Goal: Task Accomplishment & Management: Manage account settings

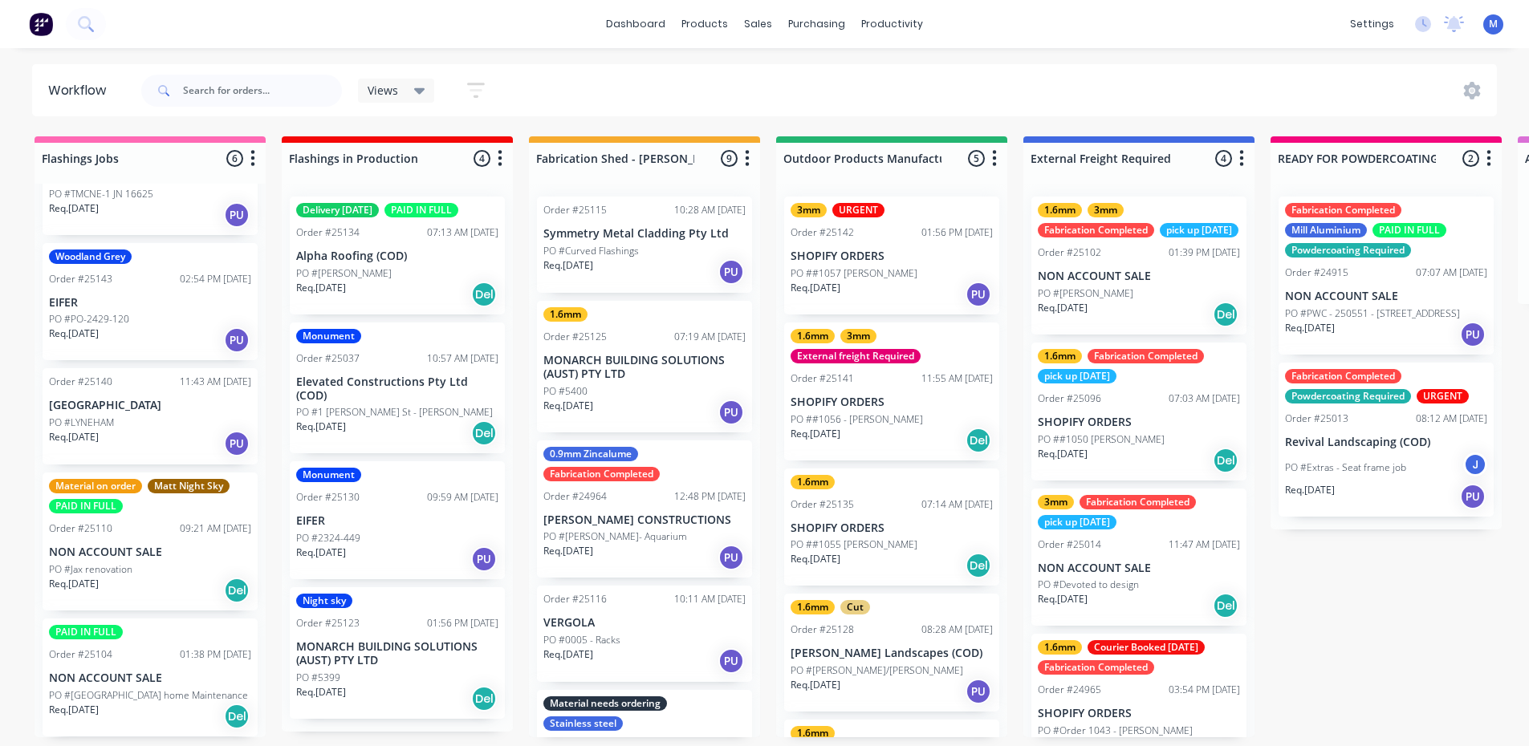
scroll to position [3, 0]
click at [125, 399] on p "[GEOGRAPHIC_DATA]" at bounding box center [150, 406] width 202 height 14
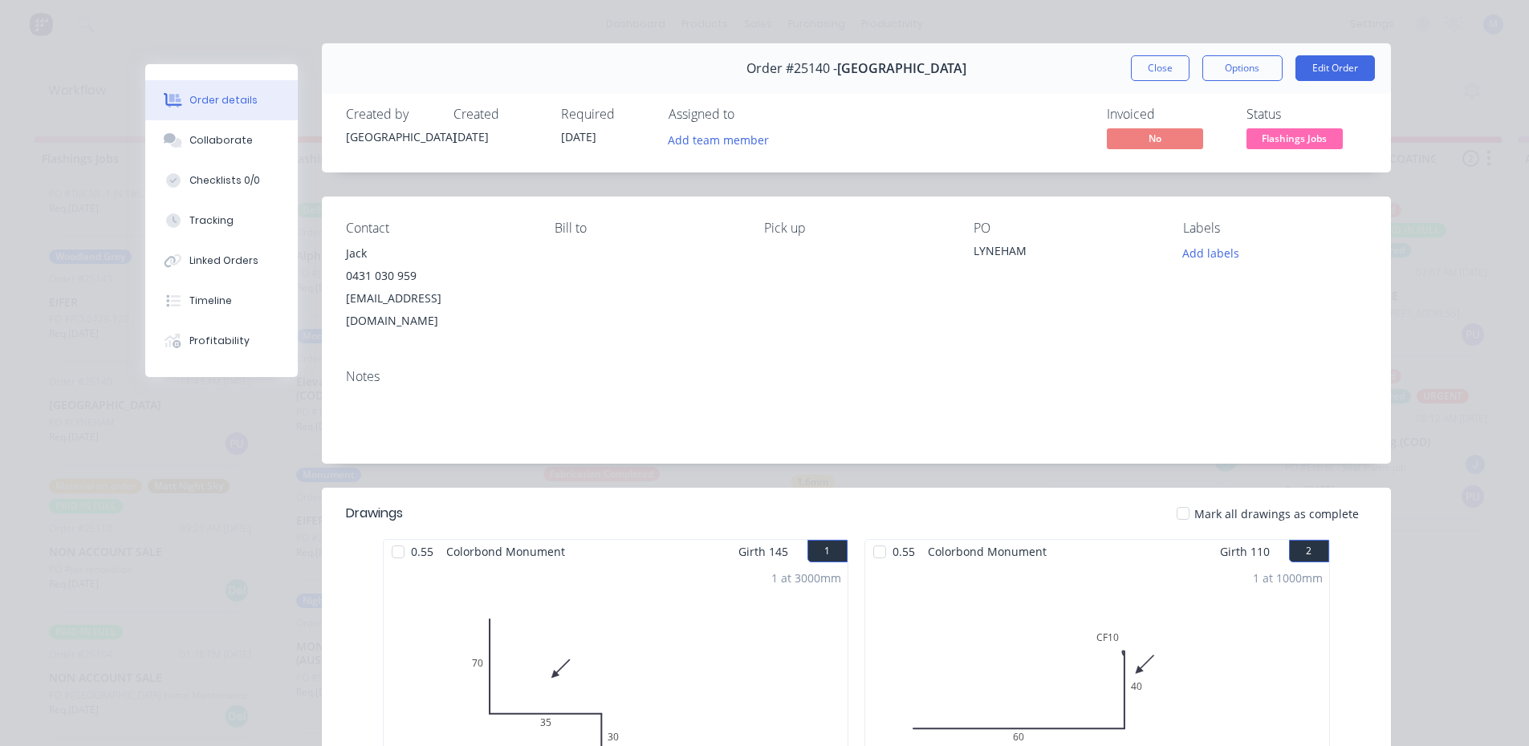
scroll to position [0, 0]
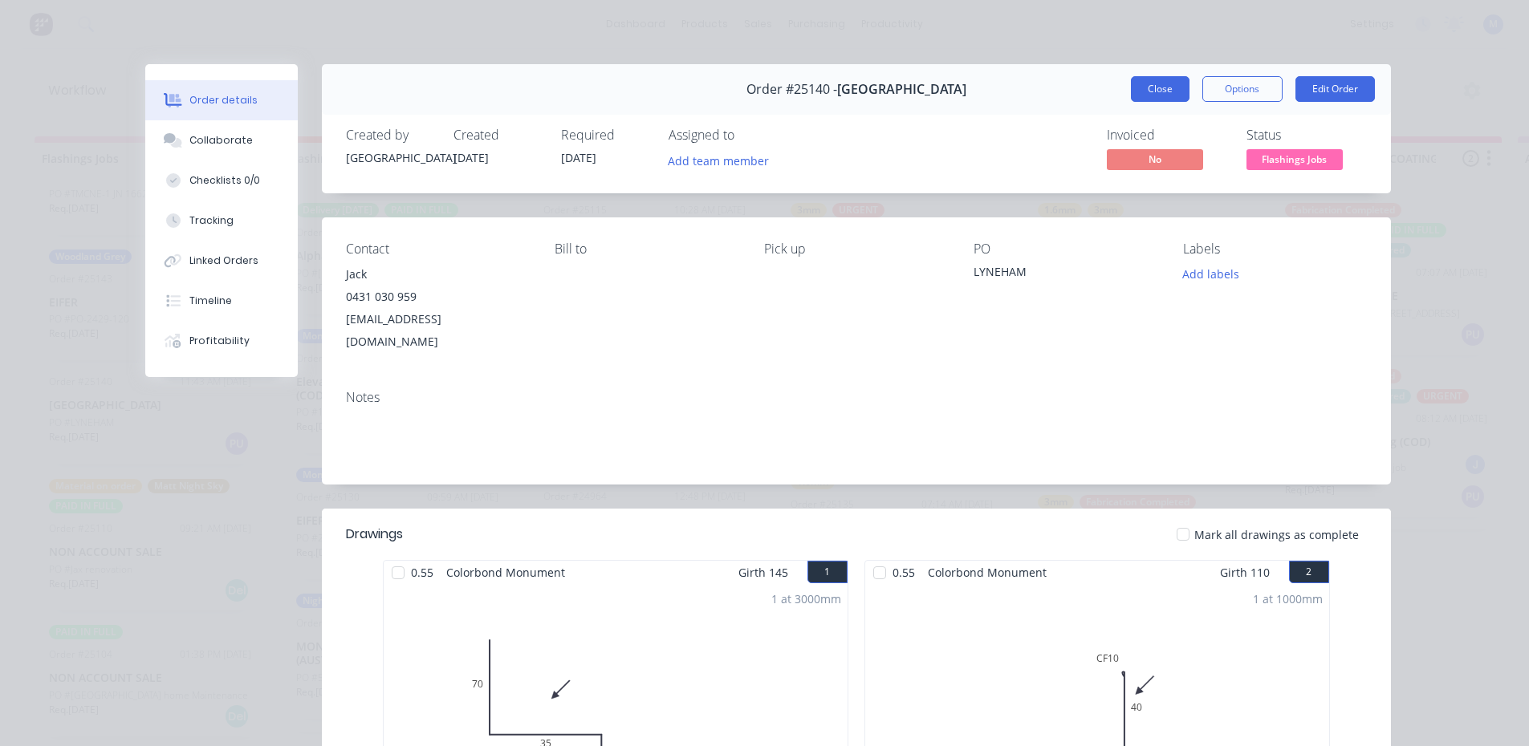
click at [1154, 91] on button "Close" at bounding box center [1160, 89] width 59 height 26
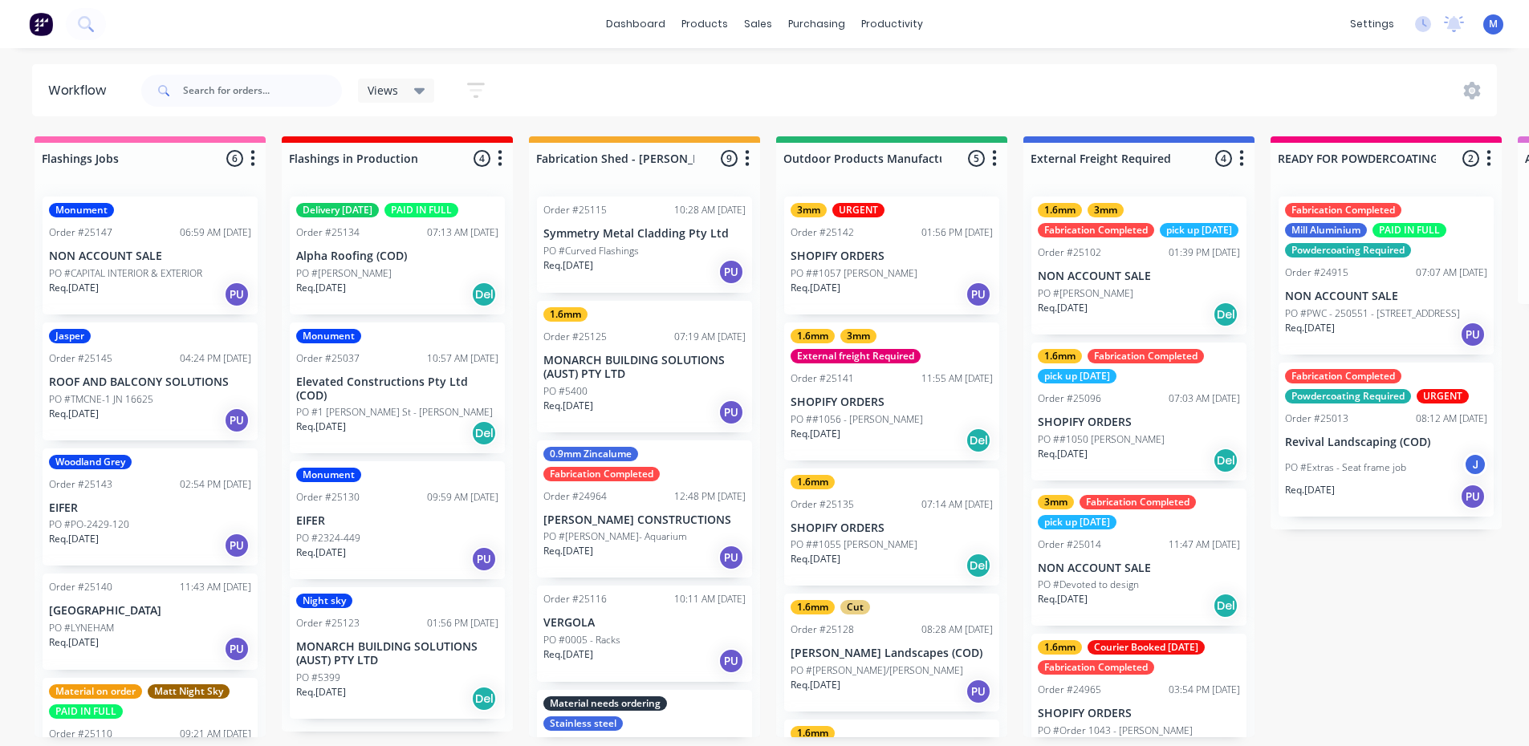
click at [140, 615] on p "[GEOGRAPHIC_DATA]" at bounding box center [150, 611] width 202 height 14
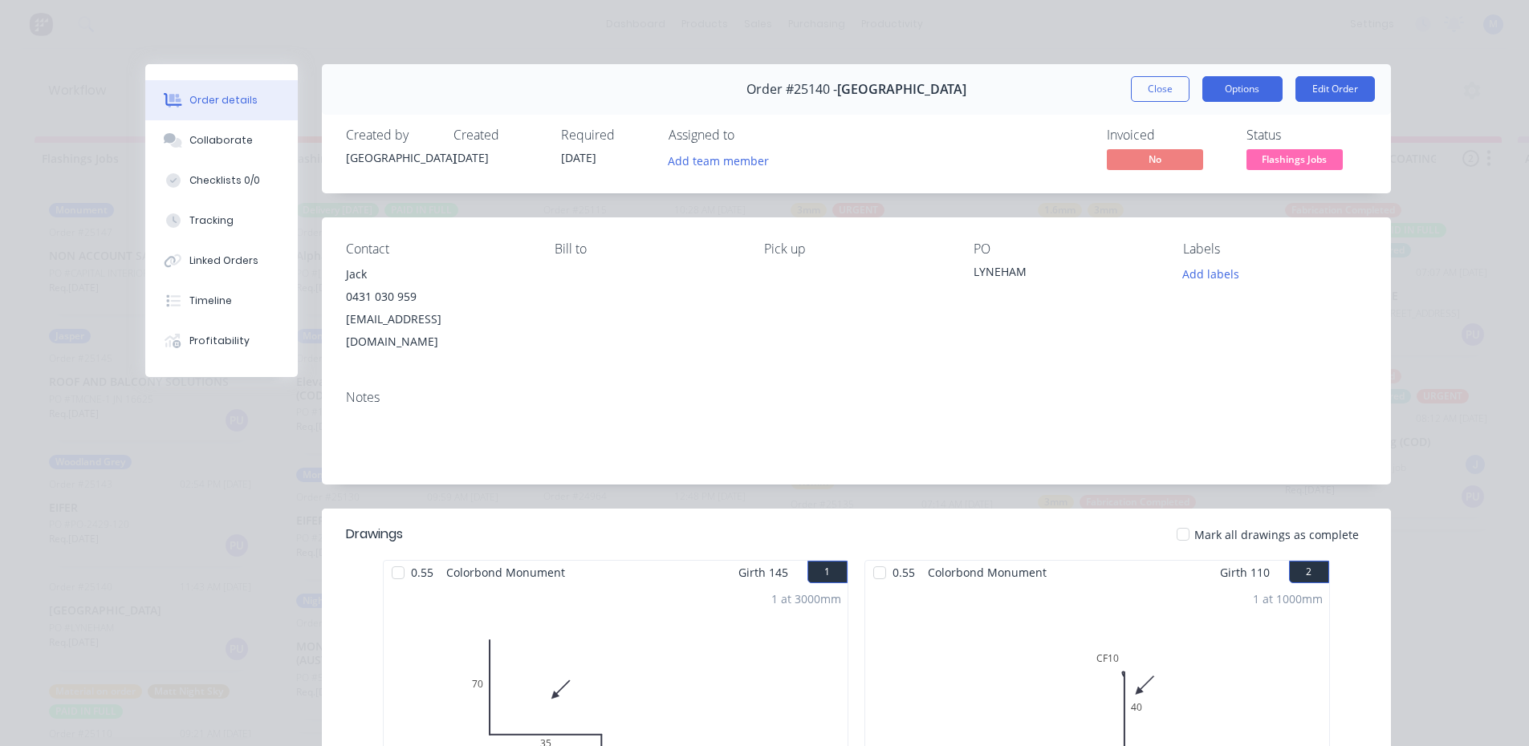
click at [1241, 87] on button "Options" at bounding box center [1242, 89] width 80 height 26
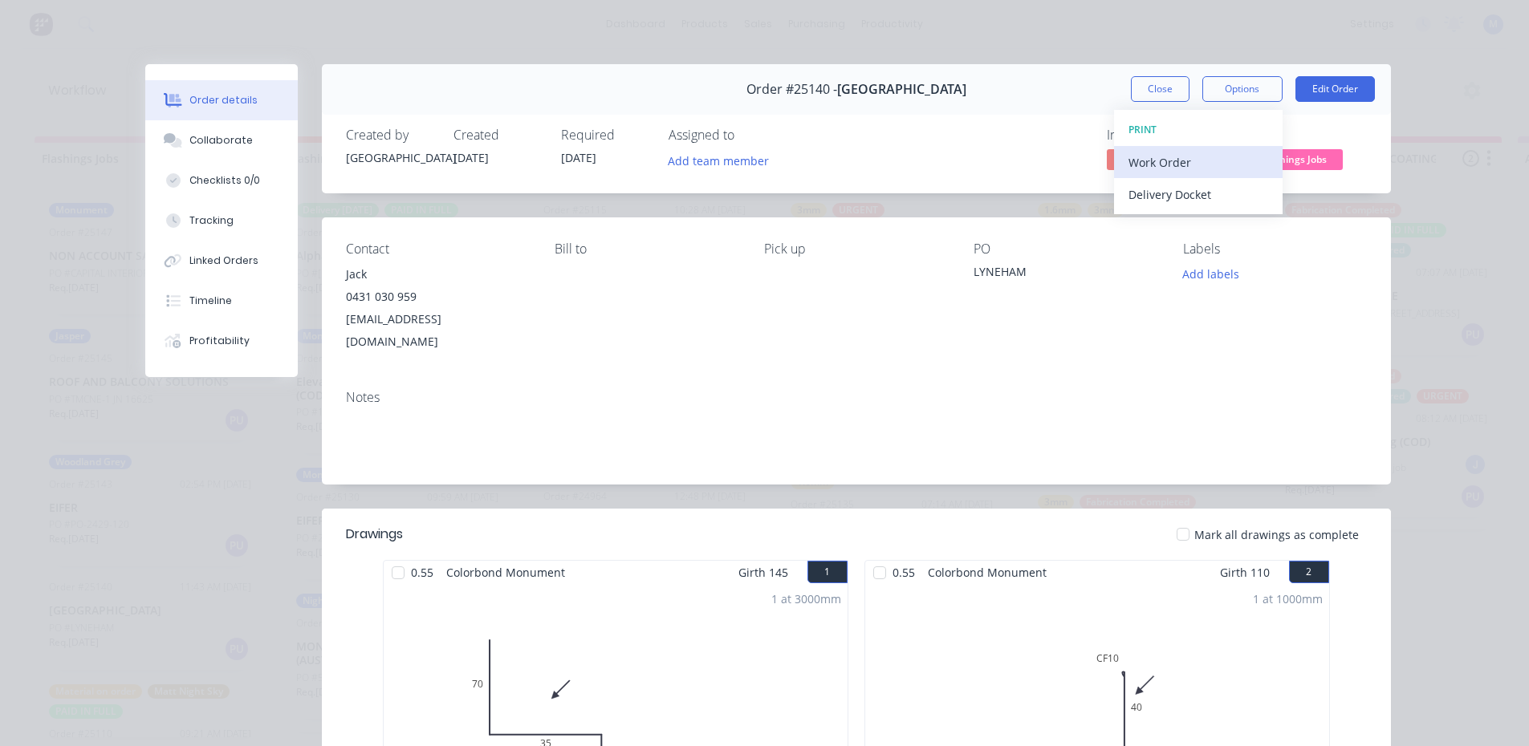
click at [1220, 161] on div "Work Order" at bounding box center [1198, 162] width 140 height 23
click at [1200, 195] on div "Standard" at bounding box center [1198, 194] width 140 height 23
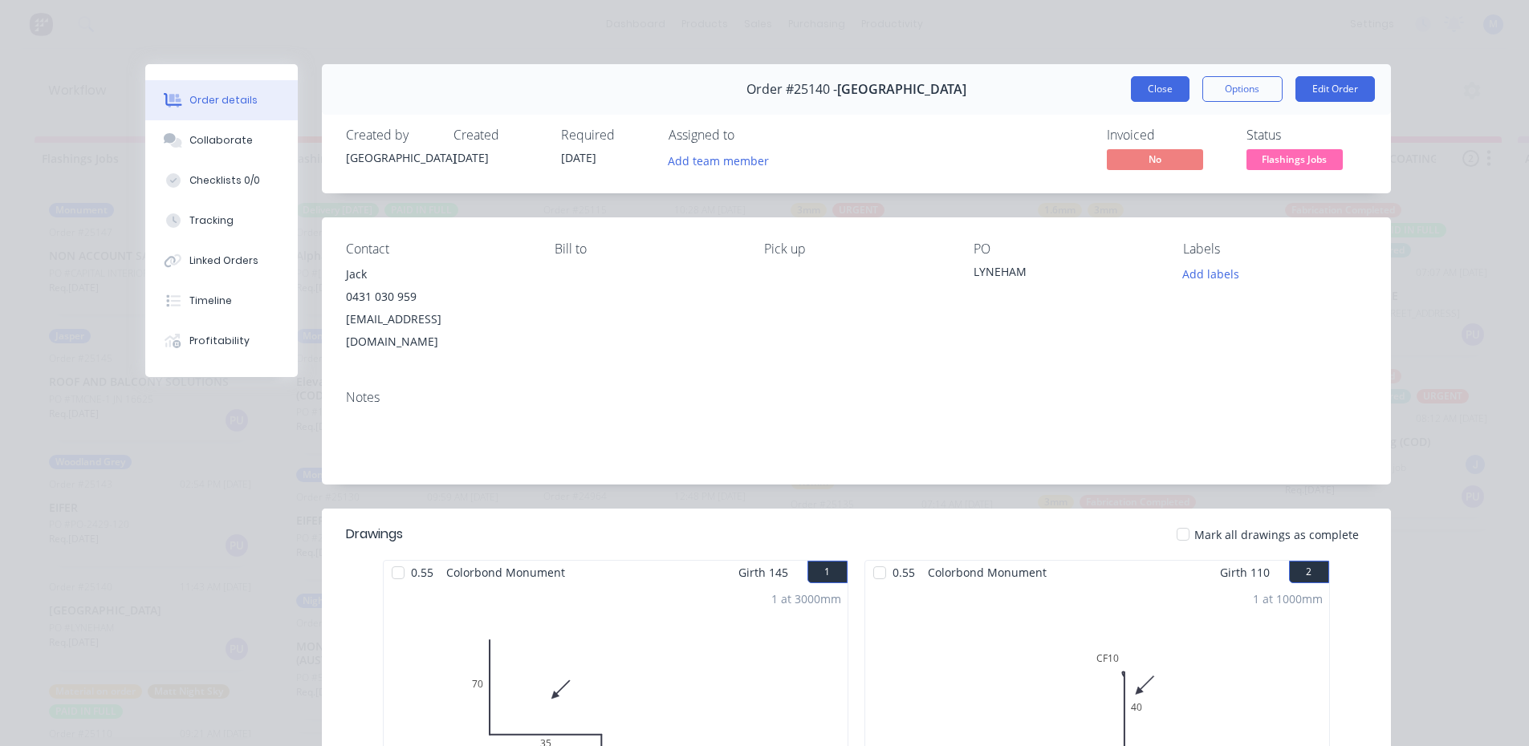
click at [1166, 95] on button "Close" at bounding box center [1160, 89] width 59 height 26
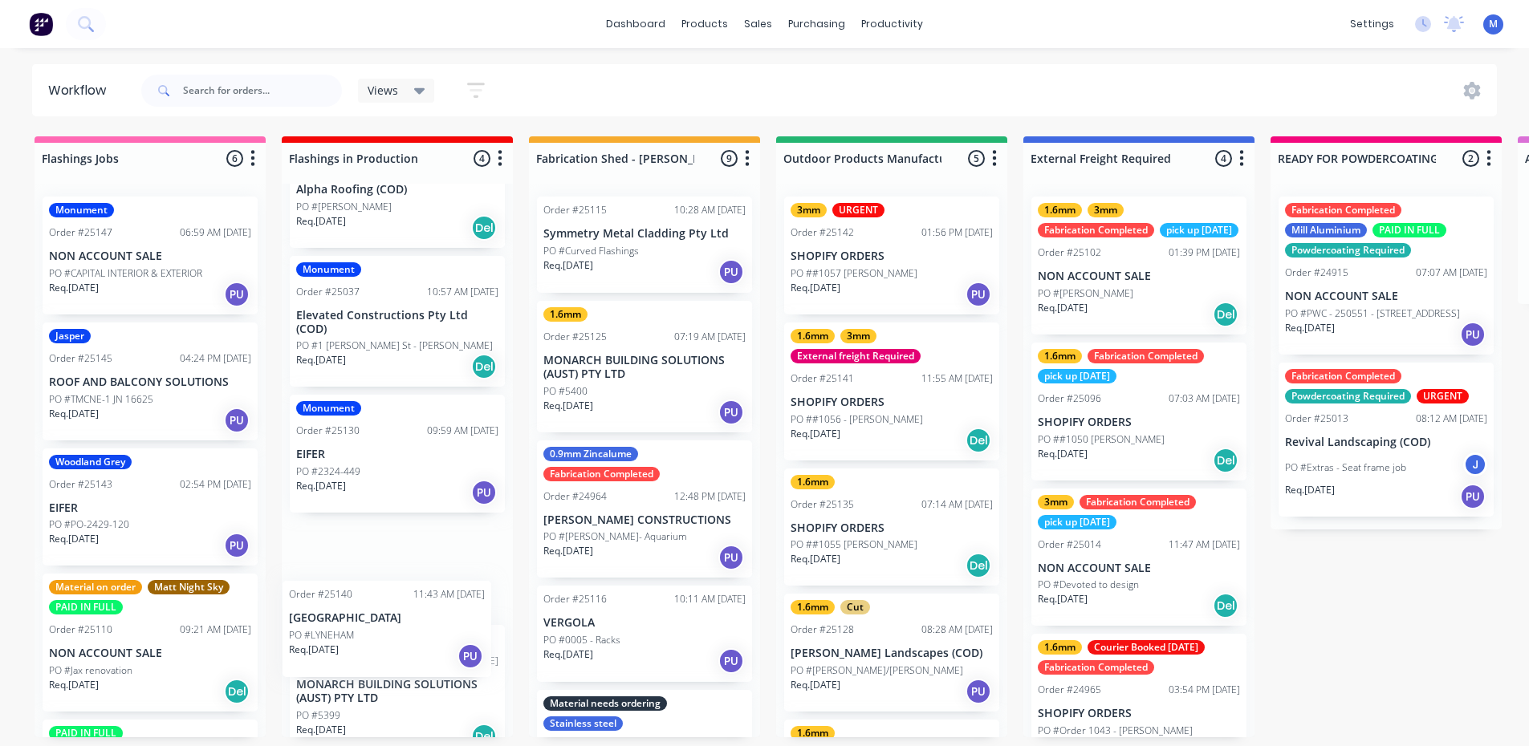
scroll to position [77, 0]
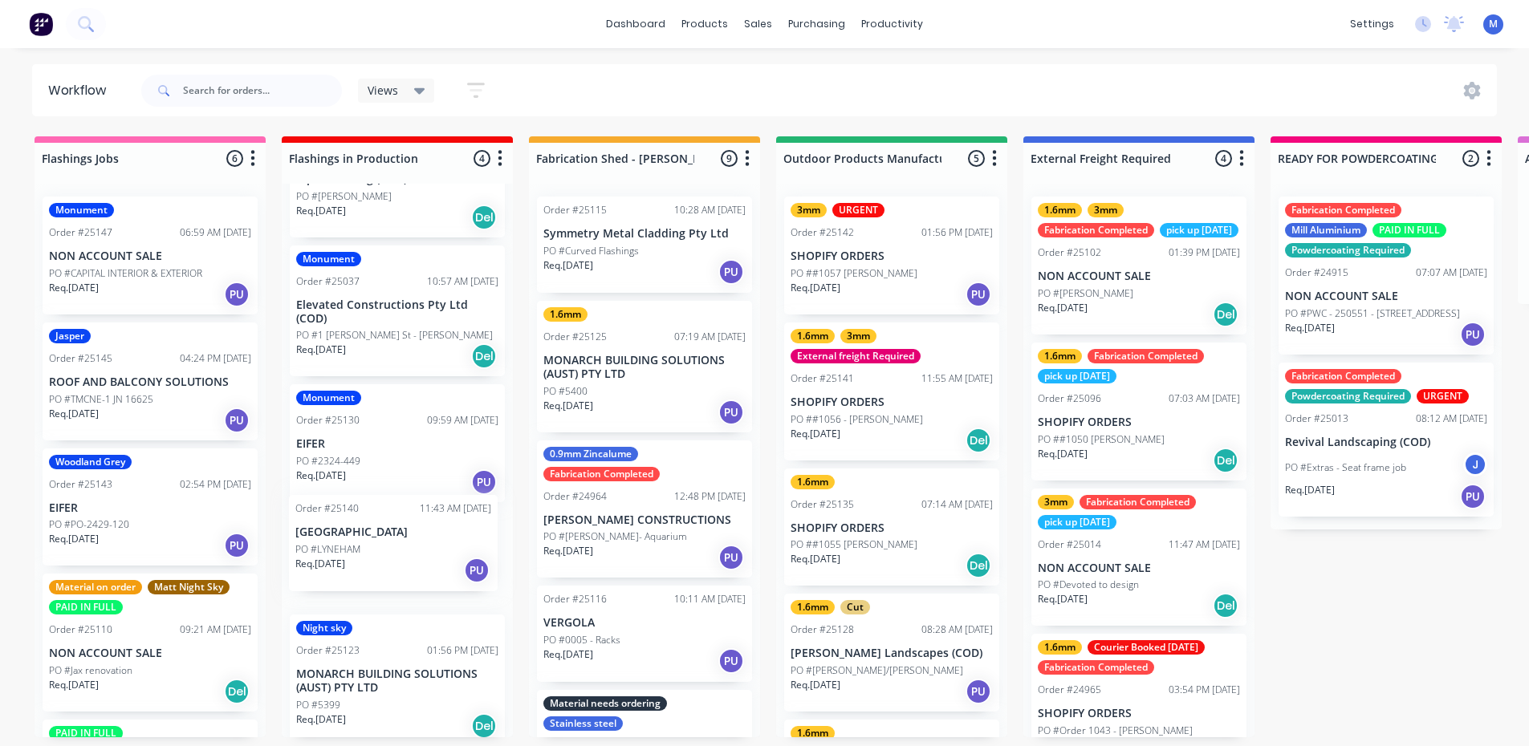
drag, startPoint x: 152, startPoint y: 620, endPoint x: 402, endPoint y: 547, distance: 260.8
click at [120, 512] on div "Woodland Grey Order #25143 02:54 PM [DATE] EIFER PO #PO-2429-120 Req. [DATE] PU" at bounding box center [150, 508] width 215 height 118
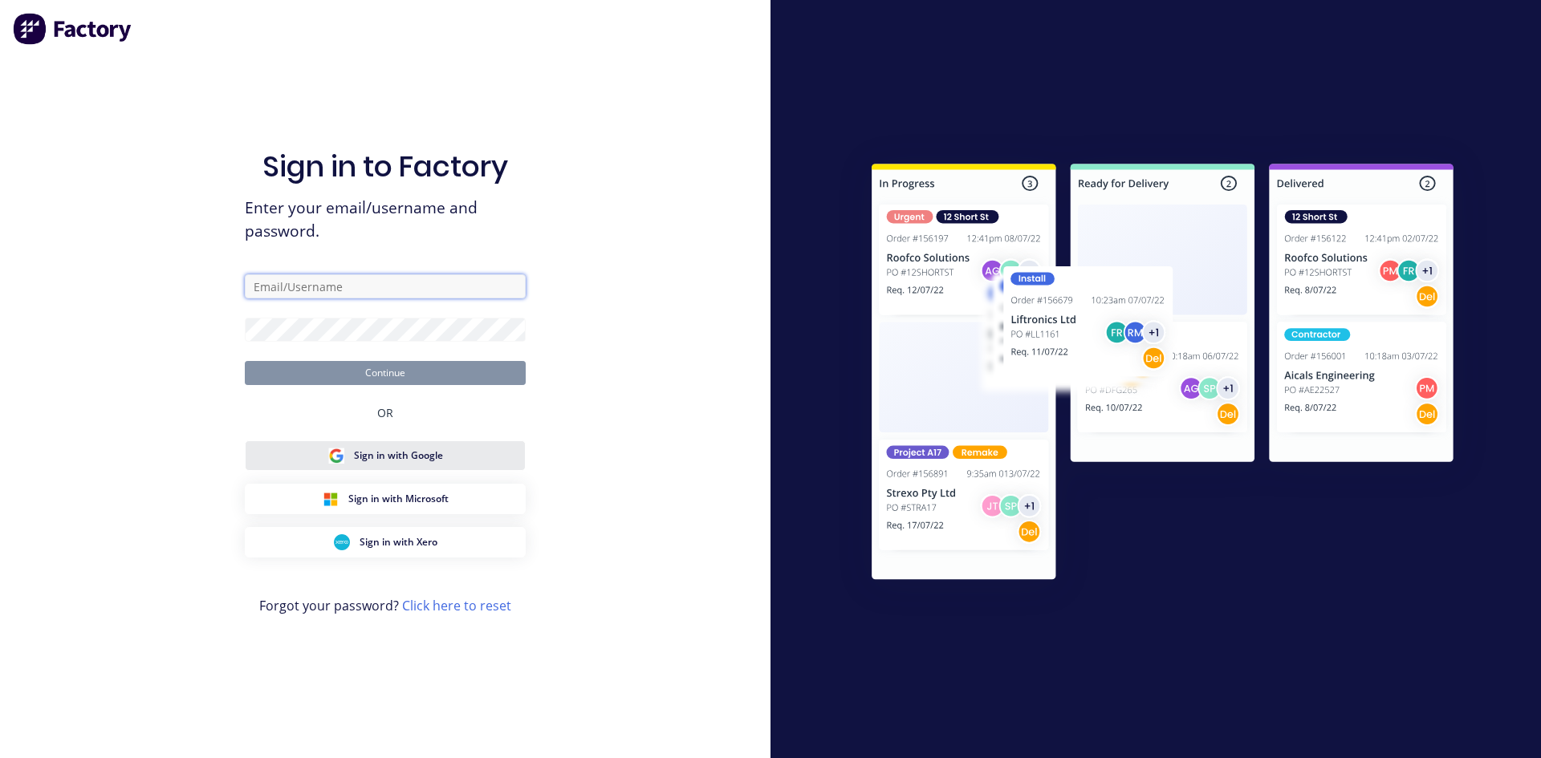
type input "[EMAIL_ADDRESS][DOMAIN_NAME]"
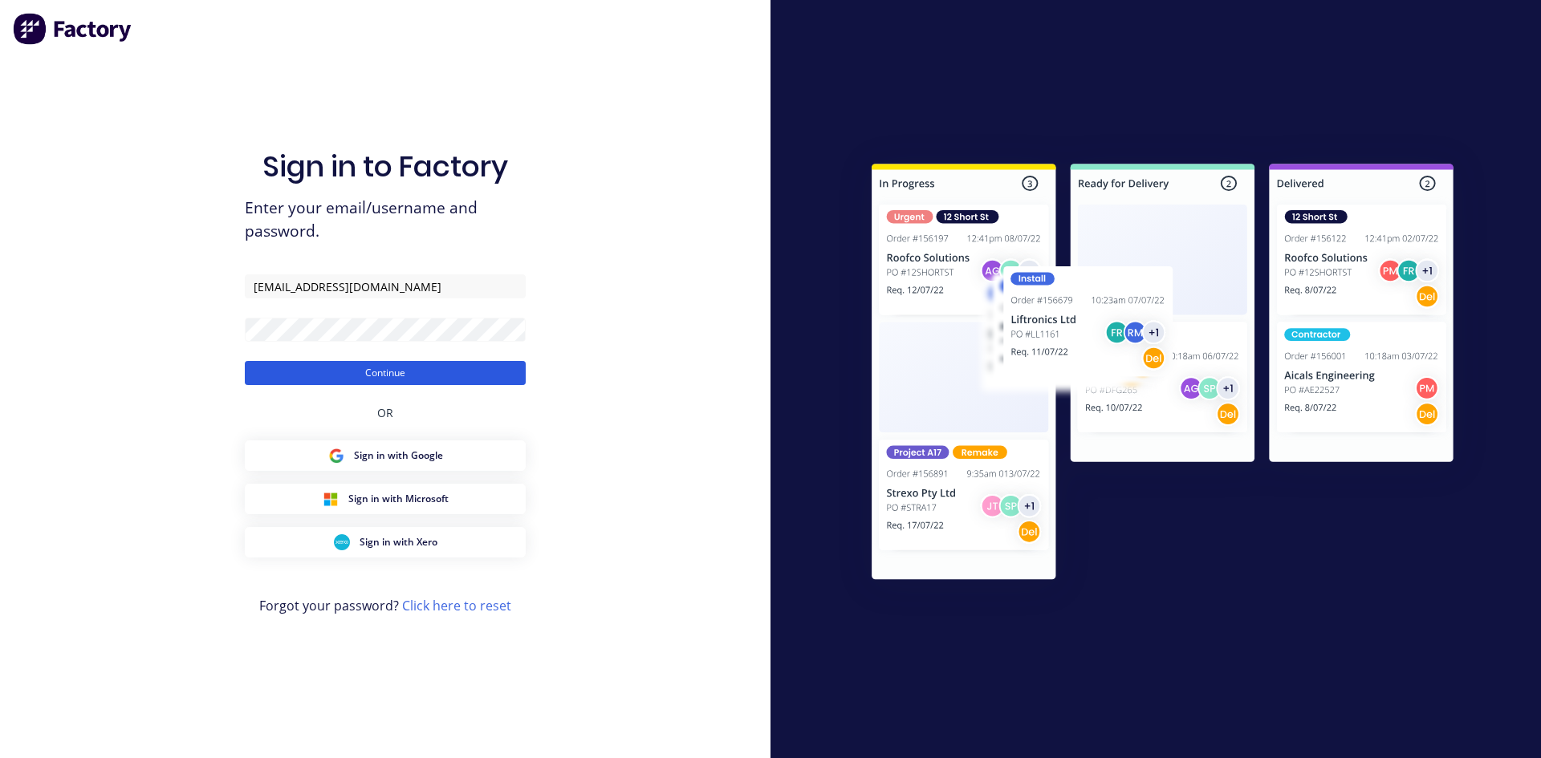
click at [473, 376] on button "Continue" at bounding box center [385, 373] width 281 height 24
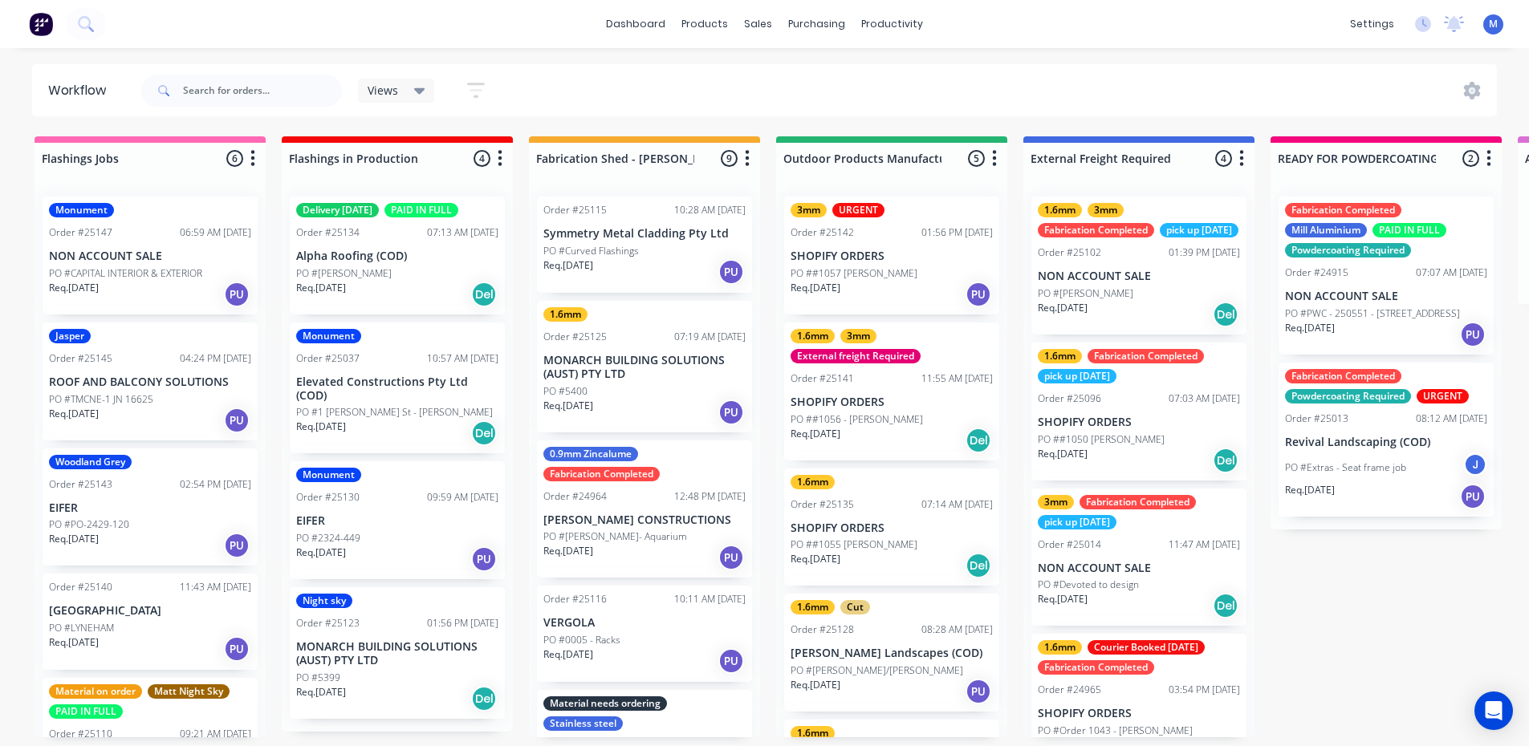
click at [157, 522] on div "PO #PO-2429-120" at bounding box center [150, 525] width 202 height 14
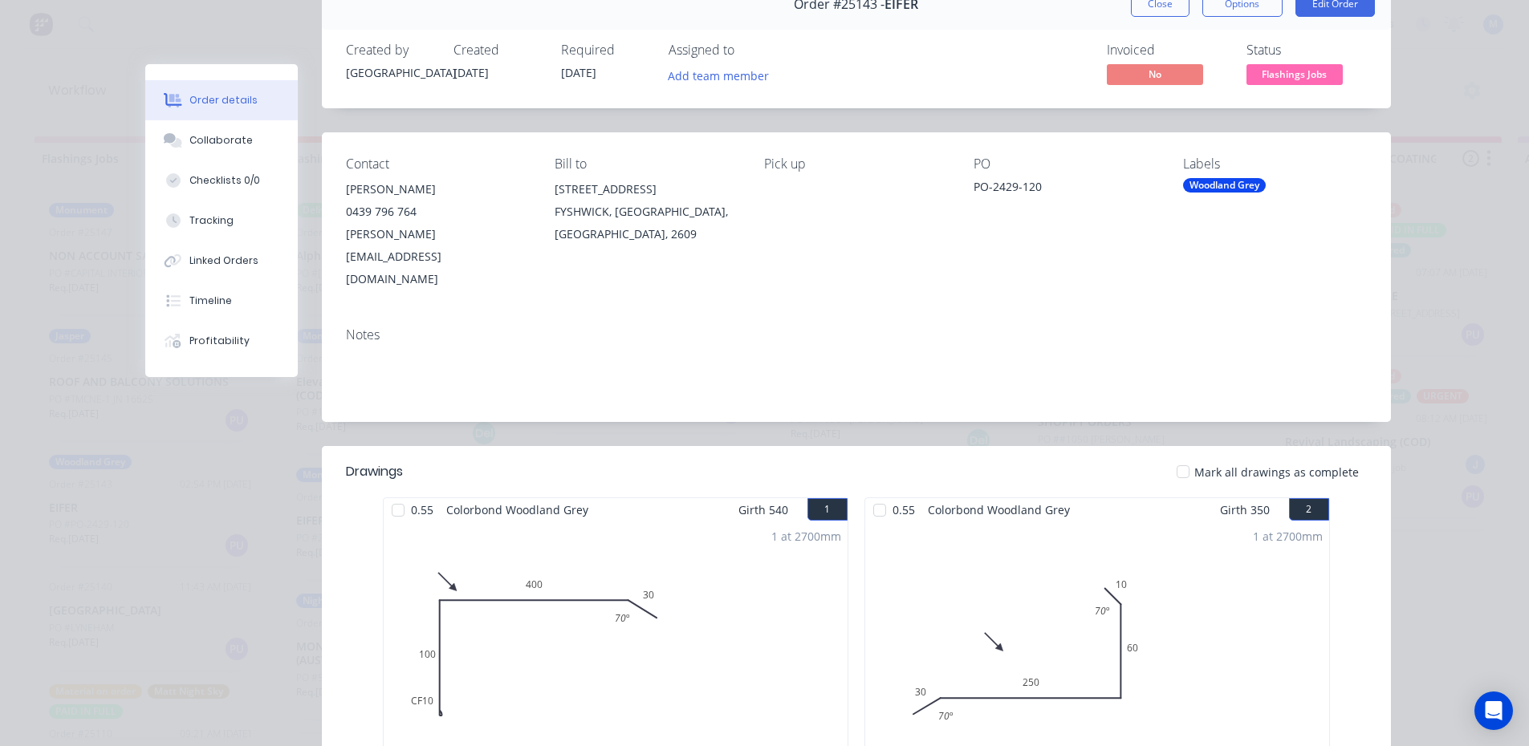
scroll to position [80, 0]
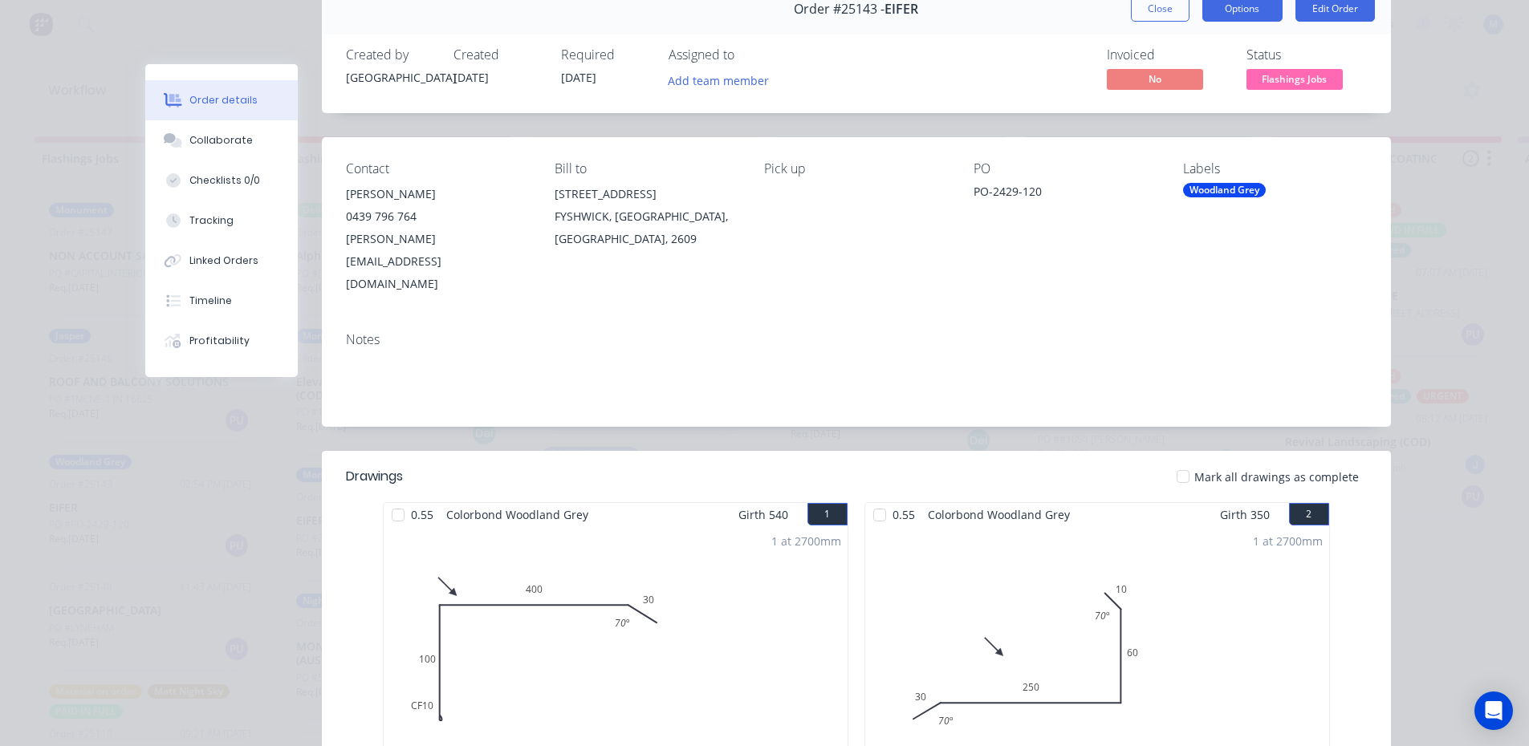
click at [1245, 17] on button "Options" at bounding box center [1242, 9] width 80 height 26
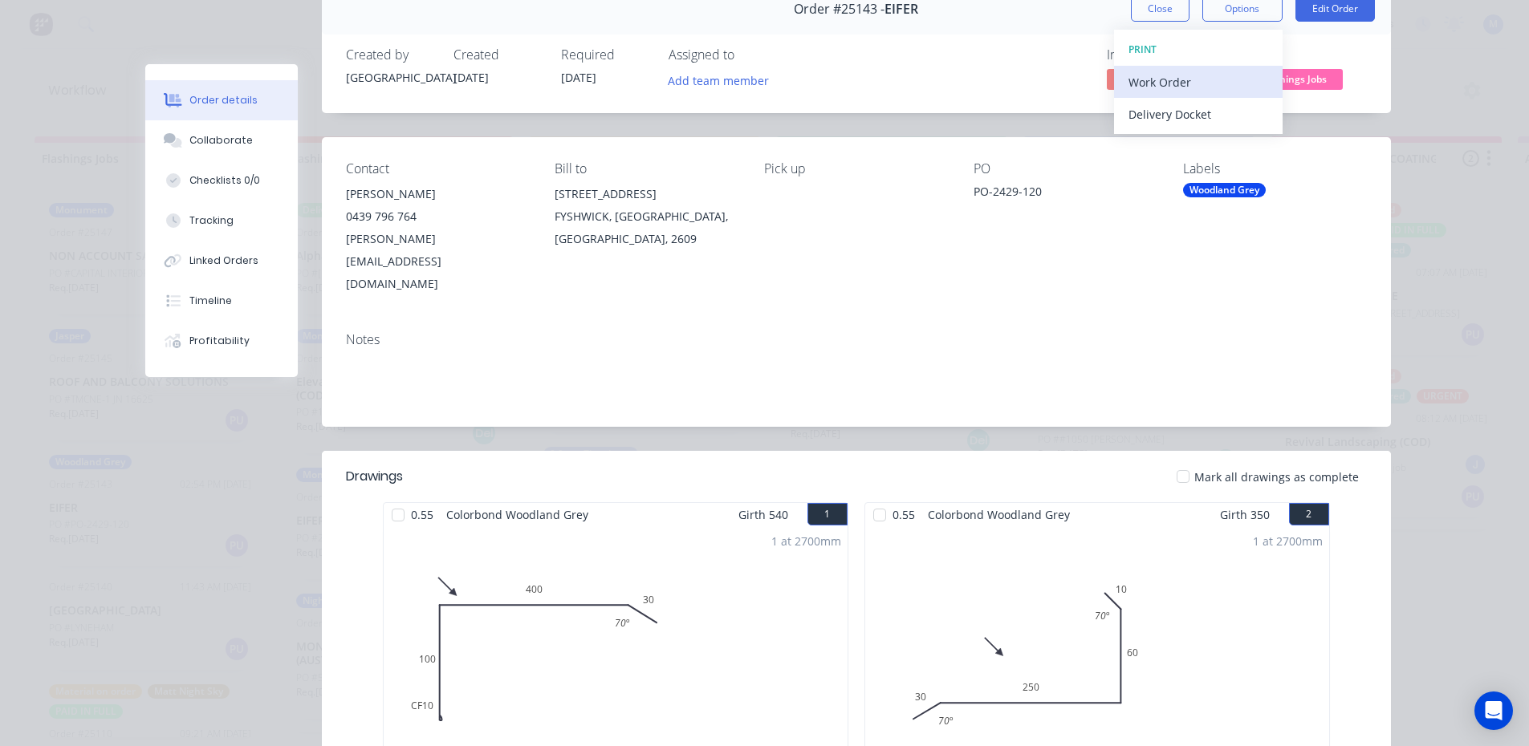
click at [1178, 81] on div "Work Order" at bounding box center [1198, 82] width 140 height 23
click at [1190, 113] on div "Standard" at bounding box center [1198, 114] width 140 height 23
click at [1164, 6] on button "Close" at bounding box center [1160, 9] width 59 height 26
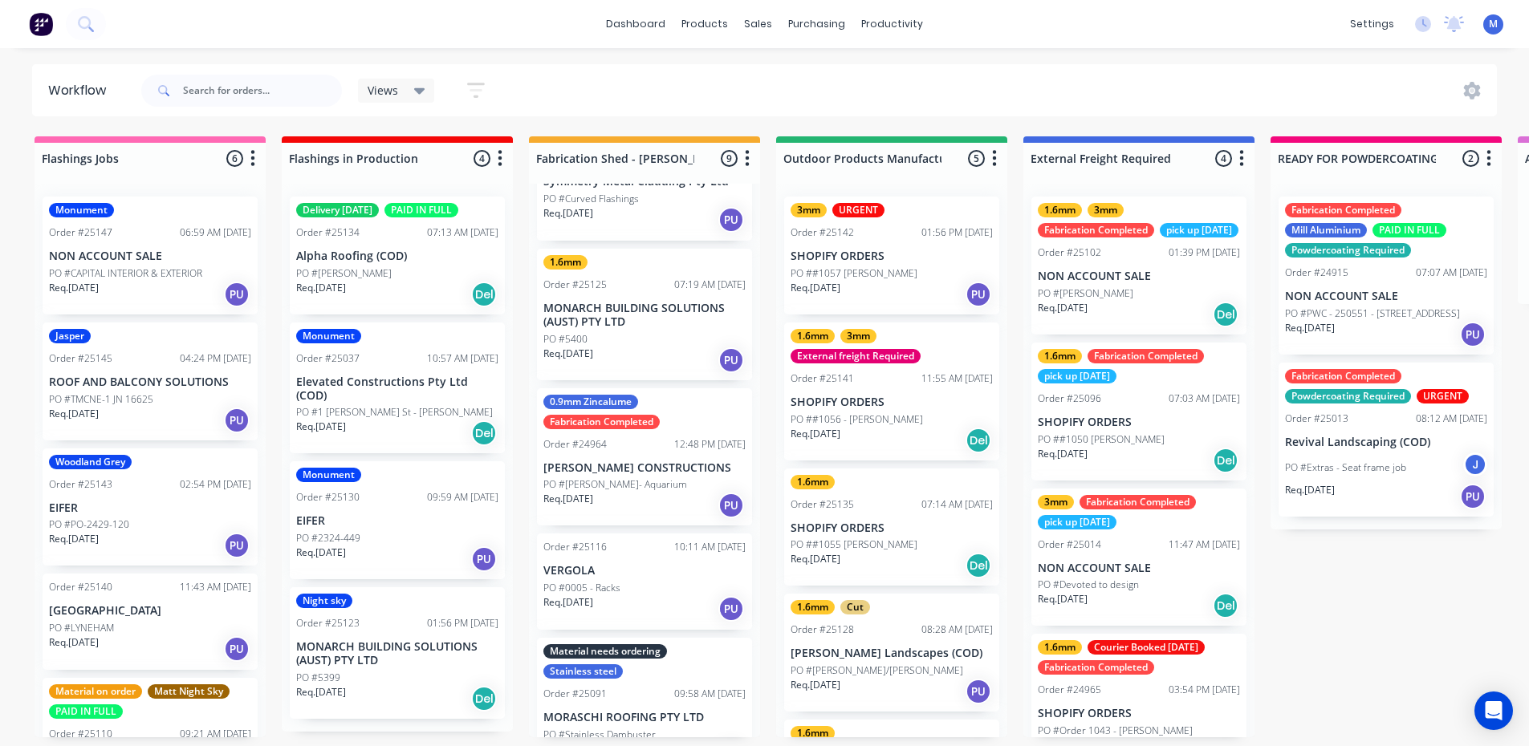
scroll to position [0, 0]
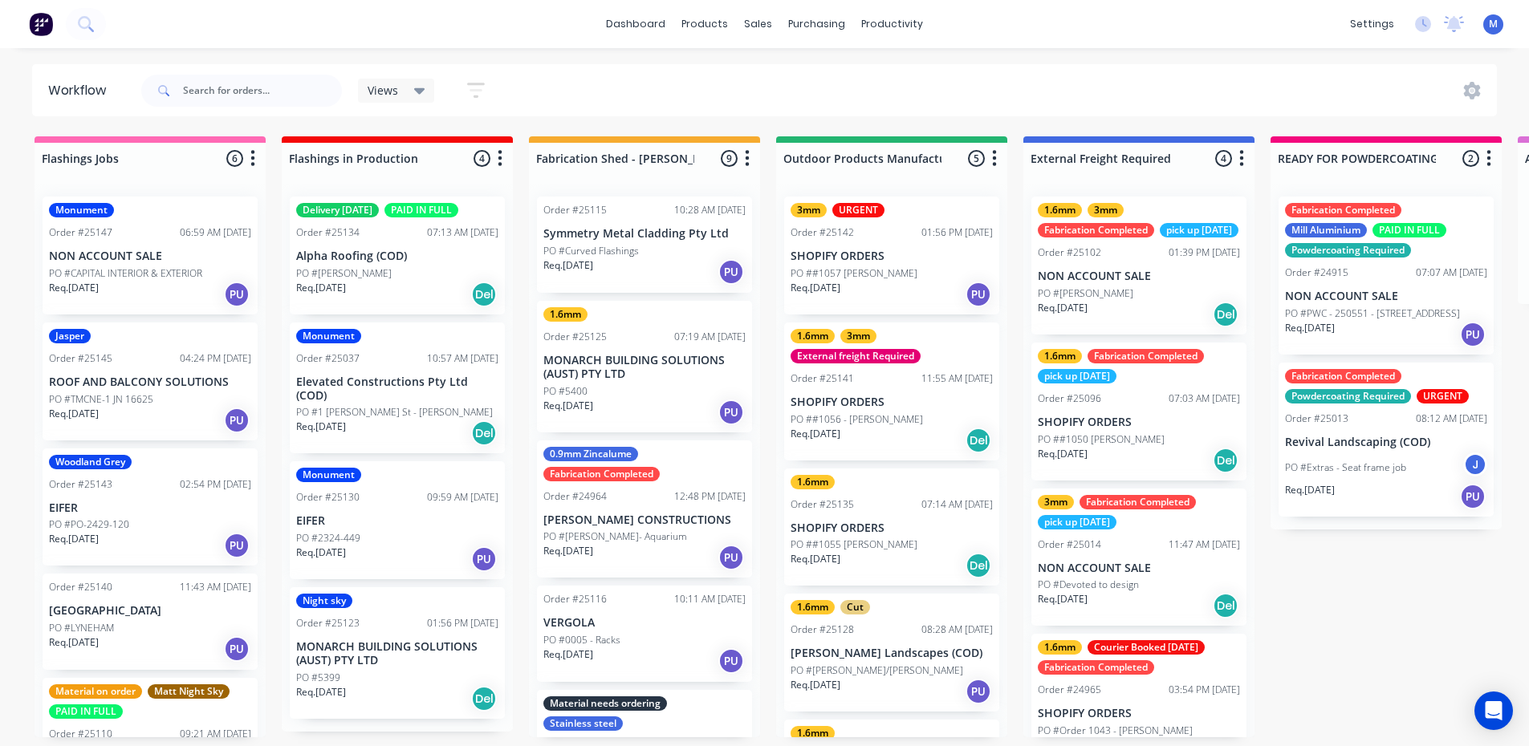
click at [637, 370] on p "MONARCH BUILDING SOLUTIONS (AUST) PTY LTD" at bounding box center [644, 367] width 202 height 27
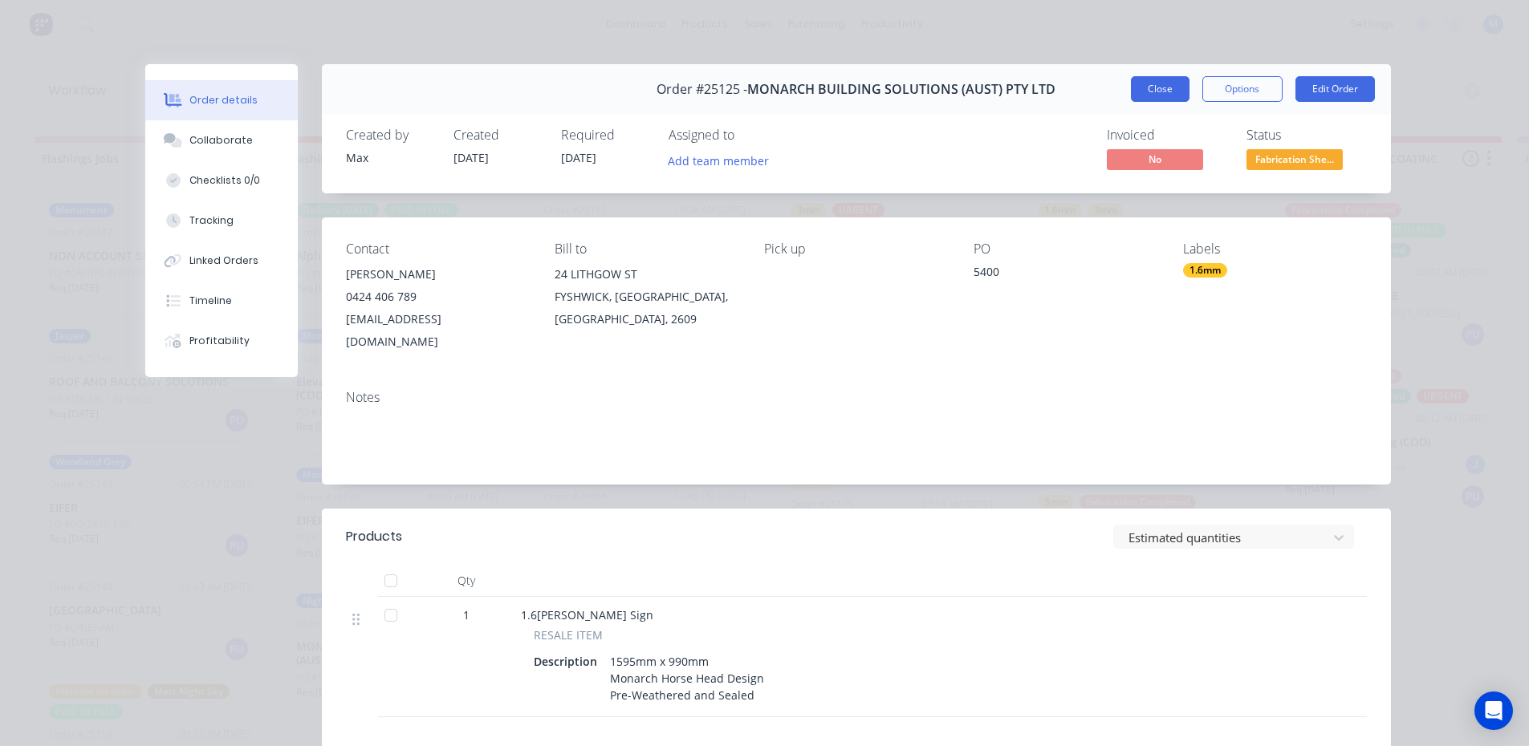
click at [1158, 93] on button "Close" at bounding box center [1160, 89] width 59 height 26
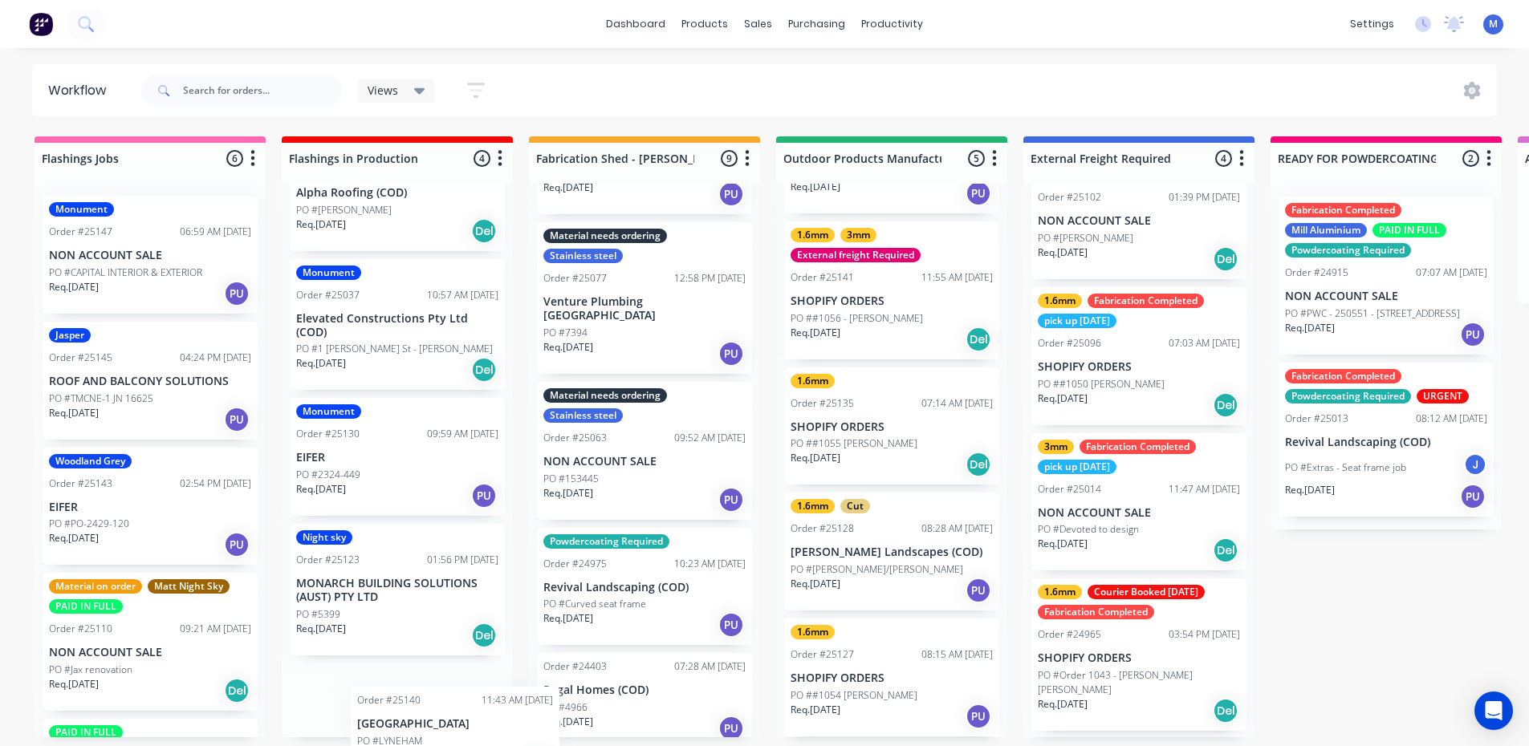
scroll to position [95, 0]
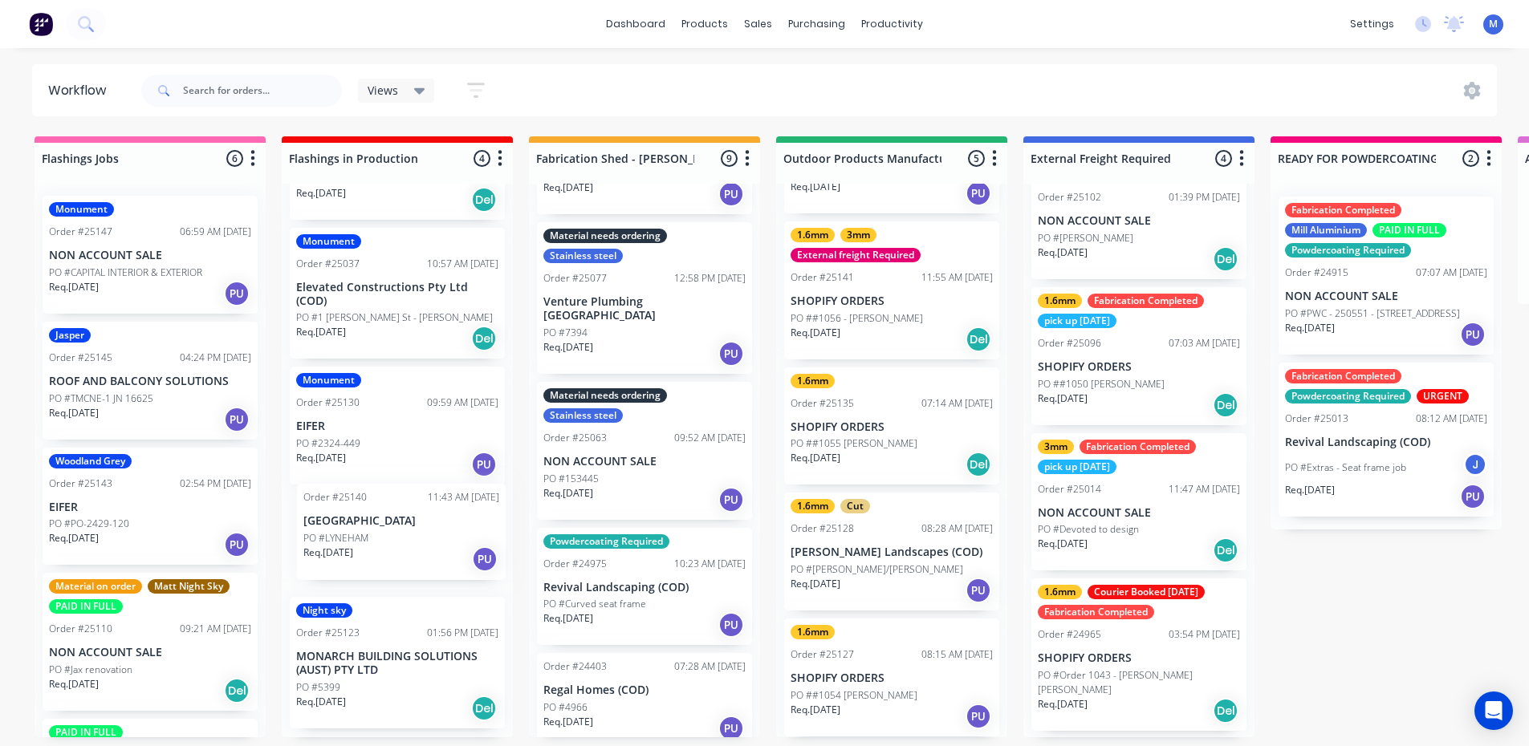
drag, startPoint x: 139, startPoint y: 641, endPoint x: 402, endPoint y: 554, distance: 277.1
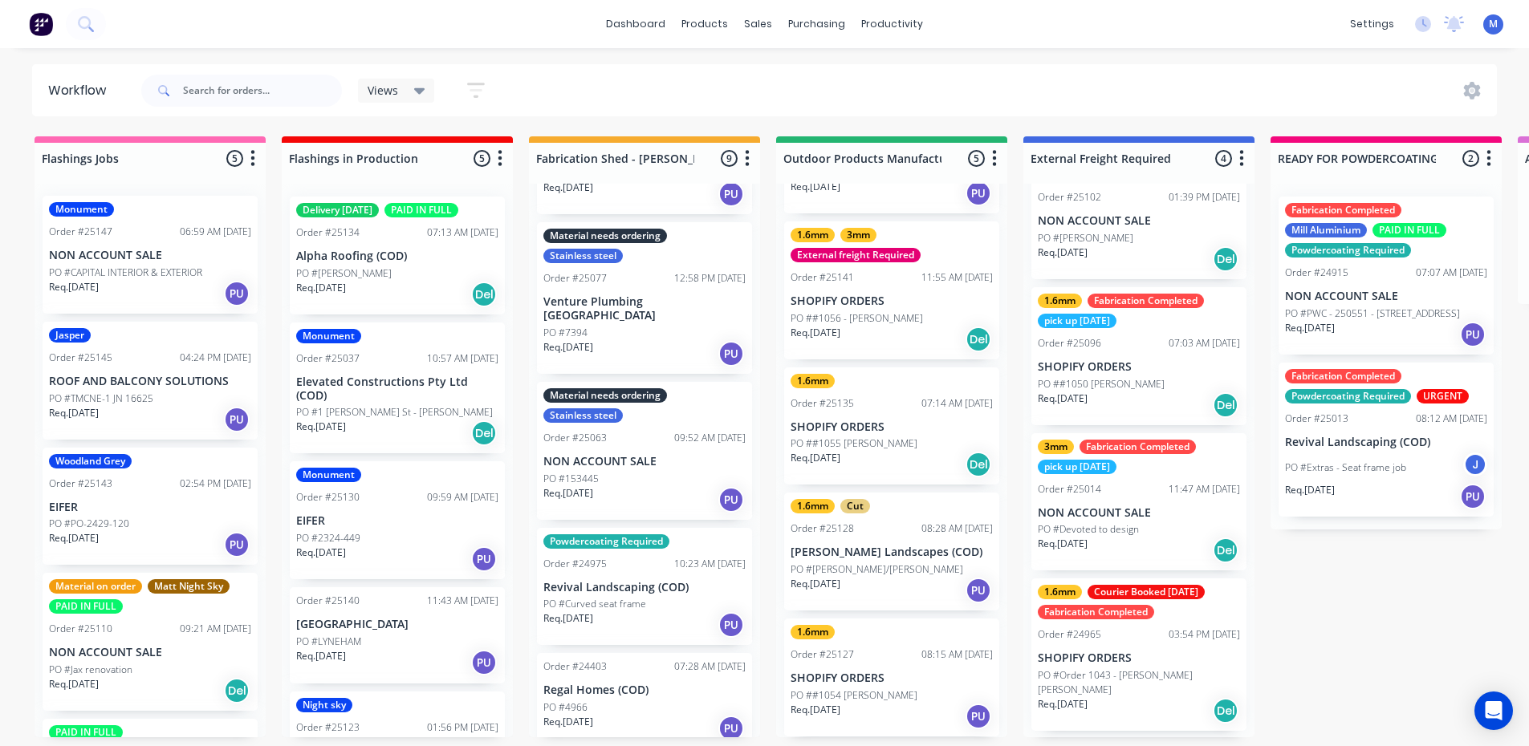
scroll to position [0, 0]
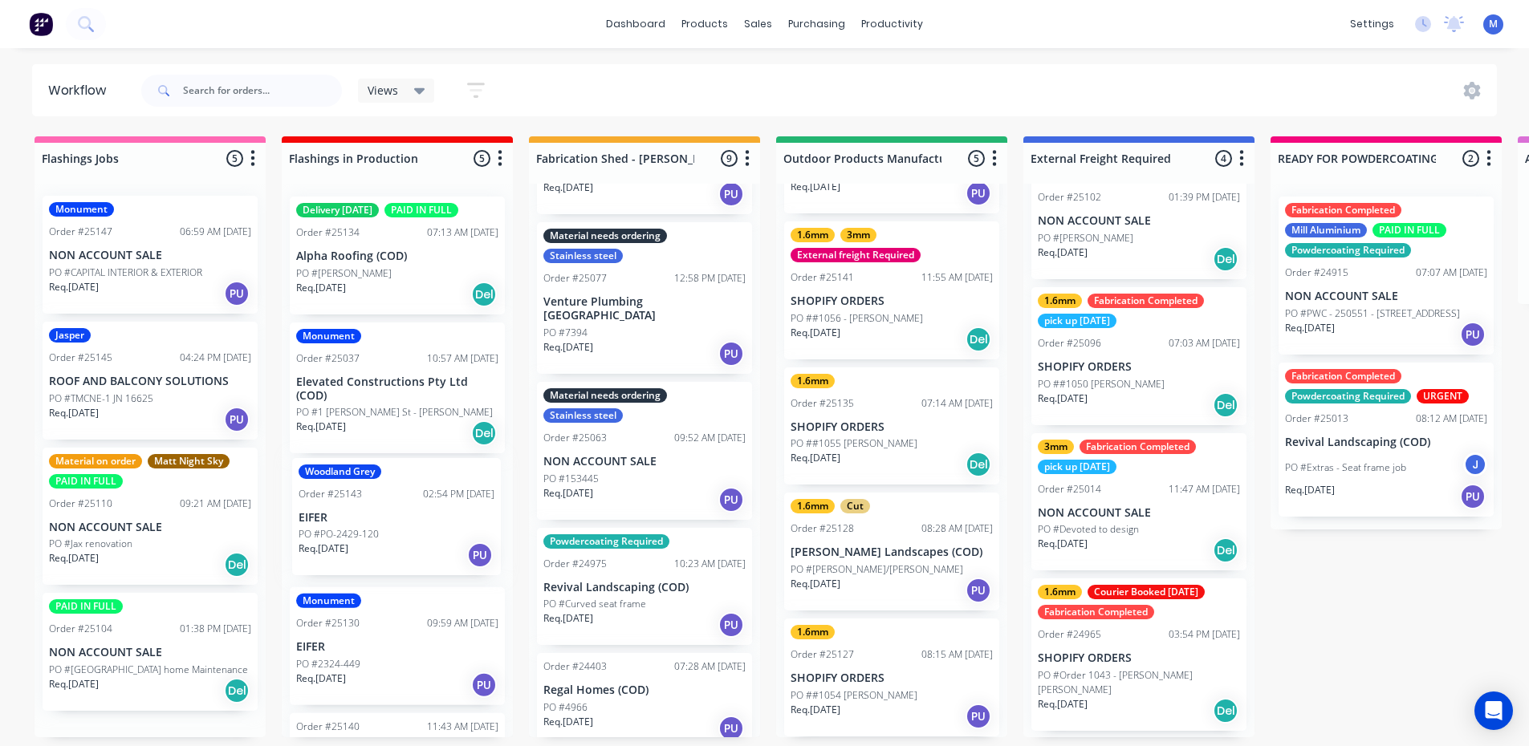
drag, startPoint x: 152, startPoint y: 532, endPoint x: 384, endPoint y: 538, distance: 232.8
click at [146, 396] on p "PO #TMCNE-1 JN 16625" at bounding box center [101, 399] width 104 height 14
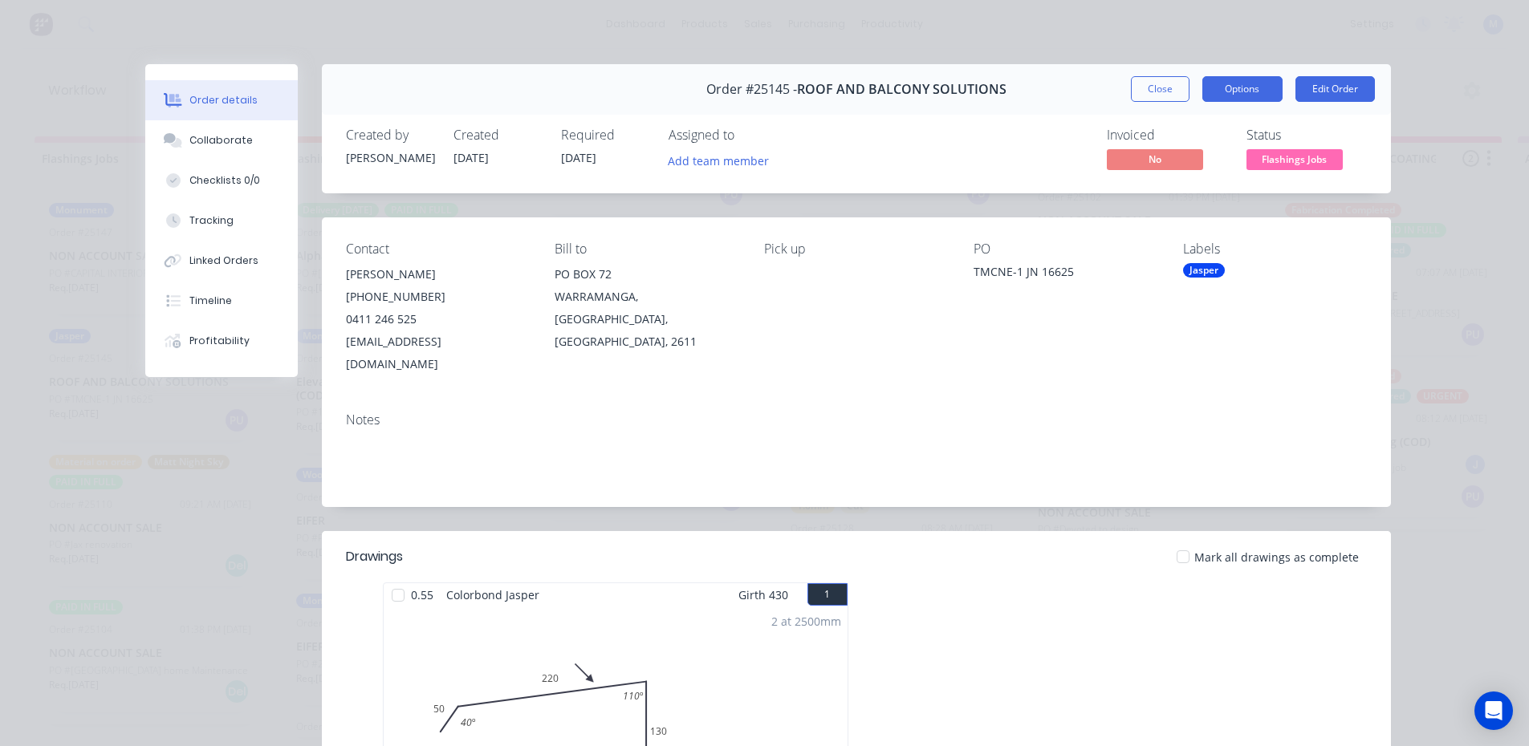
click at [1257, 85] on button "Options" at bounding box center [1242, 89] width 80 height 26
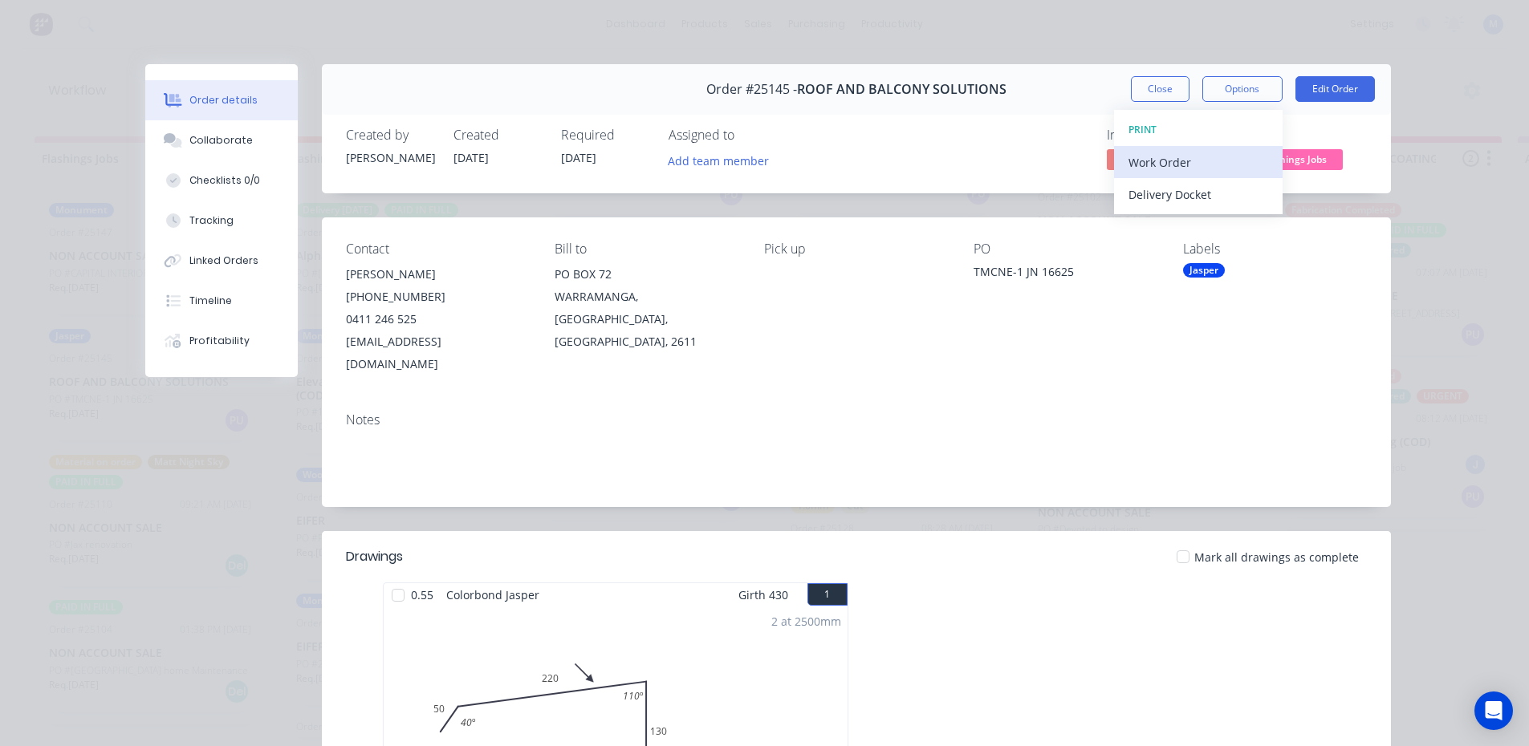
click at [1172, 164] on div "Work Order" at bounding box center [1198, 162] width 140 height 23
click at [1172, 193] on div "Standard" at bounding box center [1198, 194] width 140 height 23
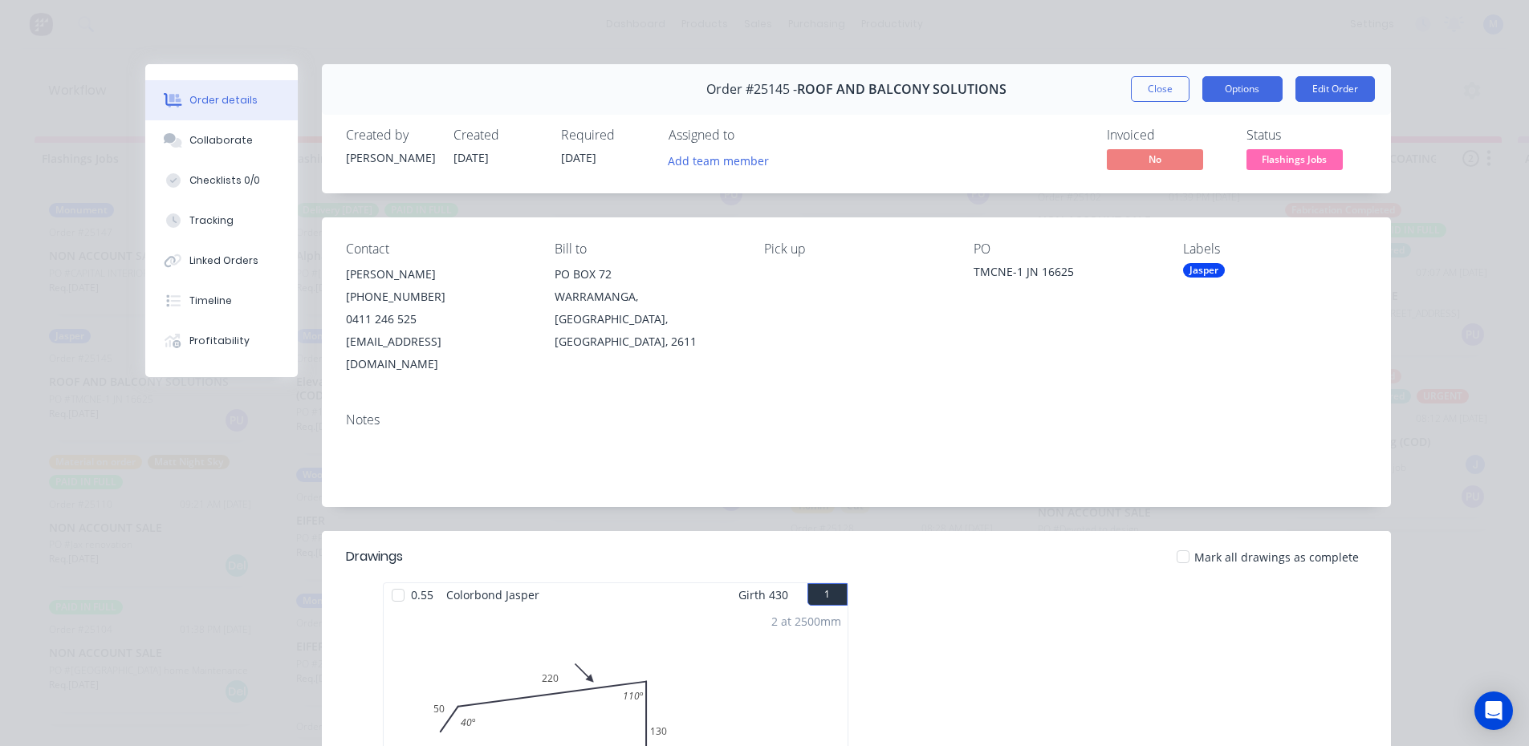
click at [1245, 87] on button "Options" at bounding box center [1242, 89] width 80 height 26
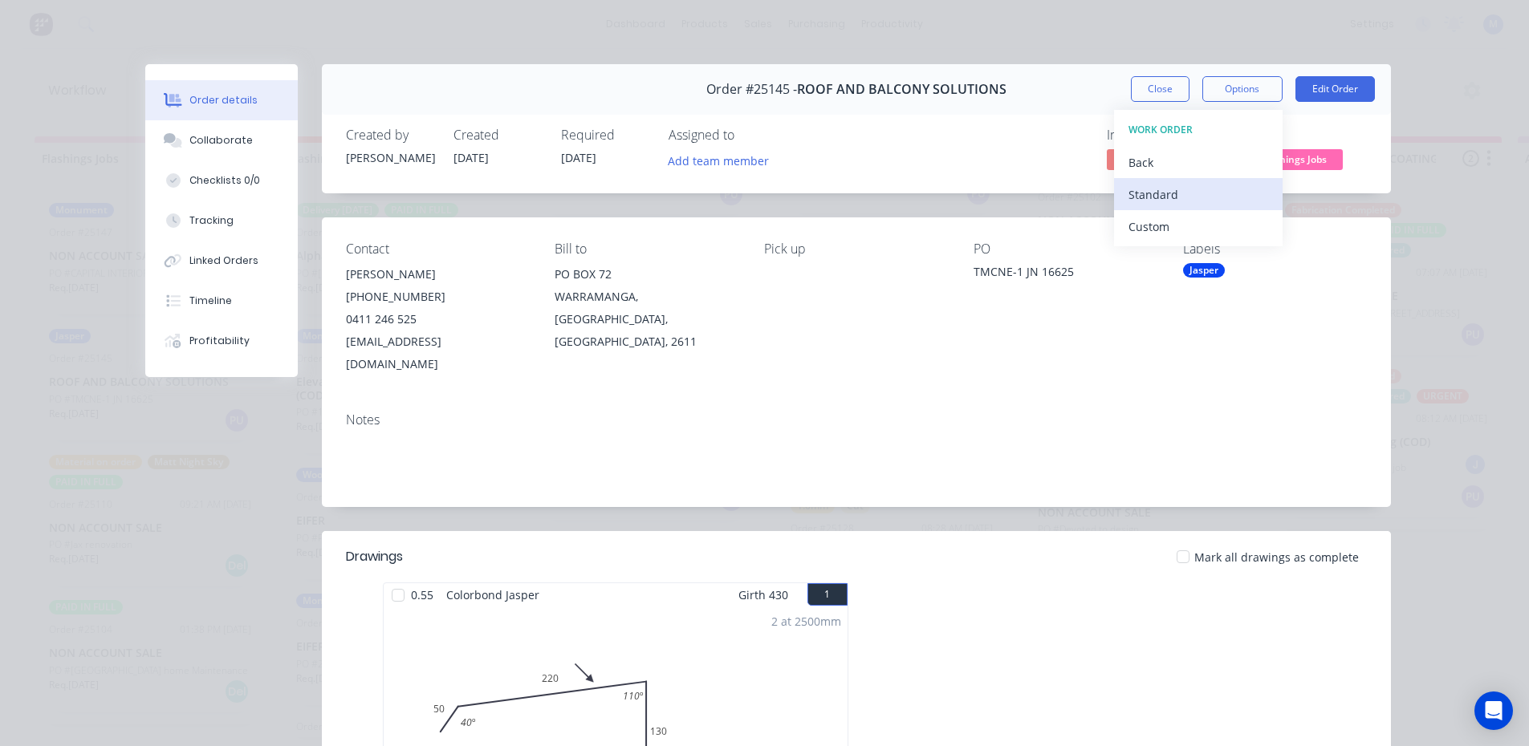
click at [1188, 192] on div "Standard" at bounding box center [1198, 194] width 140 height 23
drag, startPoint x: 1139, startPoint y: 92, endPoint x: 1140, endPoint y: 83, distance: 9.0
click at [1139, 91] on button "Close" at bounding box center [1160, 89] width 59 height 26
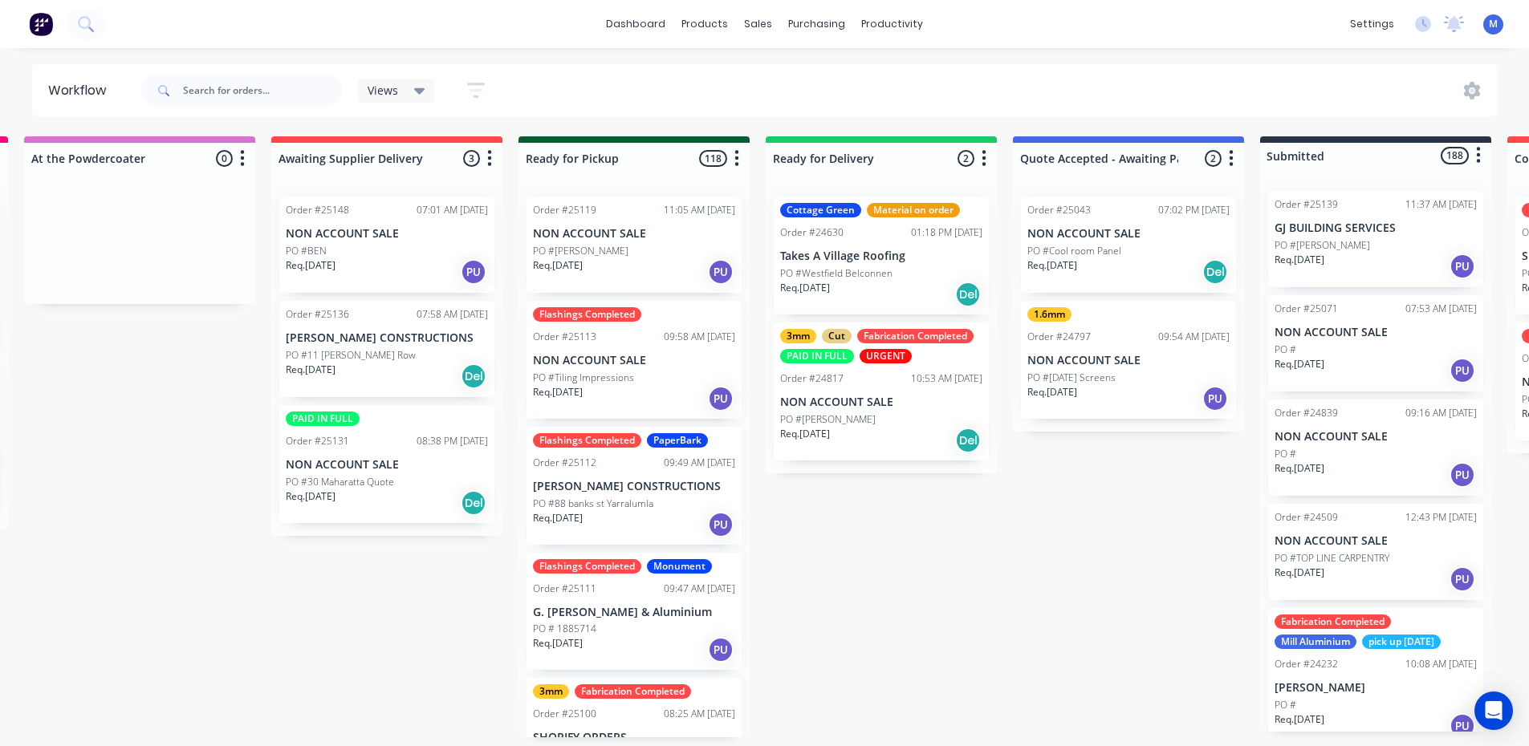
scroll to position [0, 1497]
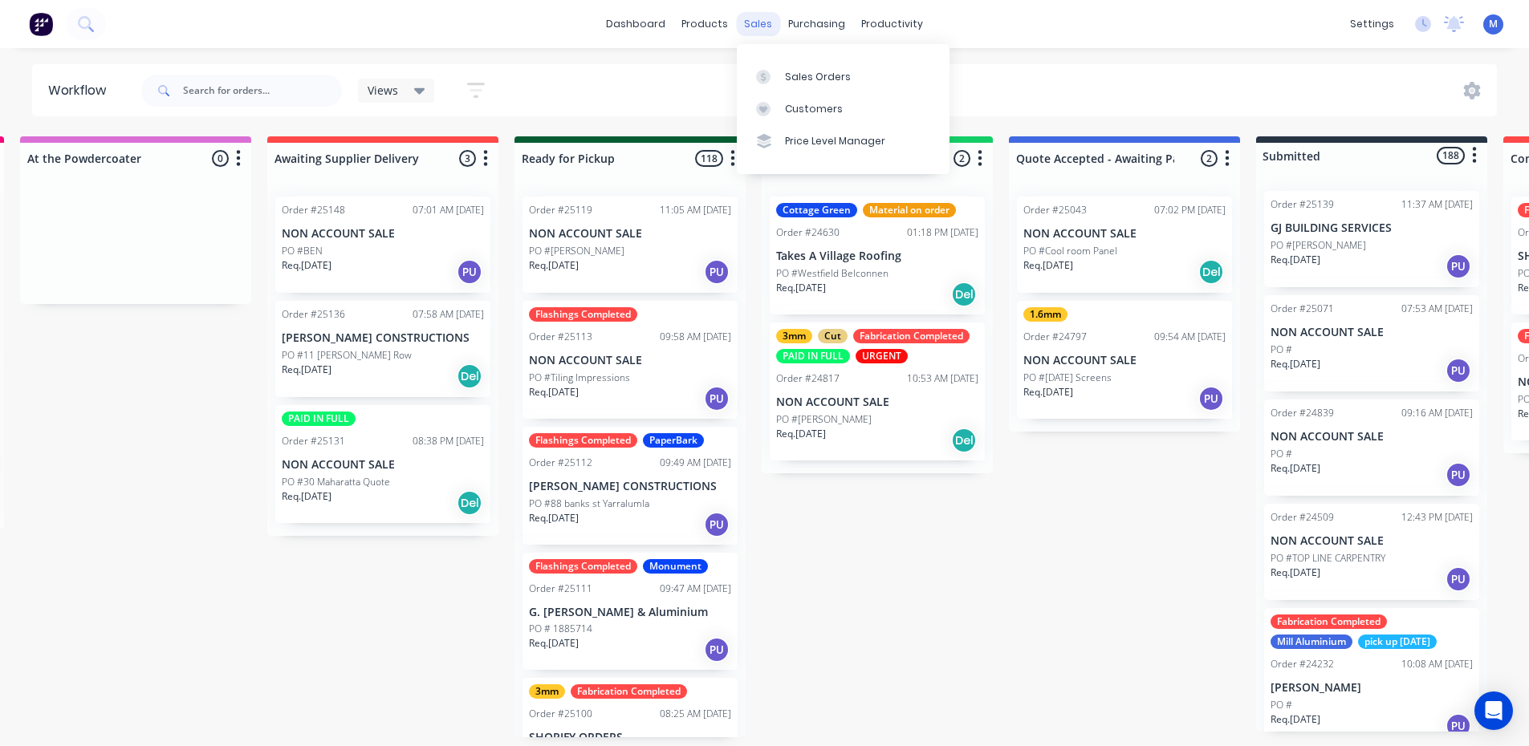
drag, startPoint x: 752, startPoint y: 22, endPoint x: 765, endPoint y: 22, distance: 12.8
click at [753, 22] on div "sales" at bounding box center [758, 24] width 44 height 24
click at [798, 74] on div "Sales Orders" at bounding box center [818, 77] width 66 height 14
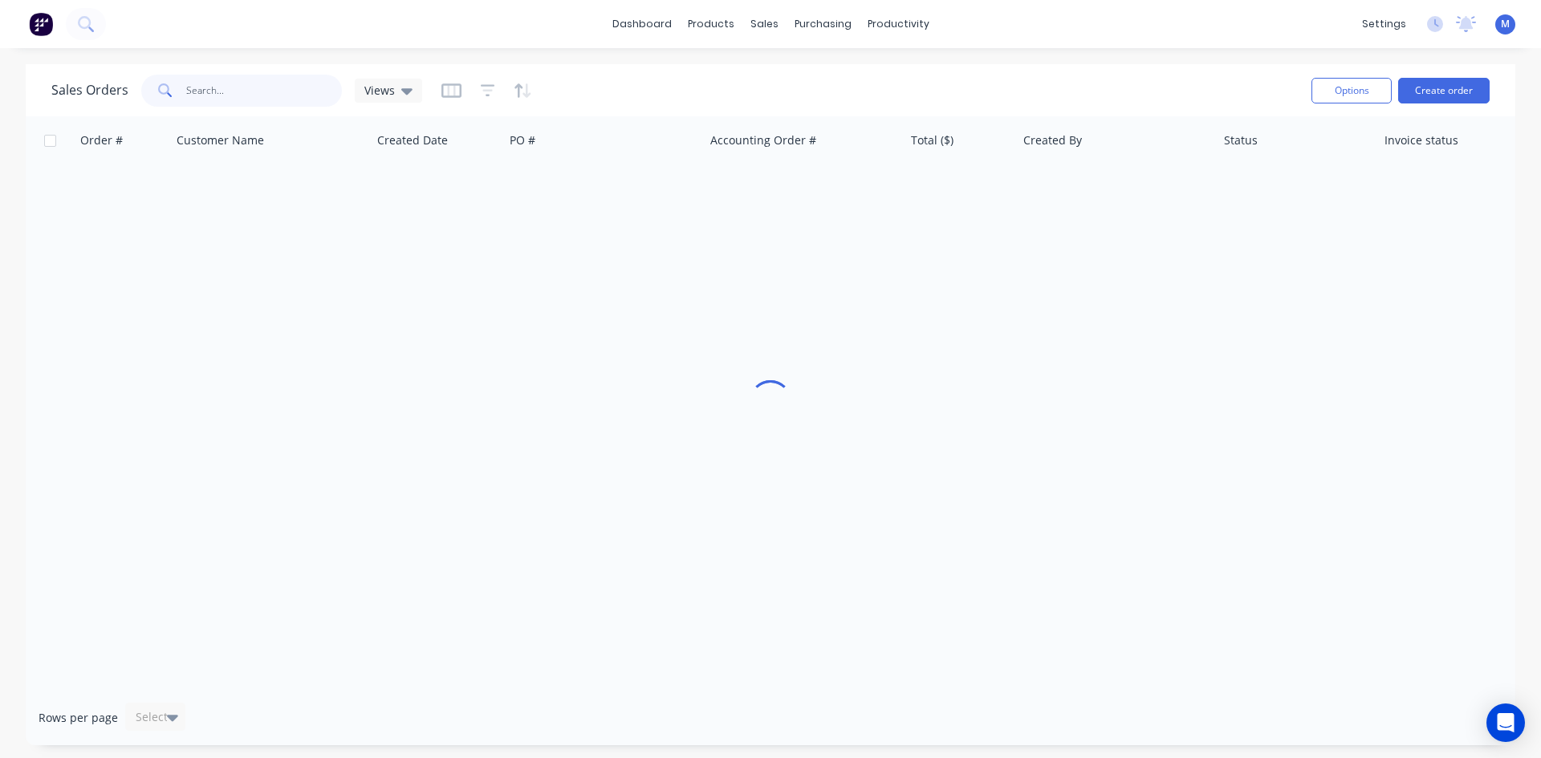
click at [209, 81] on input "text" at bounding box center [264, 91] width 156 height 32
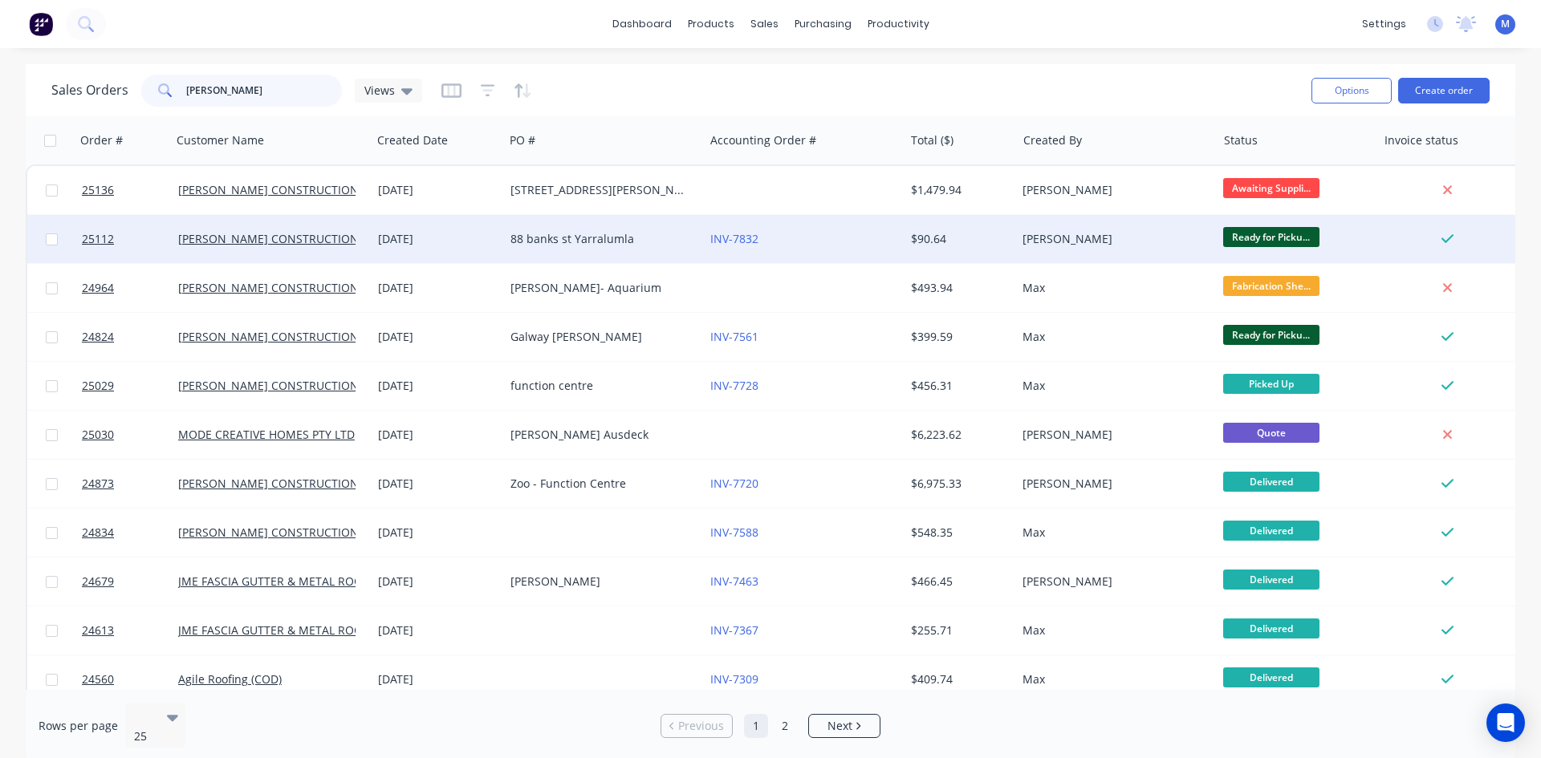
type input "[PERSON_NAME]"
click at [644, 239] on div "88 banks st Yarralumla" at bounding box center [599, 239] width 178 height 16
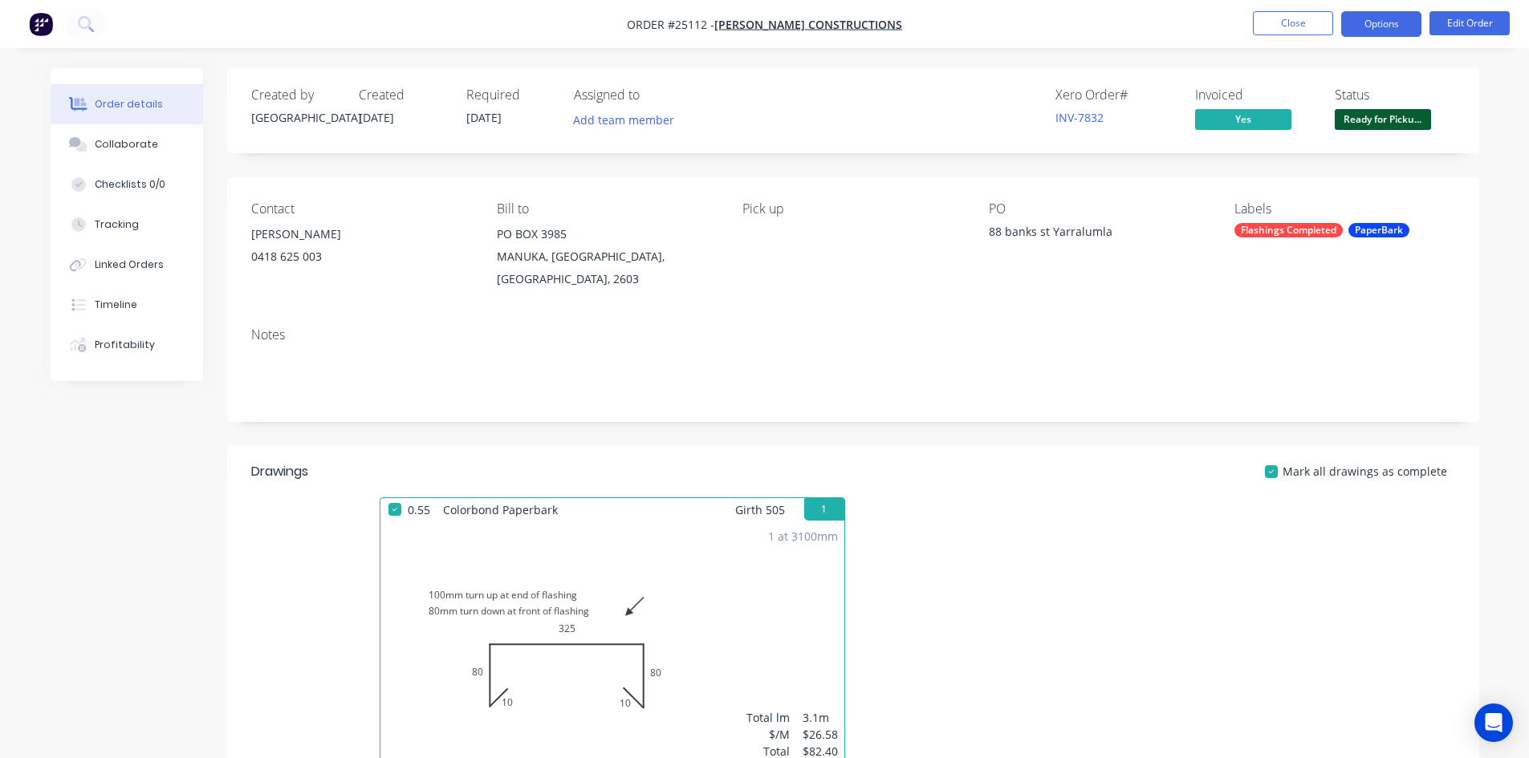
click at [1382, 22] on button "Options" at bounding box center [1381, 24] width 80 height 26
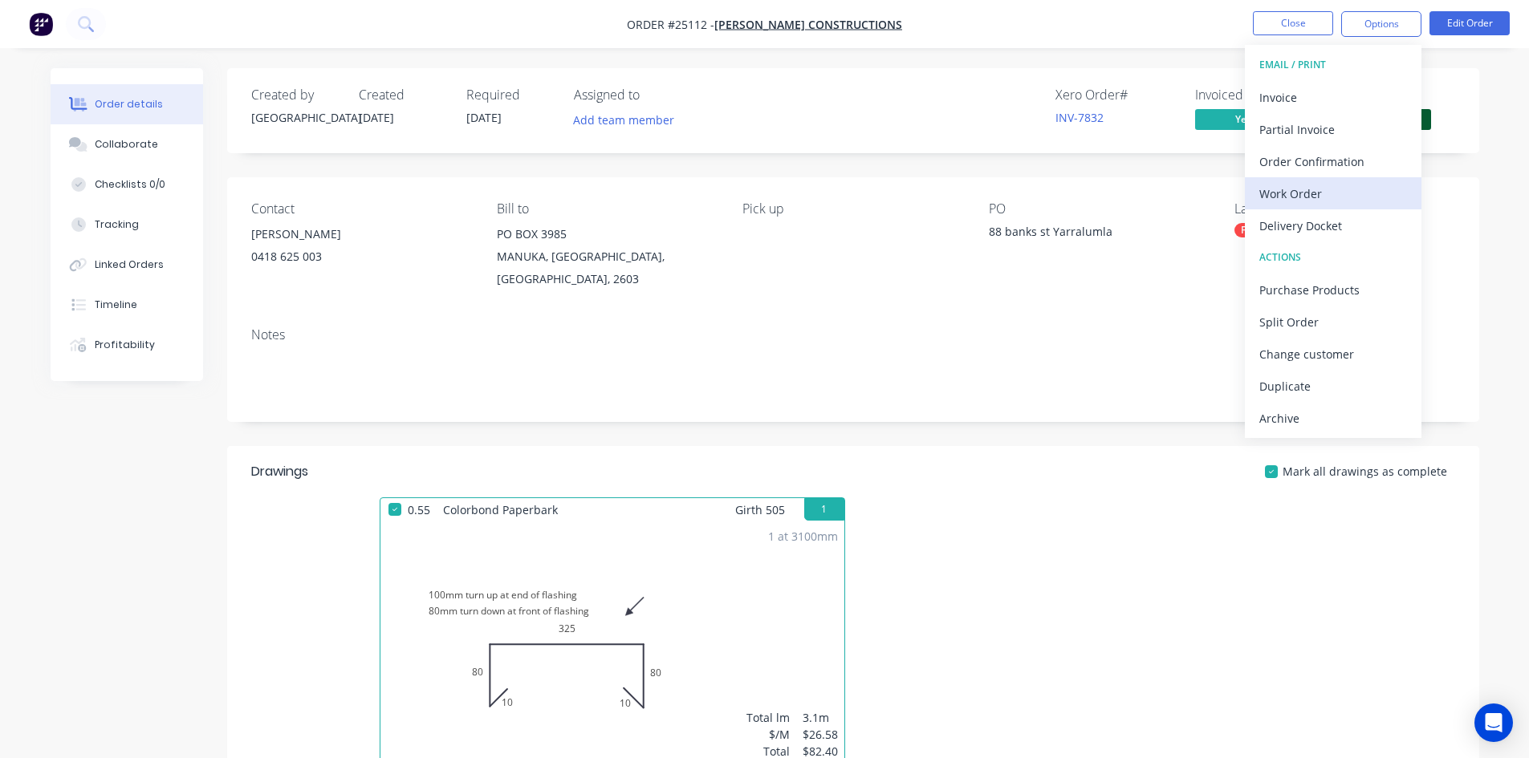
click at [1331, 193] on div "Work Order" at bounding box center [1333, 193] width 148 height 23
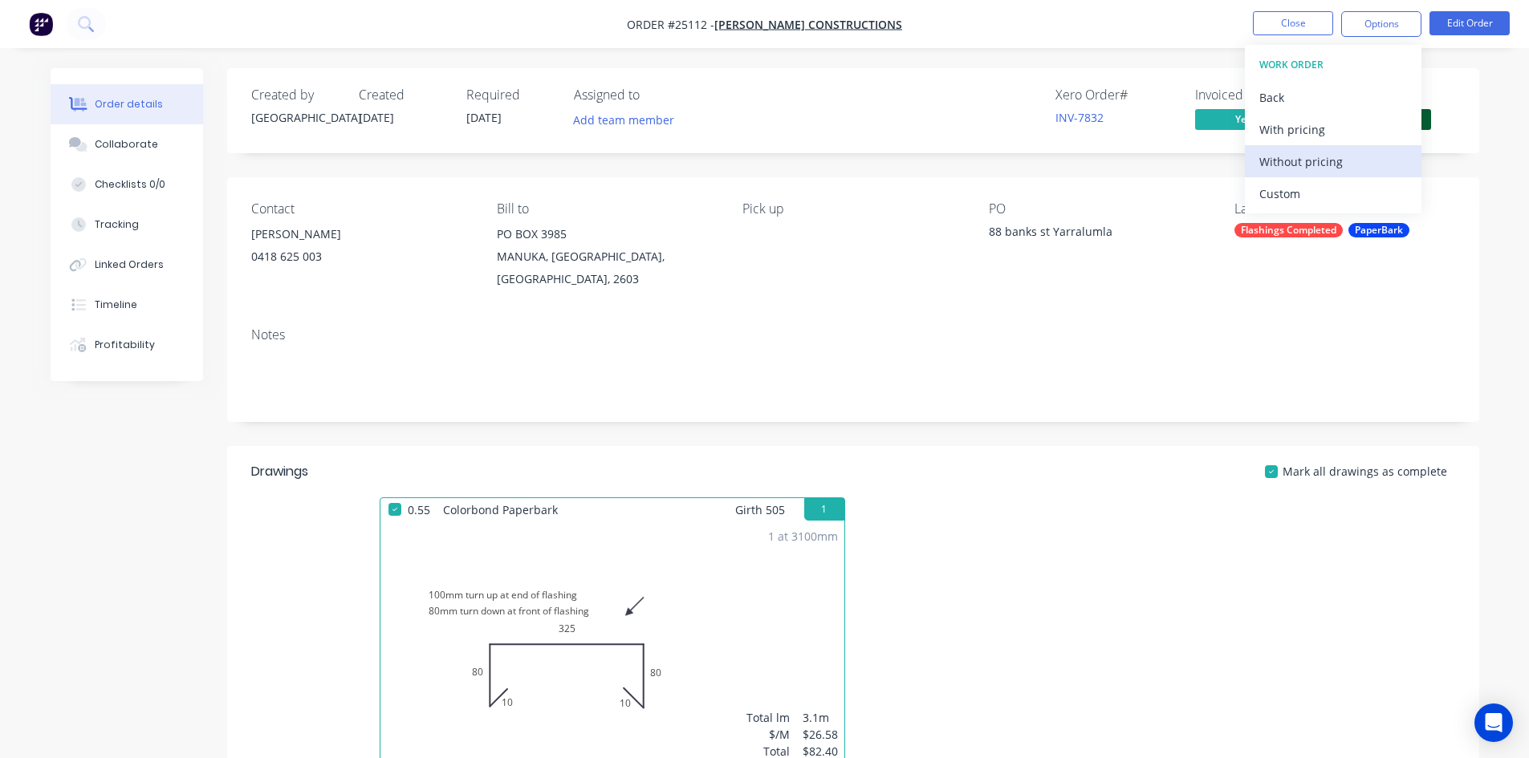
click at [1332, 163] on div "Without pricing" at bounding box center [1333, 161] width 148 height 23
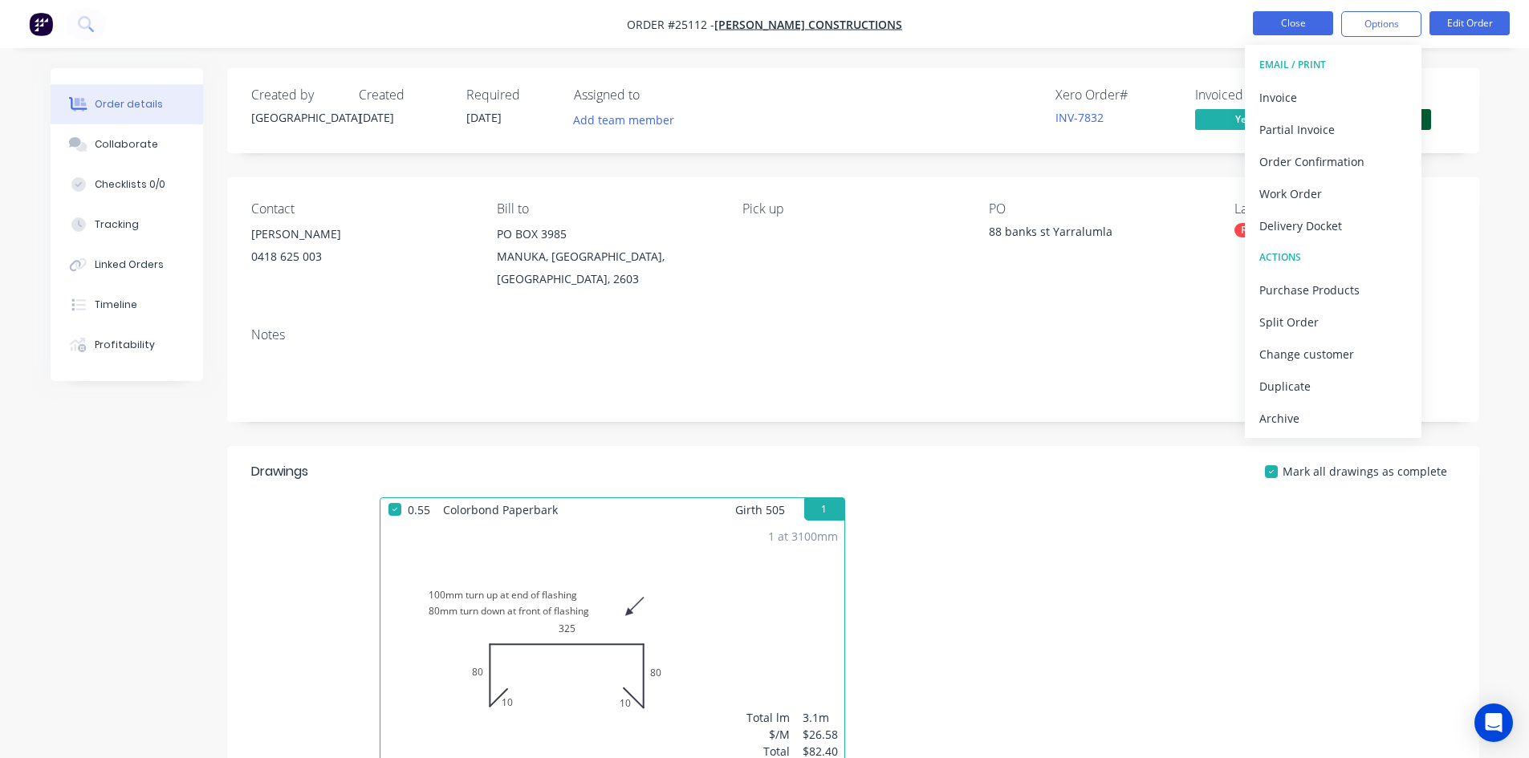
click at [1310, 24] on button "Close" at bounding box center [1293, 23] width 80 height 24
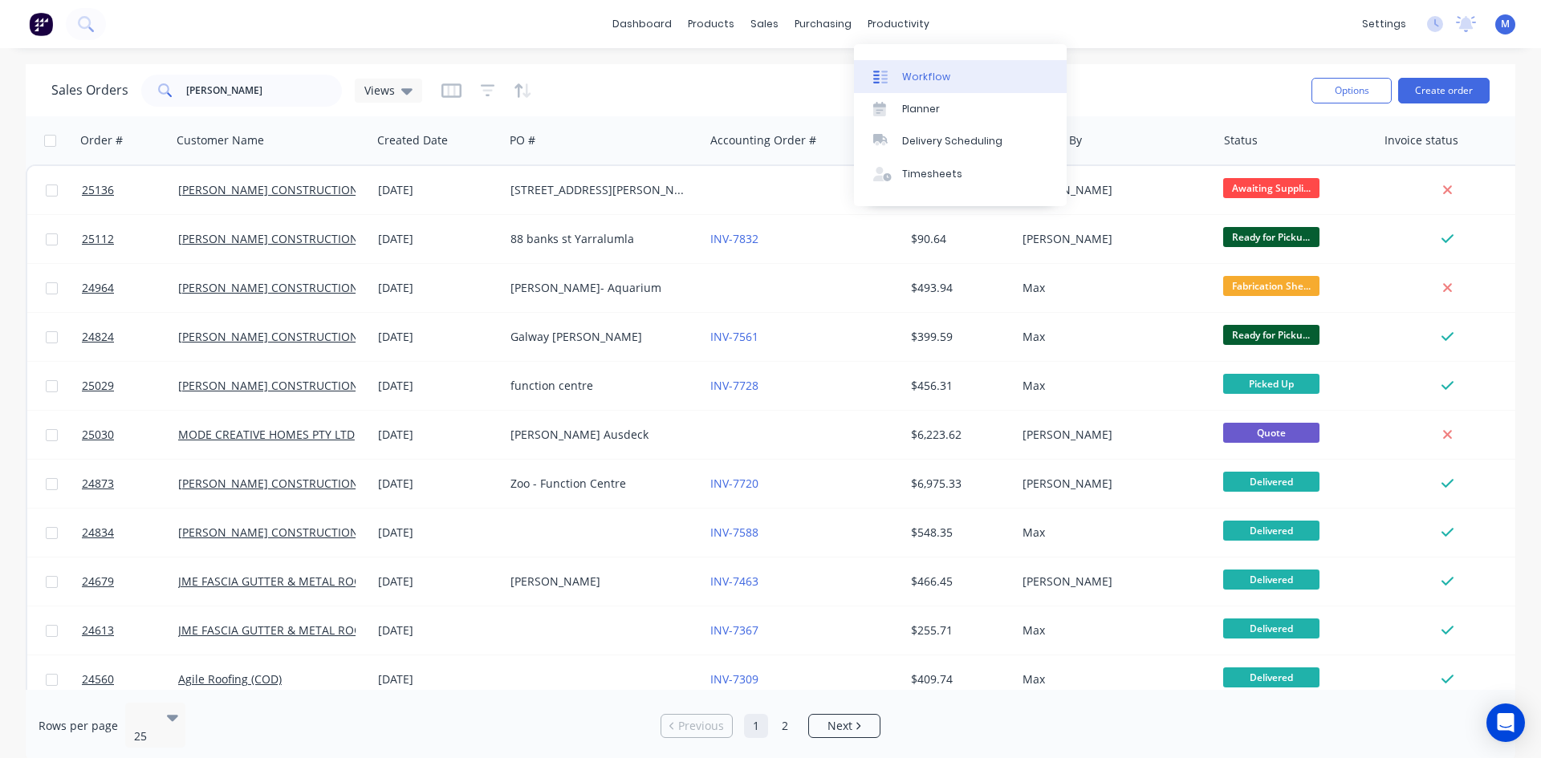
click at [939, 81] on div "Workflow" at bounding box center [926, 77] width 48 height 14
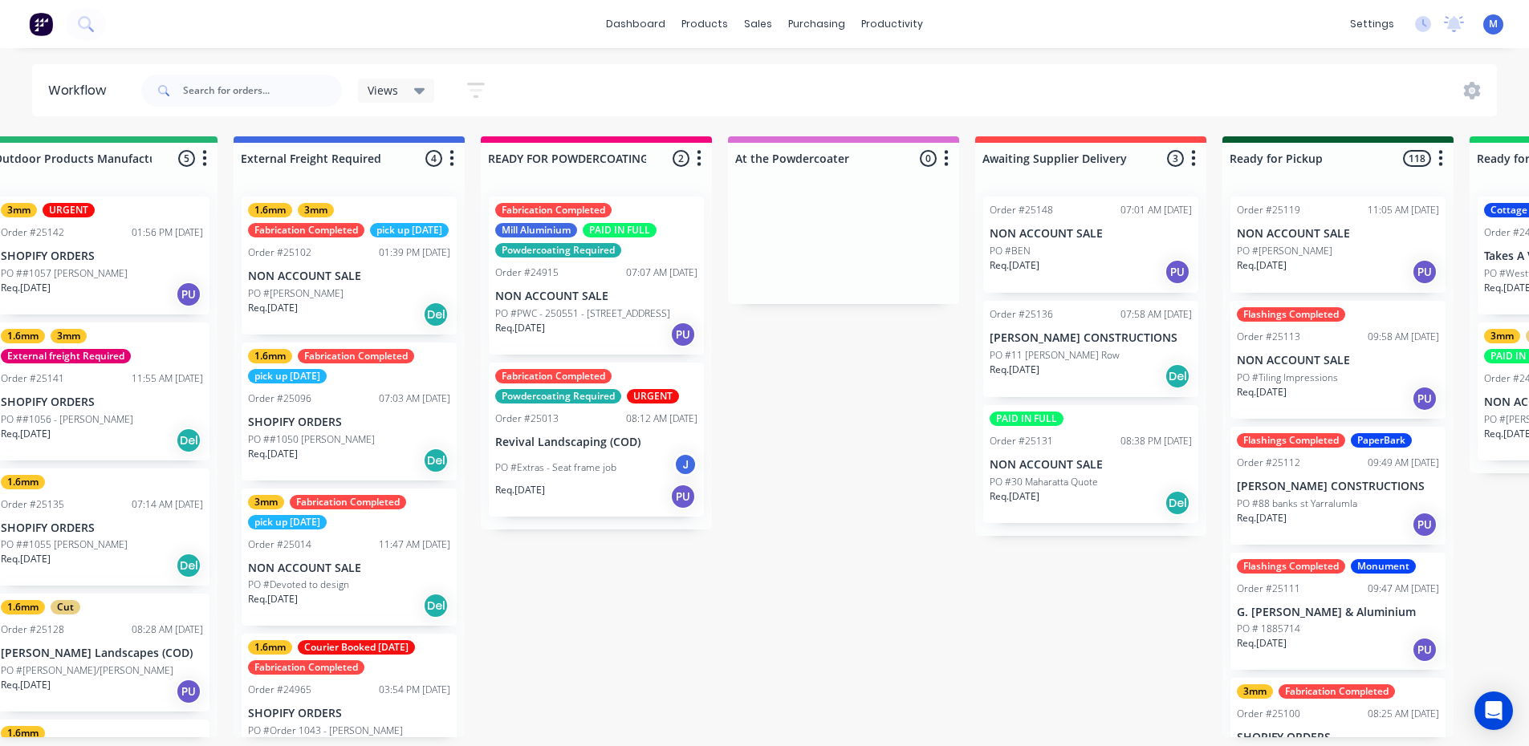
scroll to position [0, 834]
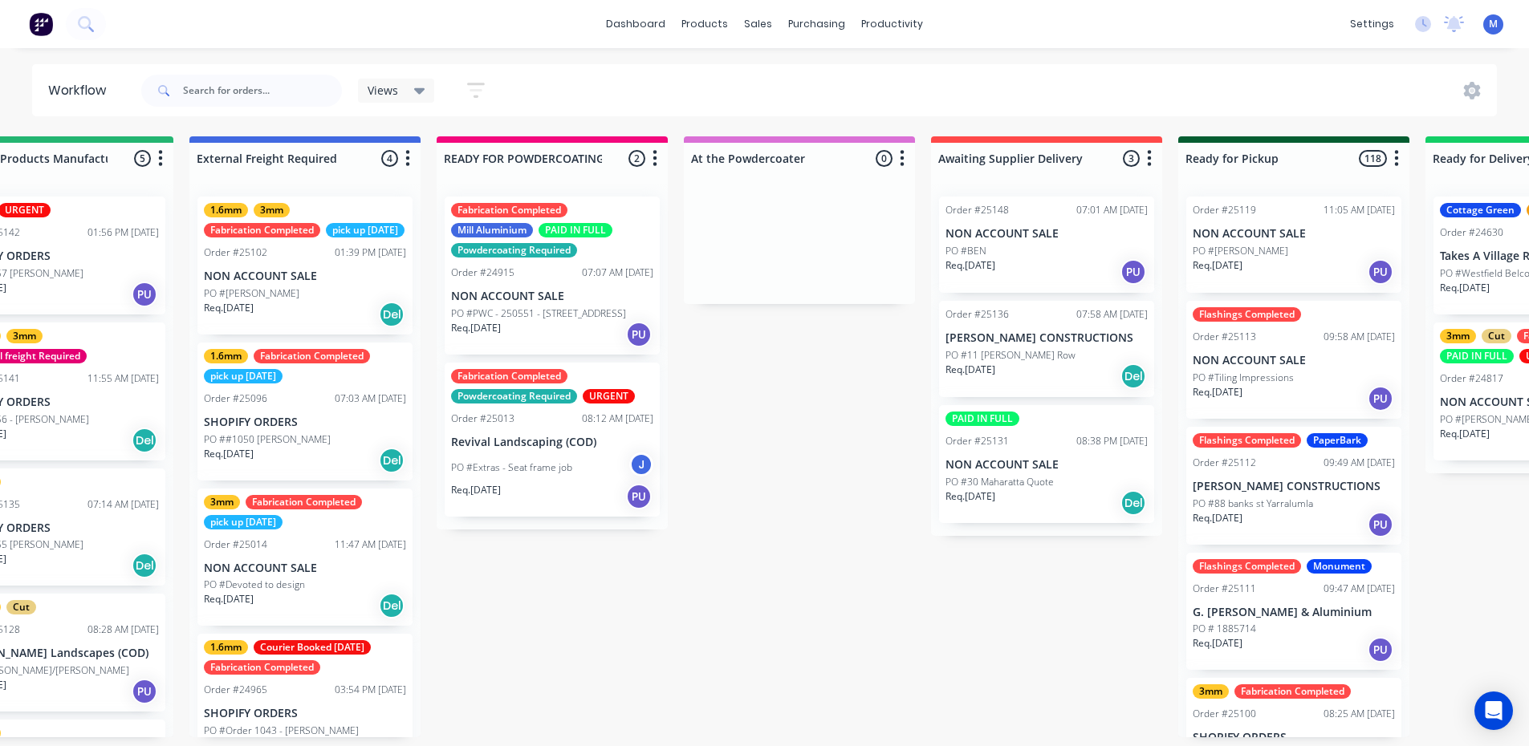
click at [585, 303] on p "NON ACCOUNT SALE" at bounding box center [552, 297] width 202 height 14
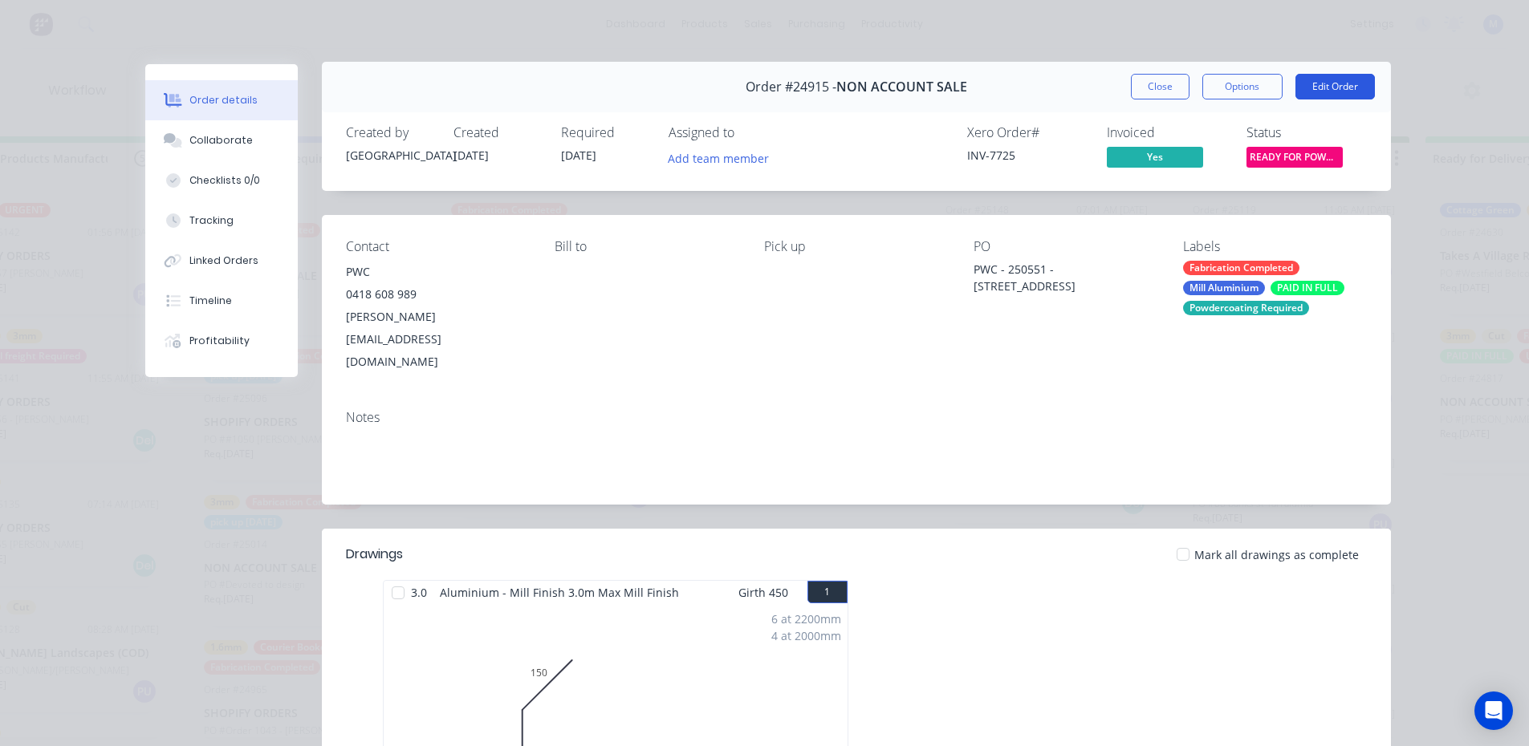
scroll to position [0, 0]
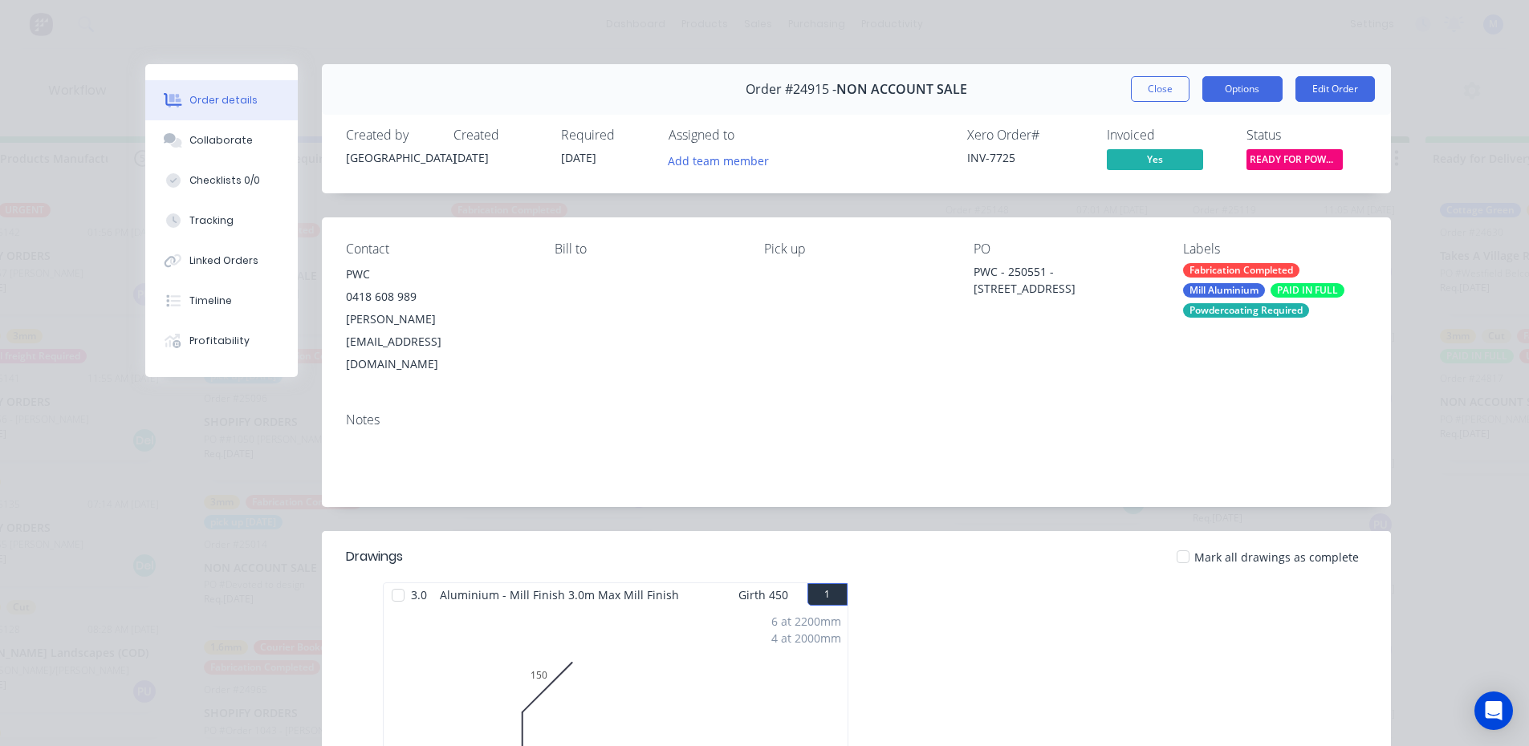
click at [1222, 93] on button "Options" at bounding box center [1242, 89] width 80 height 26
click at [1041, 94] on div "Order #24915 - NON ACCOUNT SALE Close Options Edit Order" at bounding box center [856, 89] width 1069 height 51
click at [1154, 80] on button "Close" at bounding box center [1160, 89] width 59 height 26
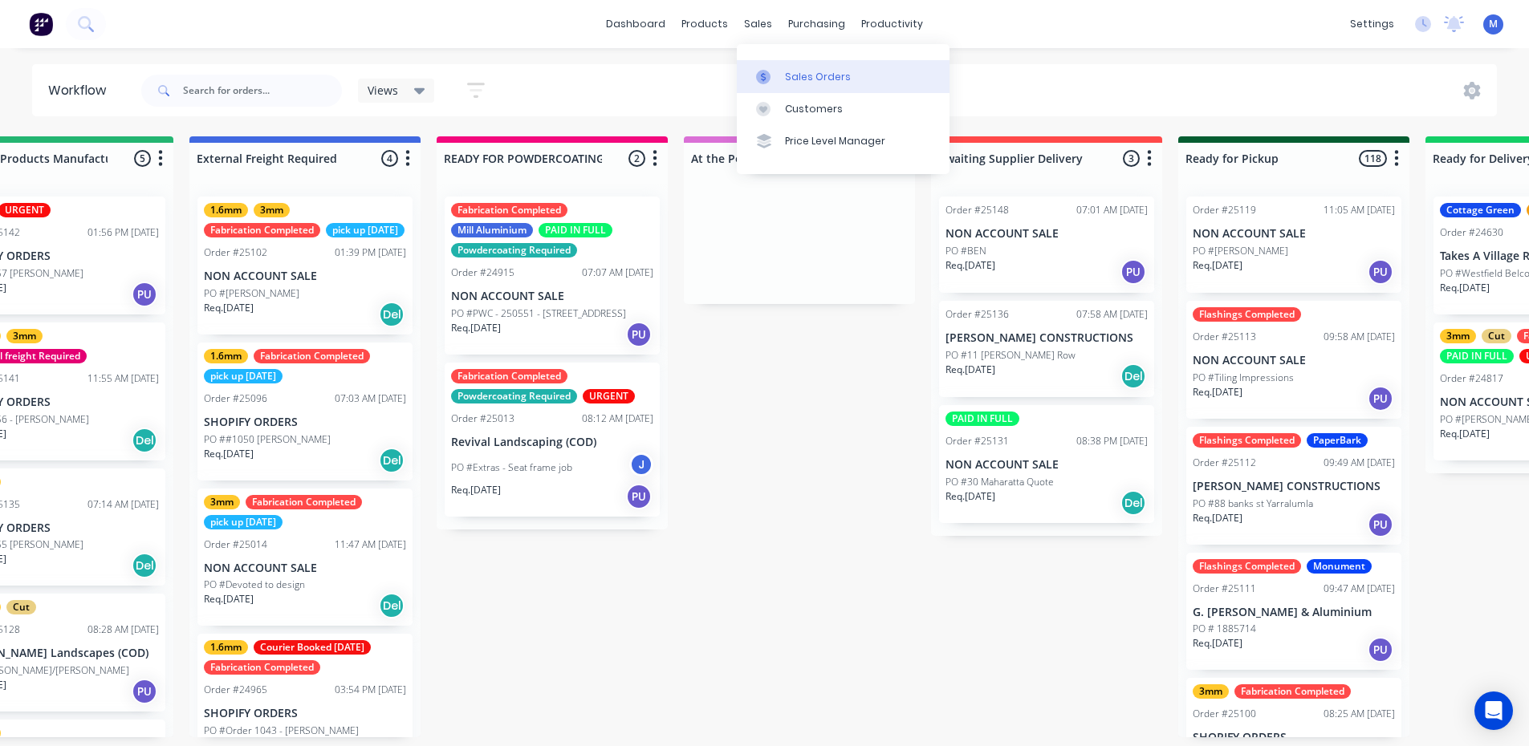
click at [812, 75] on div "Sales Orders" at bounding box center [818, 77] width 66 height 14
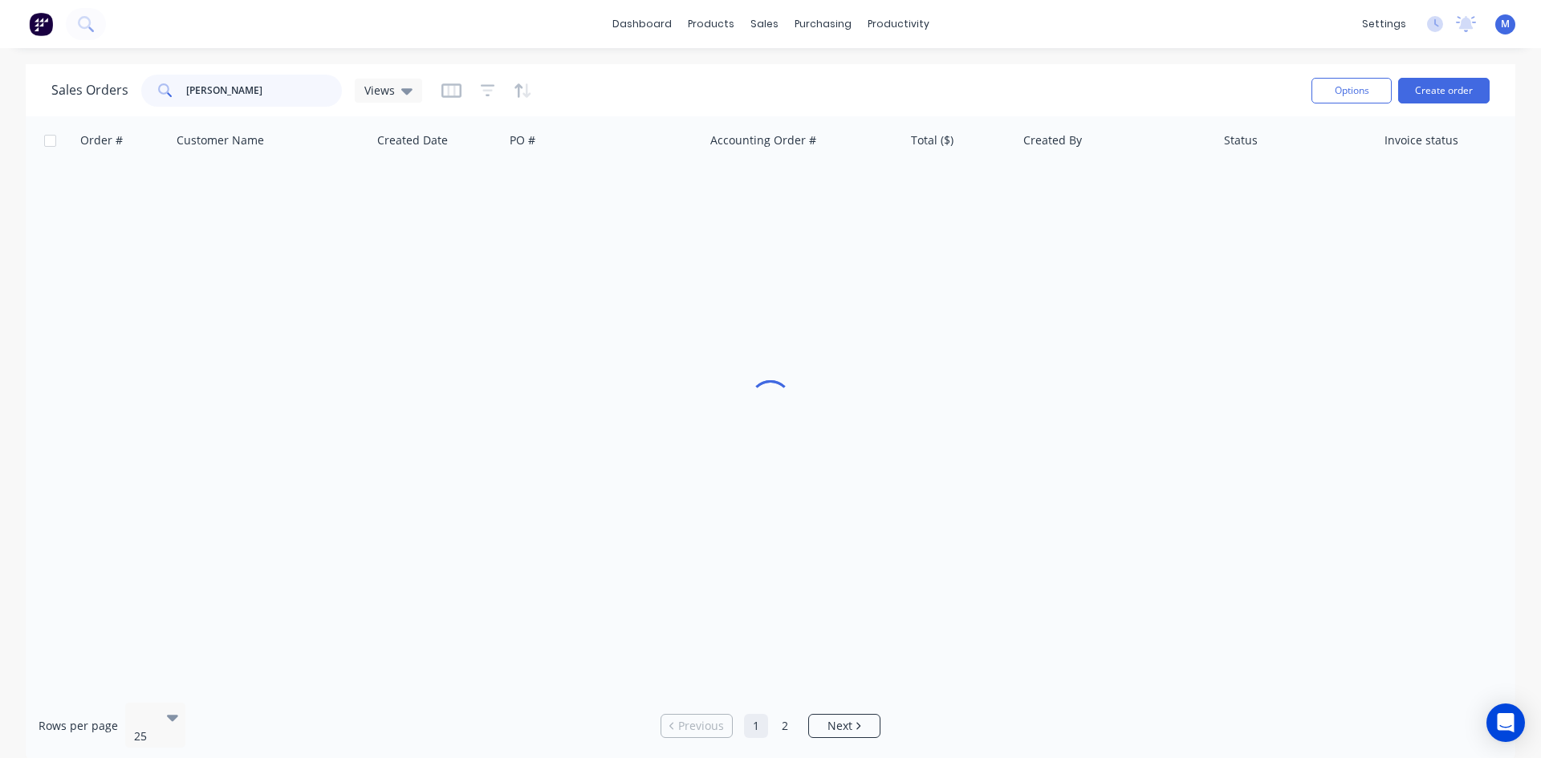
click at [69, 100] on div "Sales Orders [PERSON_NAME] Views" at bounding box center [236, 91] width 371 height 32
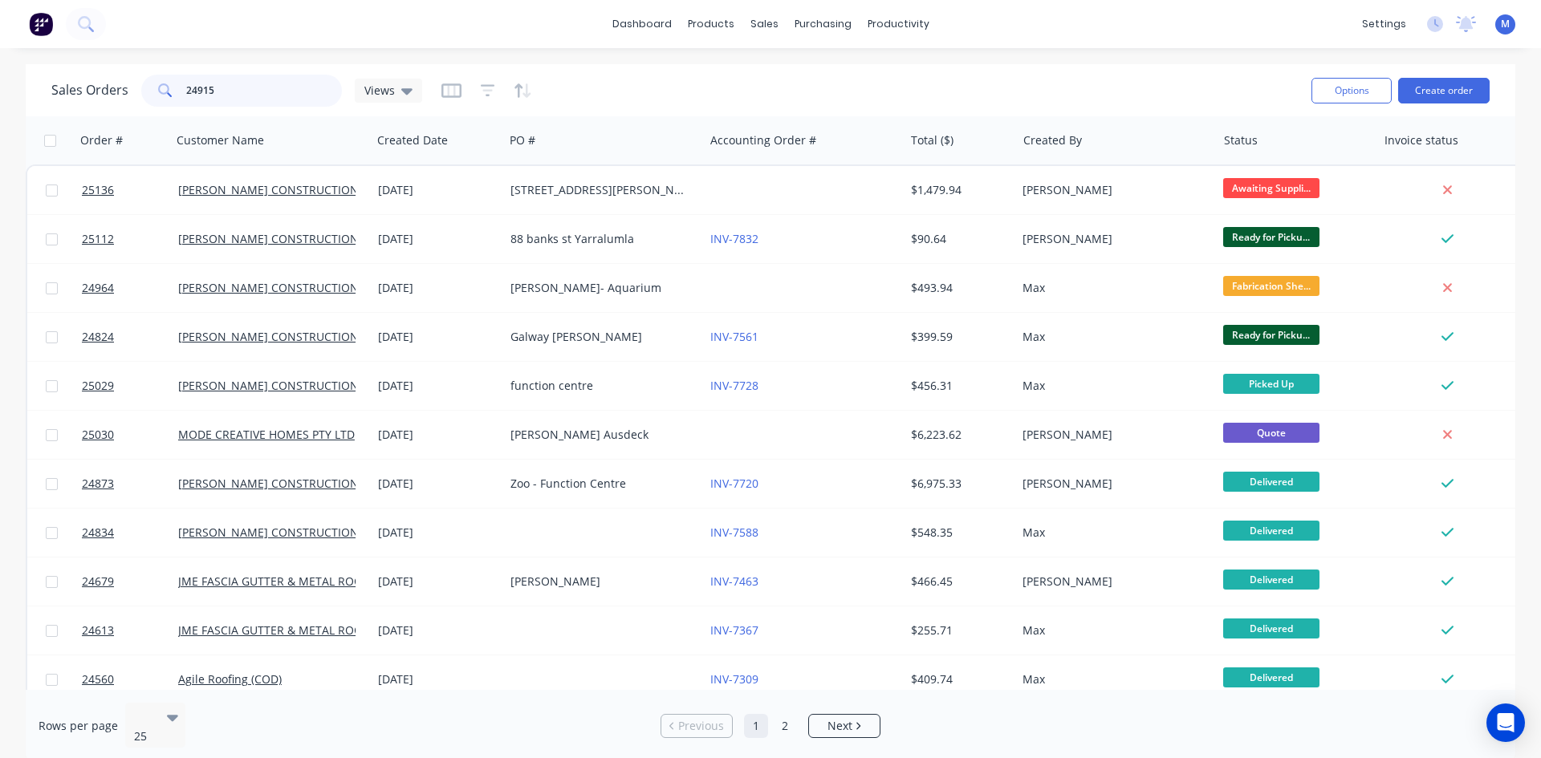
type input "24915"
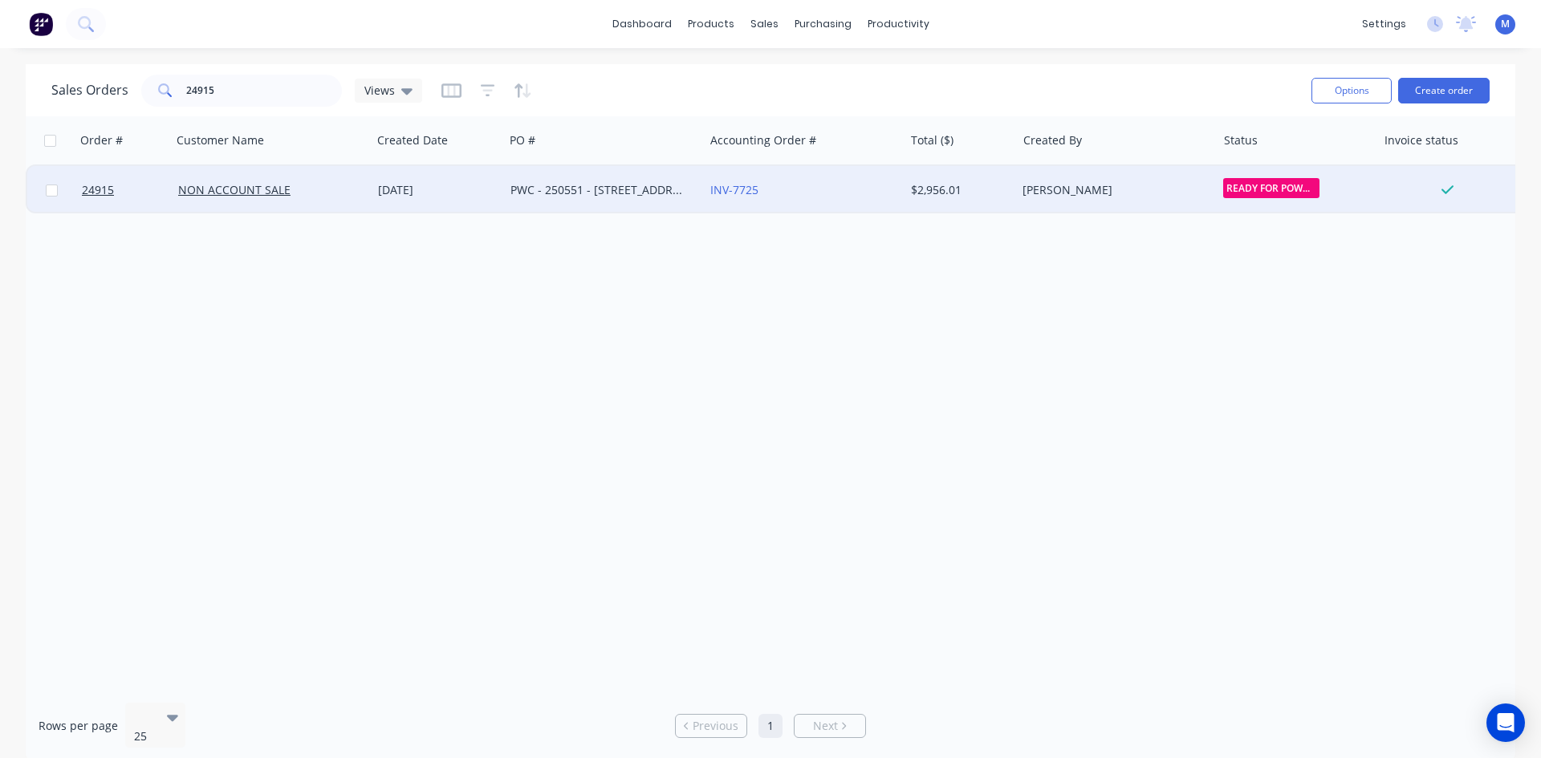
click at [653, 188] on div "PWC - 250551 - [STREET_ADDRESS]" at bounding box center [599, 190] width 178 height 16
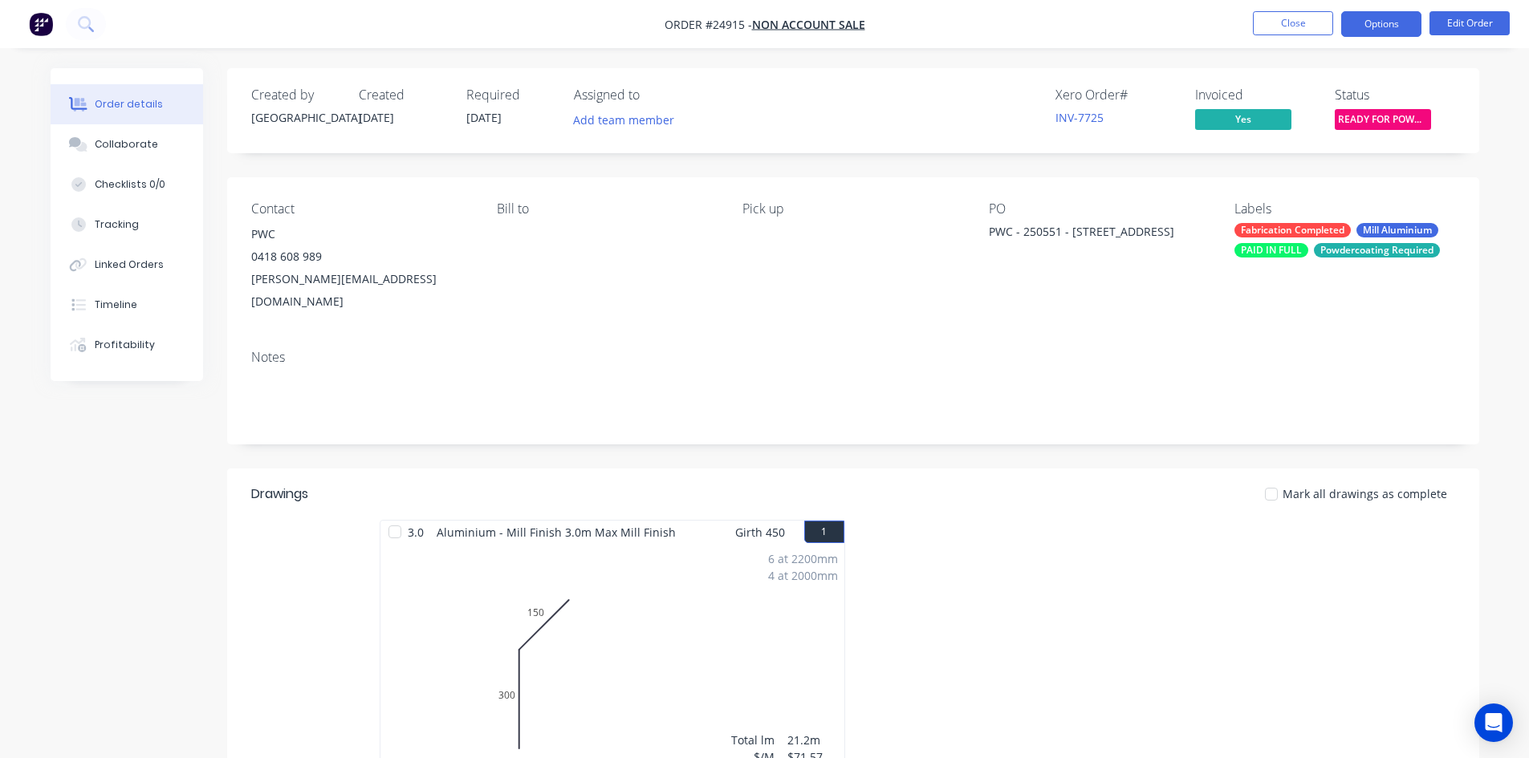
click at [1386, 30] on button "Options" at bounding box center [1381, 24] width 80 height 26
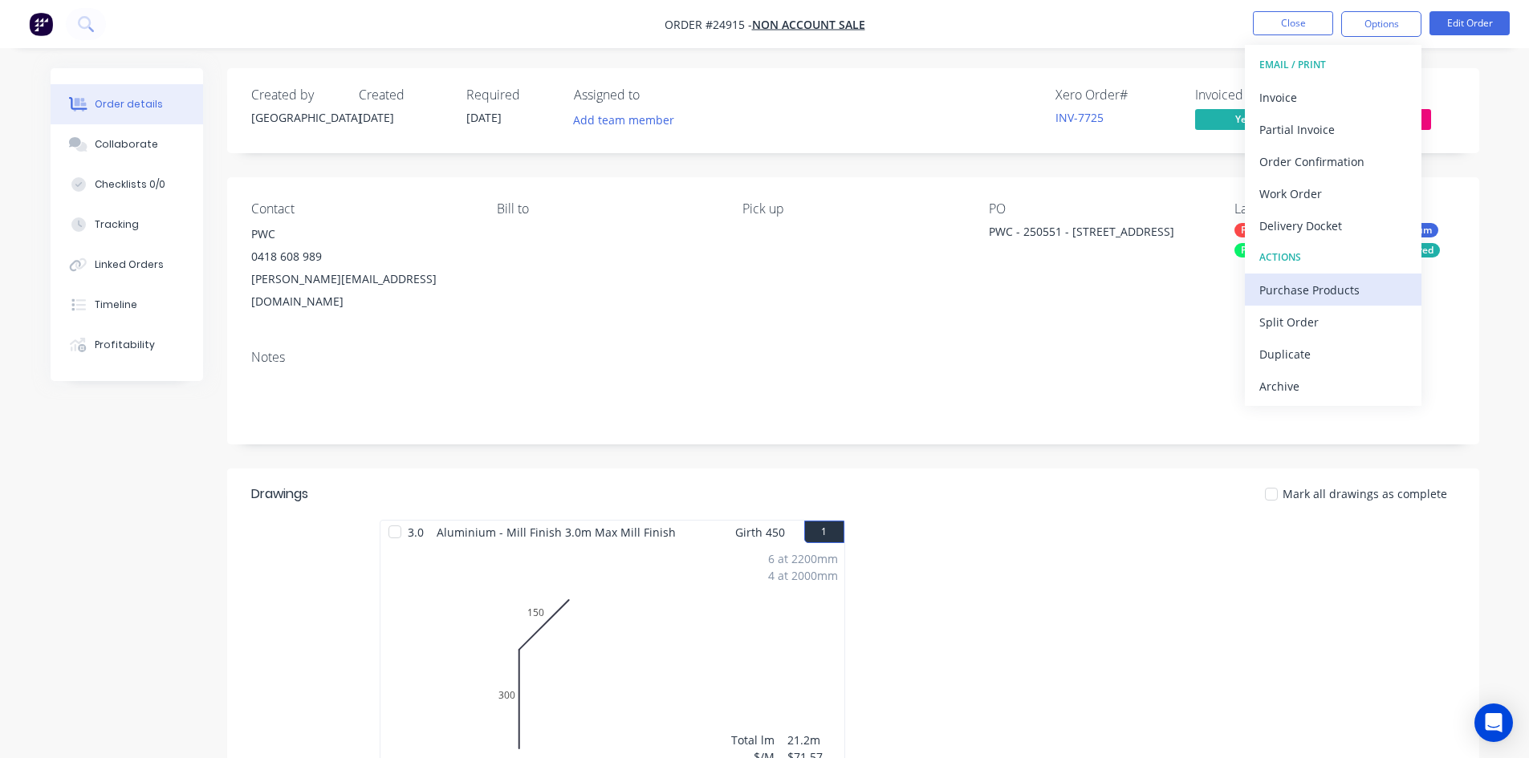
click at [1349, 293] on div "Purchase Products" at bounding box center [1333, 289] width 148 height 23
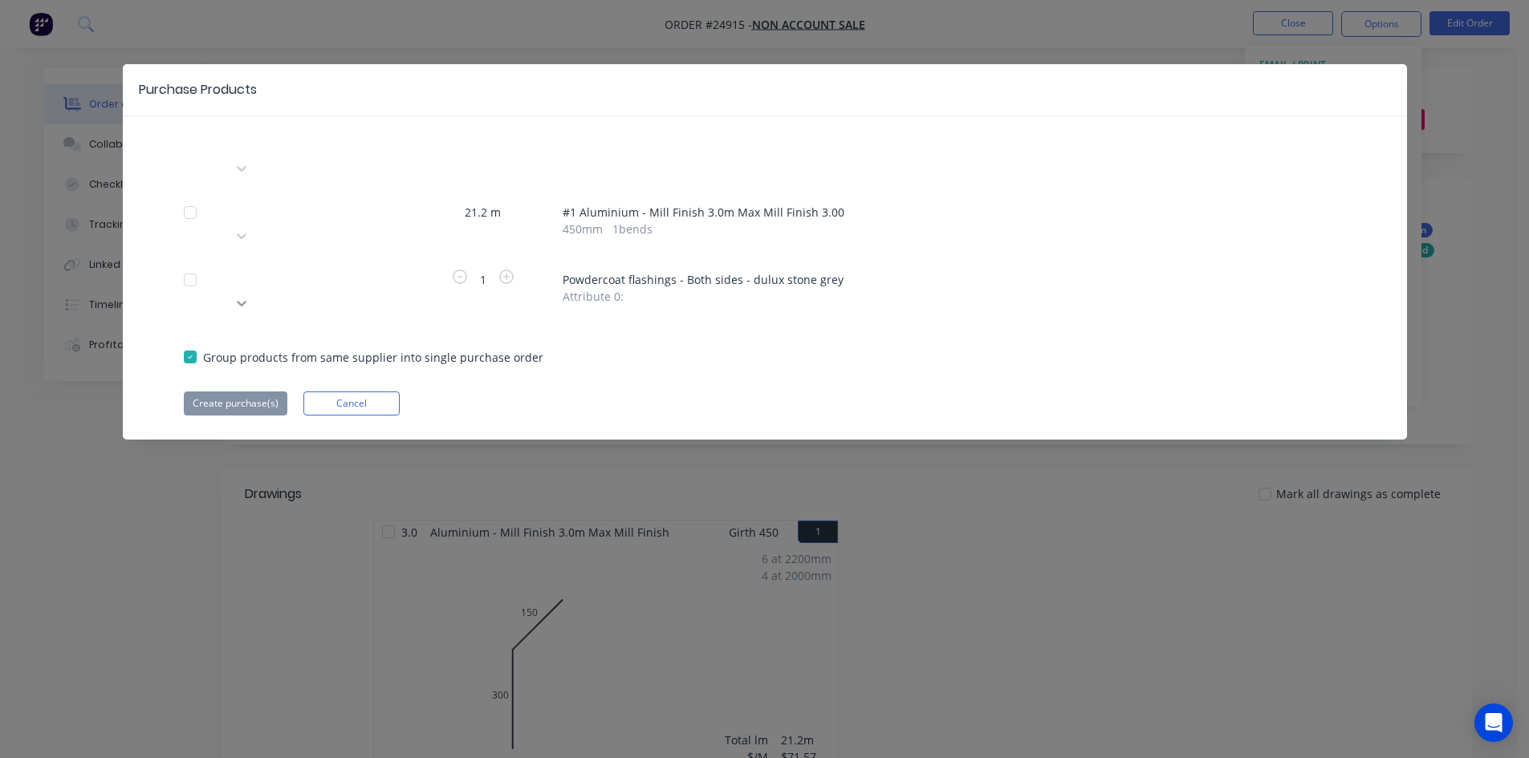
click at [250, 295] on icon at bounding box center [242, 303] width 16 height 16
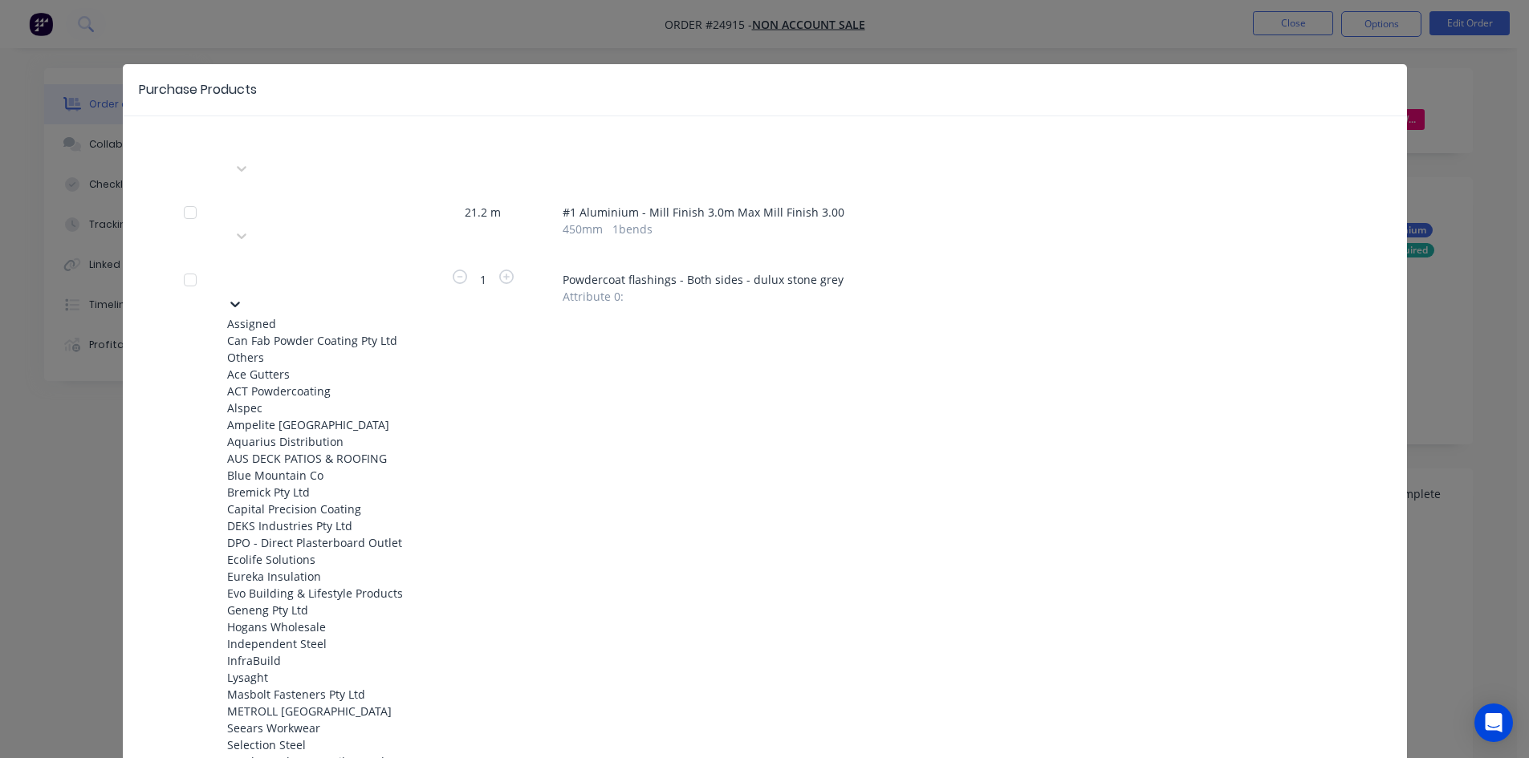
click at [319, 332] on div "Can Fab Powder Coating Pty Ltd" at bounding box center [315, 340] width 177 height 17
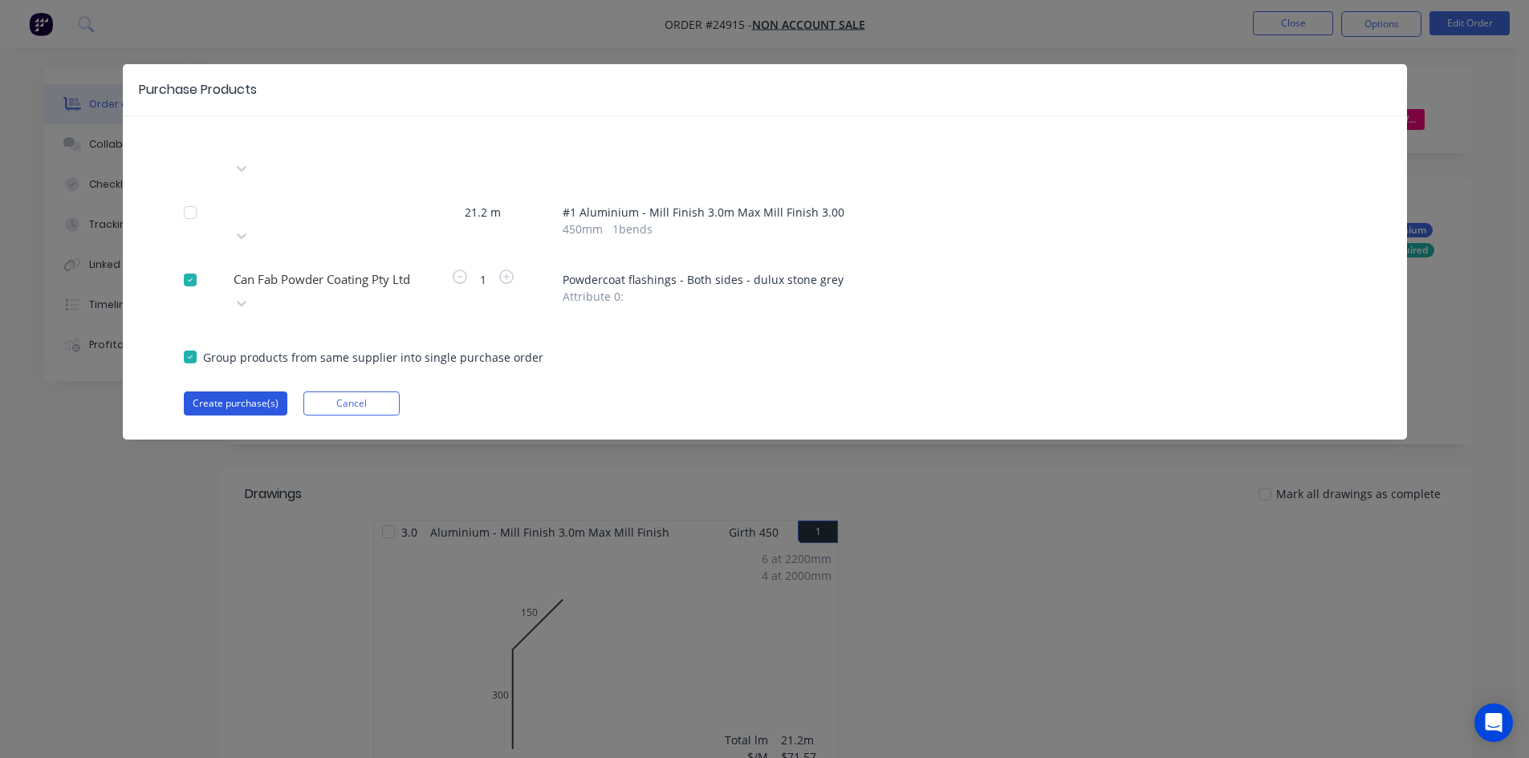
click at [235, 392] on button "Create purchase(s)" at bounding box center [236, 404] width 104 height 24
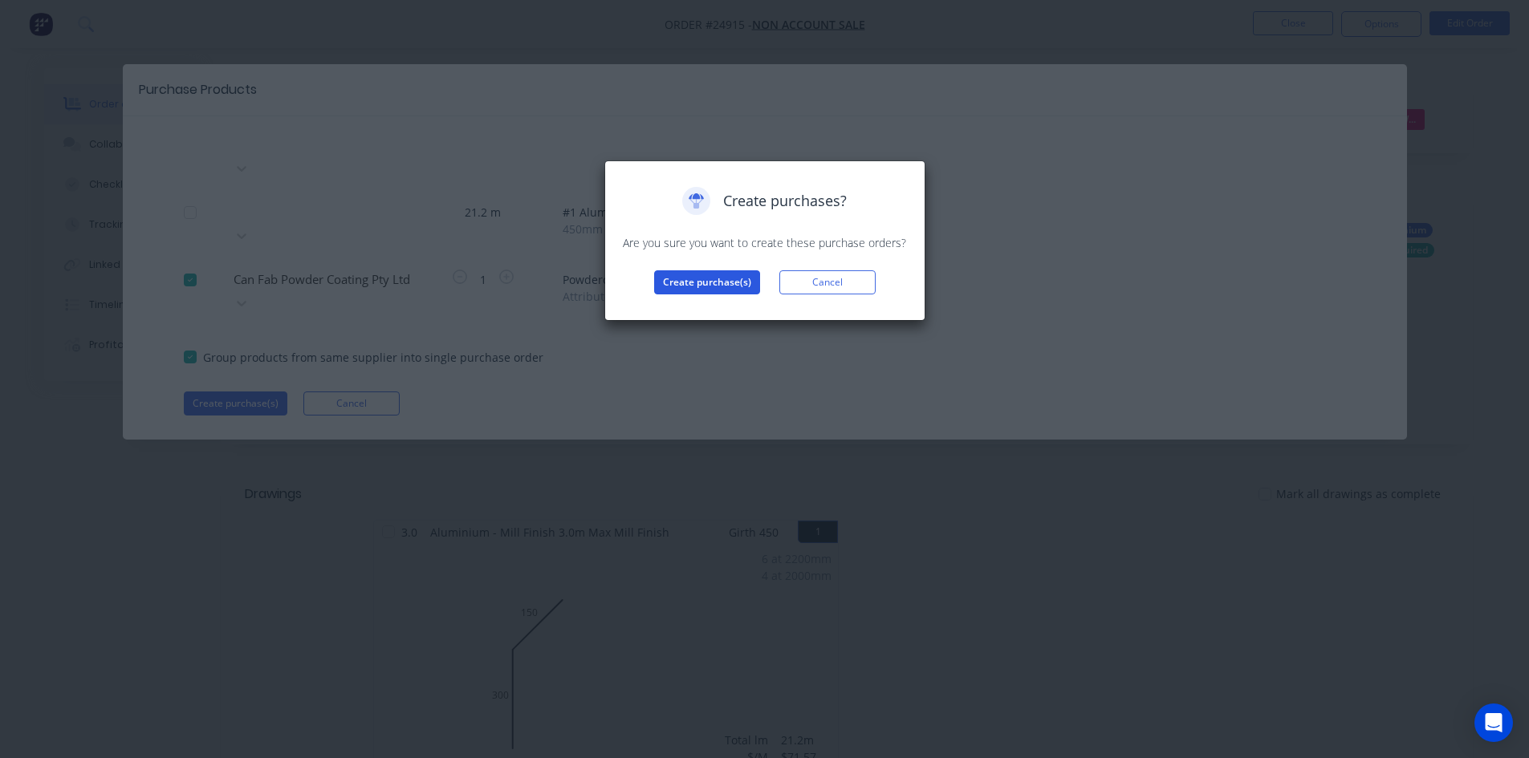
click at [725, 281] on button "Create purchase(s)" at bounding box center [707, 282] width 106 height 24
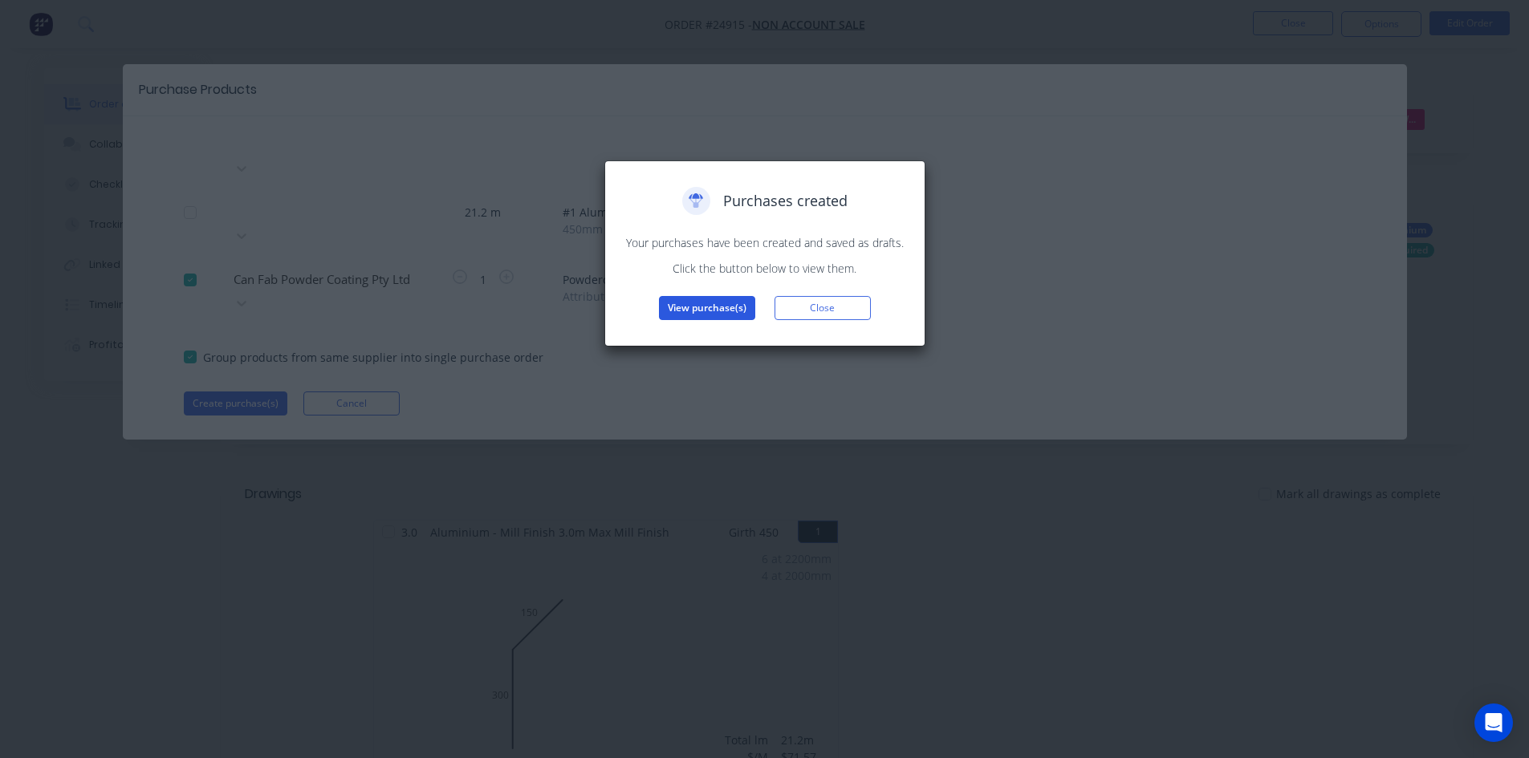
click at [708, 305] on button "View purchase(s)" at bounding box center [707, 308] width 96 height 24
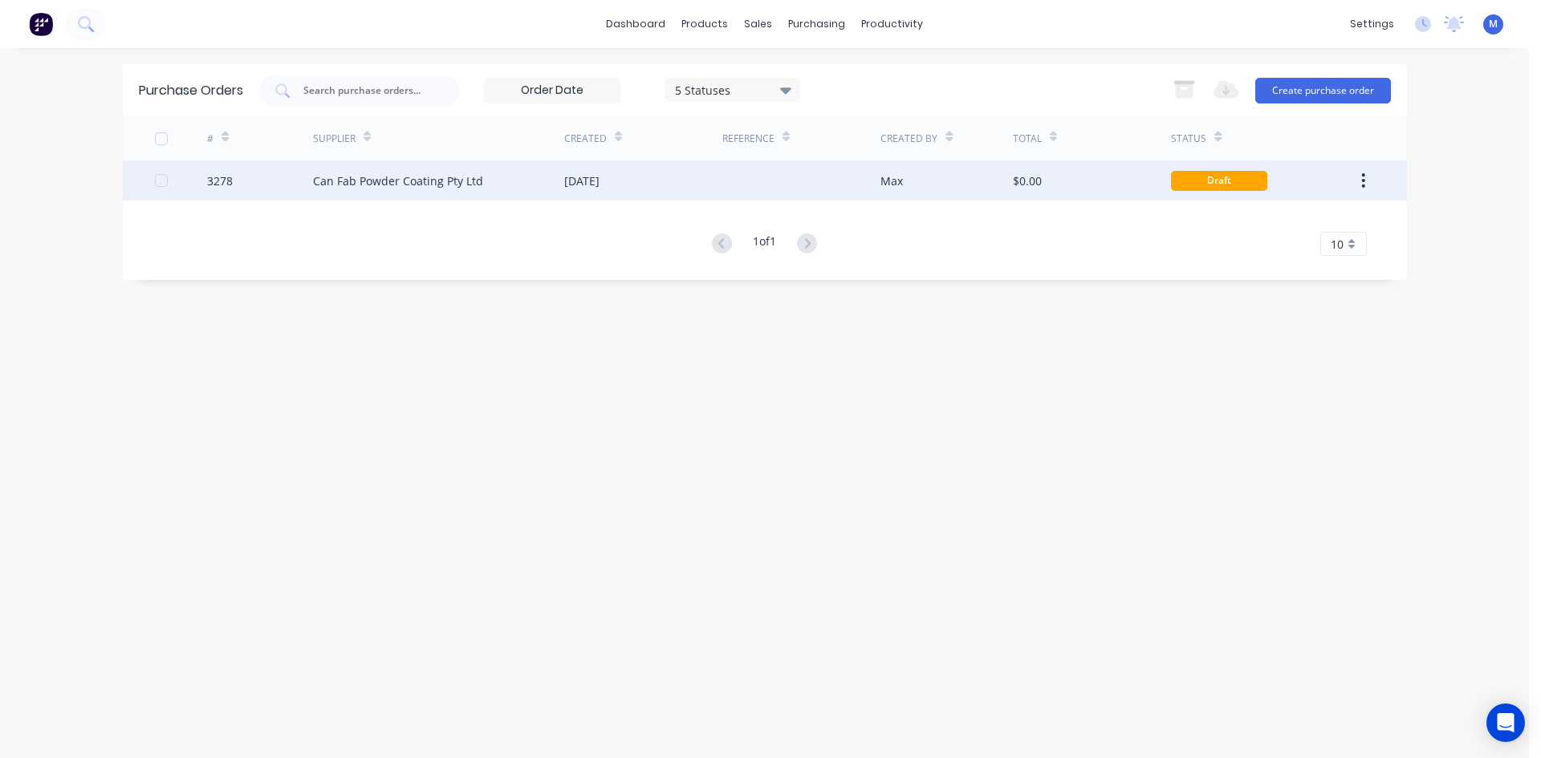
click at [667, 182] on div "[DATE]" at bounding box center [643, 180] width 158 height 40
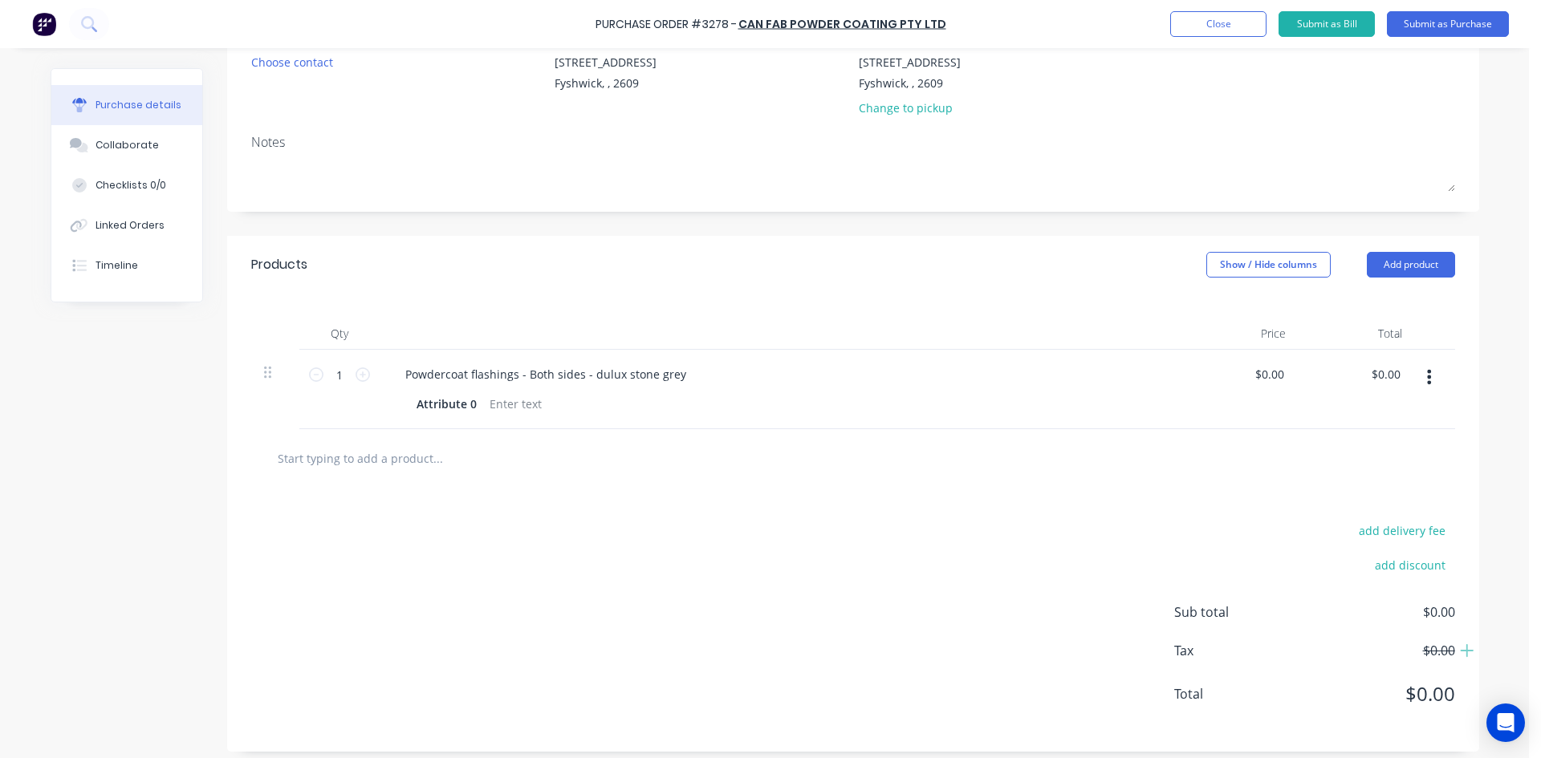
scroll to position [173, 0]
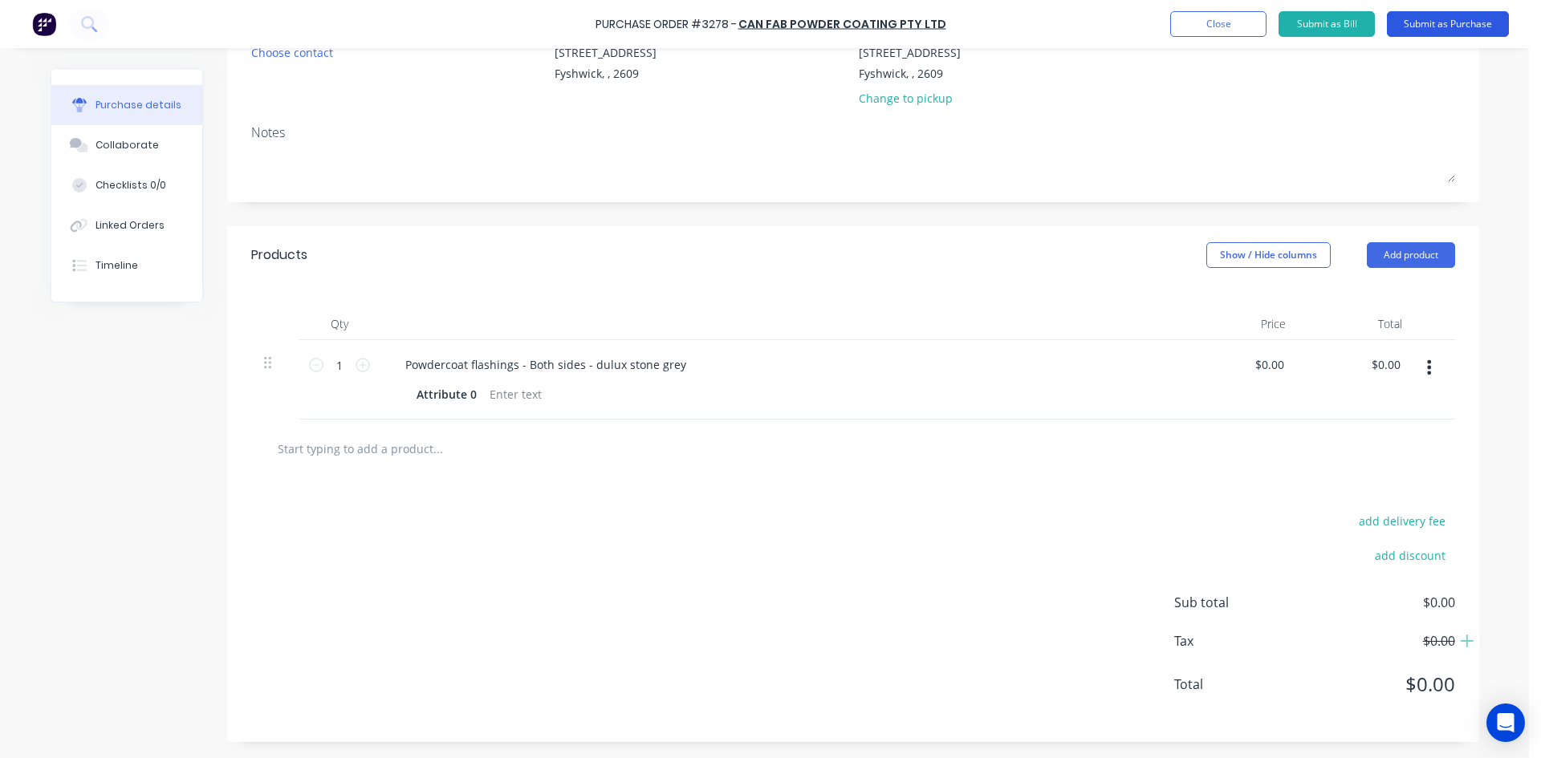
click at [1463, 20] on button "Submit as Purchase" at bounding box center [1448, 24] width 122 height 26
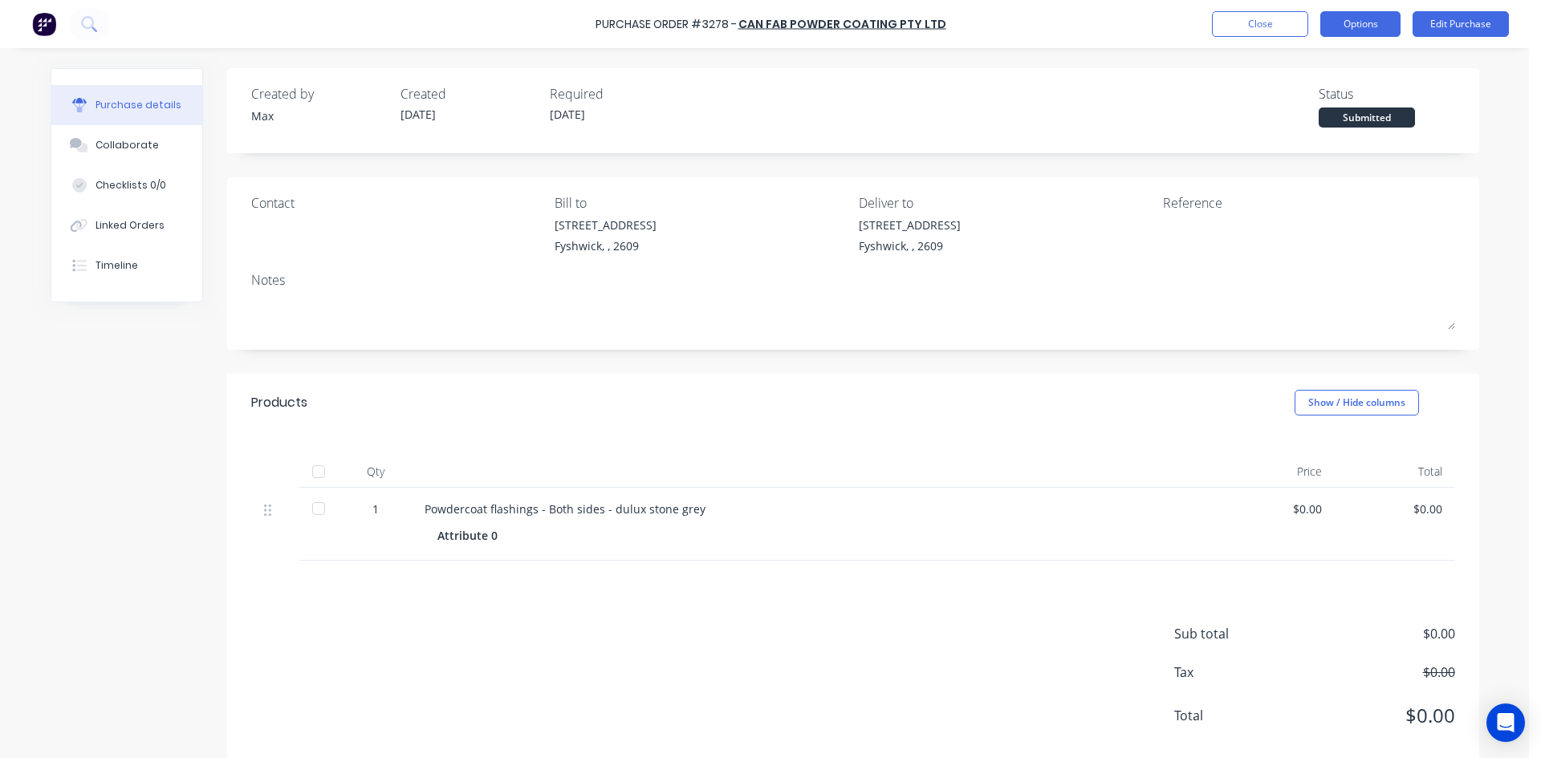
click at [1375, 28] on button "Options" at bounding box center [1360, 24] width 80 height 26
click at [924, 235] on div "[STREET_ADDRESS]" at bounding box center [910, 236] width 102 height 38
click at [1450, 33] on button "Edit Purchase" at bounding box center [1460, 24] width 96 height 26
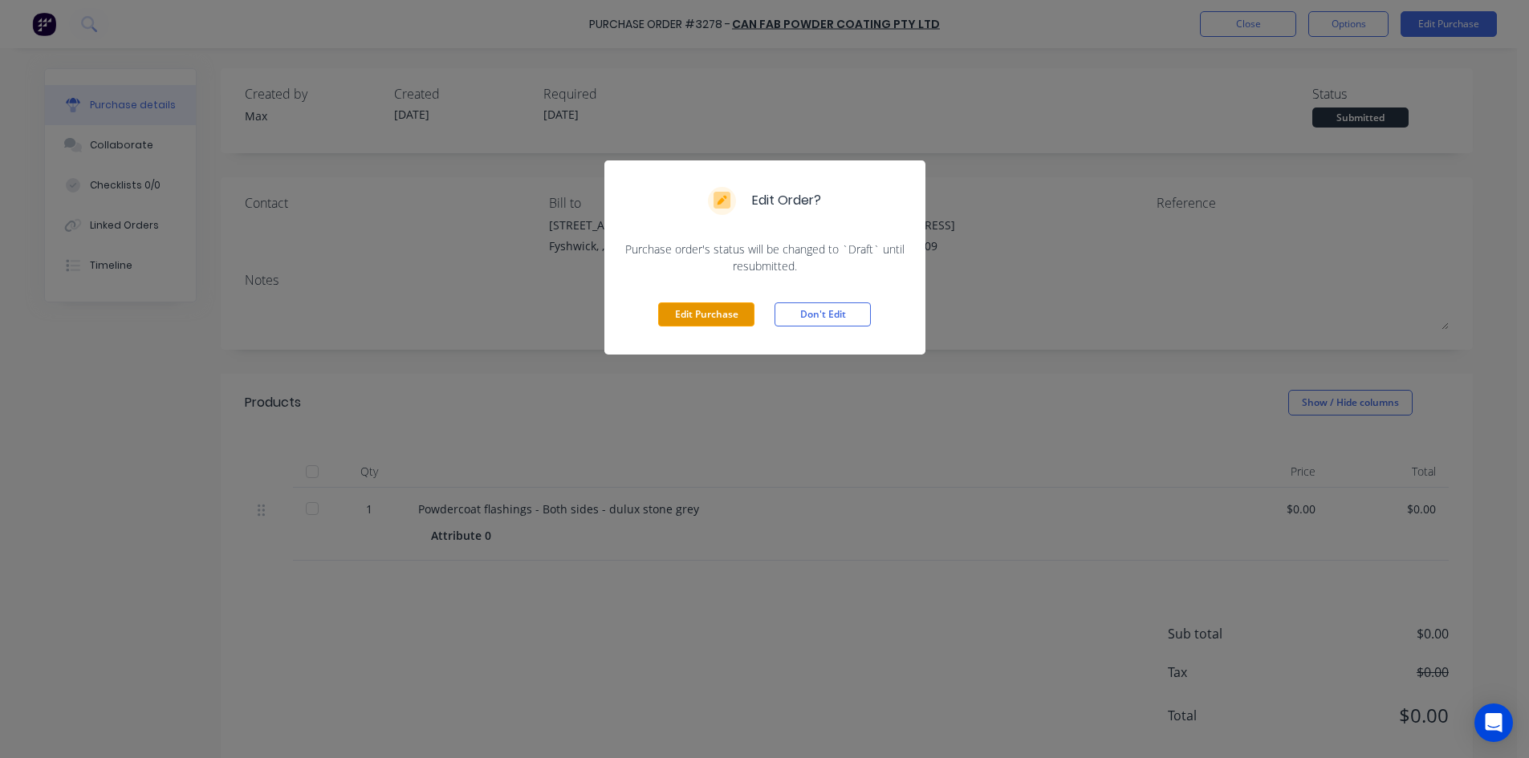
click at [739, 323] on button "Edit Purchase" at bounding box center [706, 315] width 96 height 24
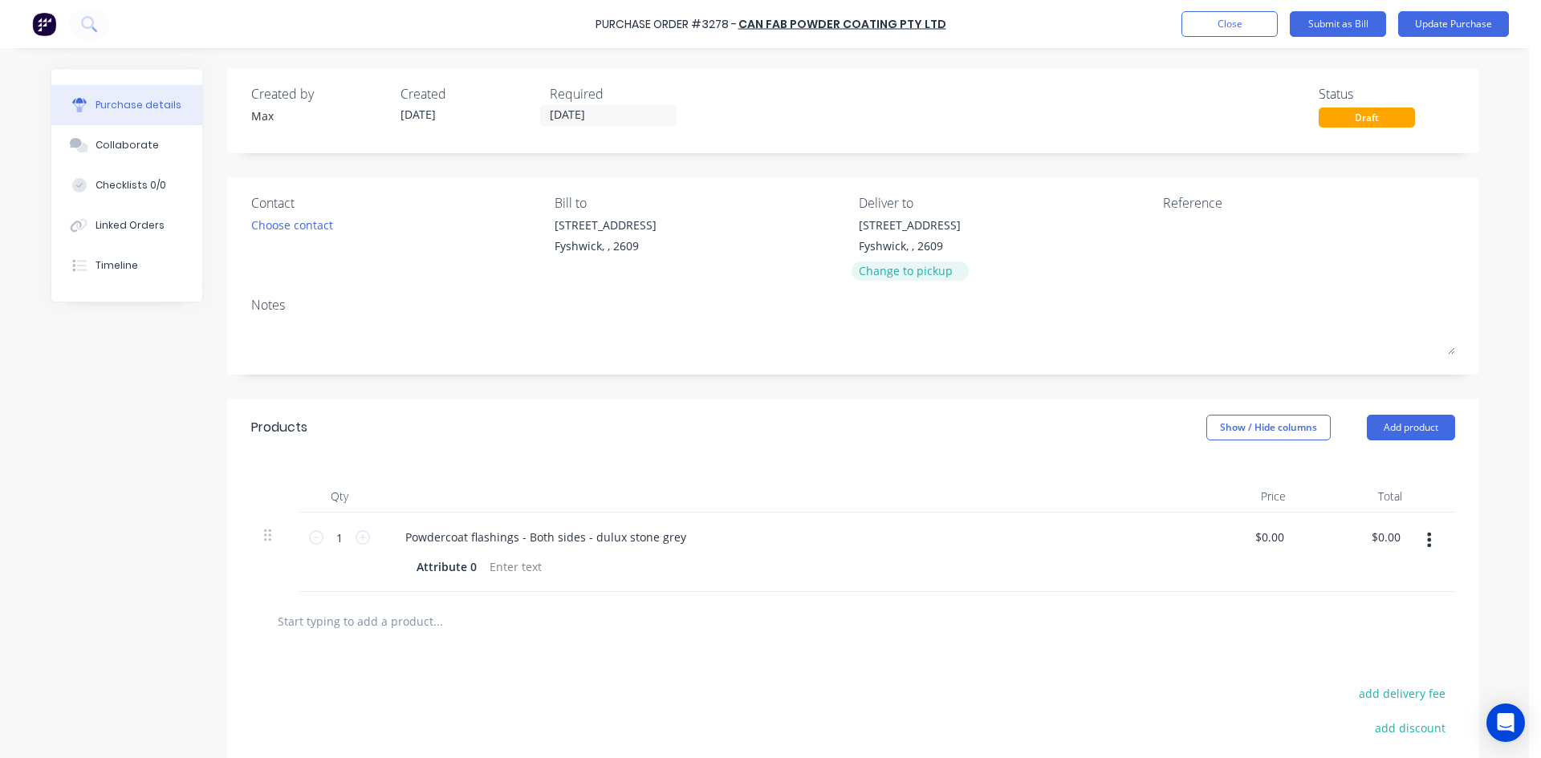
click at [916, 275] on div "Change to pickup" at bounding box center [910, 270] width 102 height 17
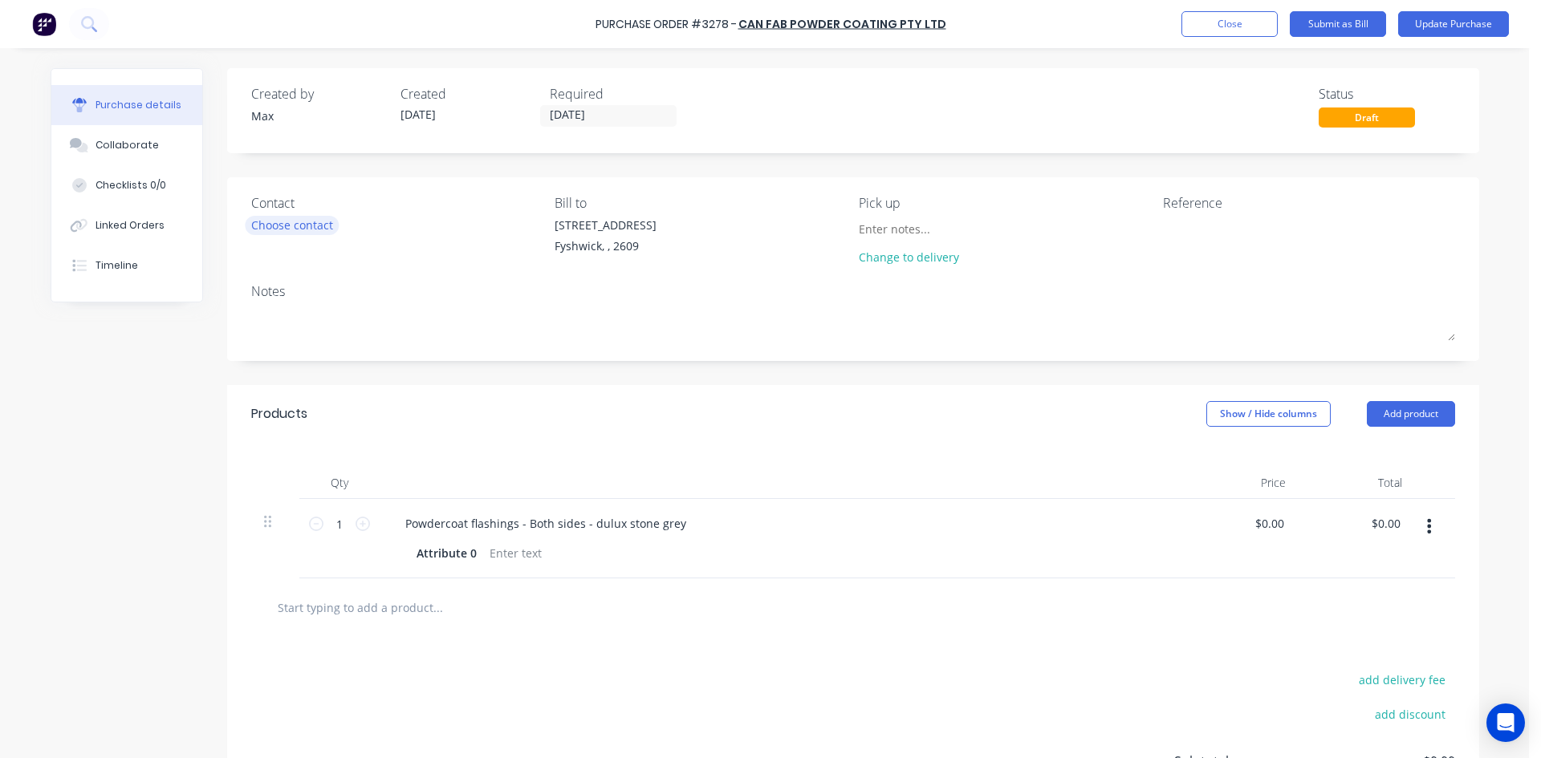
click at [315, 219] on div "Choose contact" at bounding box center [292, 225] width 82 height 17
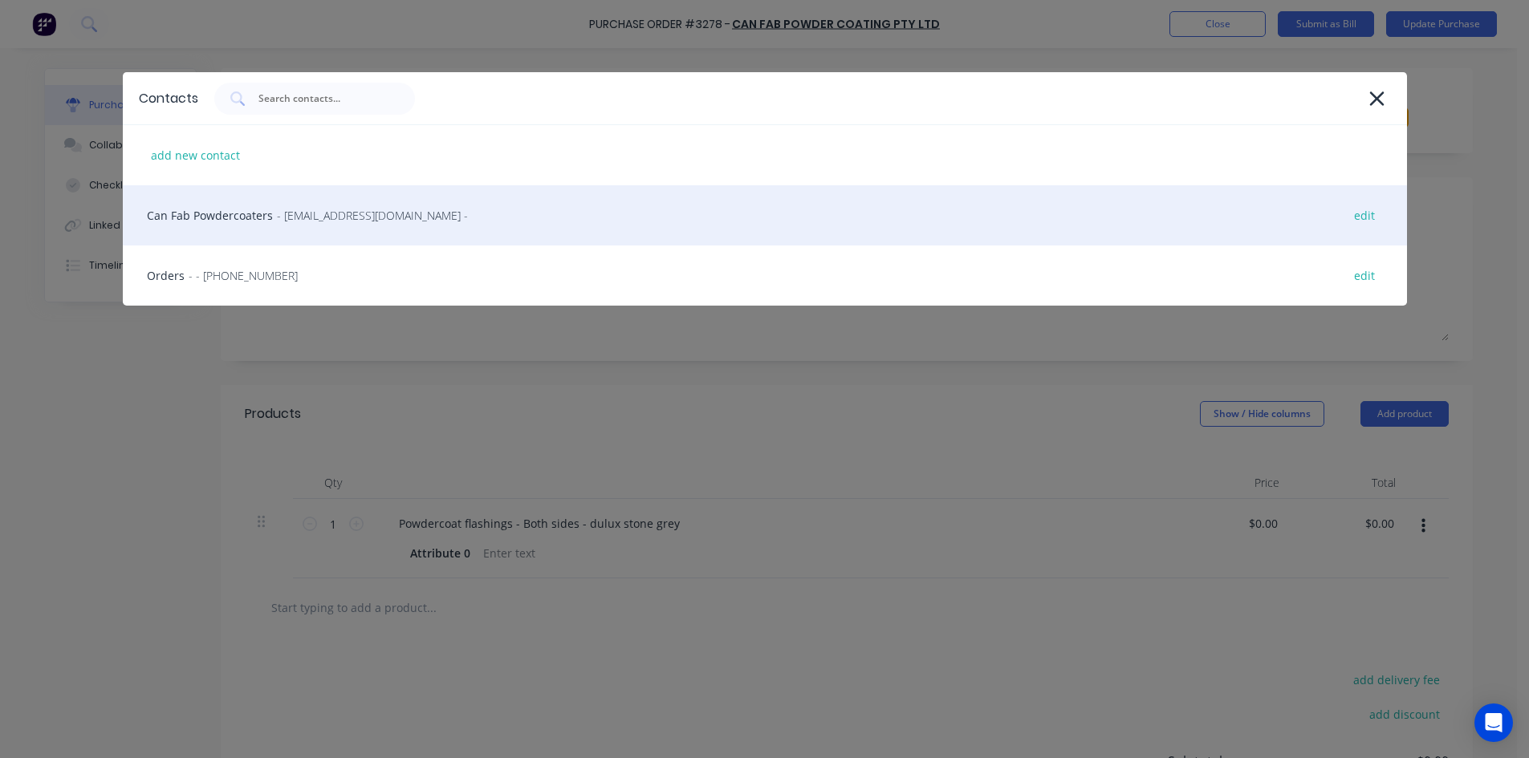
click at [294, 218] on span "- [EMAIL_ADDRESS][DOMAIN_NAME] -" at bounding box center [372, 215] width 191 height 17
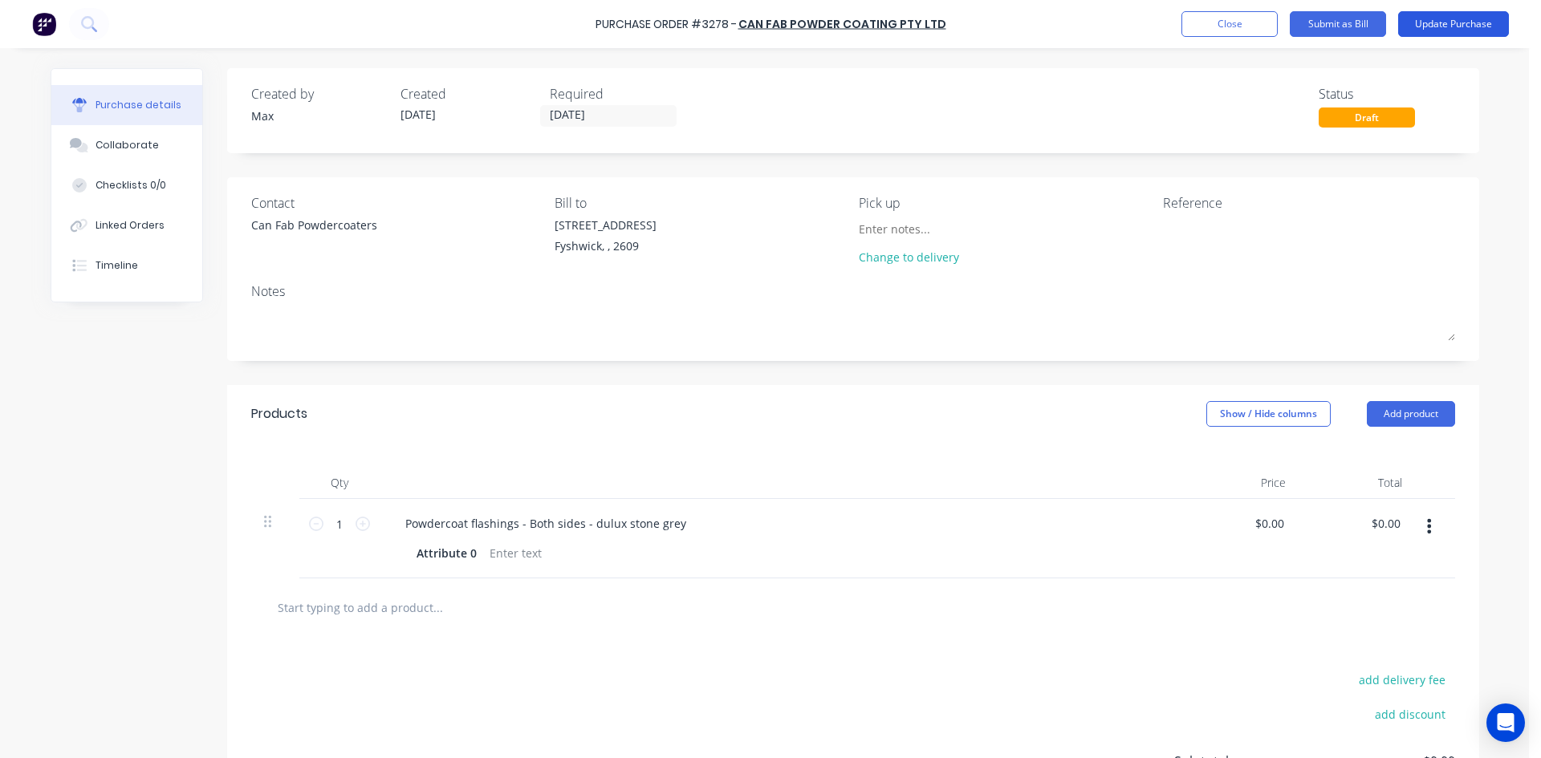
click at [1488, 30] on button "Update Purchase" at bounding box center [1453, 24] width 111 height 26
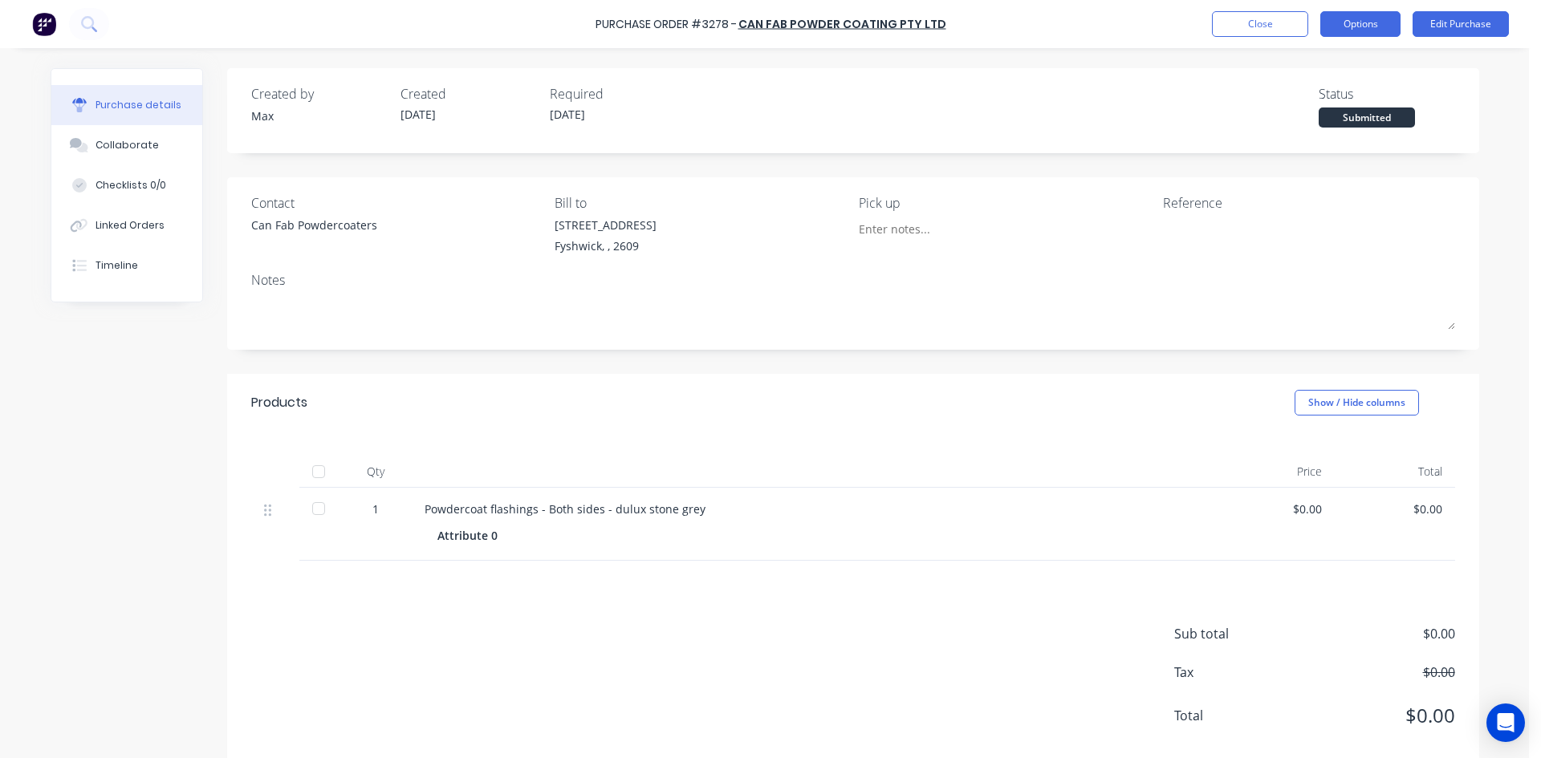
click at [1361, 24] on button "Options" at bounding box center [1360, 24] width 80 height 26
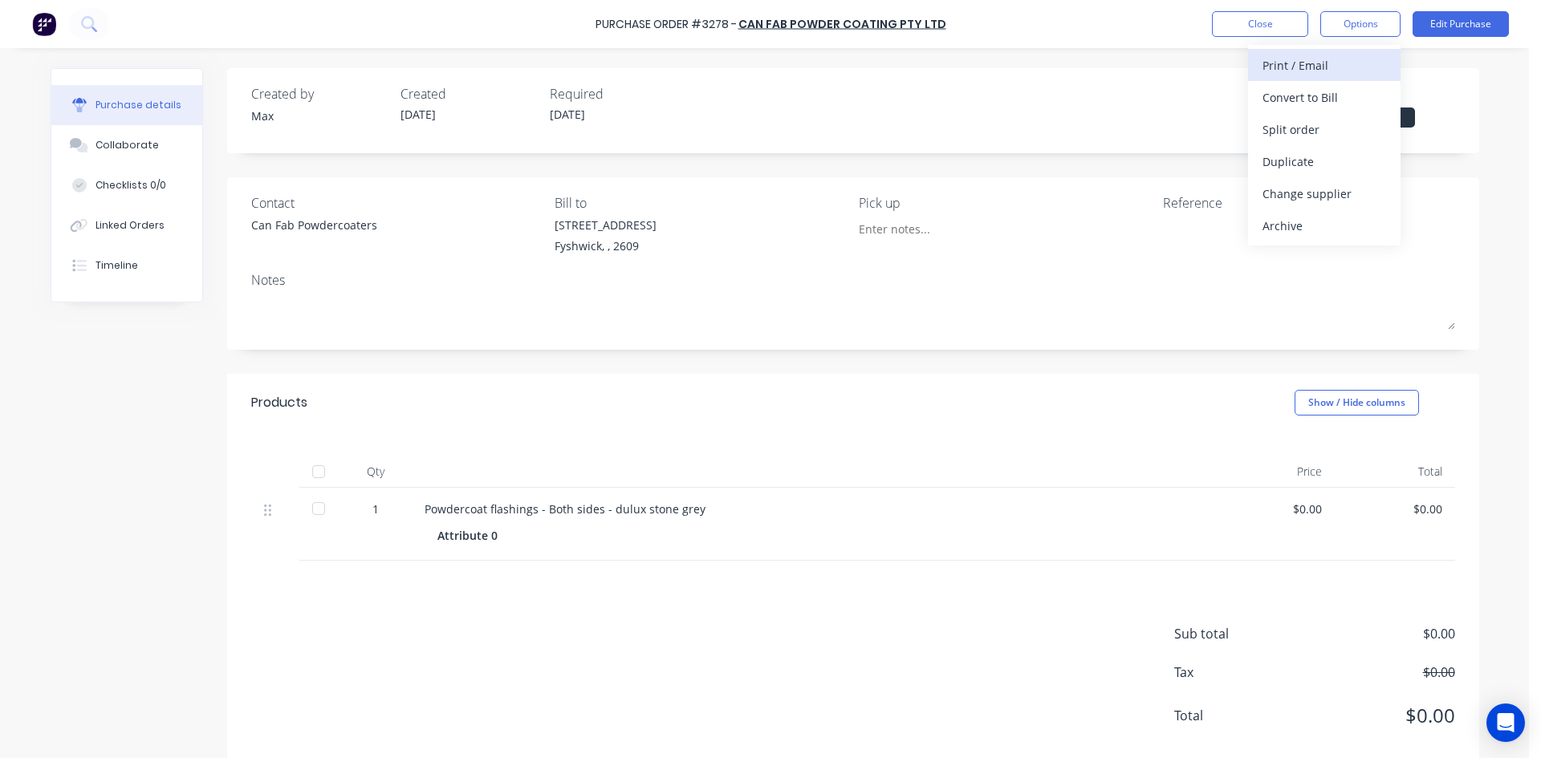
click at [1354, 59] on div "Print / Email" at bounding box center [1324, 65] width 124 height 23
click at [1334, 128] on div "Without pricing" at bounding box center [1324, 129] width 124 height 23
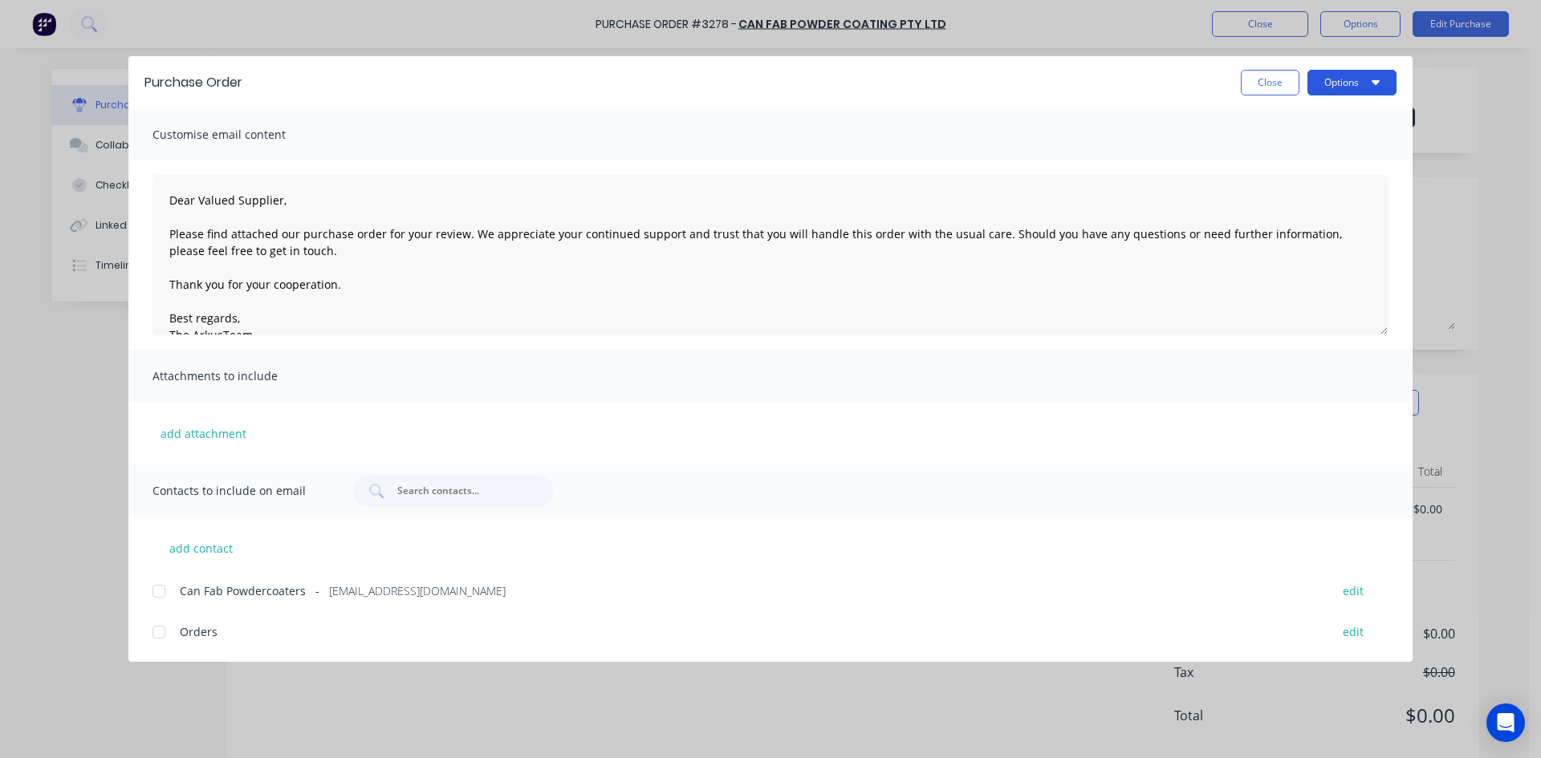
click at [1351, 77] on button "Options" at bounding box center [1351, 83] width 89 height 26
click at [1317, 157] on div "Print" at bounding box center [1320, 155] width 124 height 23
click at [1259, 88] on button "Close" at bounding box center [1270, 83] width 59 height 26
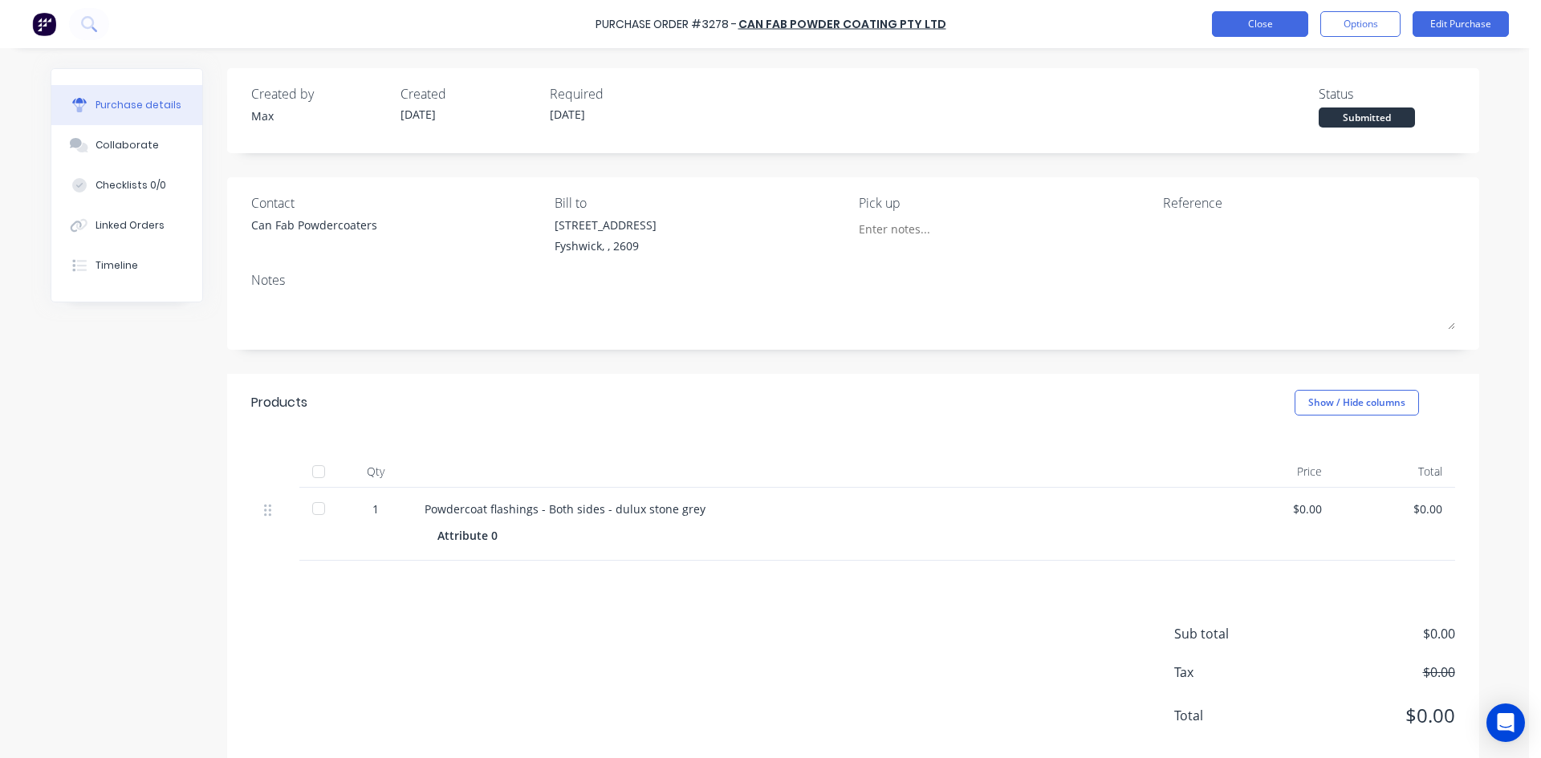
click at [1230, 21] on button "Close" at bounding box center [1260, 24] width 96 height 26
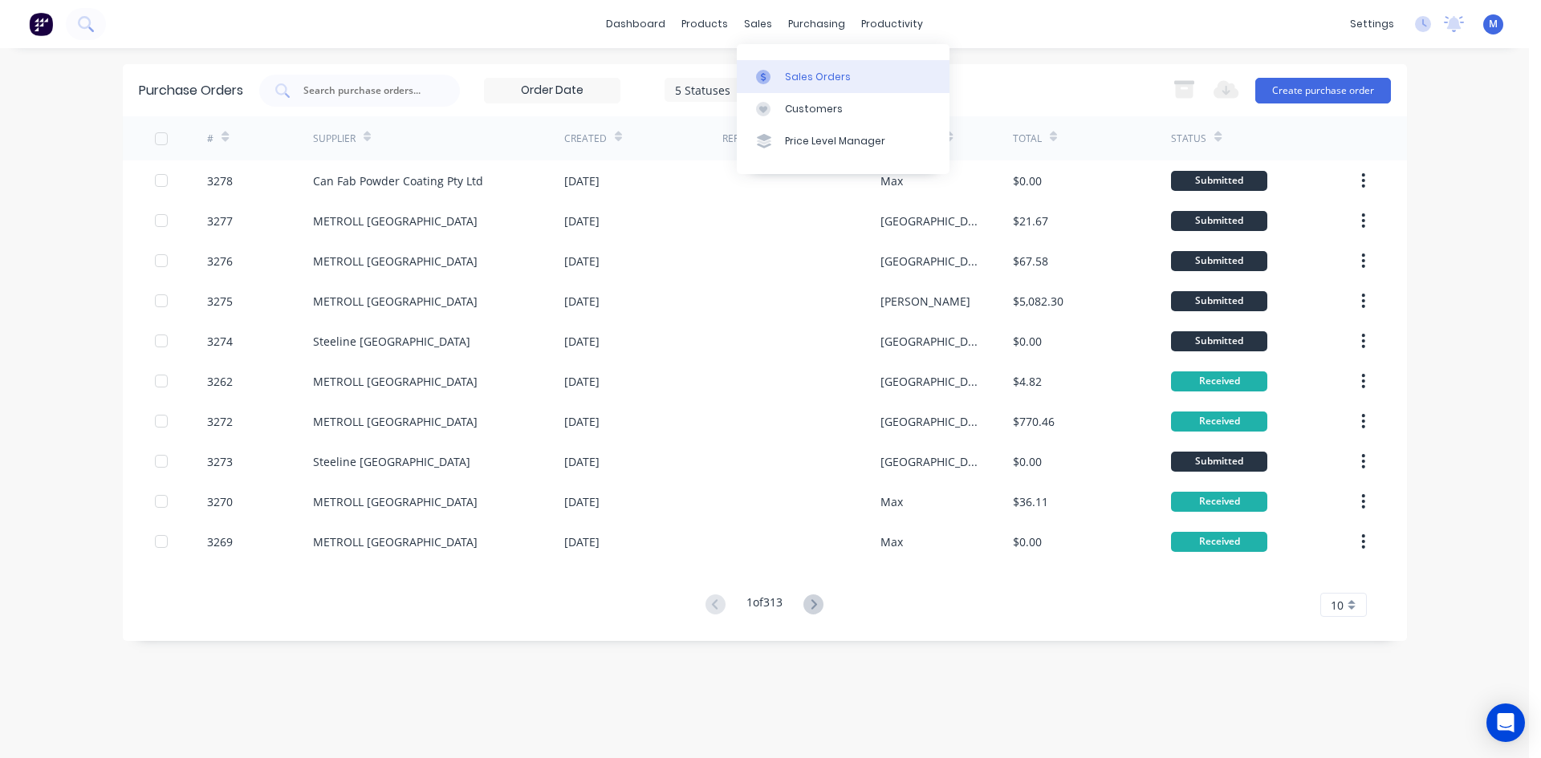
click at [813, 74] on div "Sales Orders" at bounding box center [818, 77] width 66 height 14
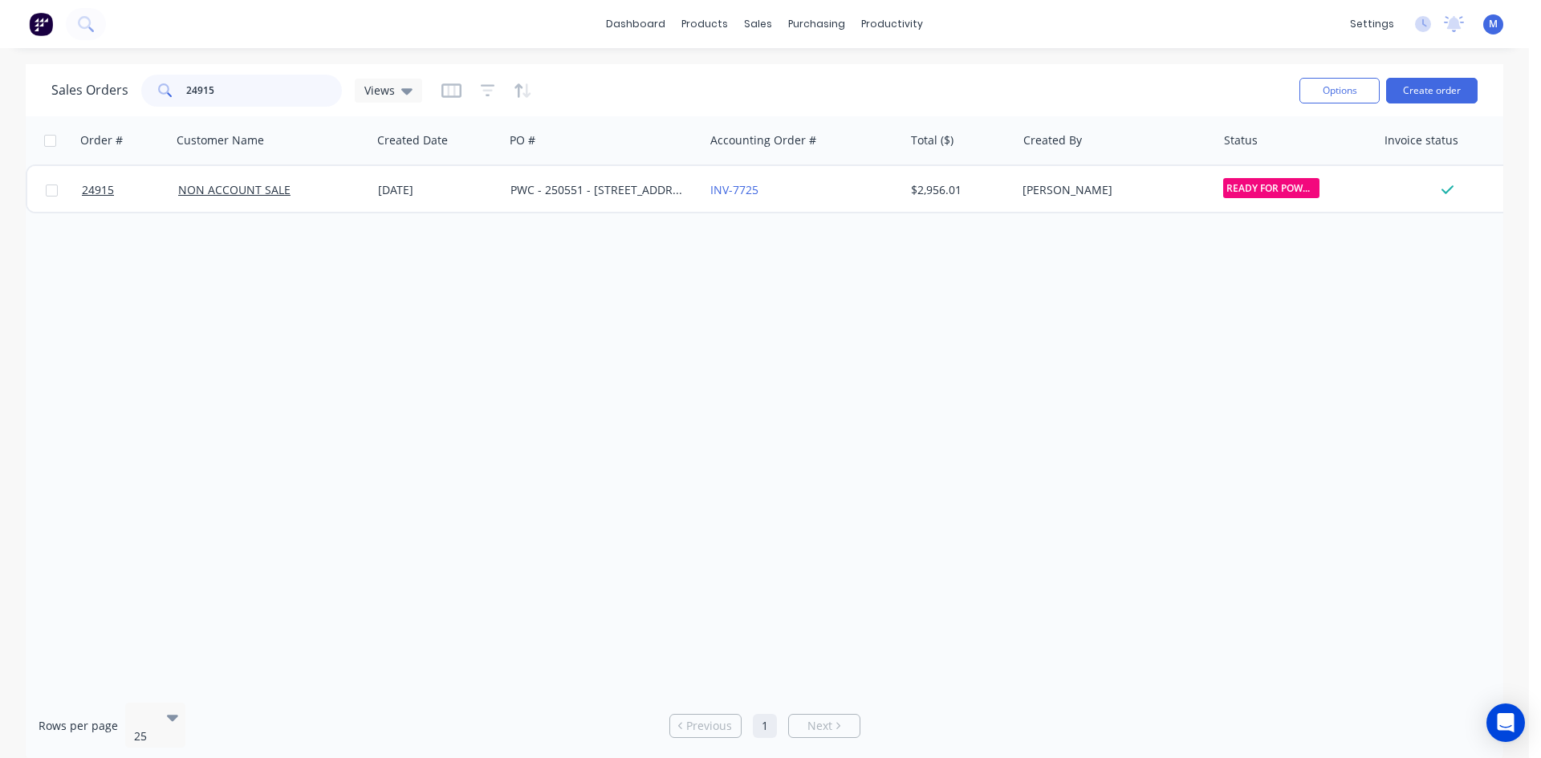
drag, startPoint x: 224, startPoint y: 86, endPoint x: 96, endPoint y: 104, distance: 128.8
click at [96, 104] on div "Sales Orders 24915 Views" at bounding box center [236, 91] width 371 height 32
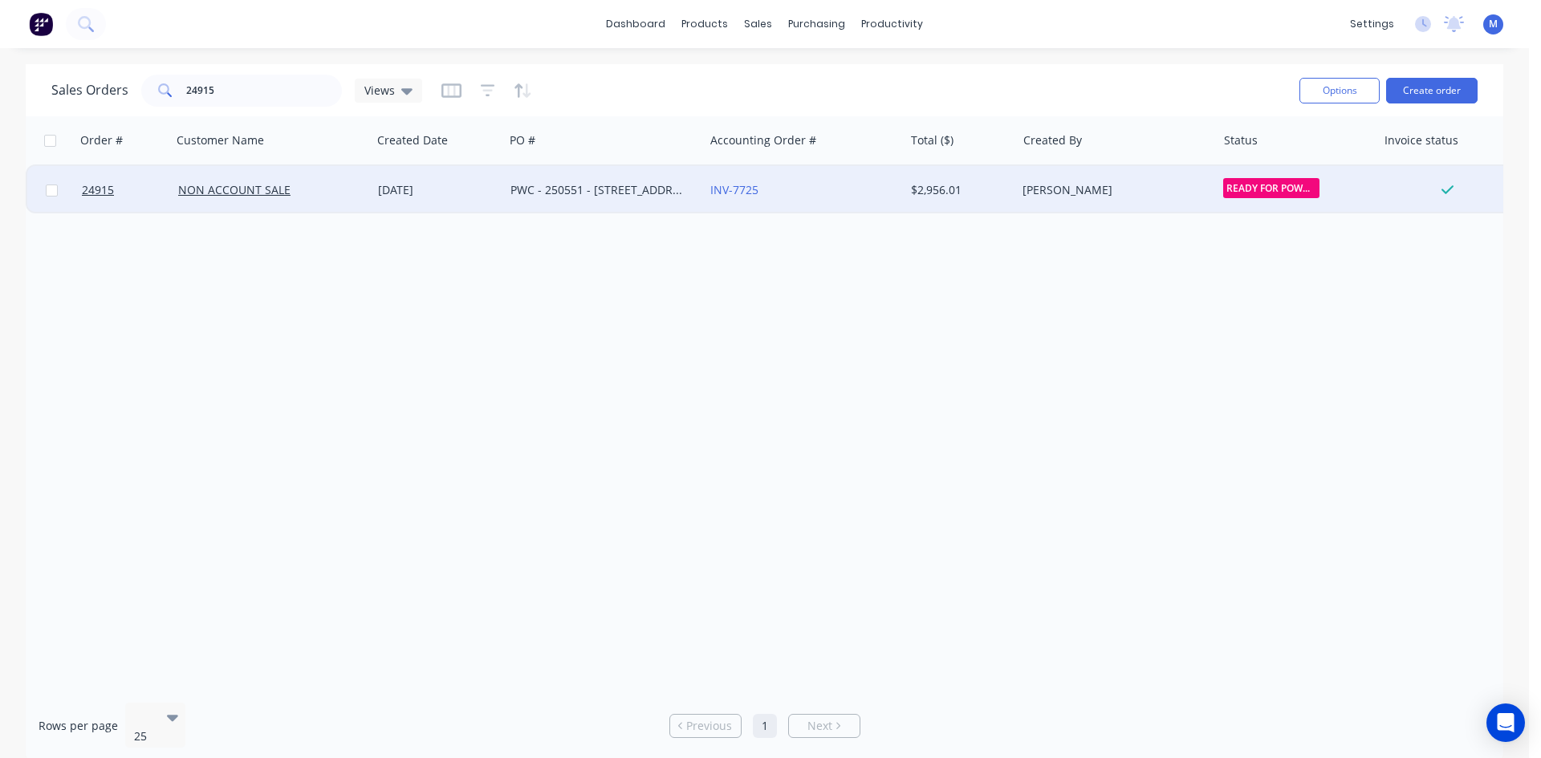
click at [635, 192] on div "PWC - 250551 - [STREET_ADDRESS]" at bounding box center [599, 190] width 178 height 16
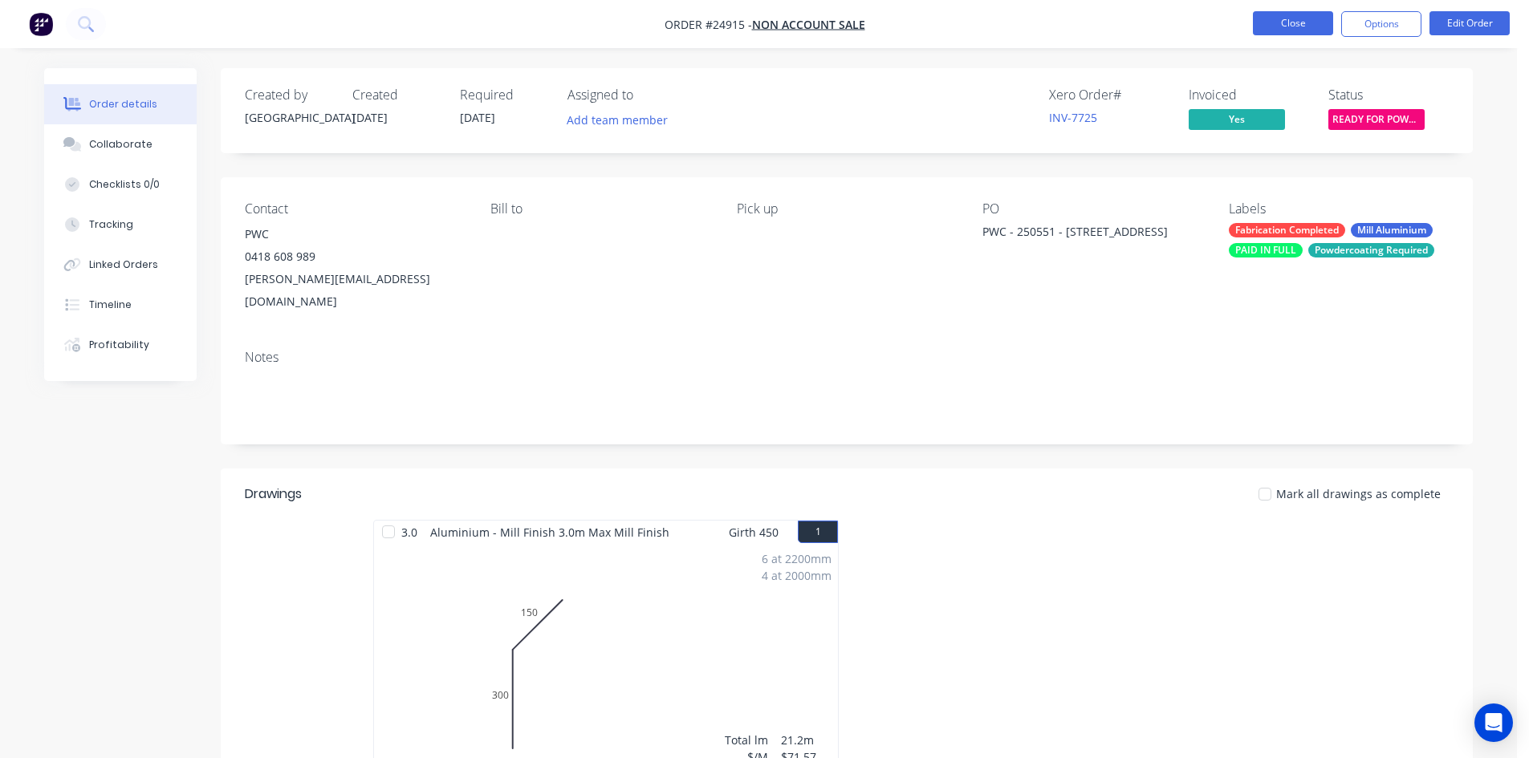
click at [1299, 28] on button "Close" at bounding box center [1293, 23] width 80 height 24
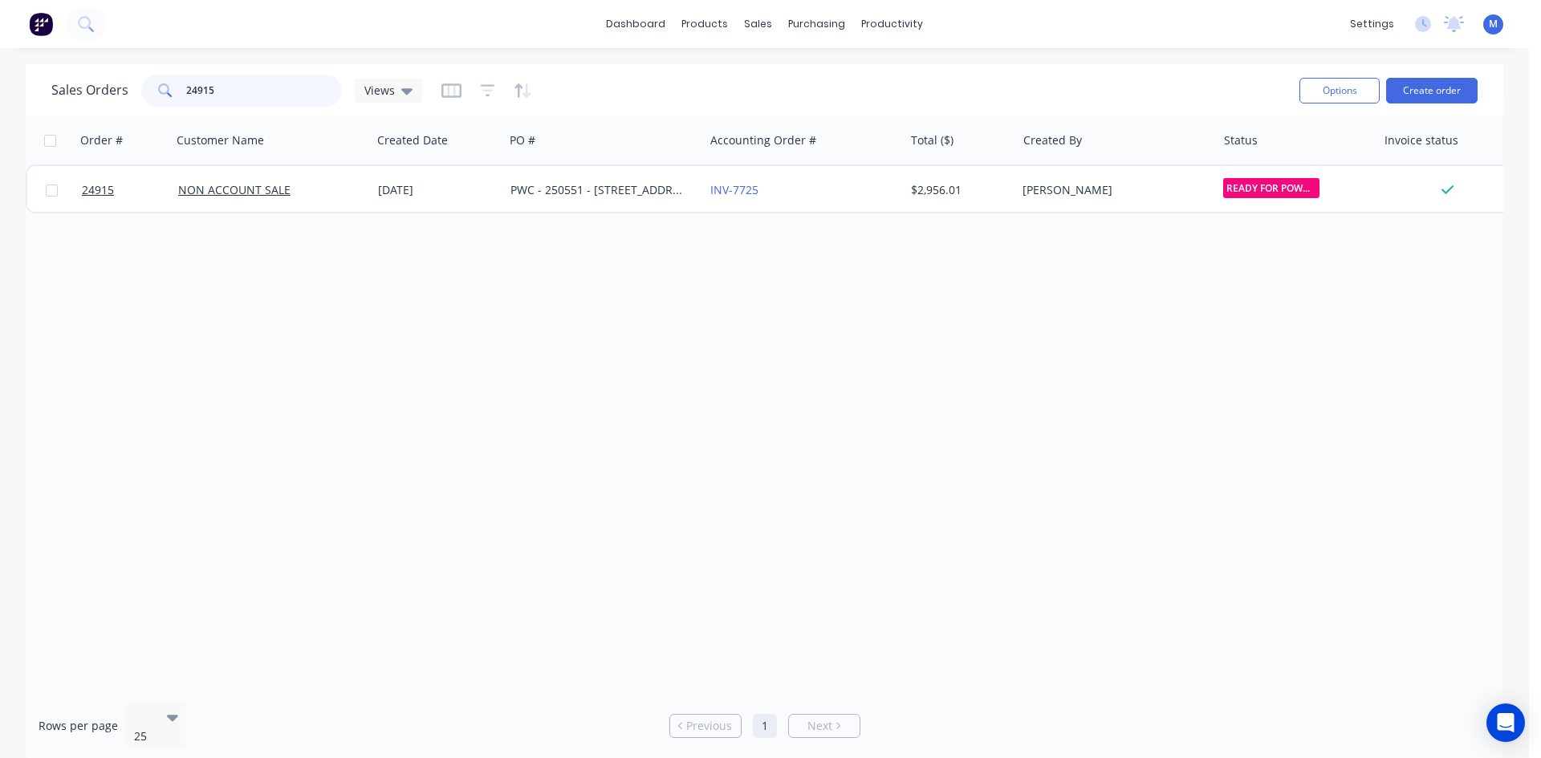
drag, startPoint x: 216, startPoint y: 91, endPoint x: 165, endPoint y: 90, distance: 50.6
click at [165, 90] on div "24915" at bounding box center [241, 91] width 201 height 32
type input "25013"
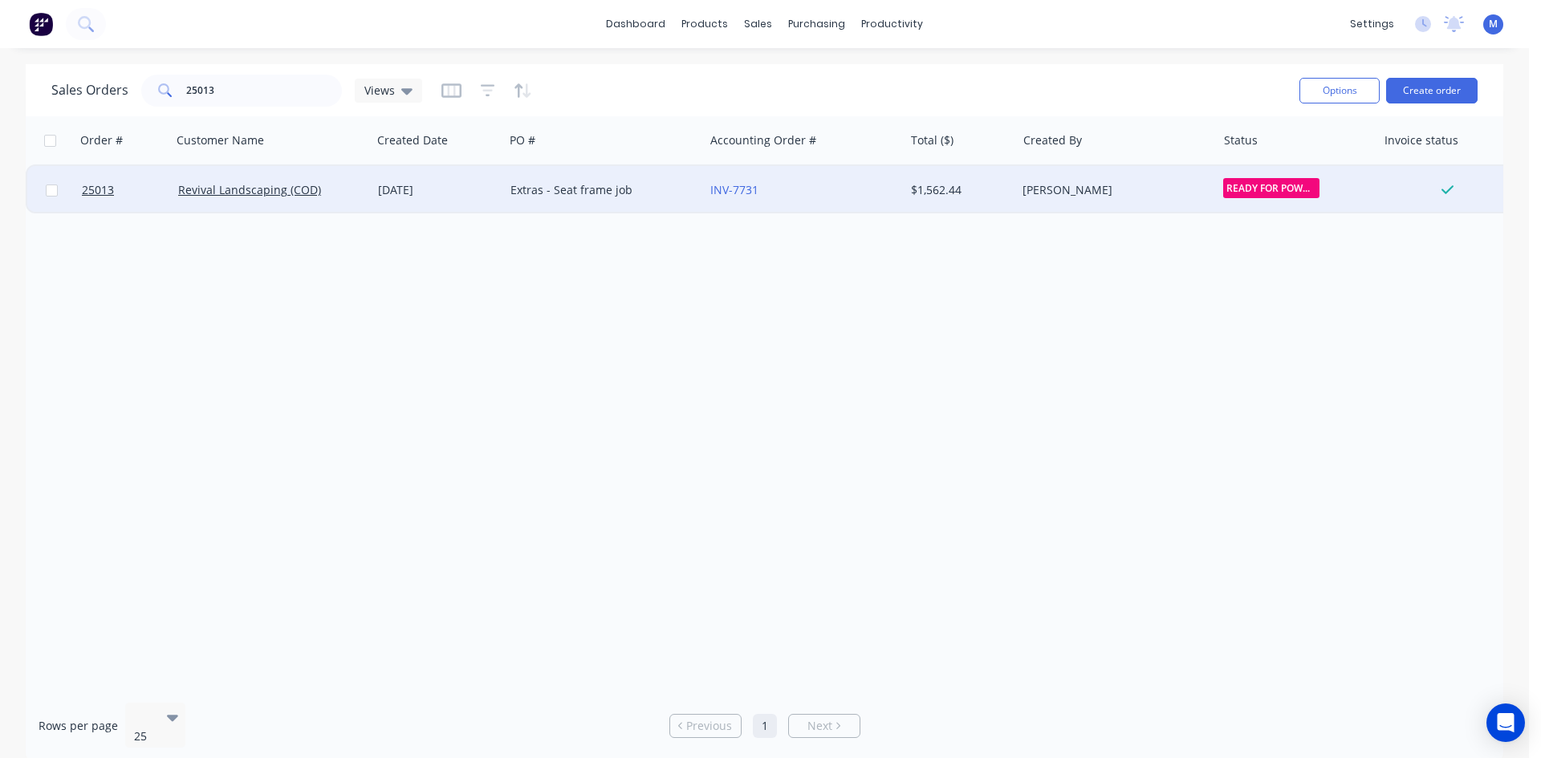
click at [599, 190] on div "Extras - Seat frame job" at bounding box center [599, 190] width 178 height 16
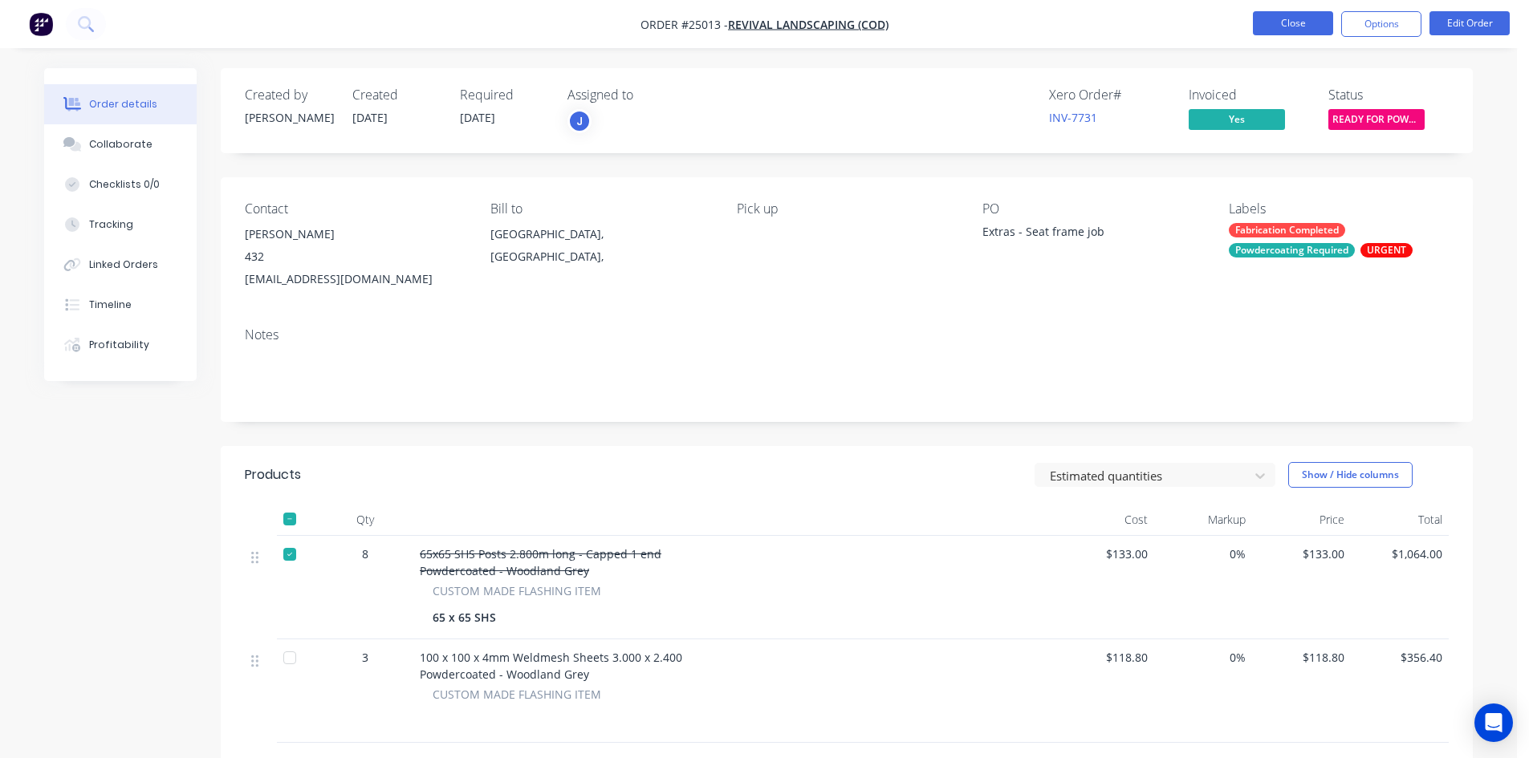
click at [1279, 27] on button "Close" at bounding box center [1293, 23] width 80 height 24
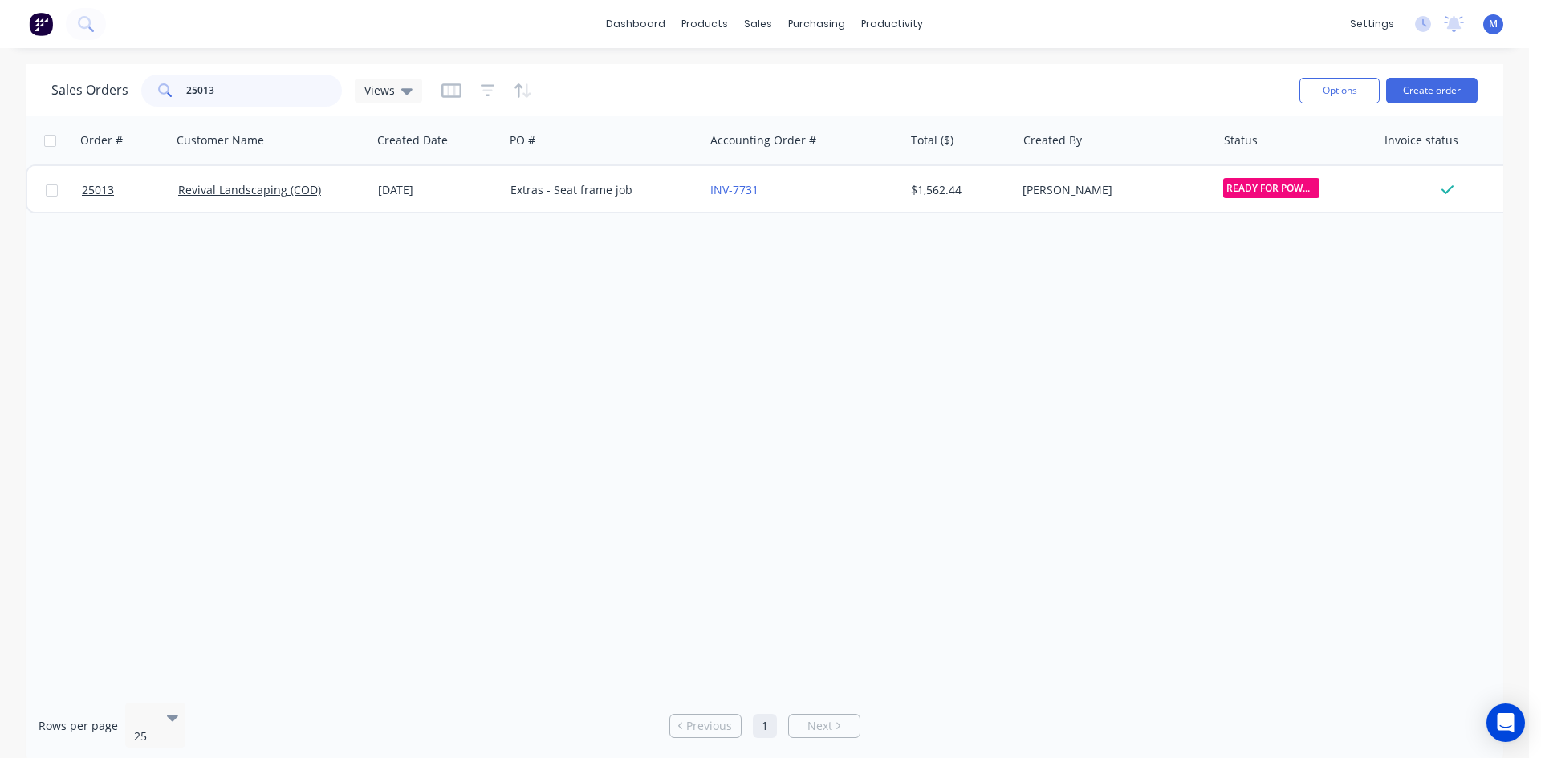
drag, startPoint x: 173, startPoint y: 87, endPoint x: 88, endPoint y: 87, distance: 85.1
click at [88, 87] on div "Sales Orders 25013 Views" at bounding box center [236, 91] width 371 height 32
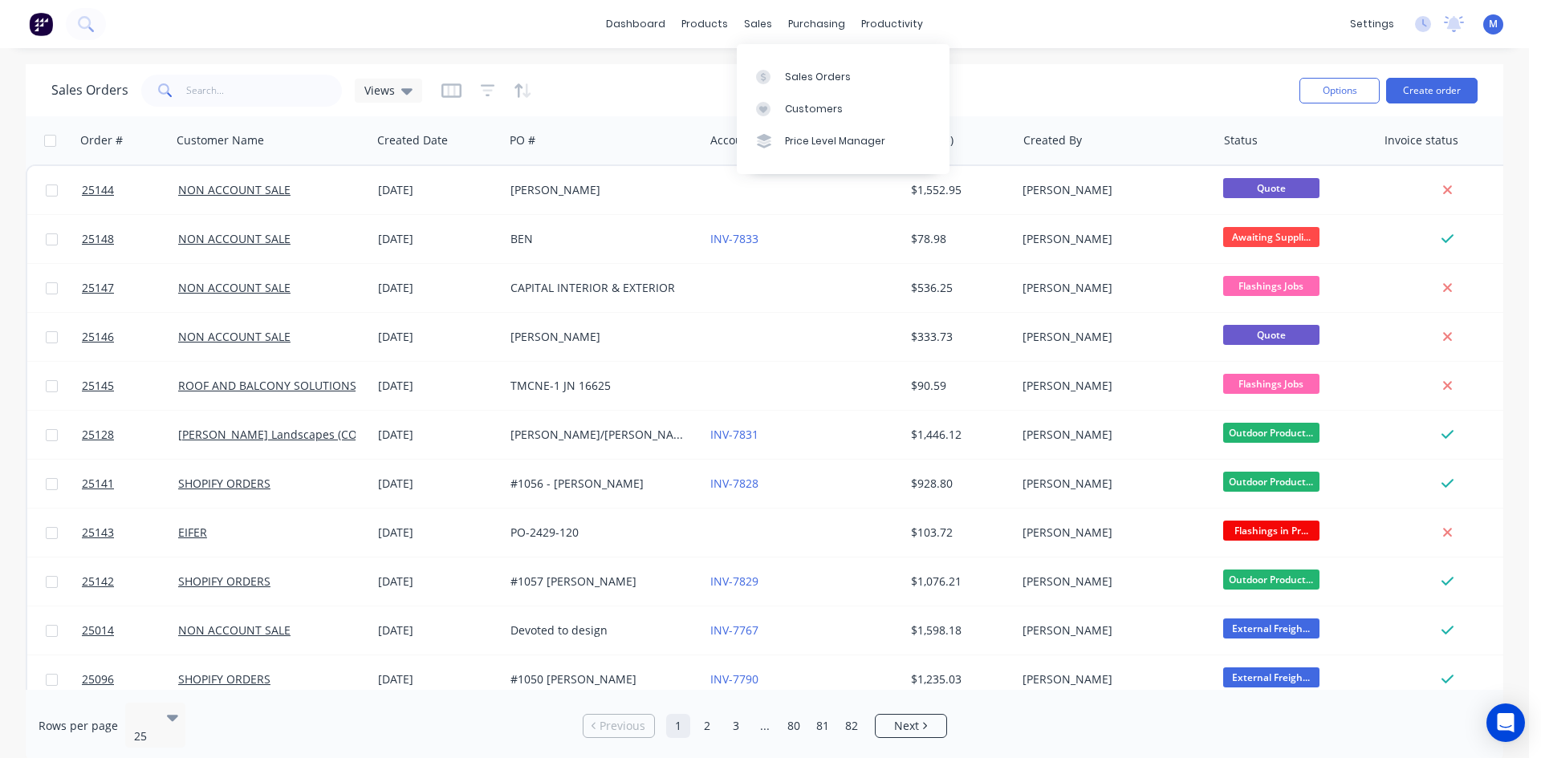
drag, startPoint x: 801, startPoint y: 79, endPoint x: 686, endPoint y: 79, distance: 114.7
click at [801, 79] on div "Sales Orders" at bounding box center [818, 77] width 66 height 14
click at [277, 75] on input "text" at bounding box center [264, 91] width 156 height 32
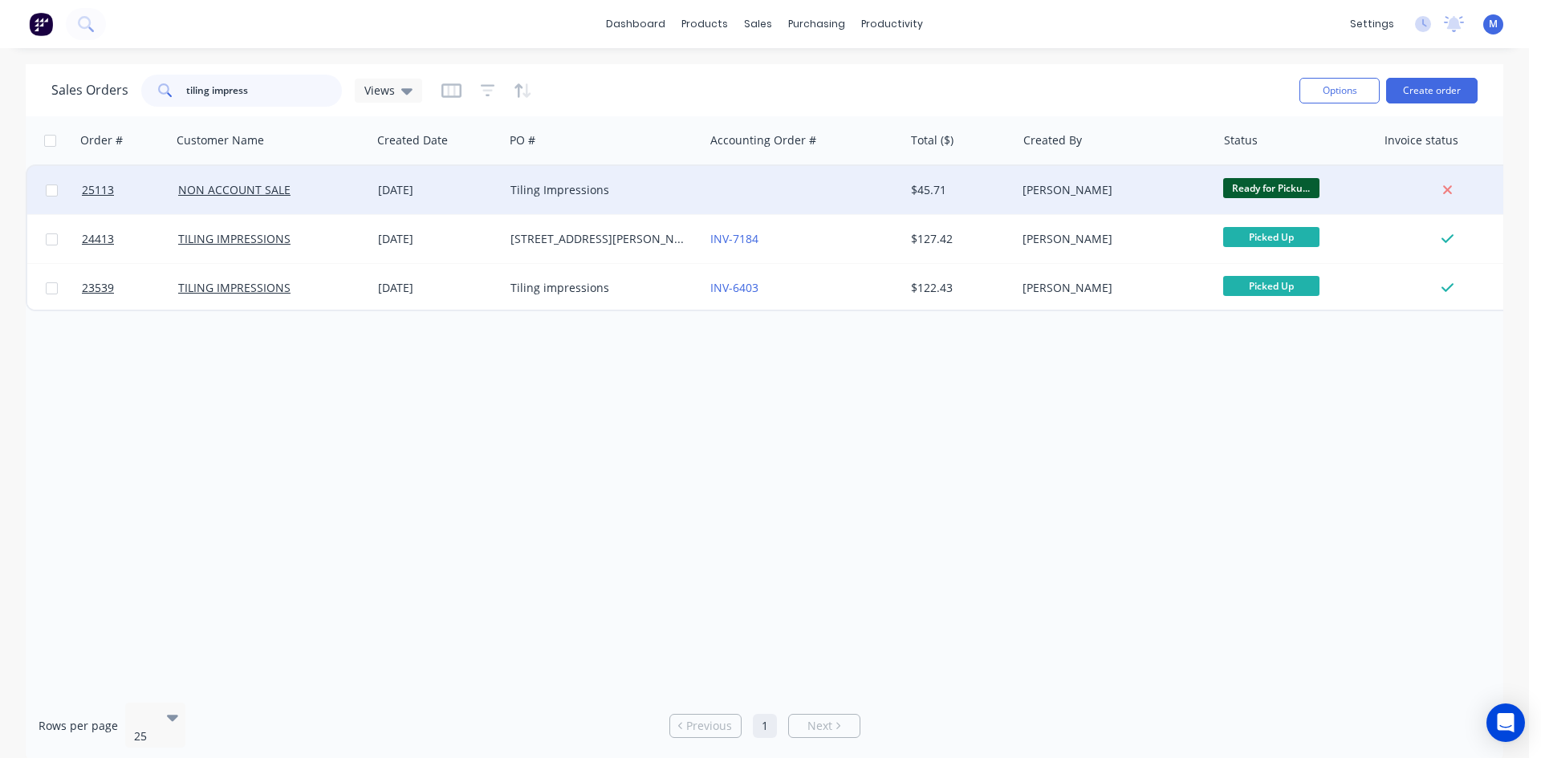
type input "tiling impress"
click at [615, 195] on div "Tiling Impressions" at bounding box center [599, 190] width 178 height 16
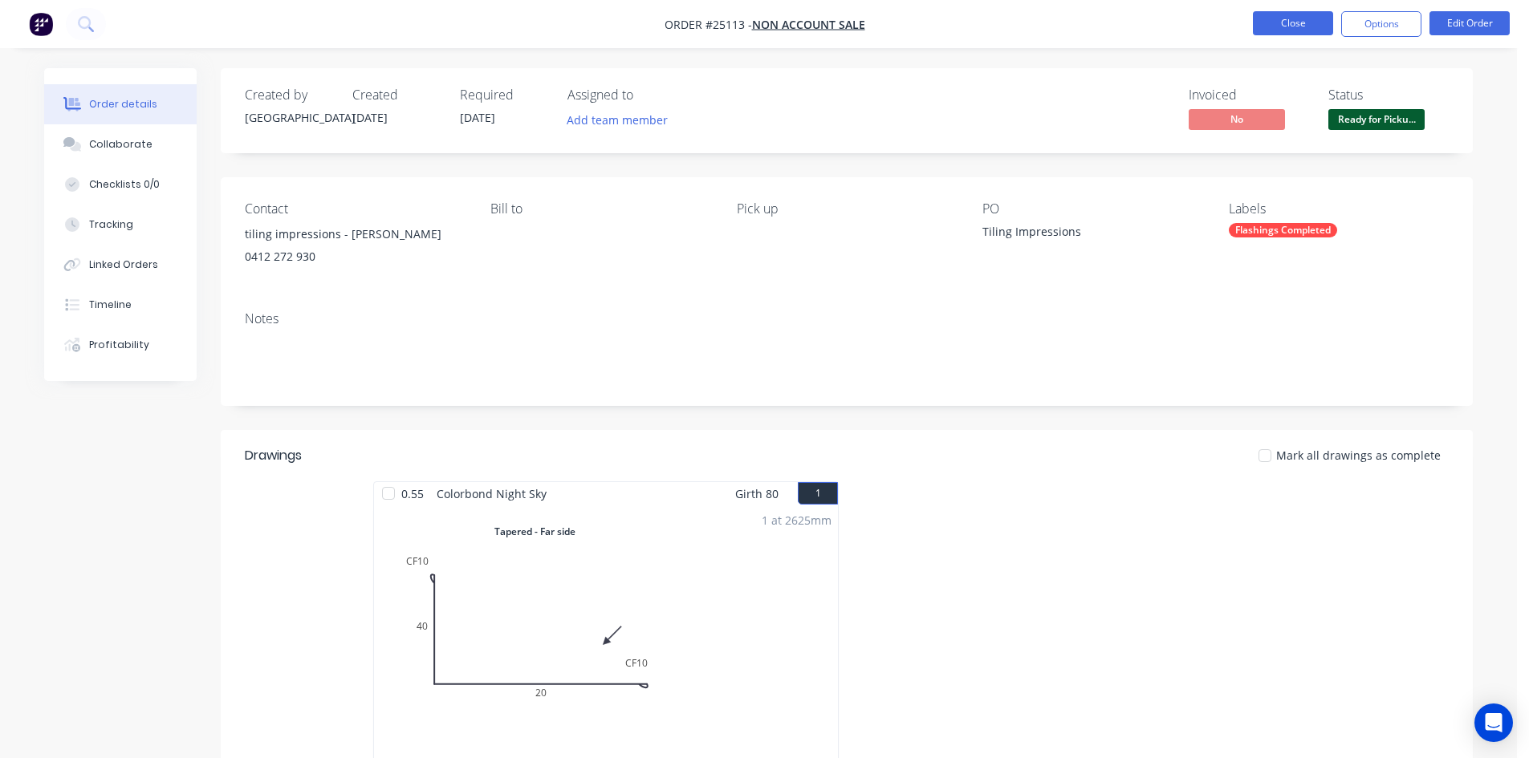
click at [1288, 23] on button "Close" at bounding box center [1293, 23] width 80 height 24
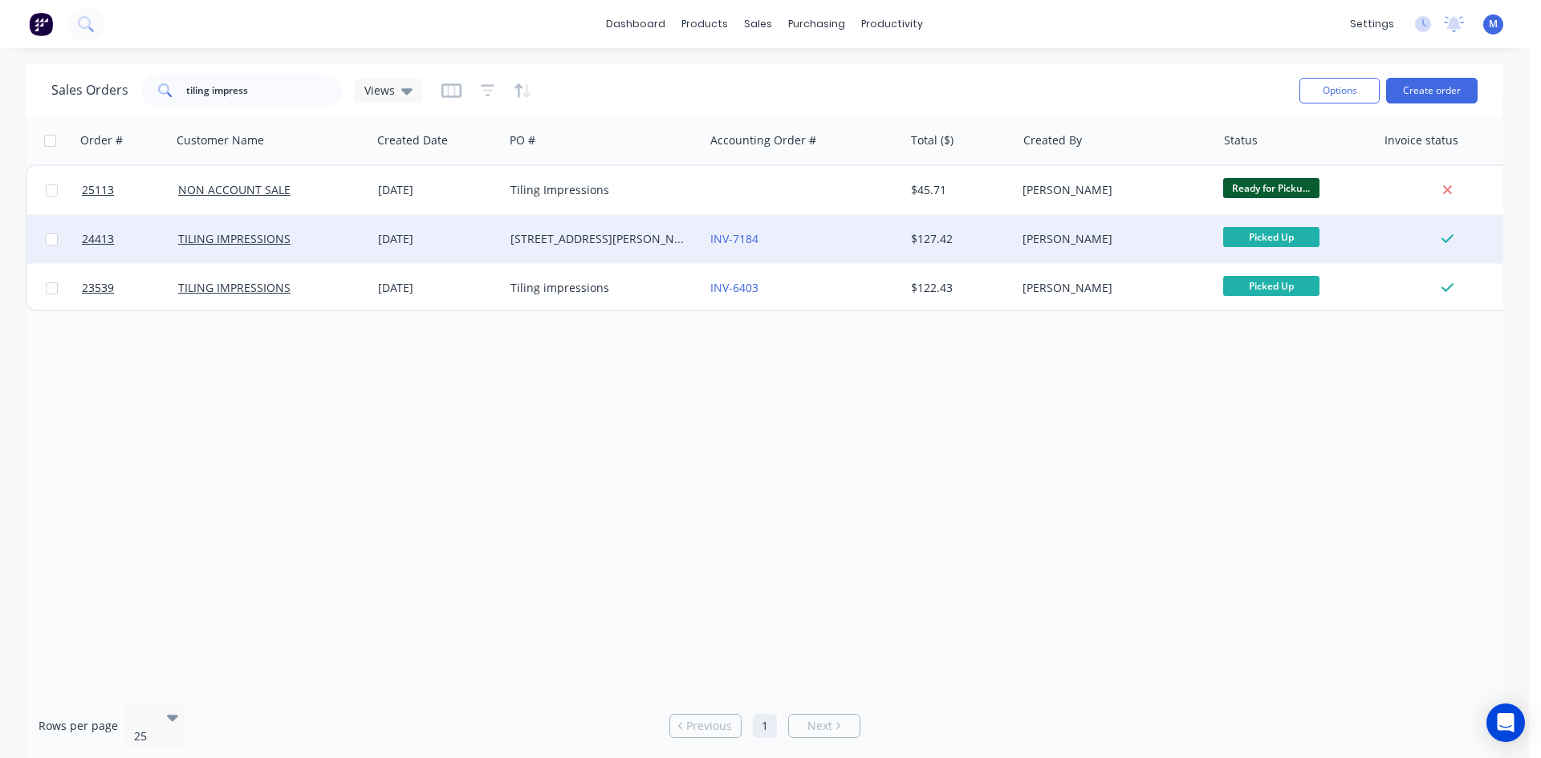
click at [327, 238] on div "TILING IMPRESSIONS" at bounding box center [267, 239] width 178 height 16
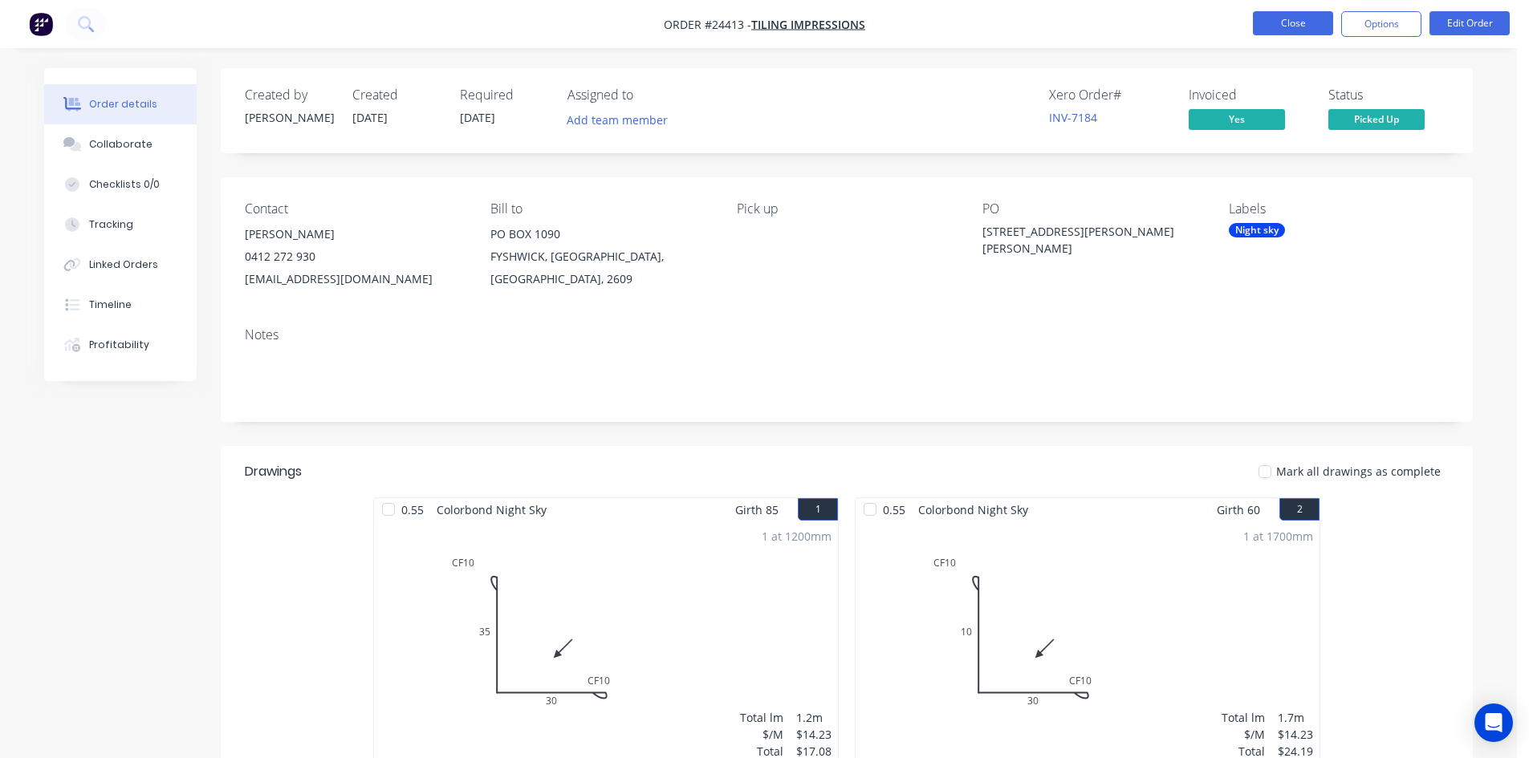
click at [1294, 23] on button "Close" at bounding box center [1293, 23] width 80 height 24
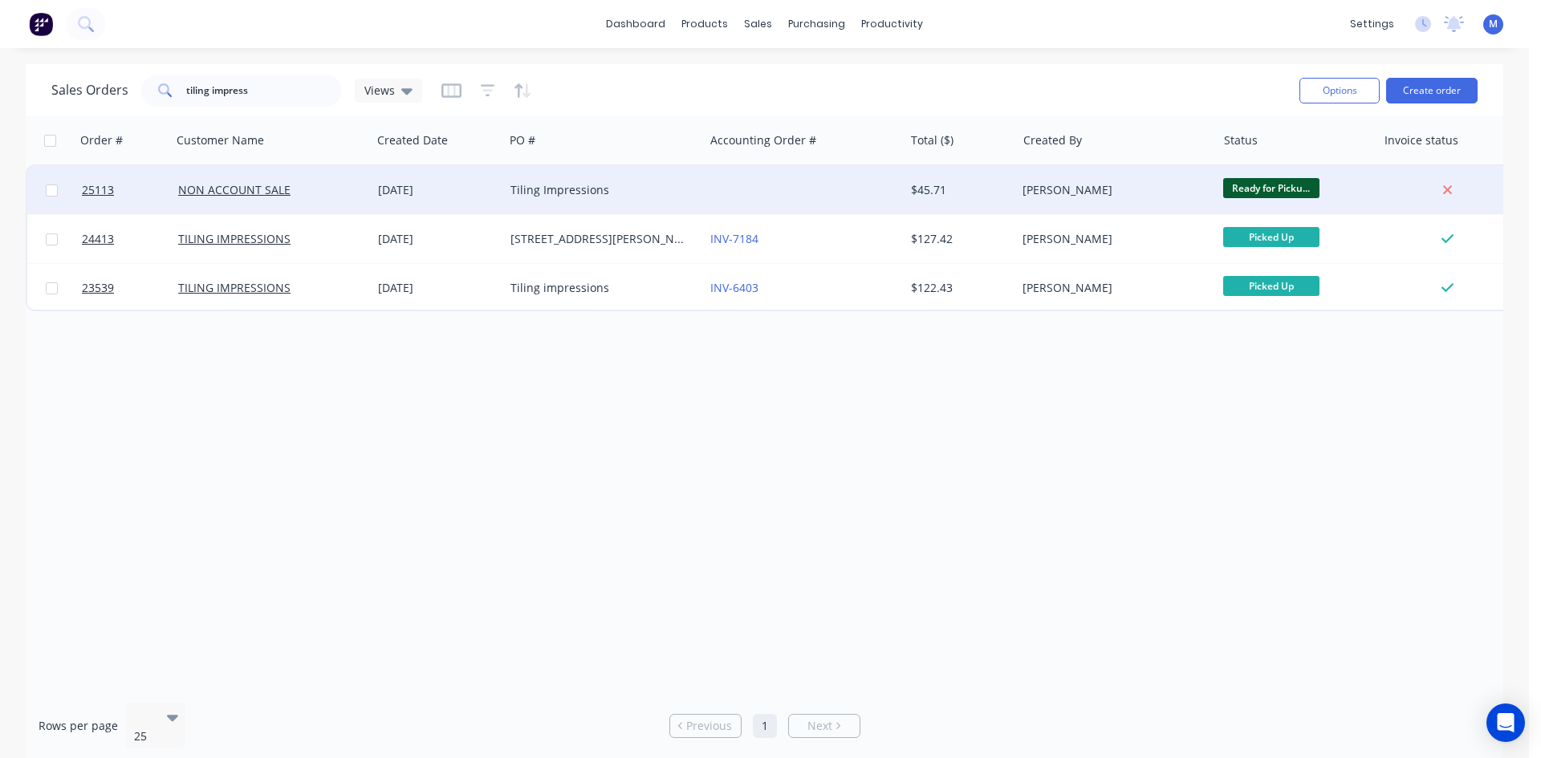
click at [656, 189] on div "Tiling Impressions" at bounding box center [599, 190] width 178 height 16
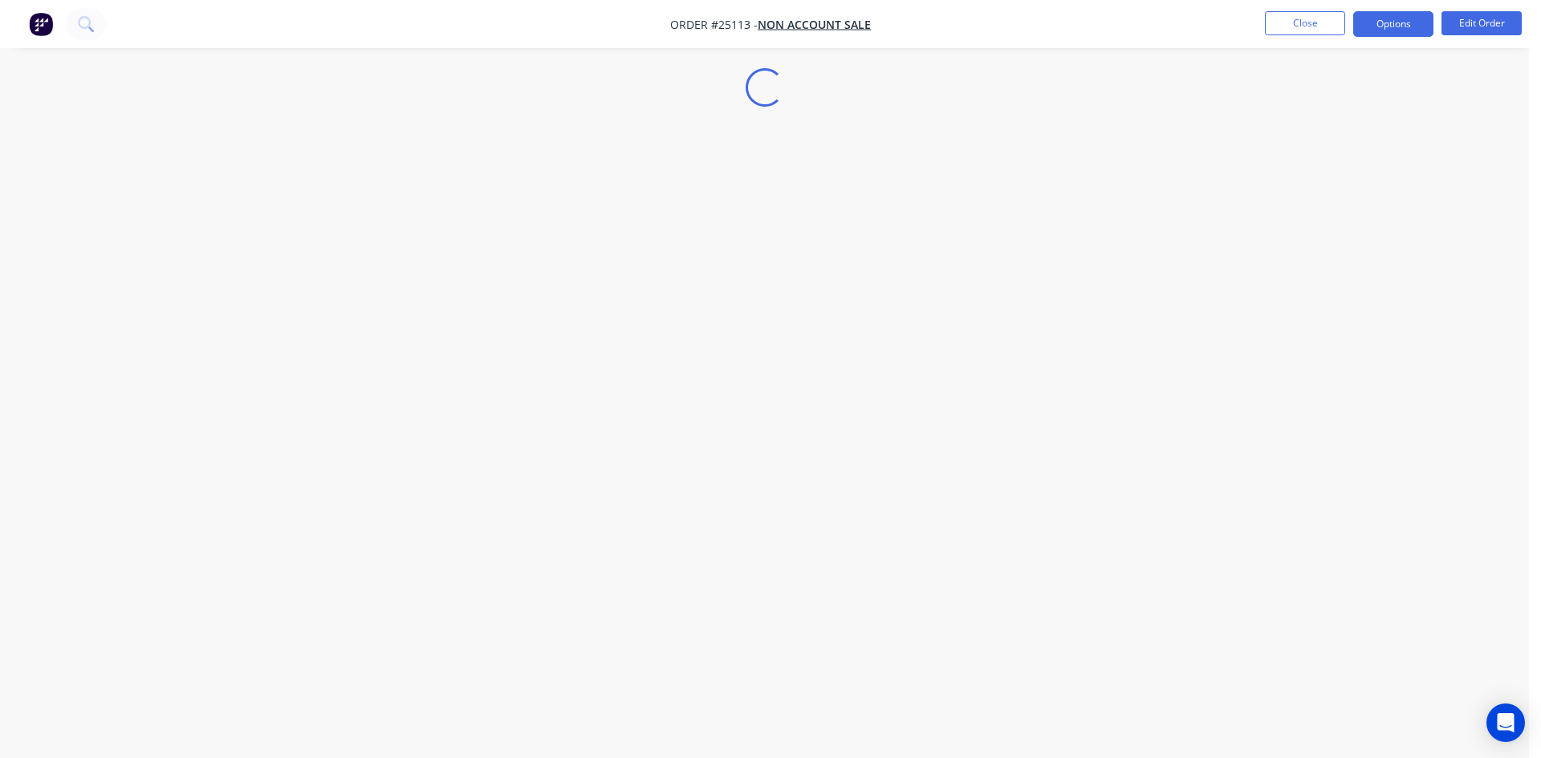
click at [1374, 24] on button "Options" at bounding box center [1393, 24] width 80 height 26
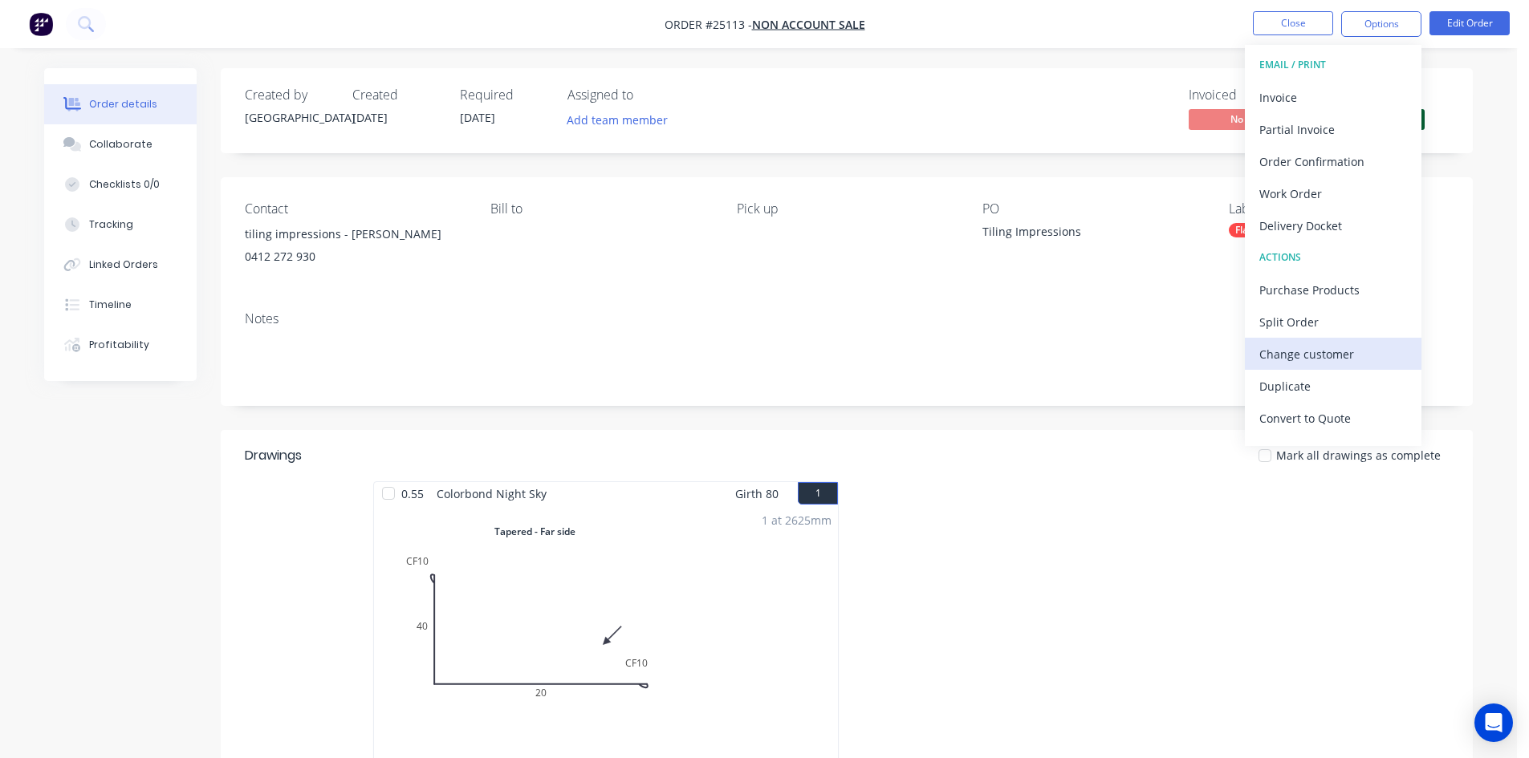
click at [1345, 353] on div "Change customer" at bounding box center [1333, 354] width 148 height 23
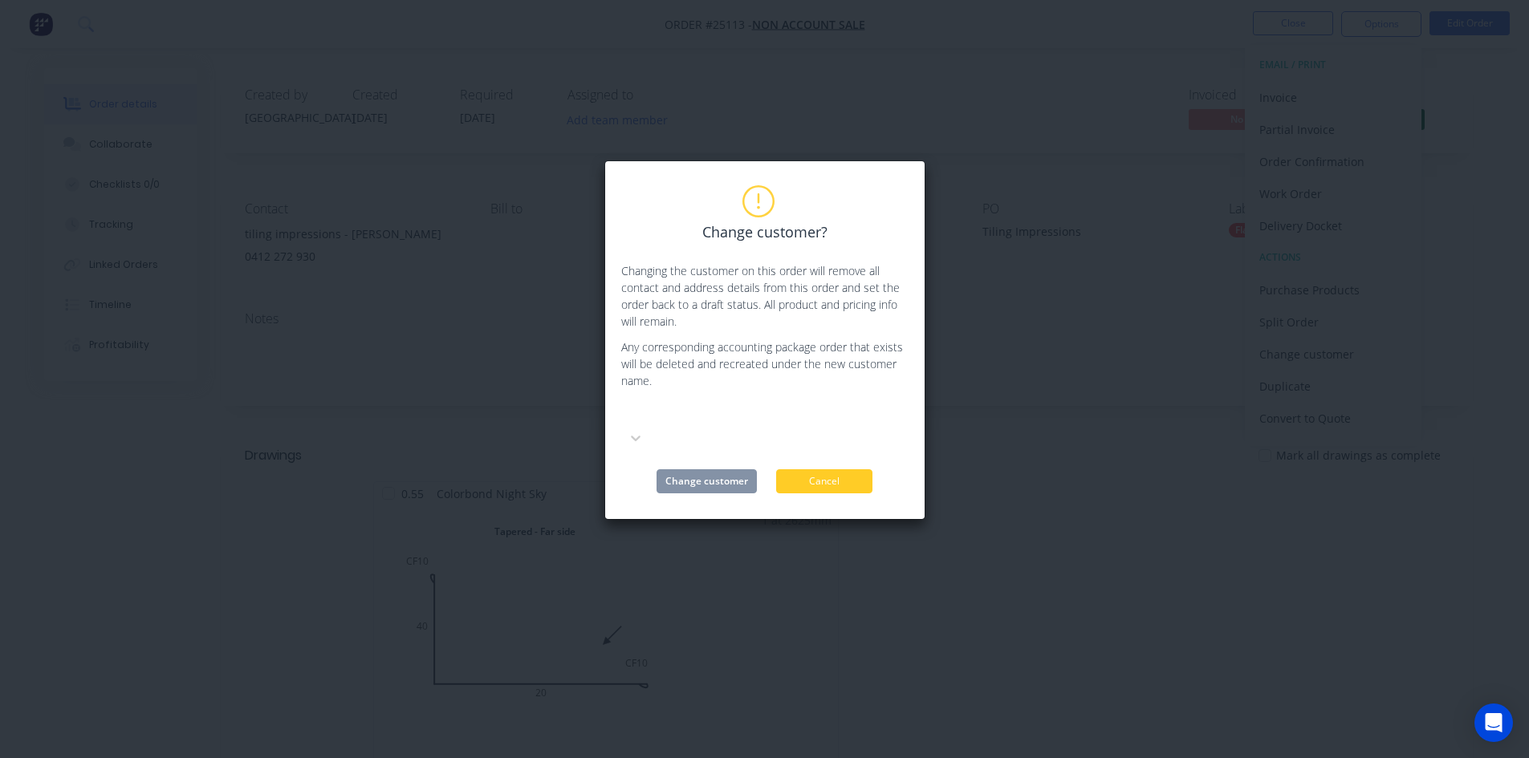
click at [815, 469] on button "Cancel" at bounding box center [824, 481] width 96 height 24
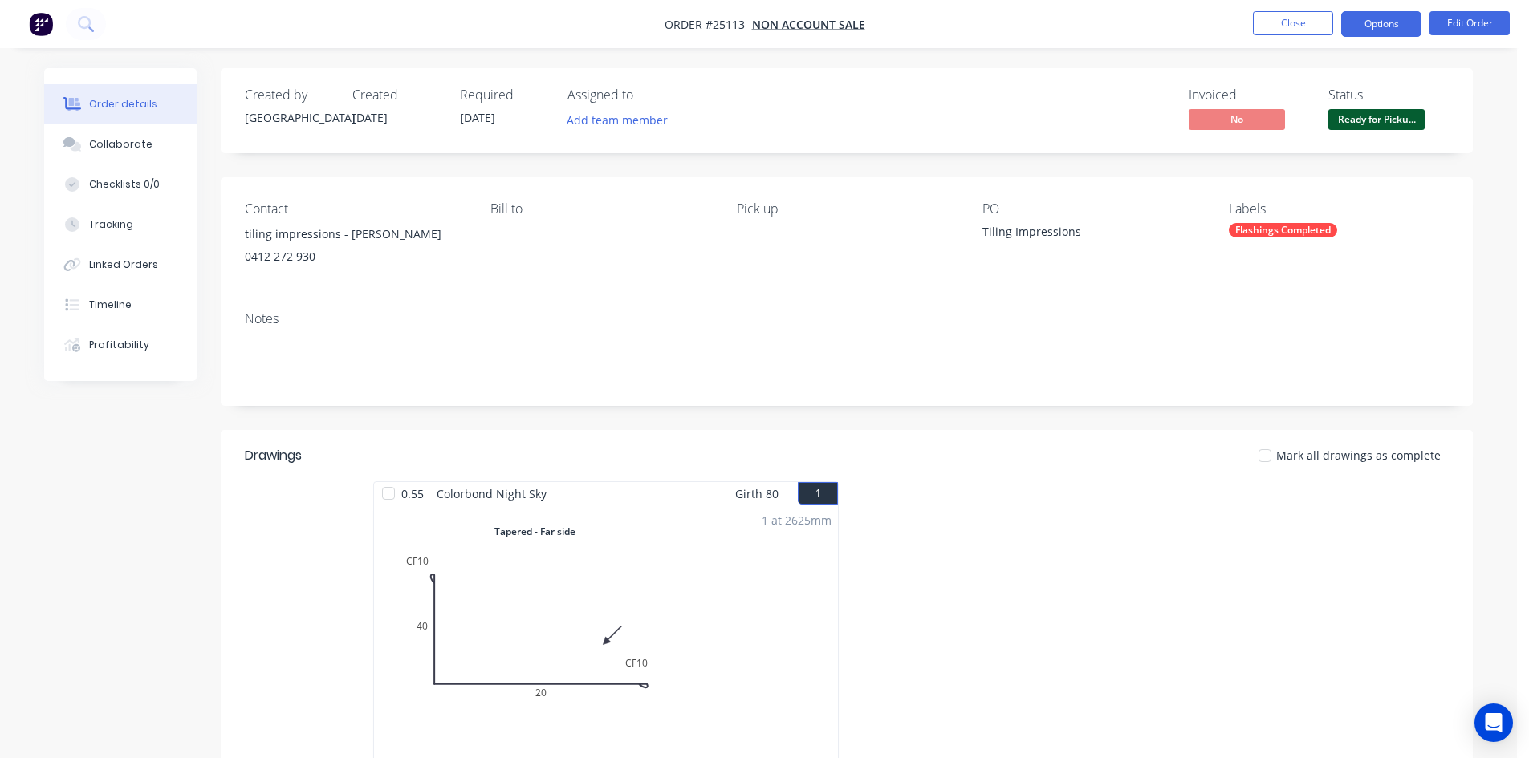
click at [1370, 29] on button "Options" at bounding box center [1381, 24] width 80 height 26
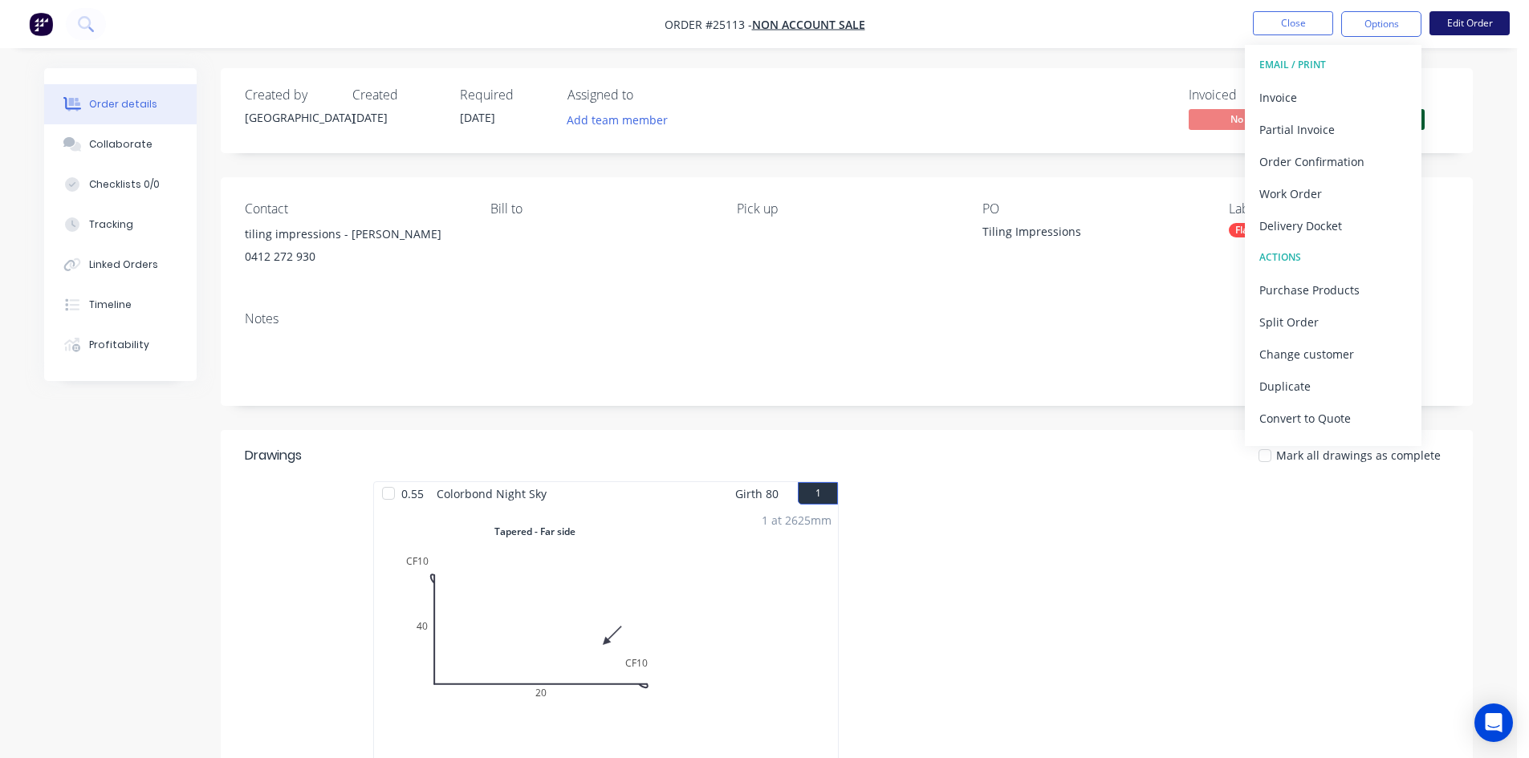
click at [1462, 24] on button "Edit Order" at bounding box center [1469, 23] width 80 height 24
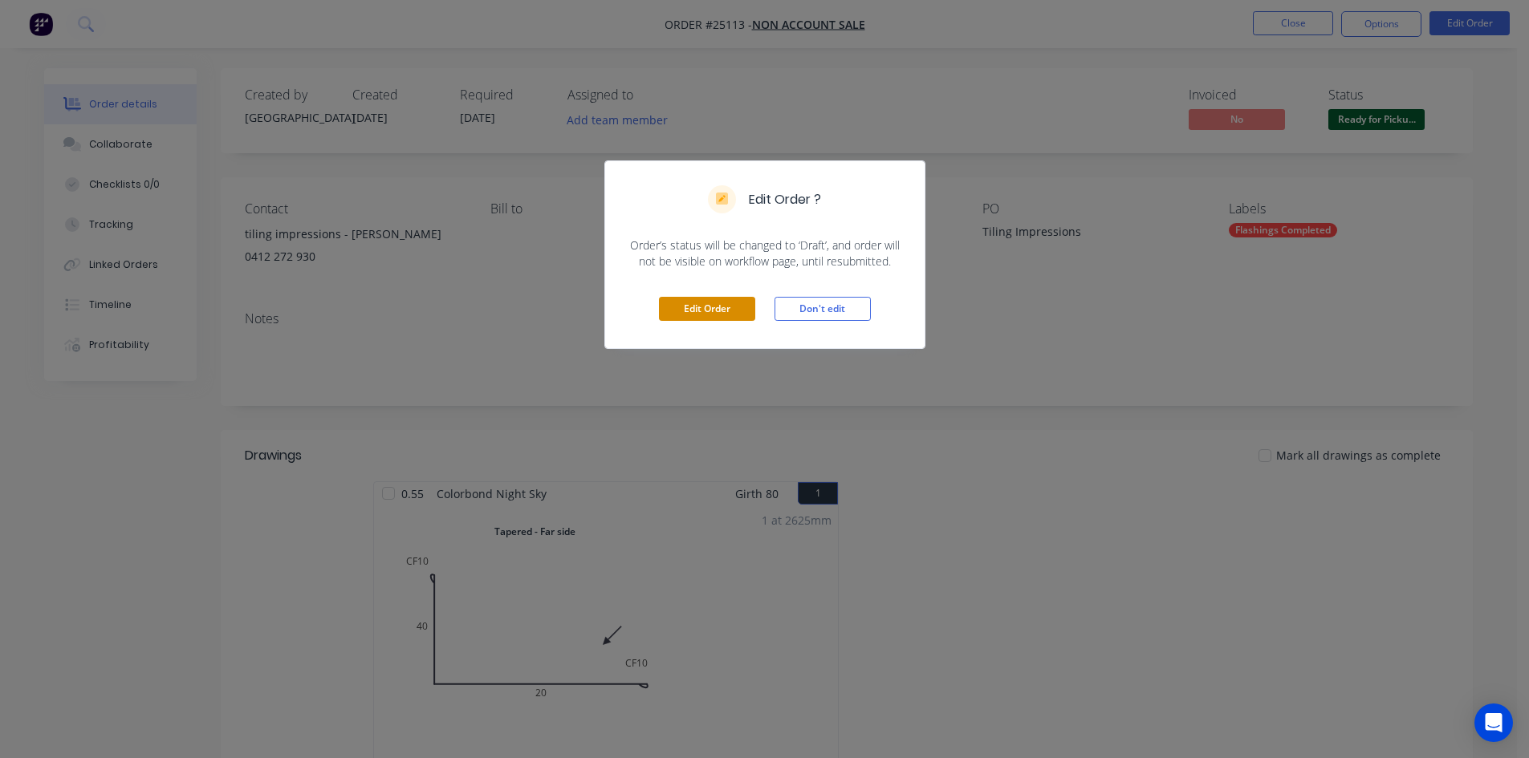
click at [707, 310] on button "Edit Order" at bounding box center [707, 309] width 96 height 24
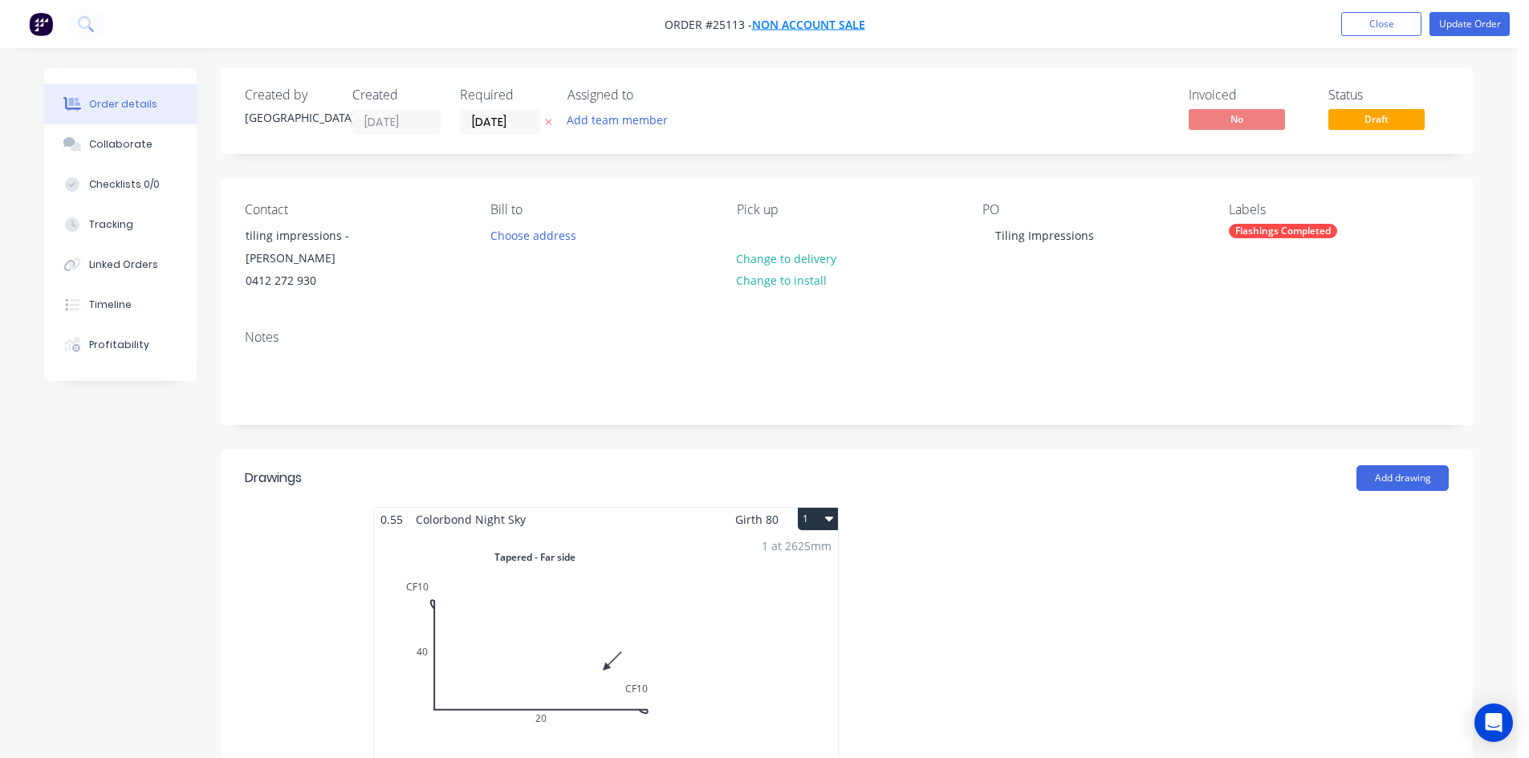
click at [835, 26] on span "NON ACCOUNT SALE" at bounding box center [808, 24] width 113 height 15
click at [1482, 26] on button "Update Order" at bounding box center [1469, 24] width 80 height 24
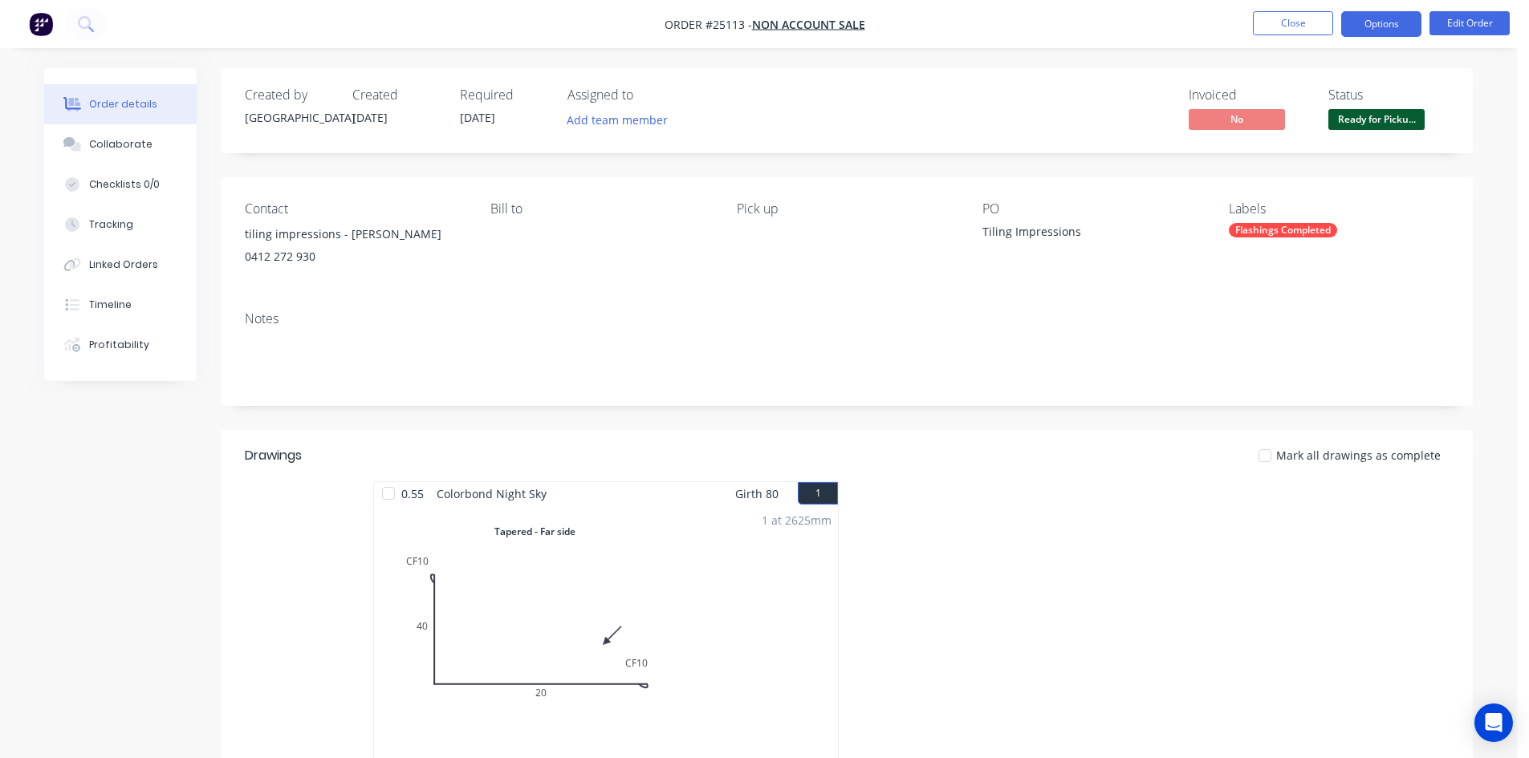
click at [1386, 20] on button "Options" at bounding box center [1381, 24] width 80 height 26
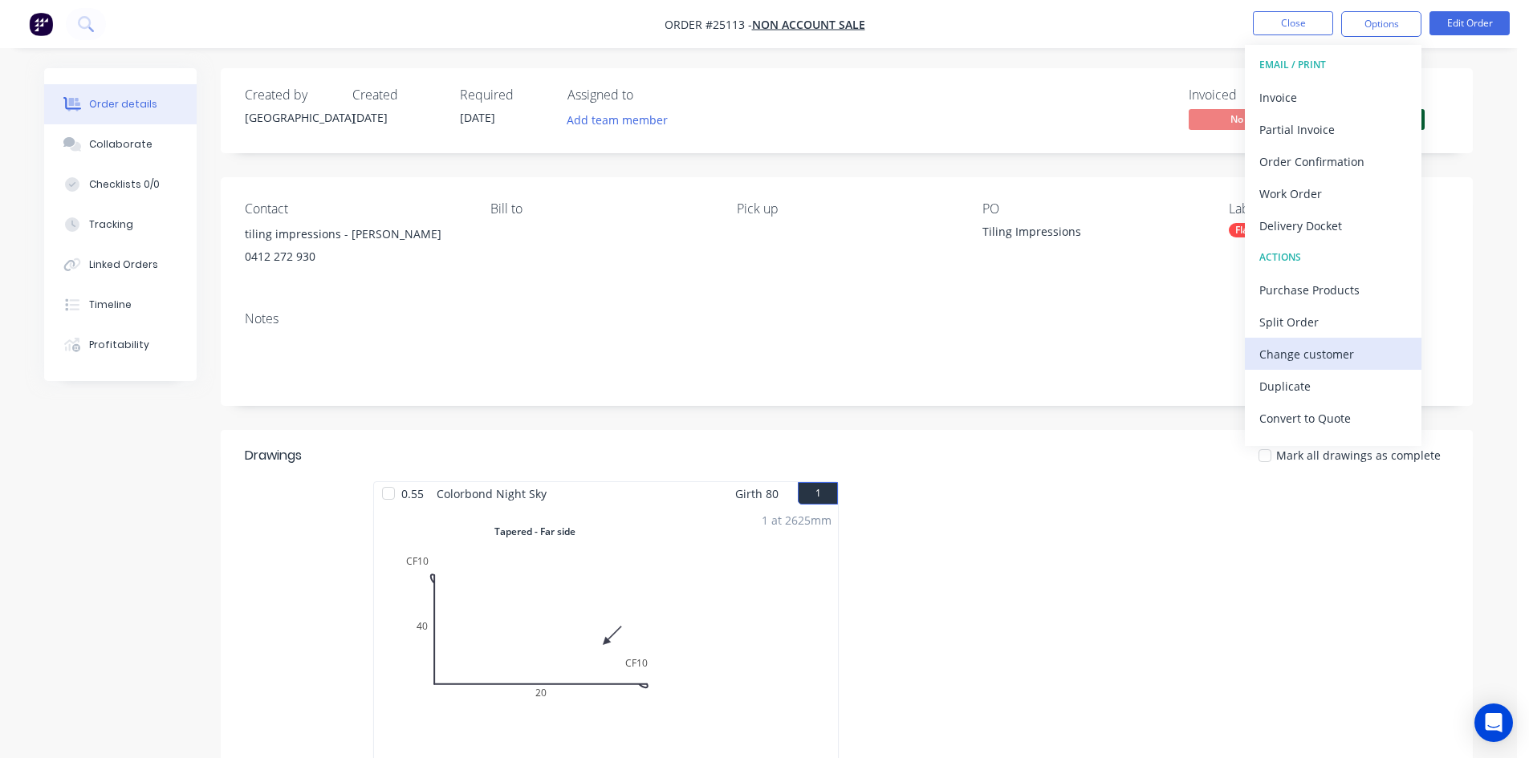
click at [1352, 351] on div "Change customer" at bounding box center [1333, 354] width 148 height 23
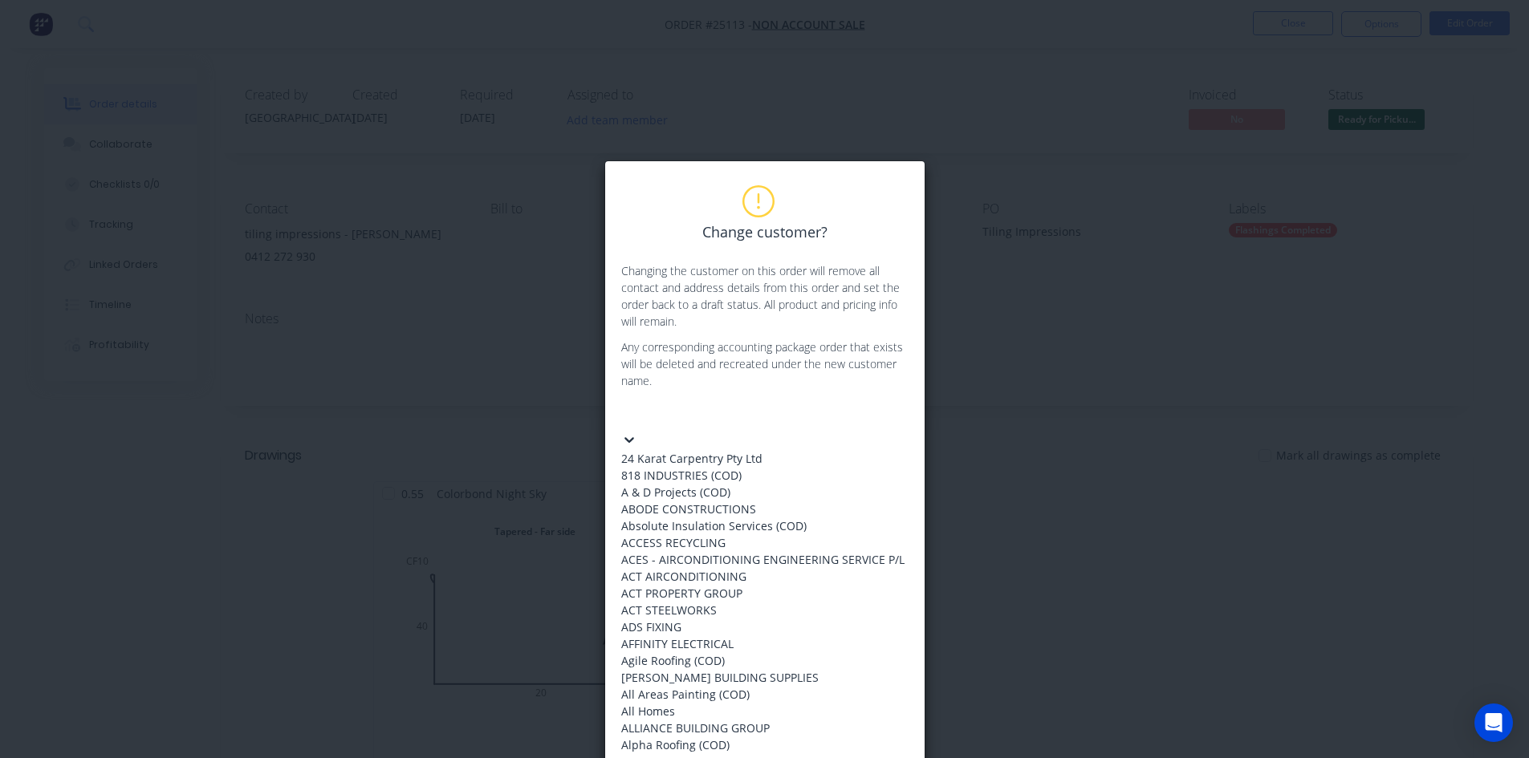
click at [637, 429] on div at bounding box center [629, 438] width 16 height 18
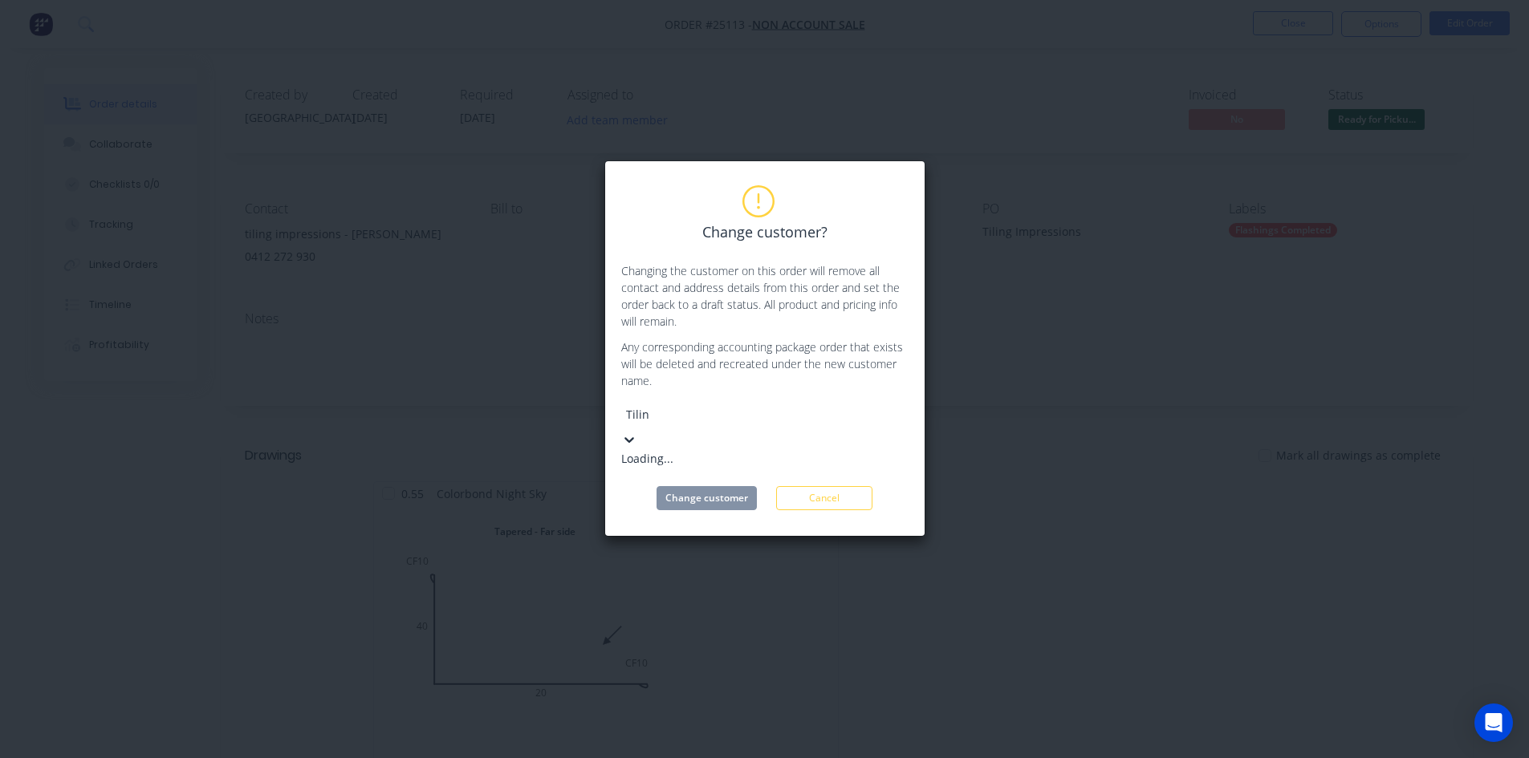
type input "Tiling"
click at [664, 450] on div "TILING IMPRESSIONS" at bounding box center [741, 458] width 241 height 17
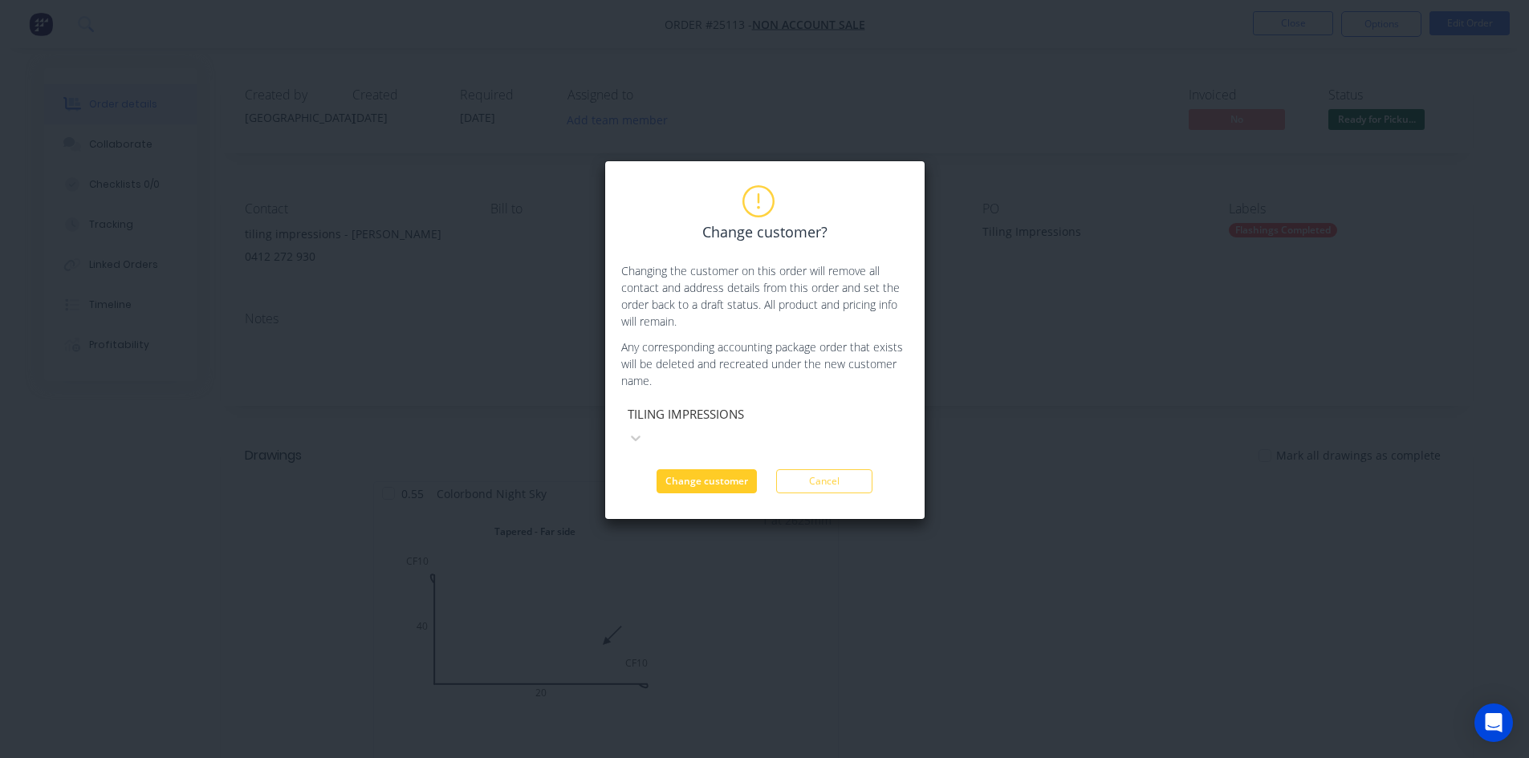
click at [680, 469] on button "Change customer" at bounding box center [706, 481] width 100 height 24
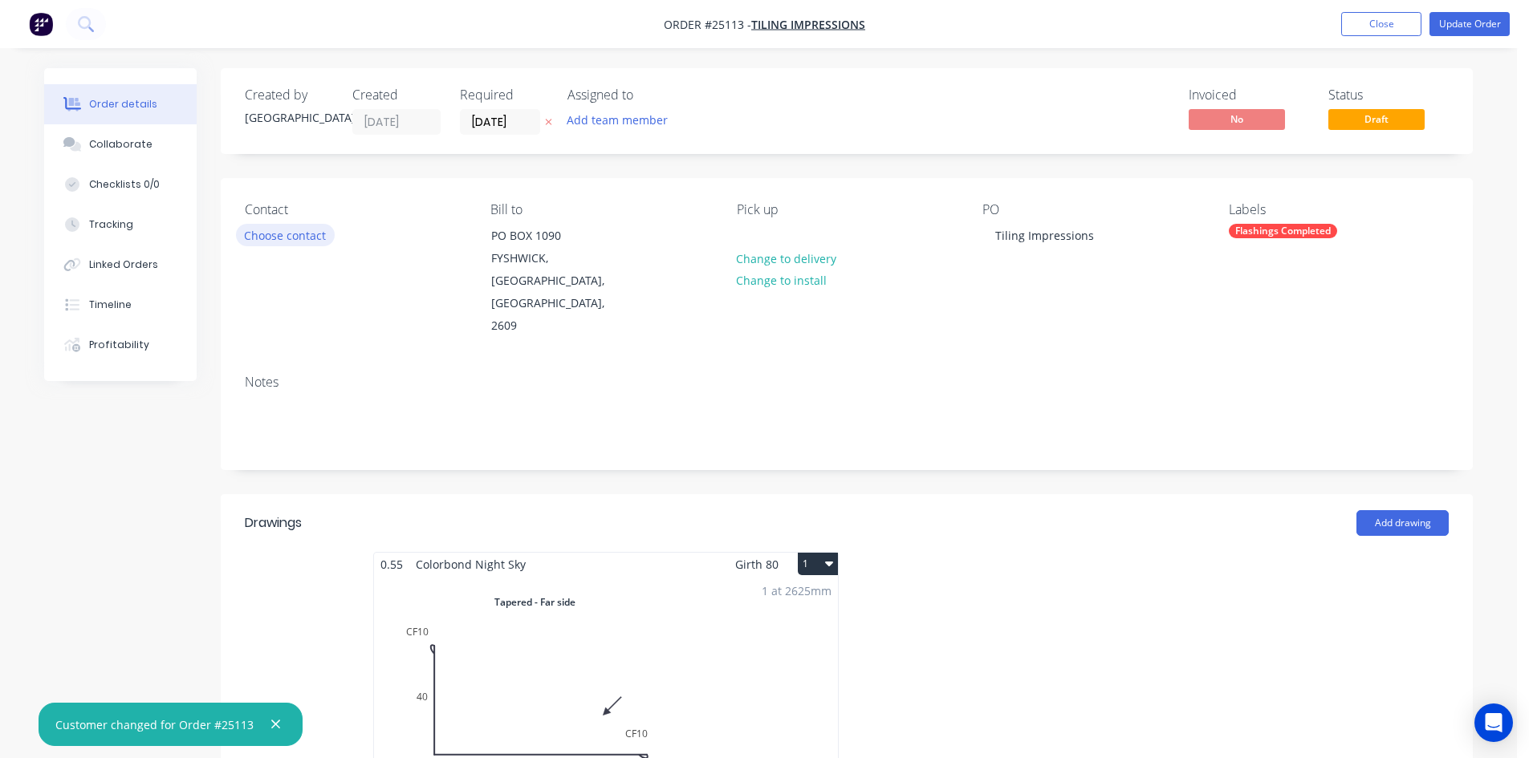
click at [276, 225] on button "Choose contact" at bounding box center [285, 235] width 99 height 22
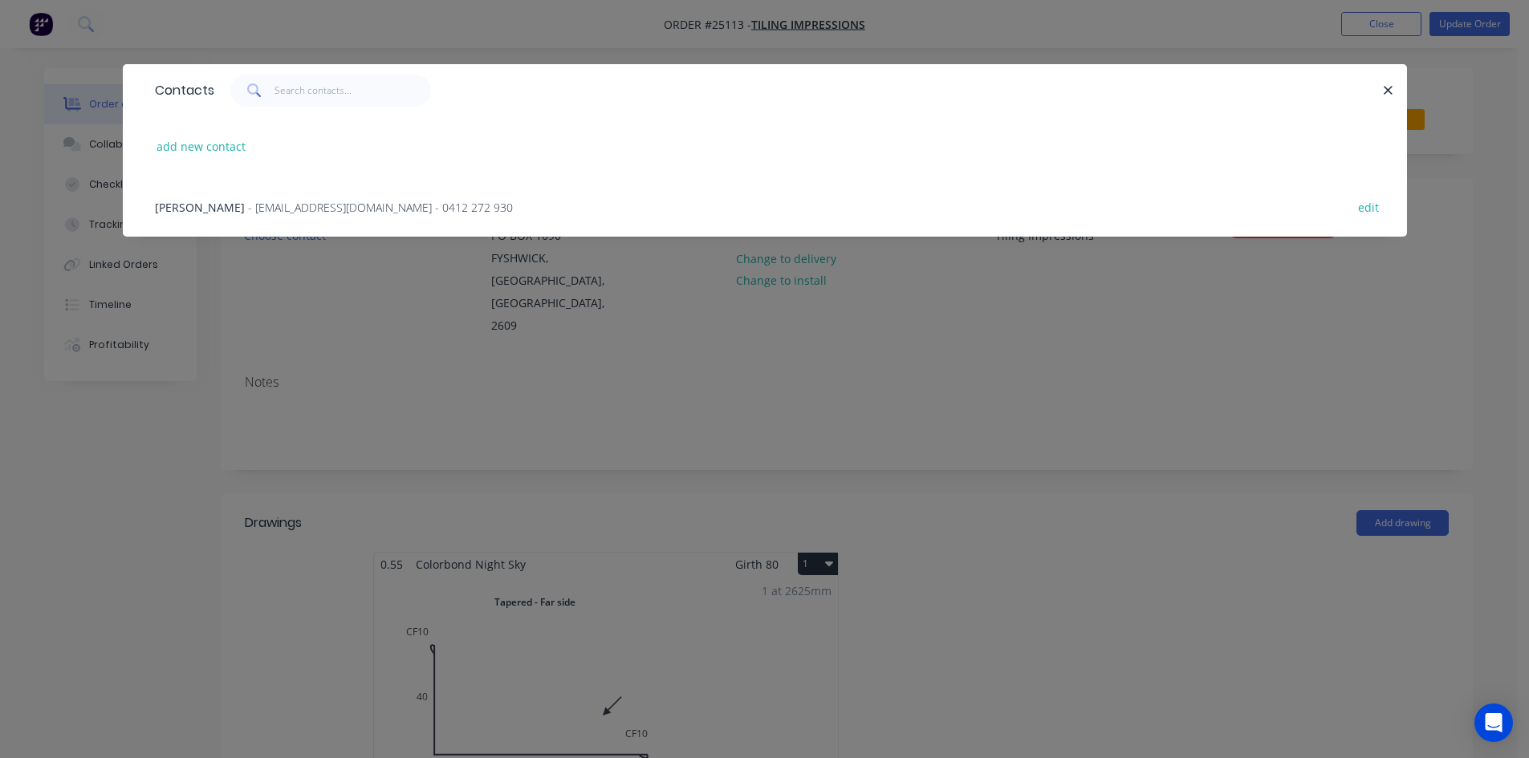
click at [282, 207] on span "- [EMAIL_ADDRESS][DOMAIN_NAME] - 0412 272 930" at bounding box center [380, 207] width 265 height 15
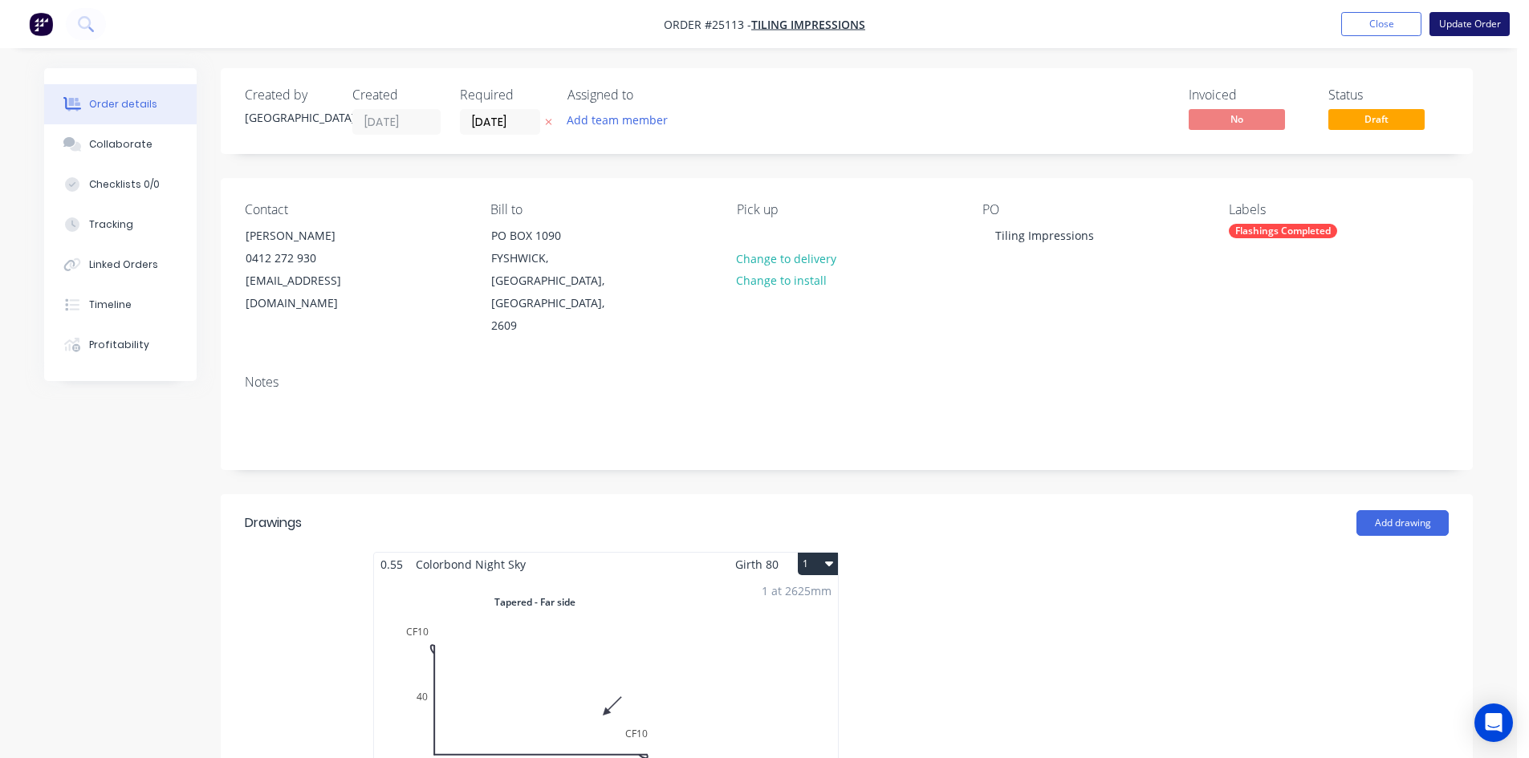
click at [1464, 23] on button "Update Order" at bounding box center [1469, 24] width 80 height 24
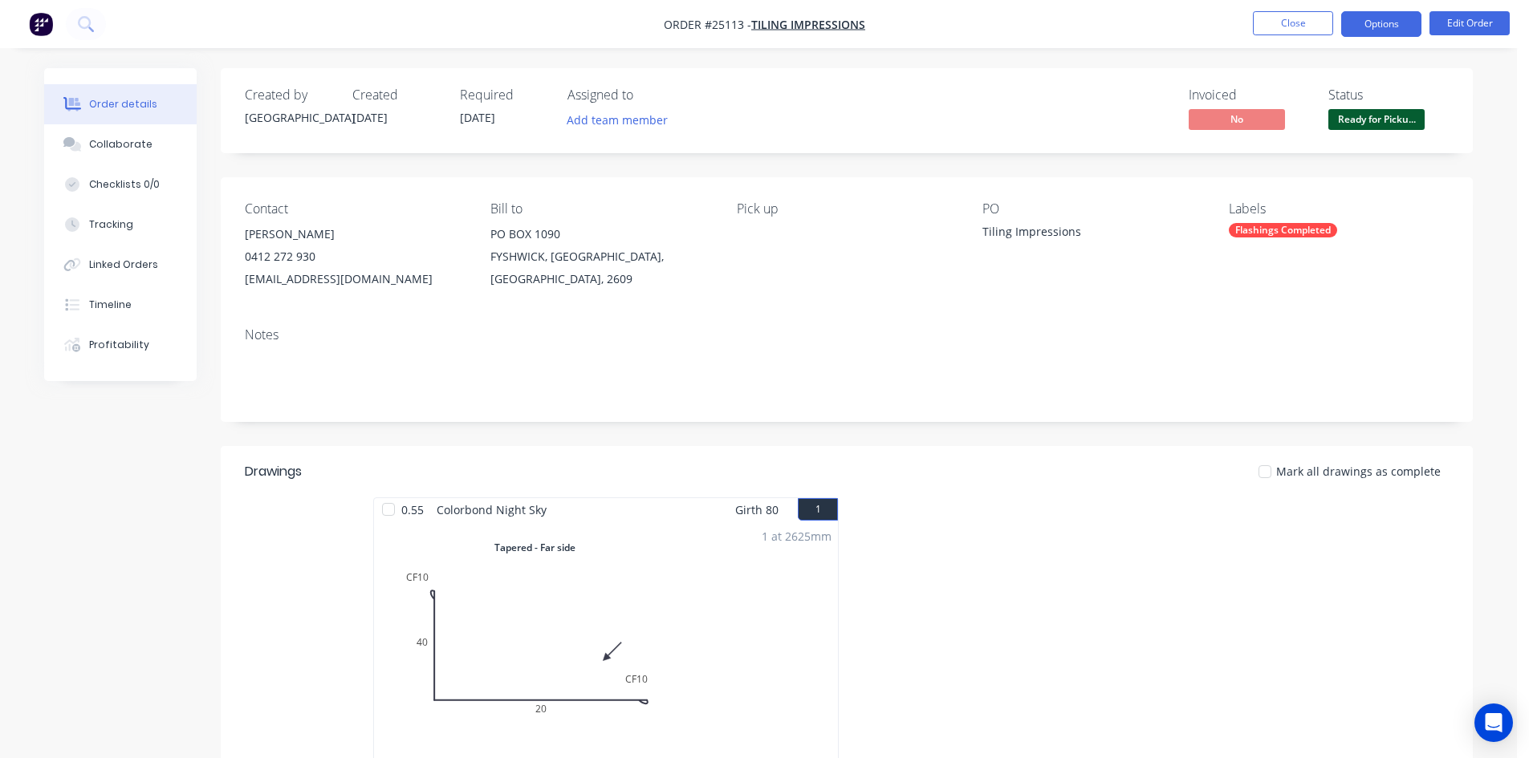
click at [1378, 30] on button "Options" at bounding box center [1381, 24] width 80 height 26
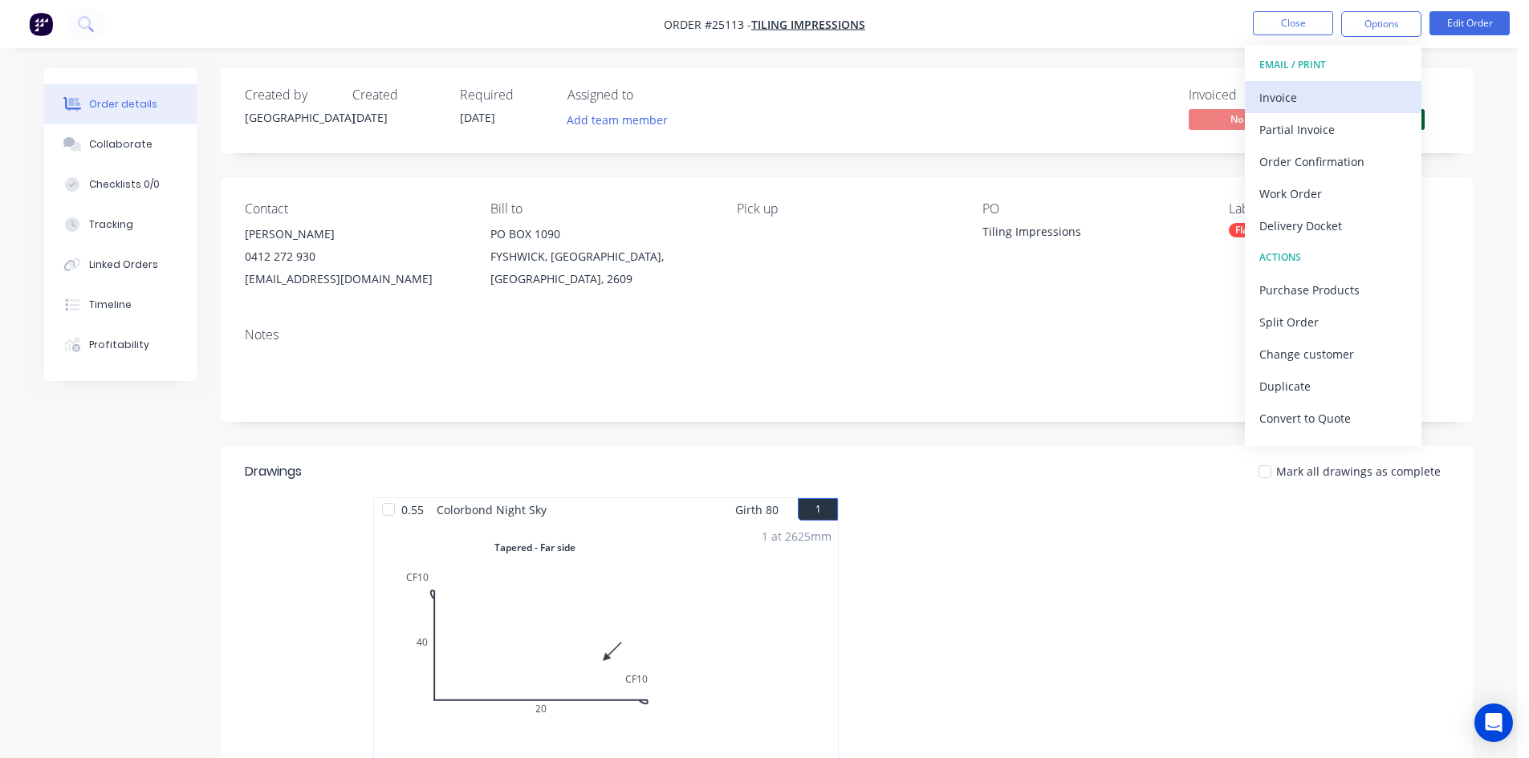
click at [1340, 91] on div "Invoice" at bounding box center [1333, 97] width 148 height 23
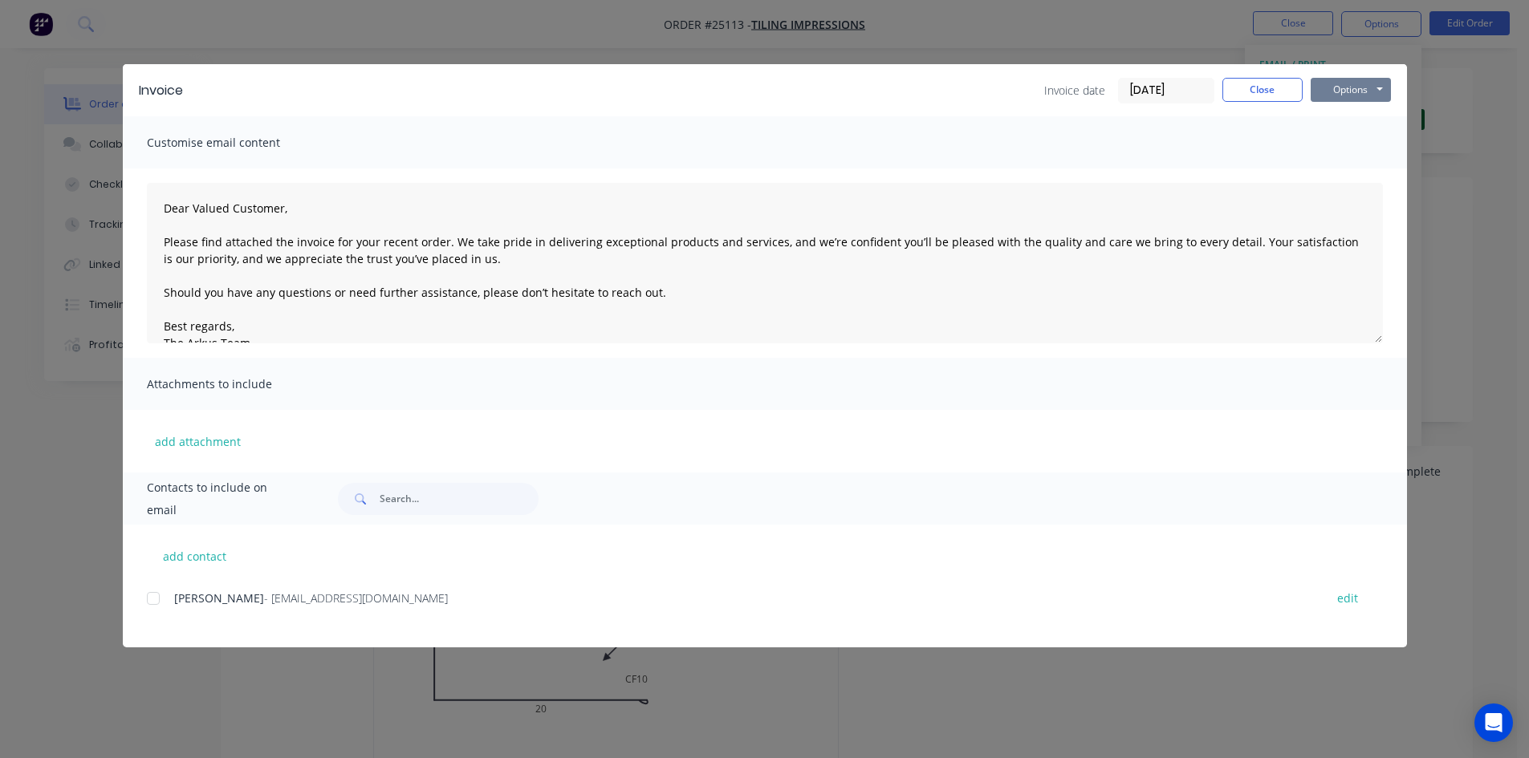
click at [1346, 91] on button "Options" at bounding box center [1350, 90] width 80 height 24
click at [153, 599] on div at bounding box center [153, 599] width 32 height 32
click at [1367, 90] on button "Options" at bounding box center [1350, 90] width 80 height 24
click at [1356, 171] on button "Email" at bounding box center [1361, 171] width 103 height 26
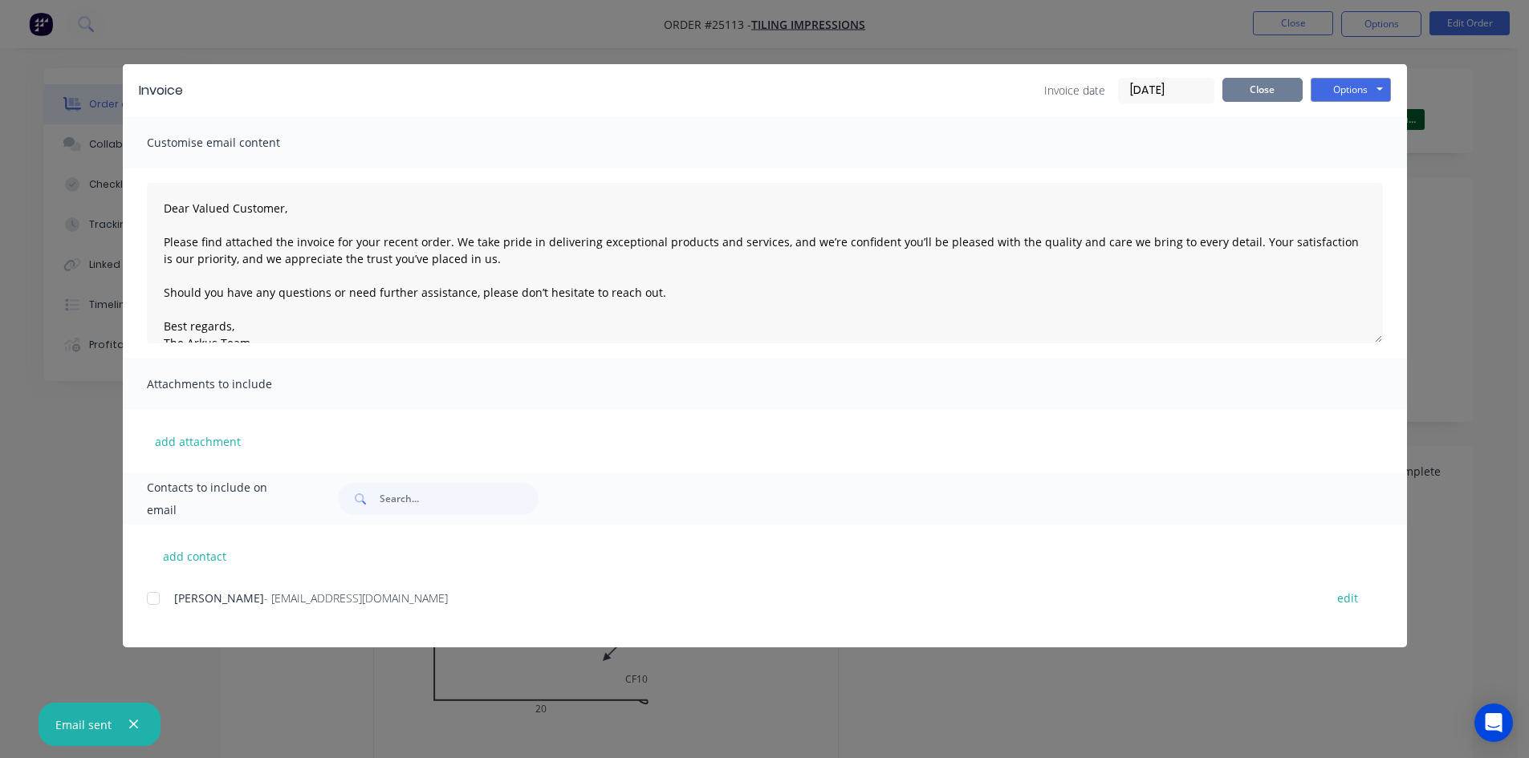
click at [1241, 95] on button "Close" at bounding box center [1262, 90] width 80 height 24
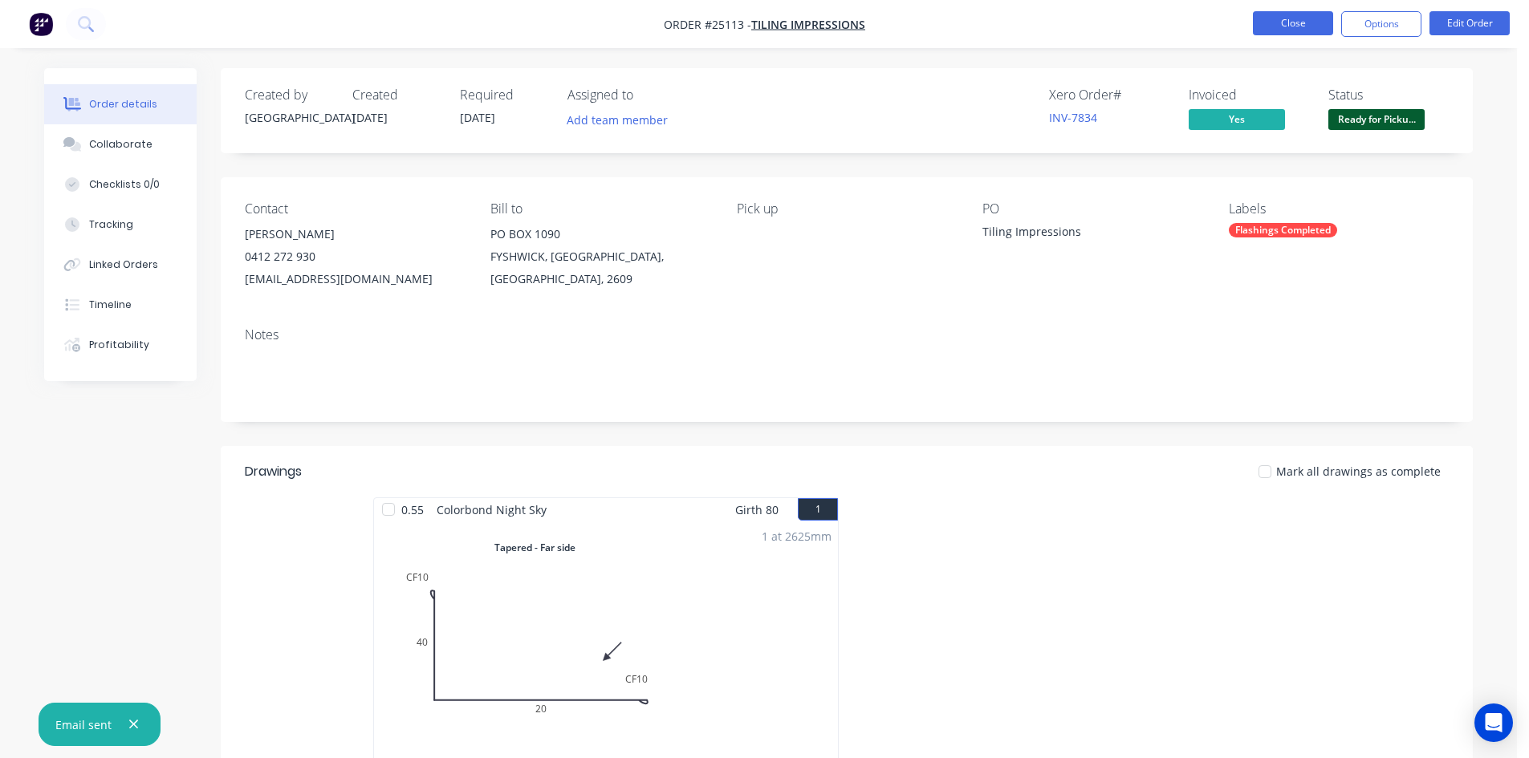
click at [1266, 23] on button "Close" at bounding box center [1293, 23] width 80 height 24
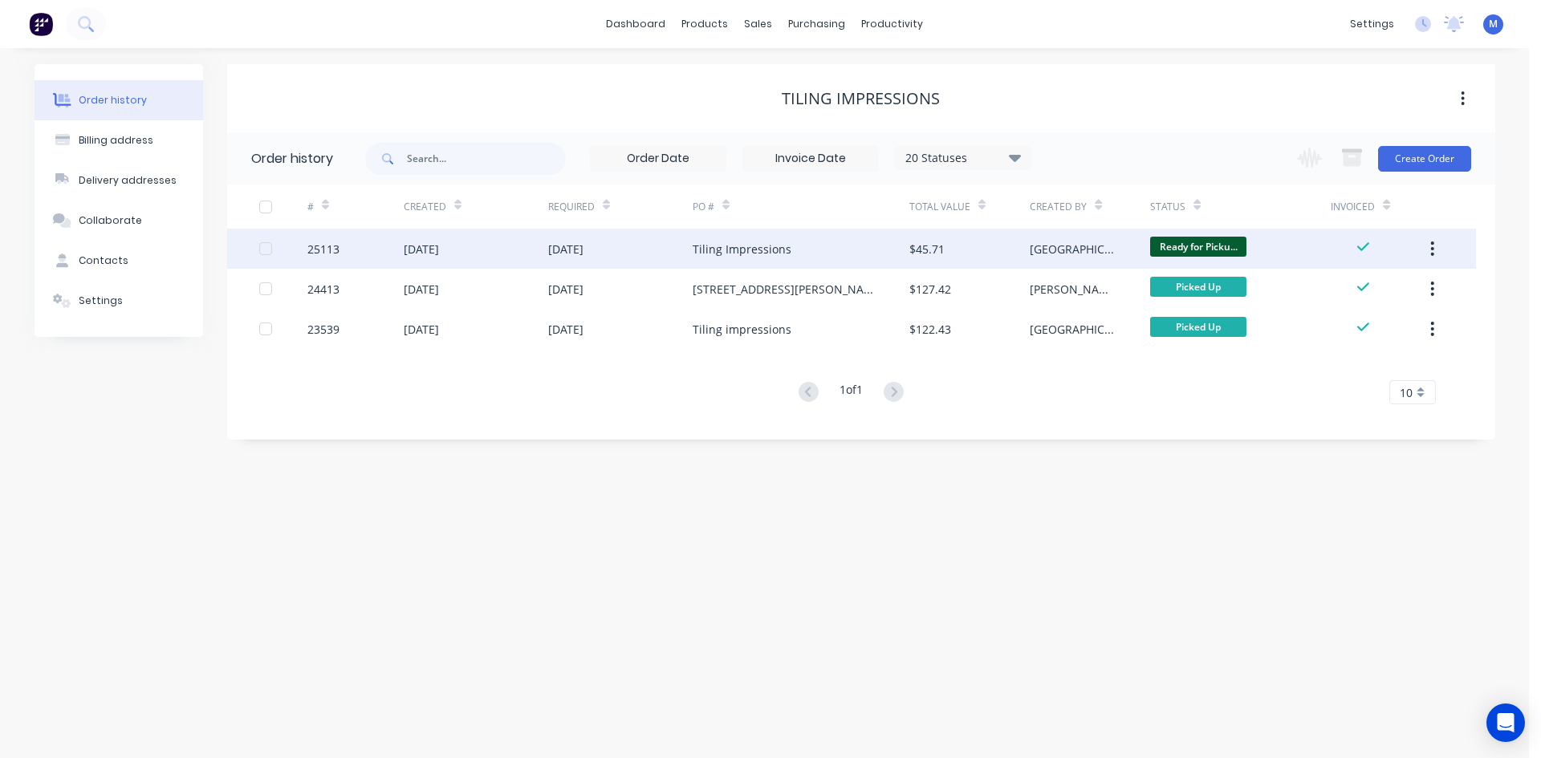
click at [1208, 243] on body "dashboard products sales purchasing productivity dashboard products Product Cat…" at bounding box center [770, 379] width 1541 height 758
click at [1205, 243] on span "Ready for Picku..." at bounding box center [1198, 247] width 96 height 20
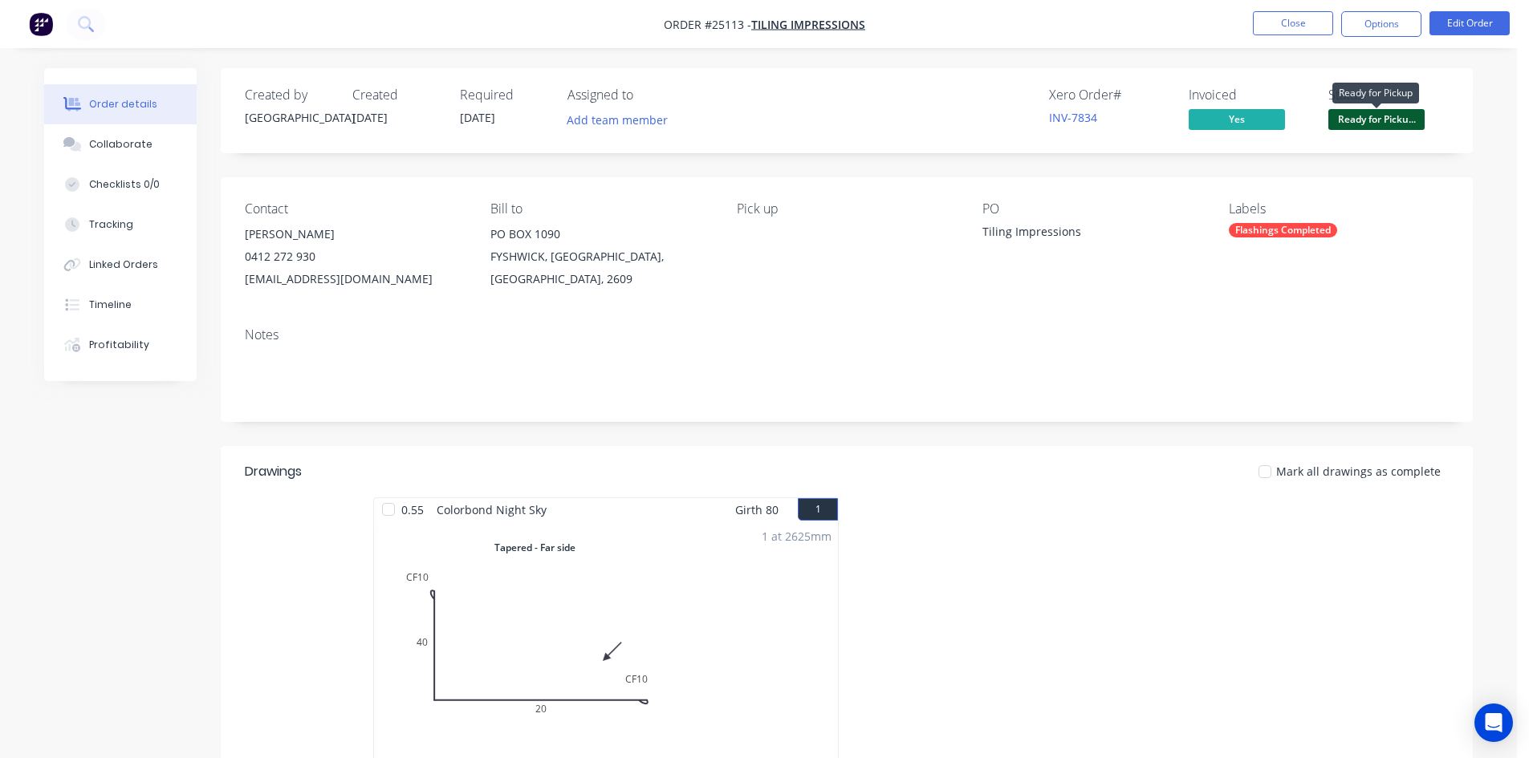
click at [1335, 124] on span "Ready for Picku..." at bounding box center [1376, 119] width 96 height 20
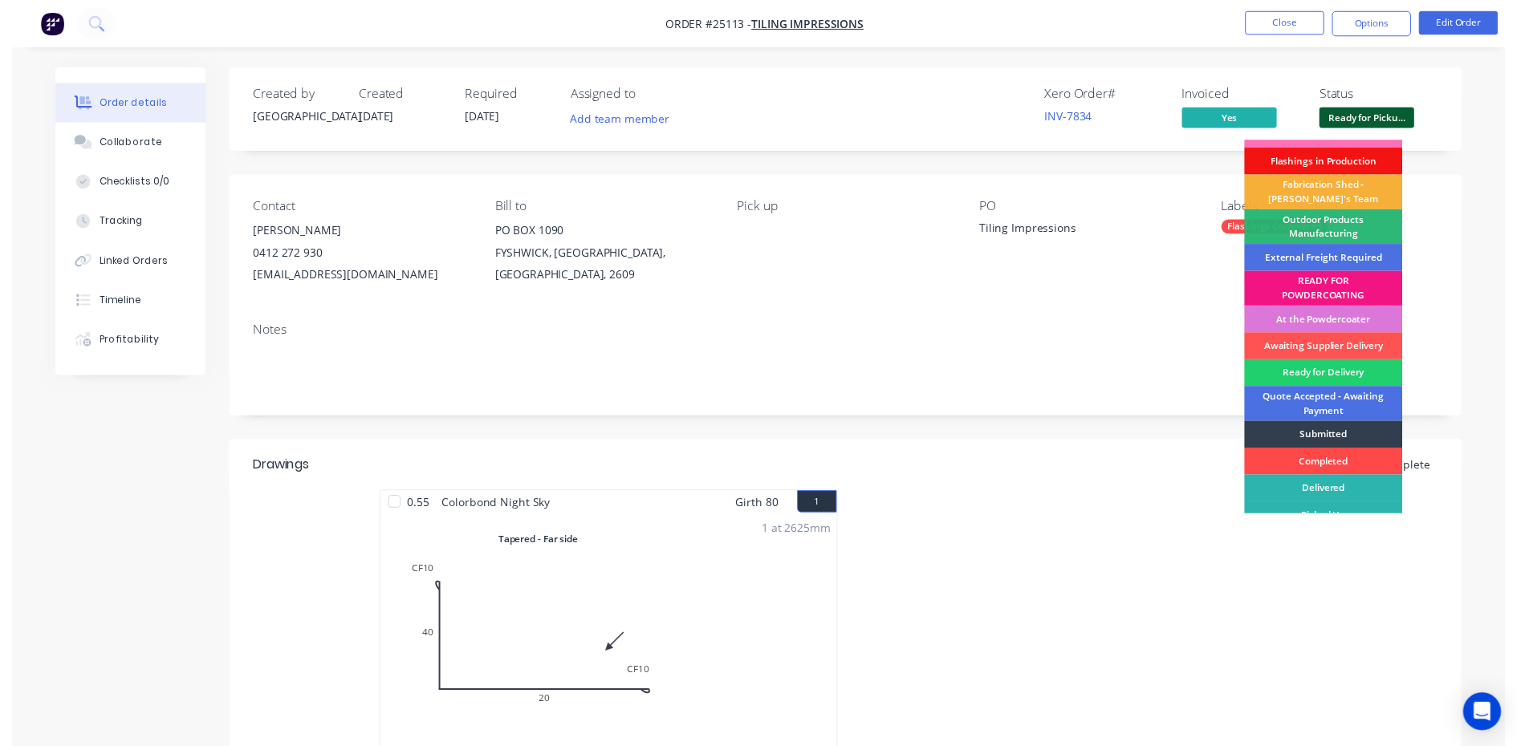
scroll to position [35, 0]
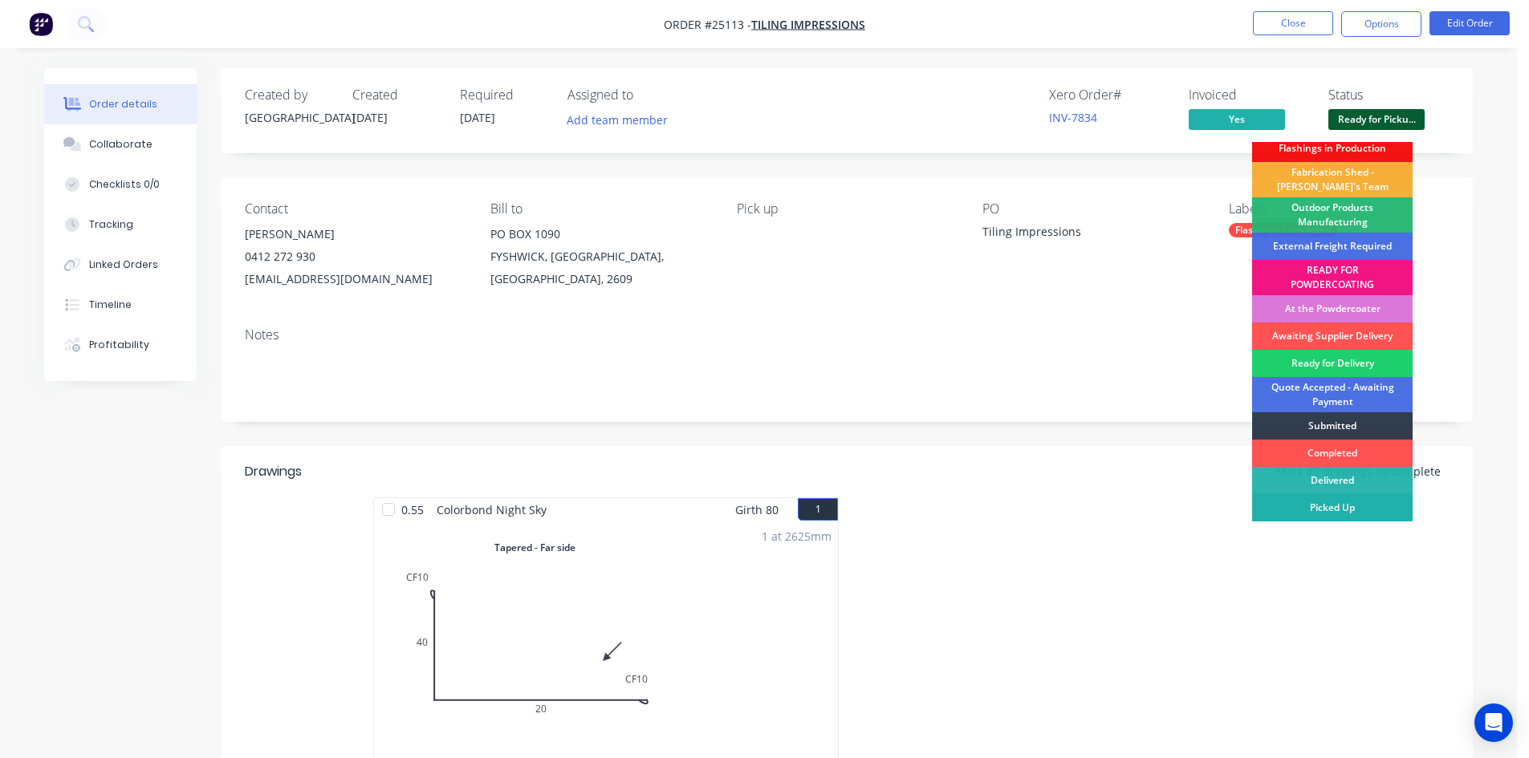
click at [1359, 508] on div "Picked Up" at bounding box center [1332, 507] width 160 height 27
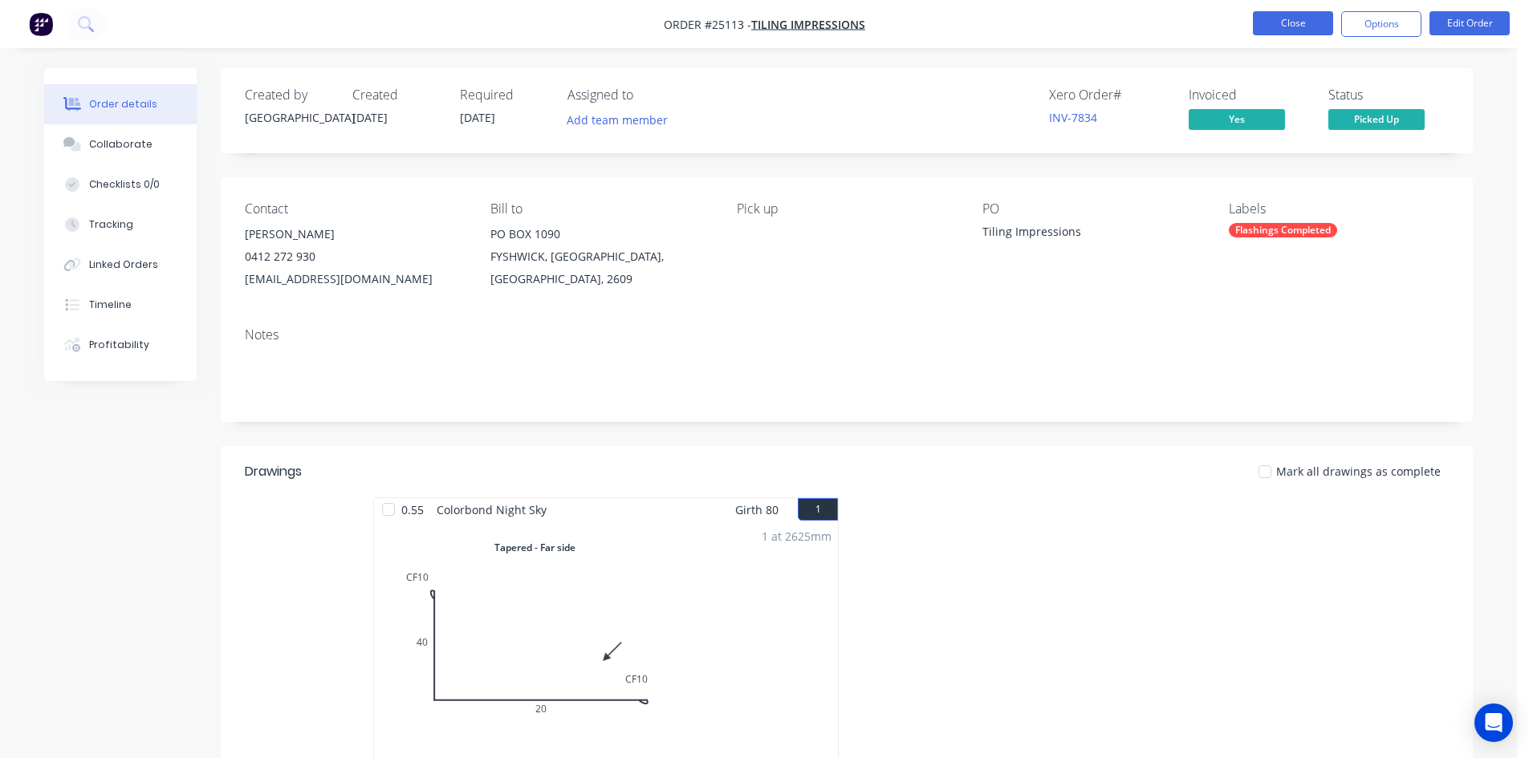
click at [1274, 18] on button "Close" at bounding box center [1293, 23] width 80 height 24
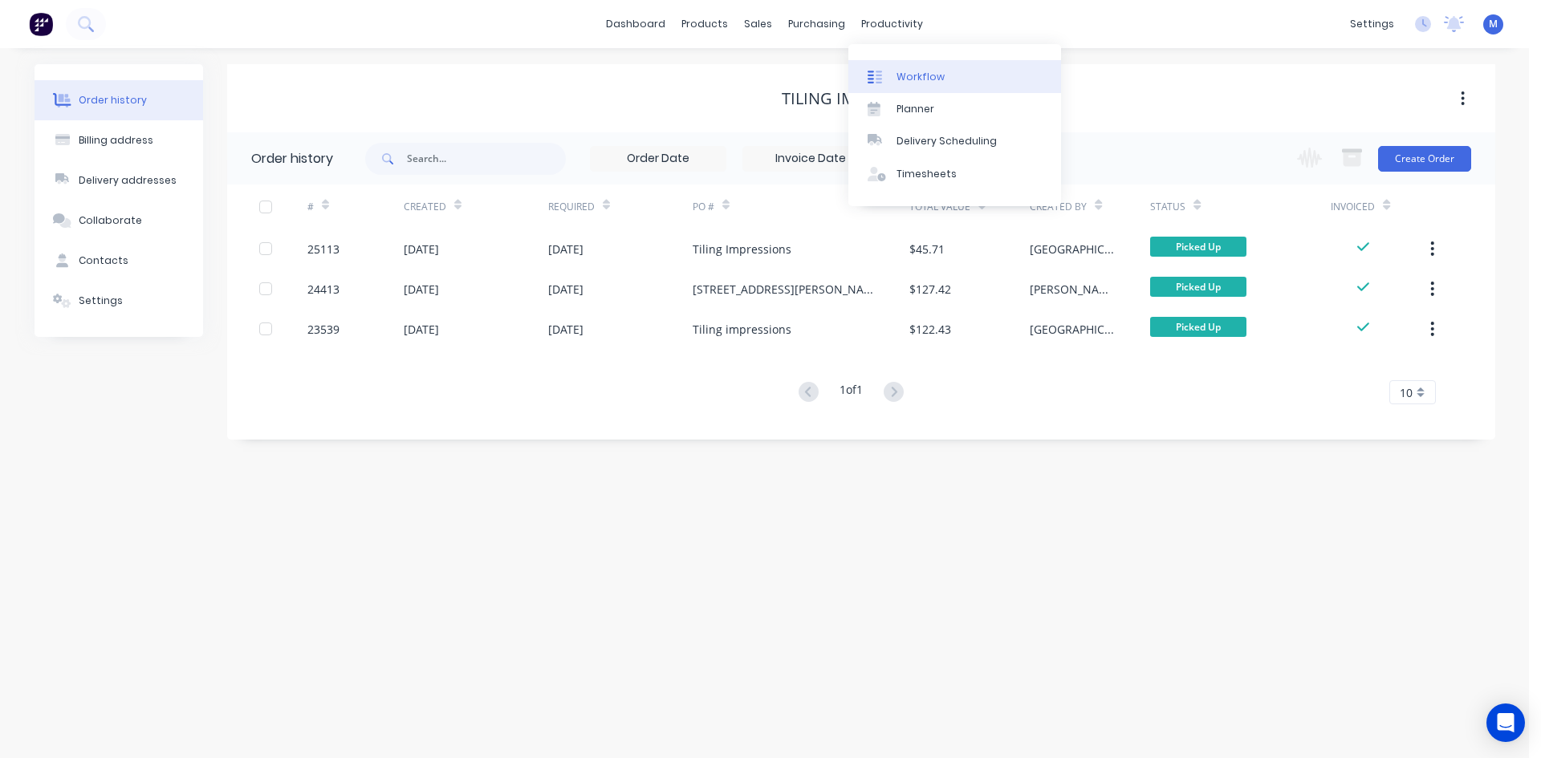
click at [977, 70] on link "Workflow" at bounding box center [954, 76] width 213 height 32
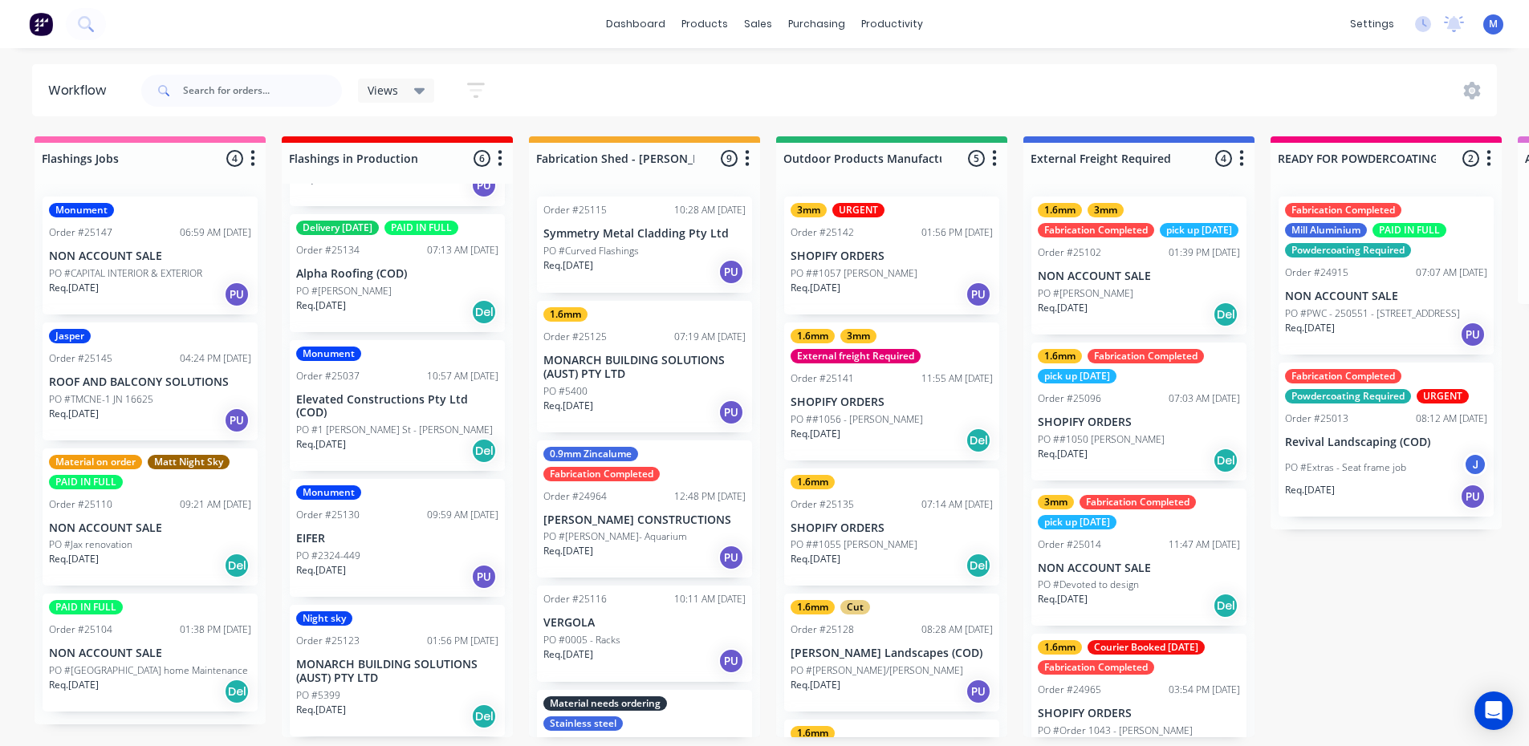
click at [147, 390] on div "Jasper Order #25145 04:24 PM [DATE] ROOF AND BALCONY SOLUTIONS PO #TMCNE-1 JN 1…" at bounding box center [150, 382] width 215 height 118
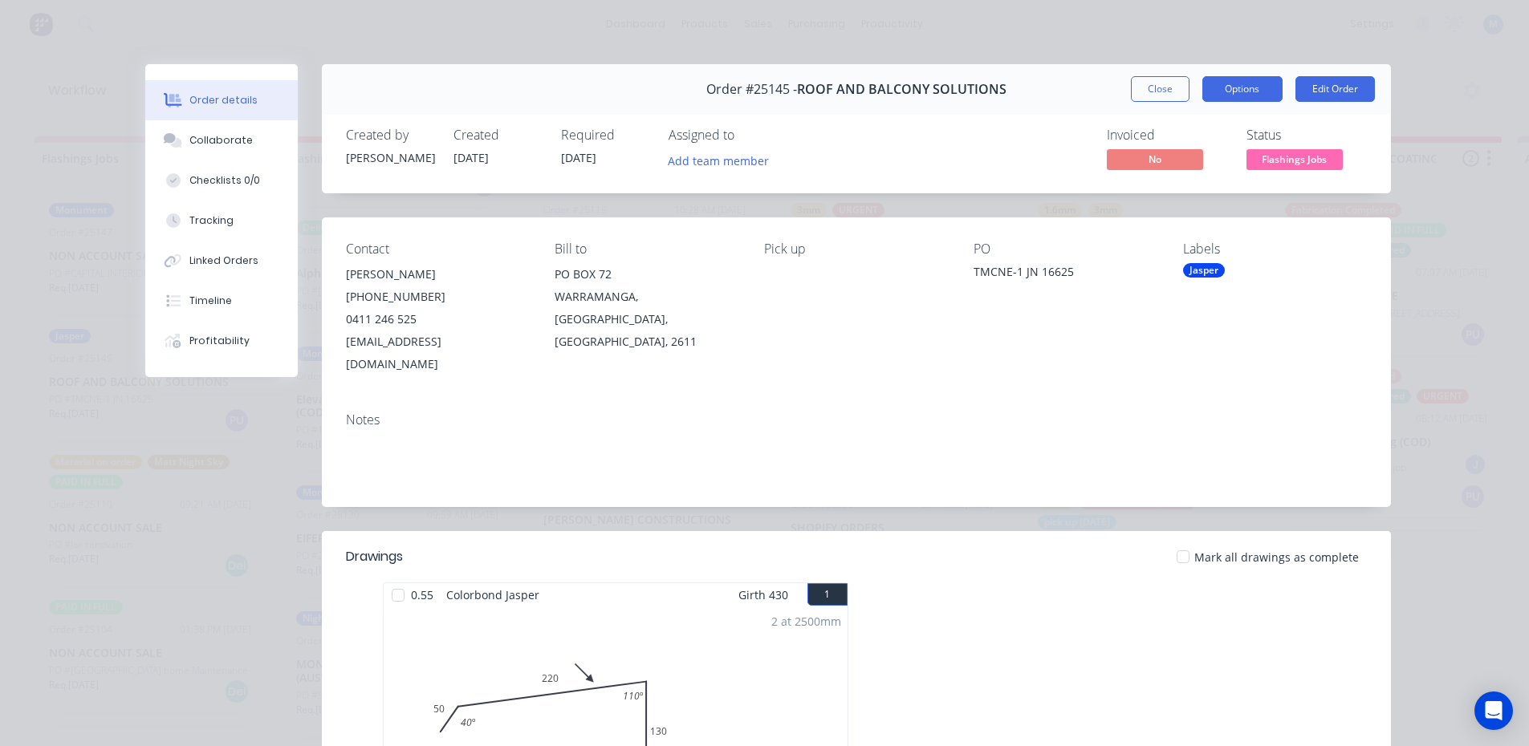
click at [1233, 91] on button "Options" at bounding box center [1242, 89] width 80 height 26
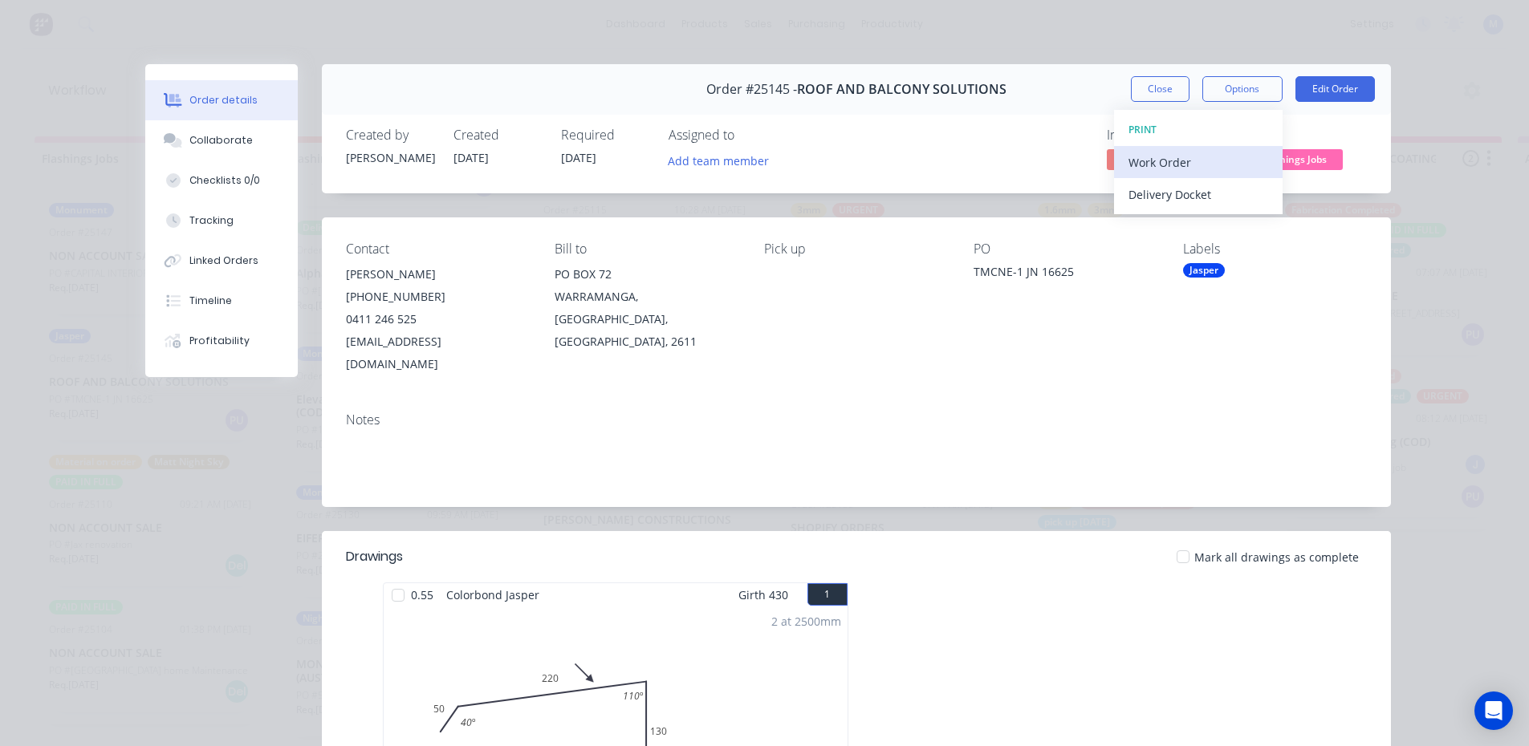
click at [1188, 167] on div "Work Order" at bounding box center [1198, 162] width 140 height 23
click at [1188, 197] on div "Standard" at bounding box center [1198, 194] width 140 height 23
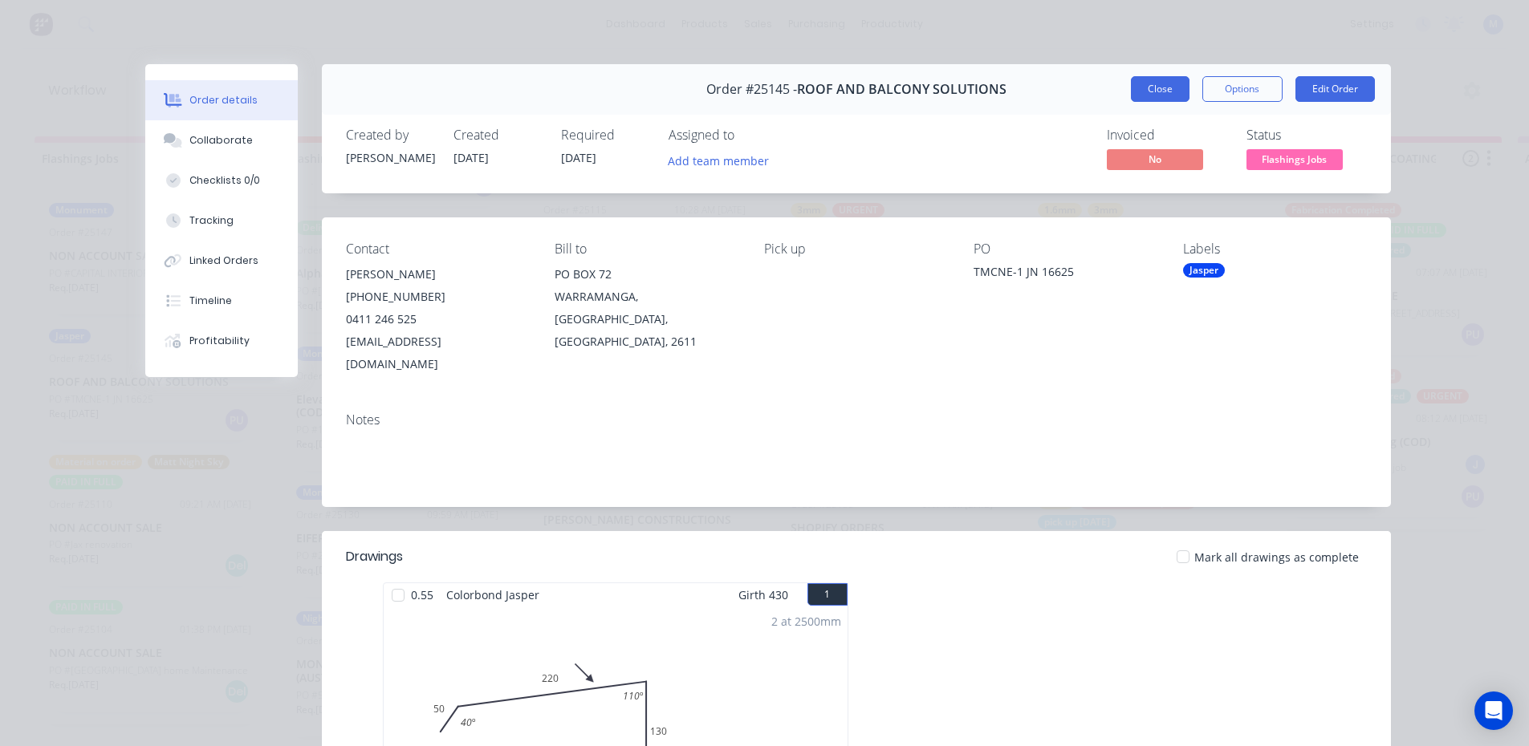
click at [1153, 96] on button "Close" at bounding box center [1160, 89] width 59 height 26
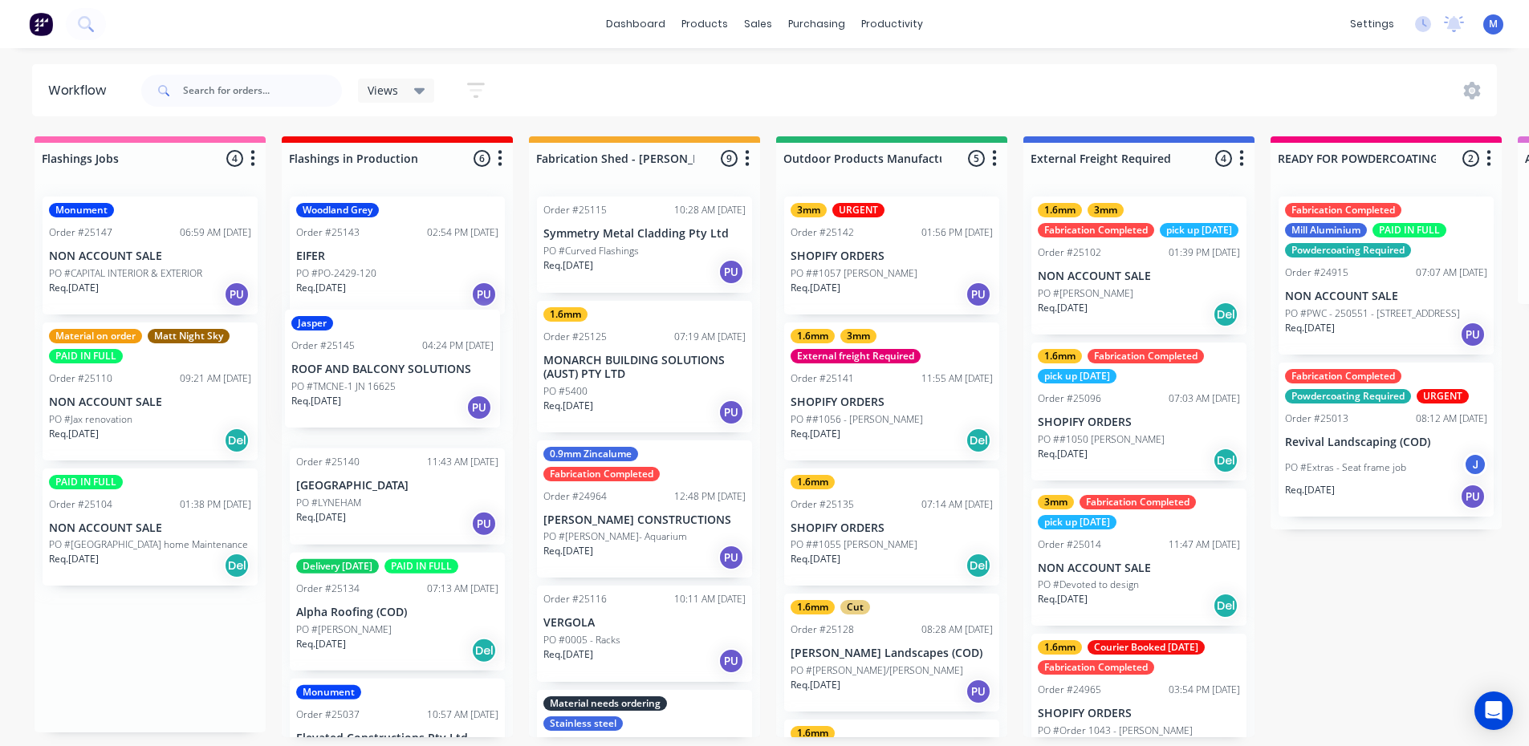
drag, startPoint x: 147, startPoint y: 368, endPoint x: 393, endPoint y: 353, distance: 246.8
click at [178, 266] on p "PO #CAPITAL INTERIOR & EXTERIOR" at bounding box center [125, 273] width 153 height 14
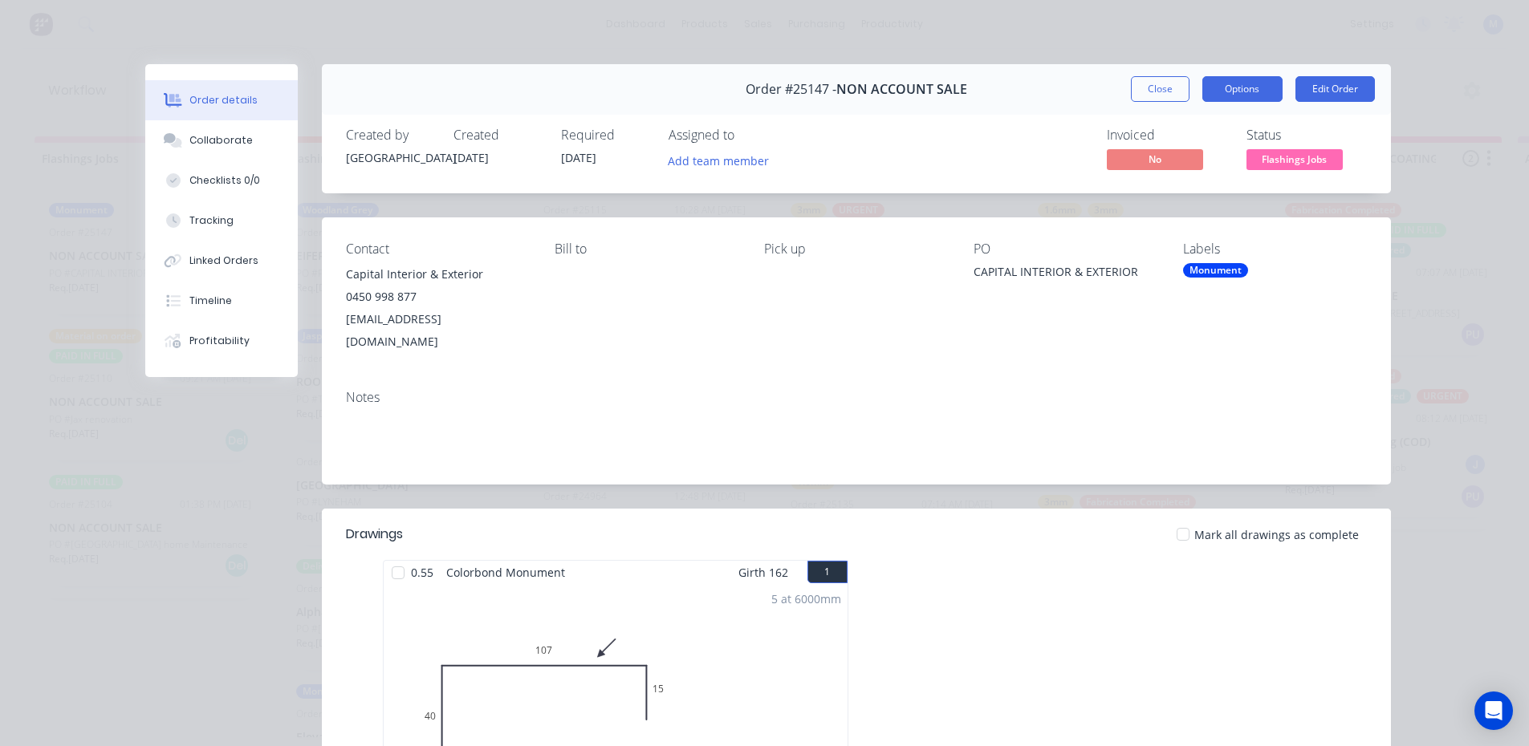
click at [1246, 87] on button "Options" at bounding box center [1242, 89] width 80 height 26
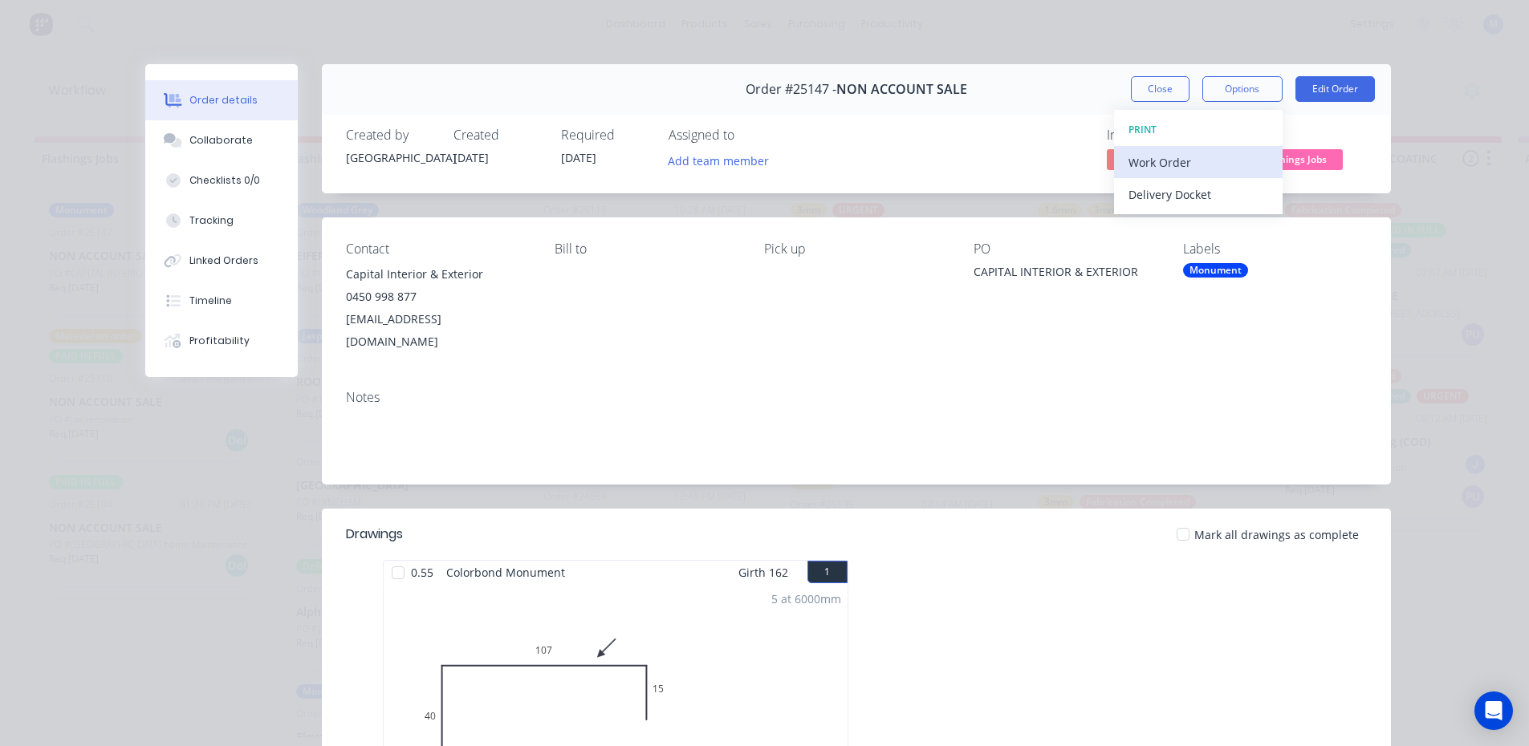
click at [1222, 160] on div "Work Order" at bounding box center [1198, 162] width 140 height 23
click at [1221, 193] on div "Standard" at bounding box center [1198, 194] width 140 height 23
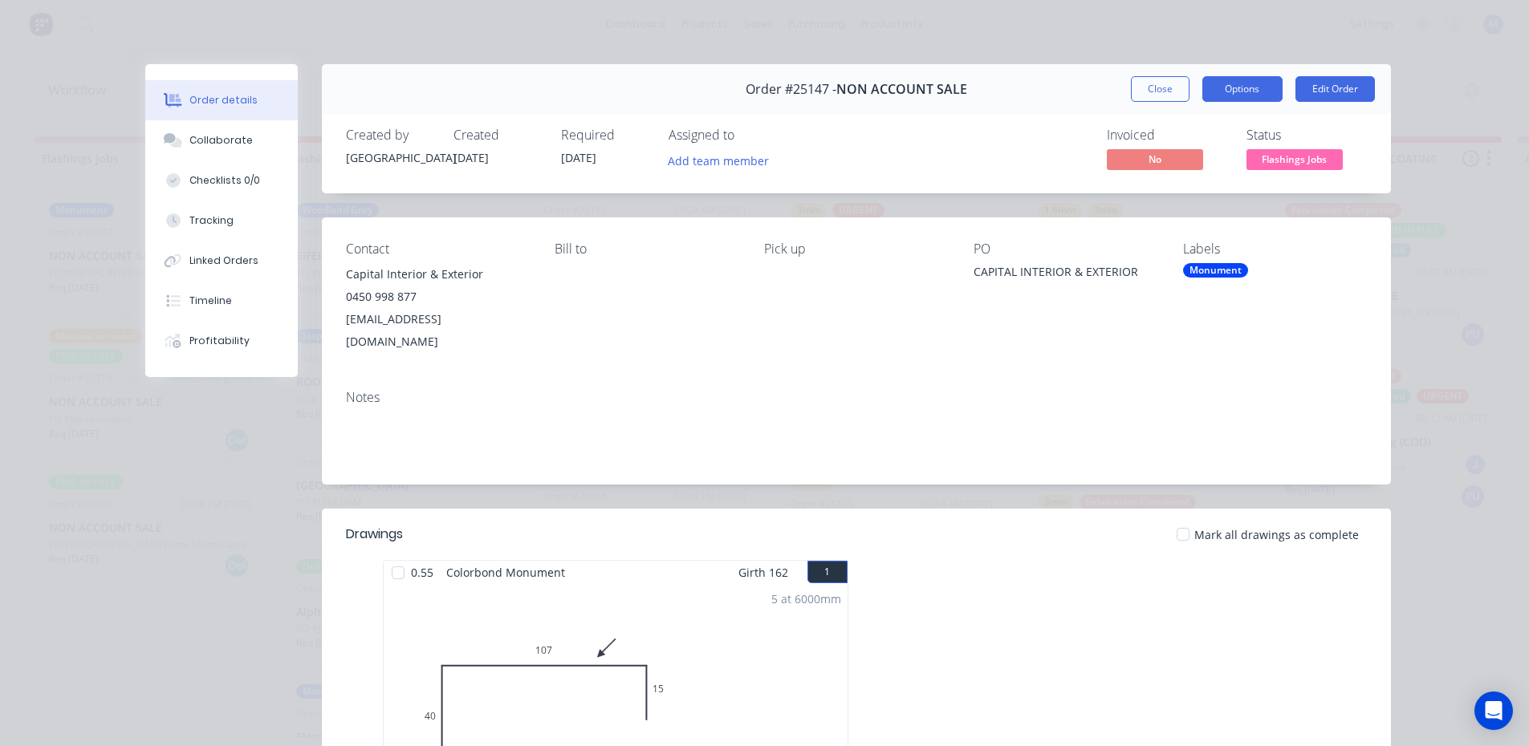
click at [1232, 93] on button "Options" at bounding box center [1242, 89] width 80 height 26
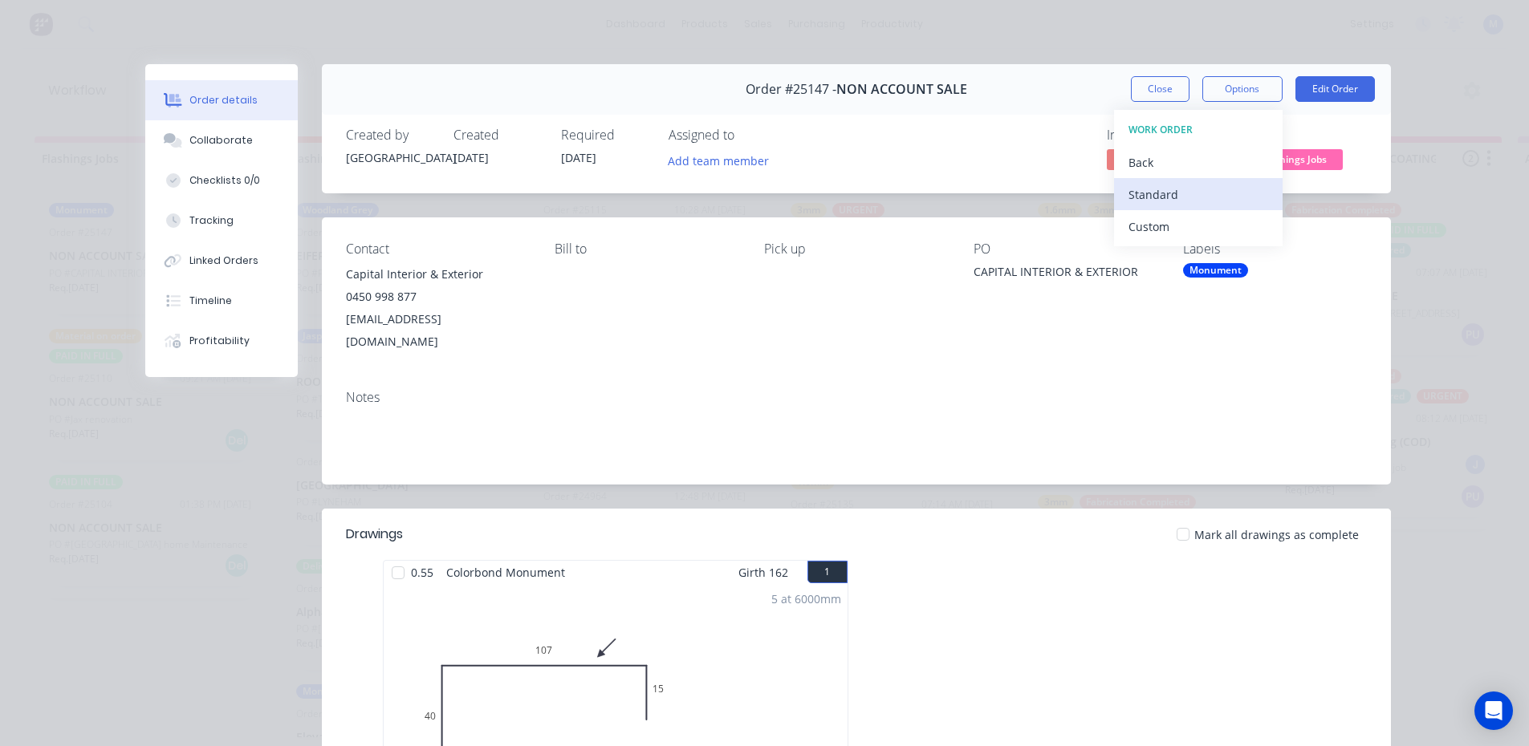
click at [1203, 193] on div "Standard" at bounding box center [1198, 194] width 140 height 23
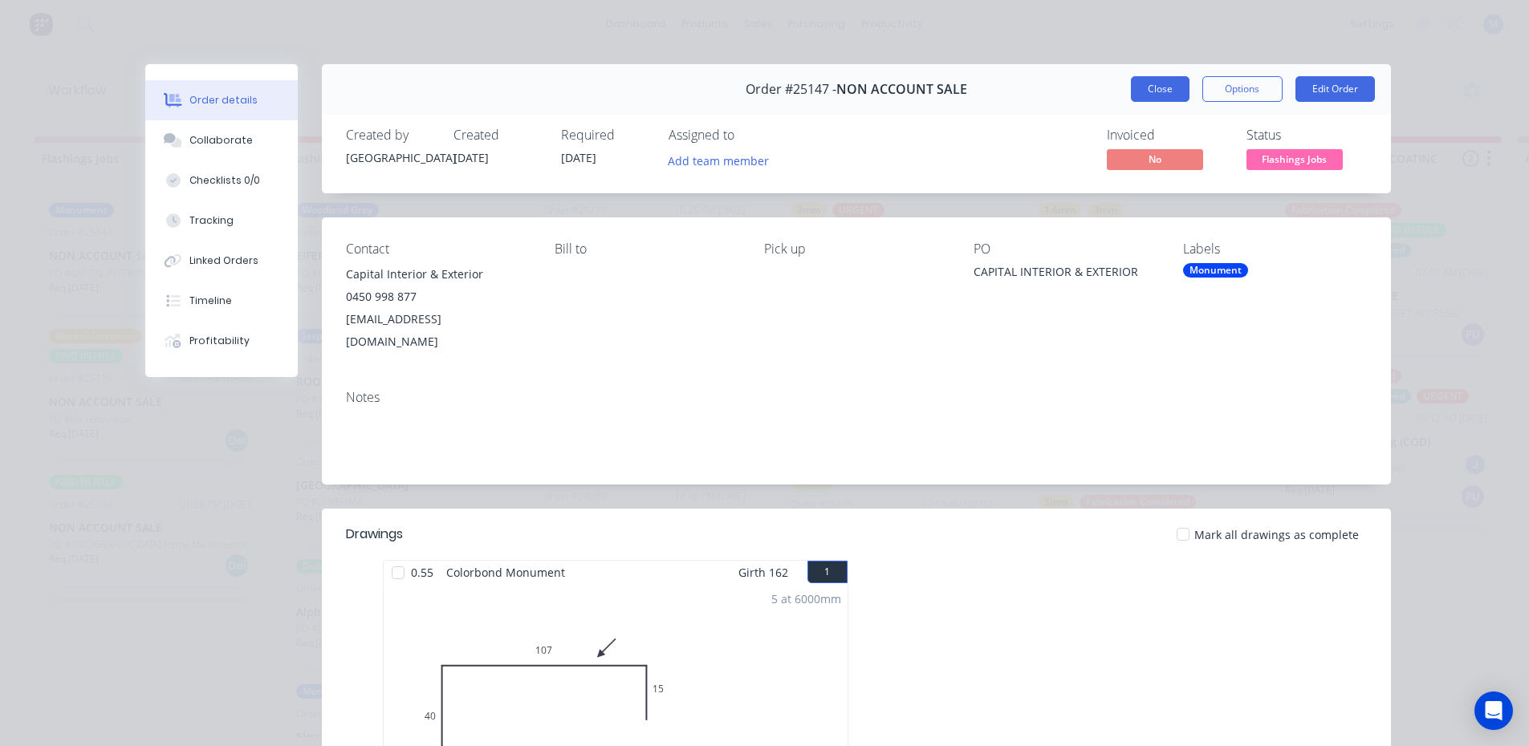
click at [1163, 95] on button "Close" at bounding box center [1160, 89] width 59 height 26
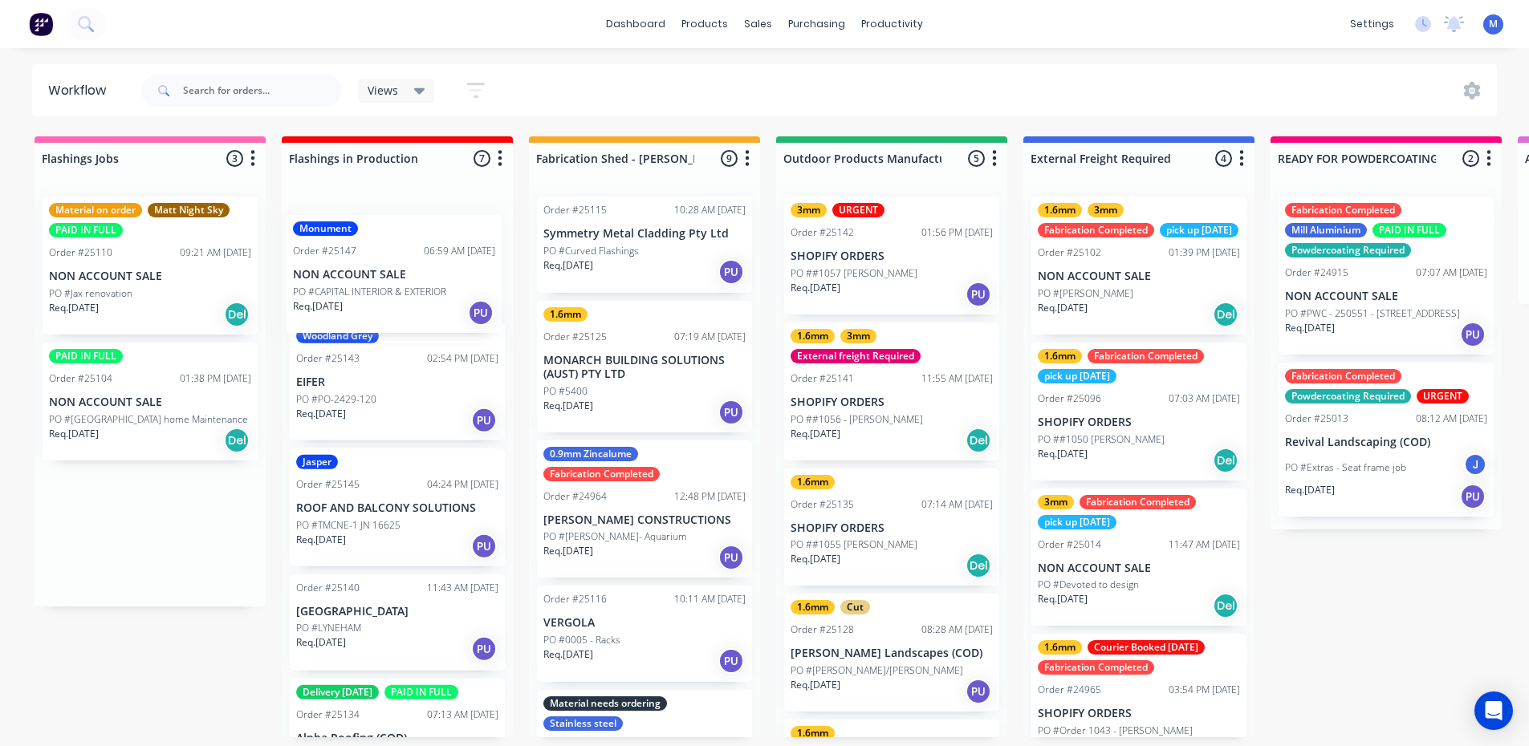
drag, startPoint x: 143, startPoint y: 273, endPoint x: 396, endPoint y: 290, distance: 253.3
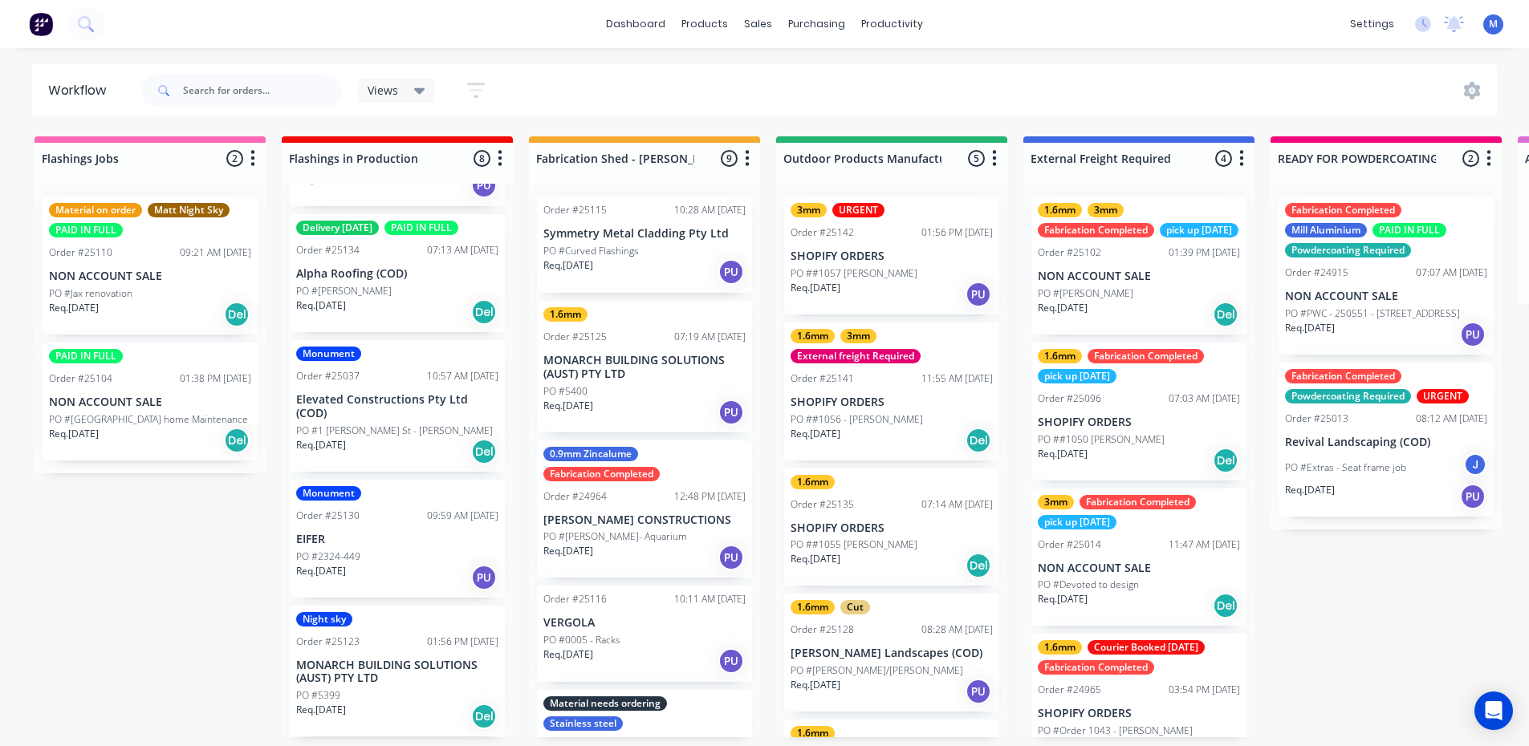
scroll to position [3, 0]
click at [384, 622] on div "Night sky" at bounding box center [397, 619] width 202 height 14
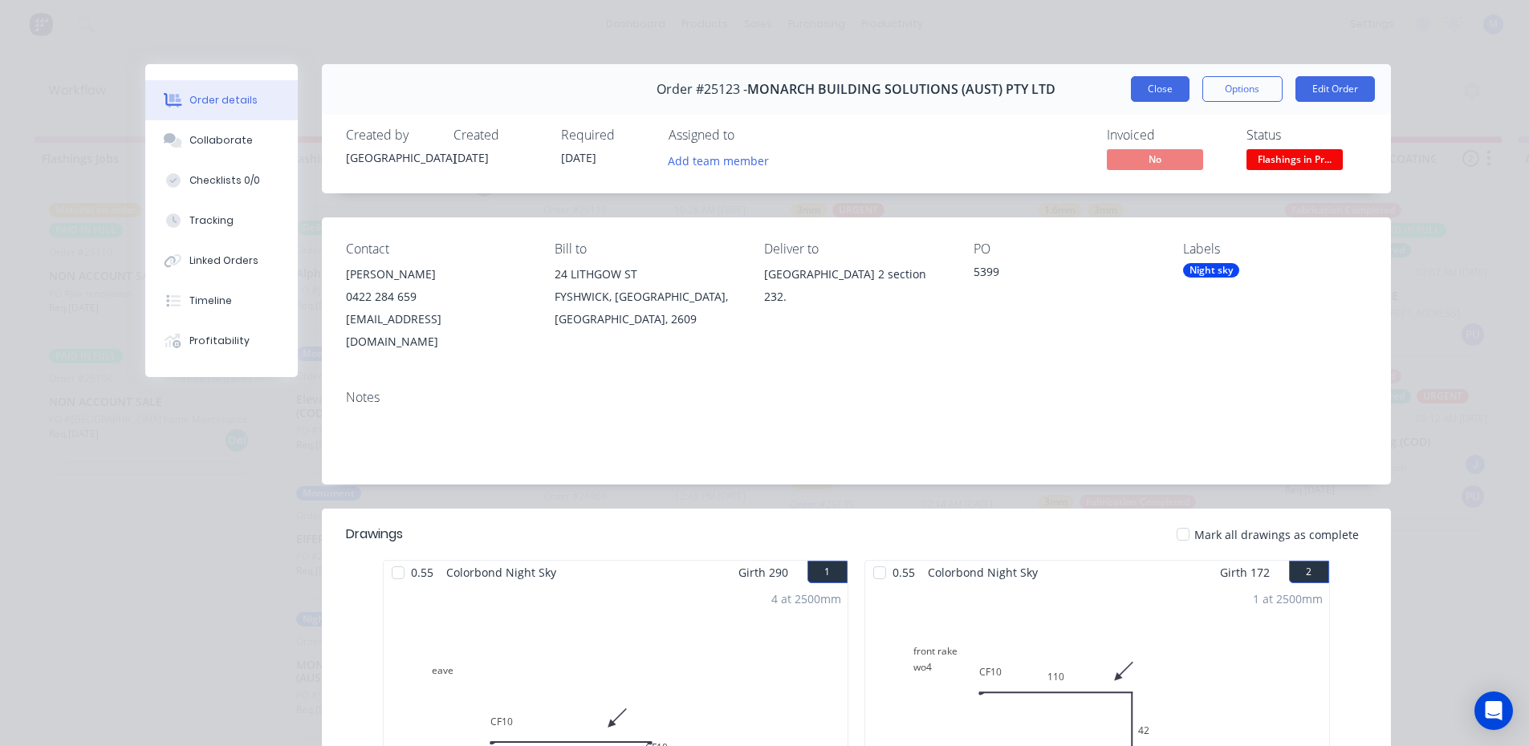
click at [1157, 85] on button "Close" at bounding box center [1160, 89] width 59 height 26
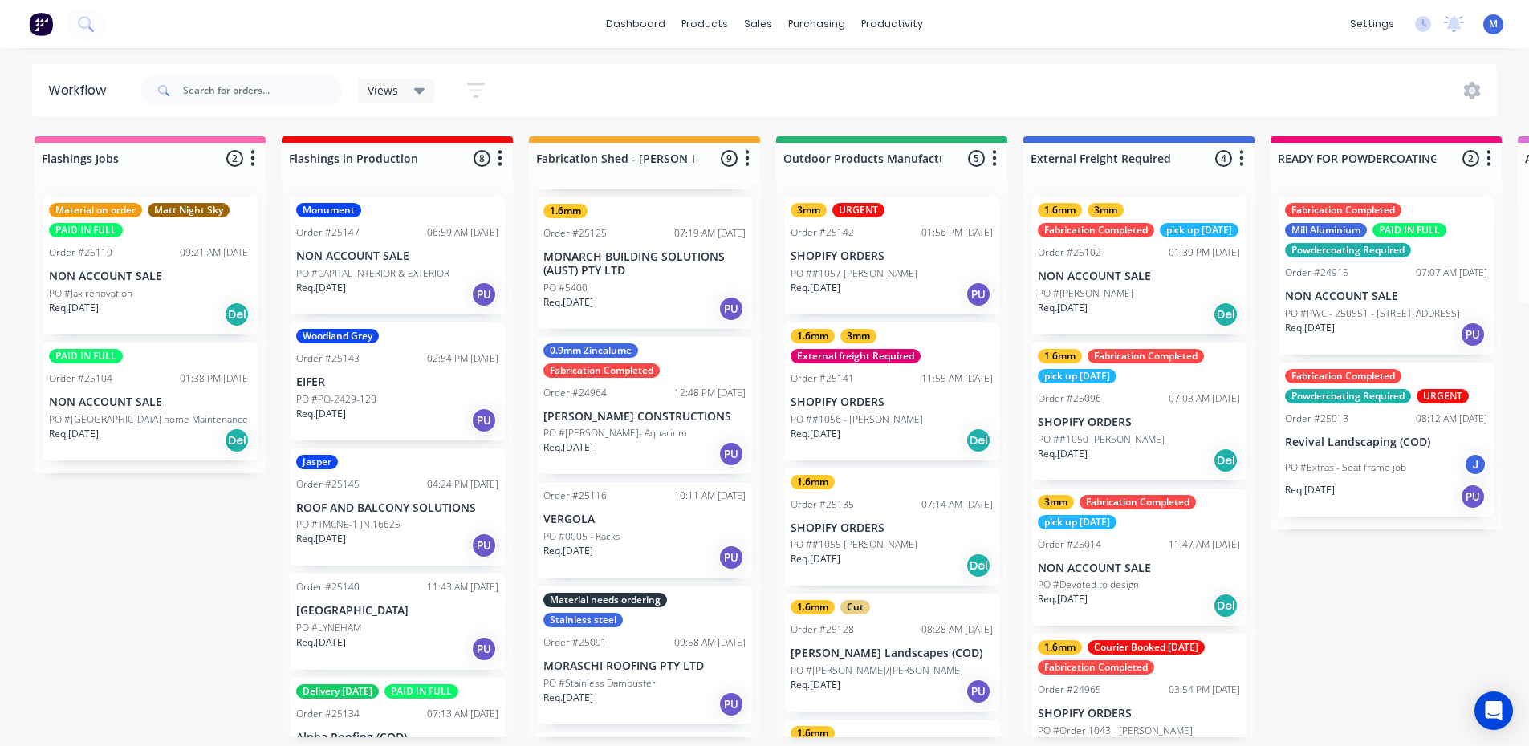
scroll to position [0, 0]
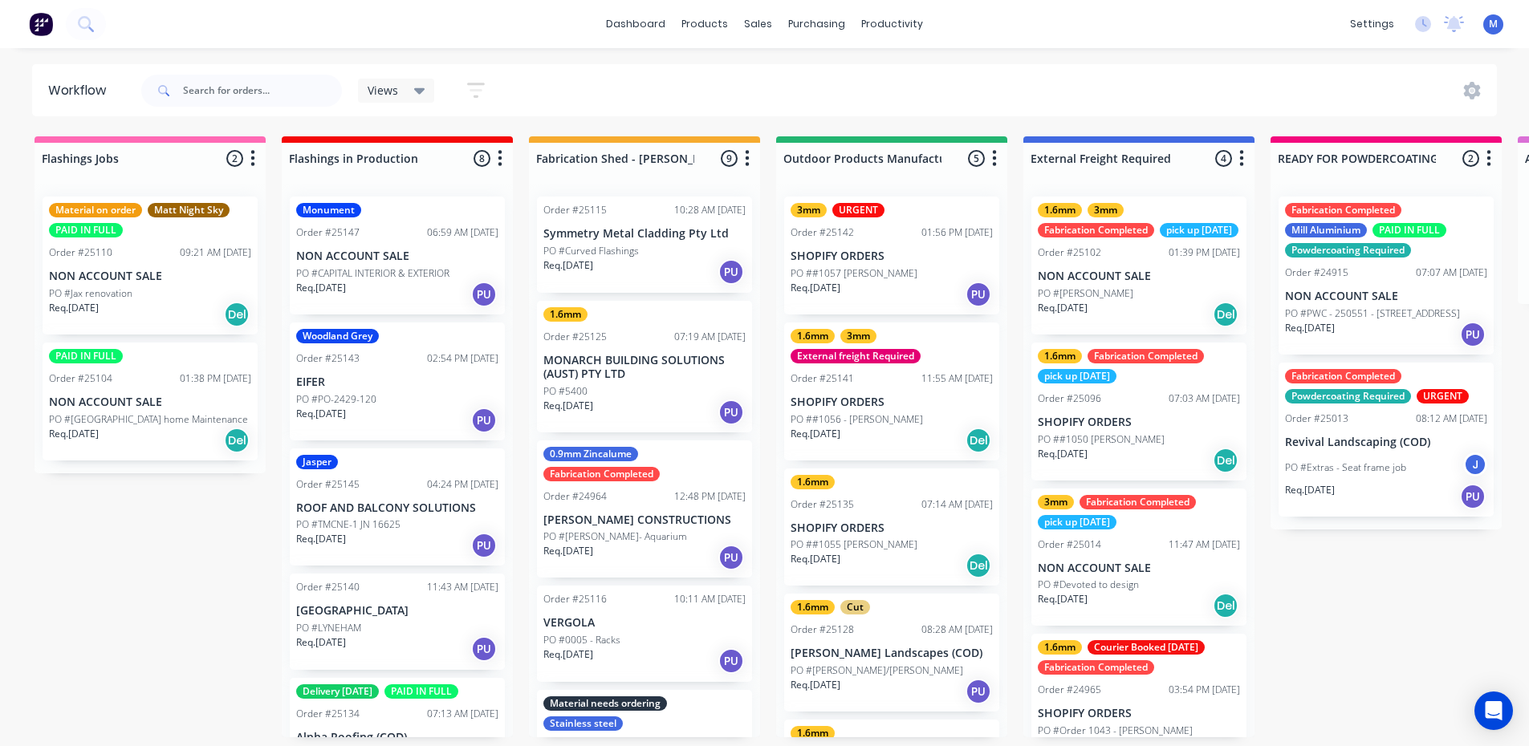
click at [603, 530] on p "PO #[PERSON_NAME]- Aquarium" at bounding box center [615, 537] width 144 height 14
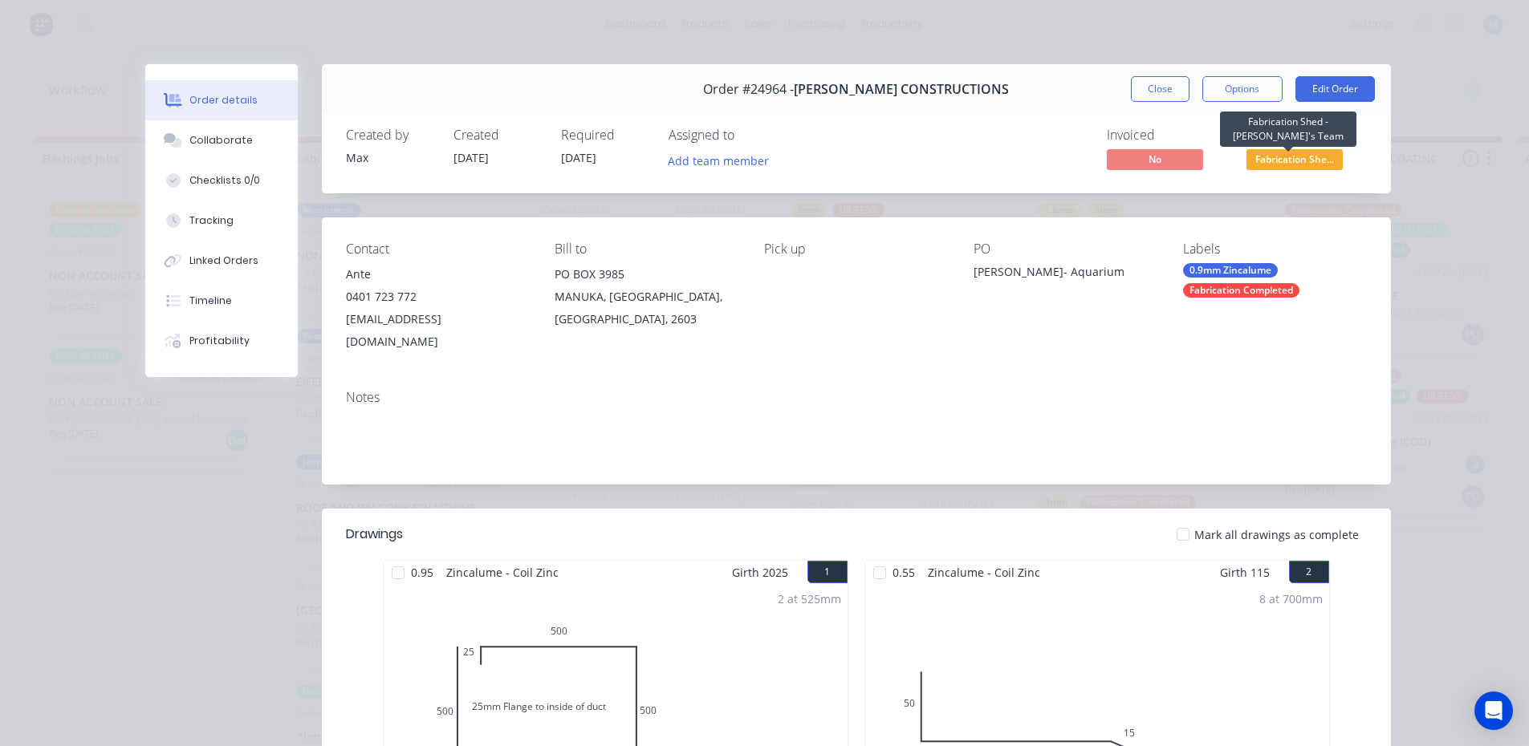
click at [1293, 160] on span "Fabrication She..." at bounding box center [1294, 159] width 96 height 20
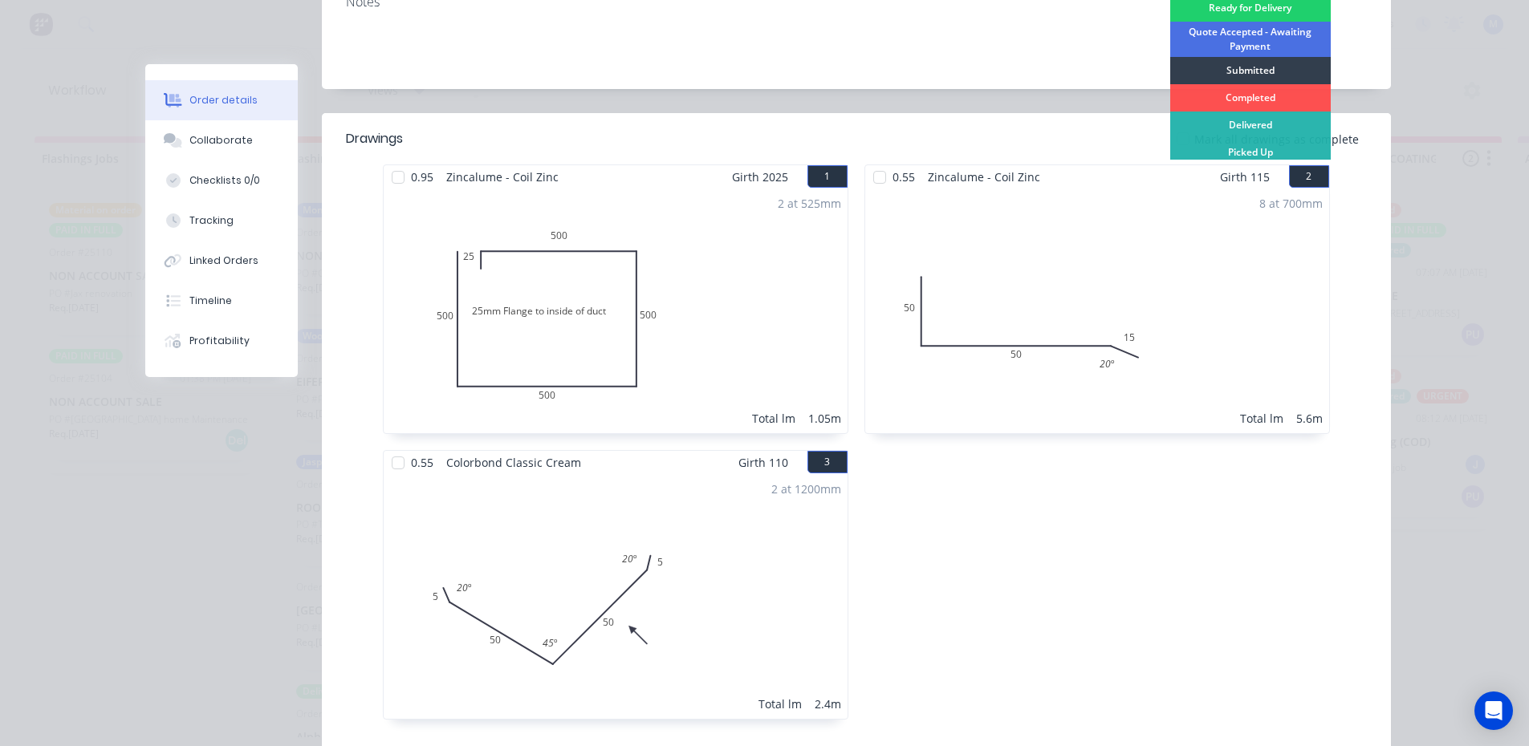
scroll to position [458, 0]
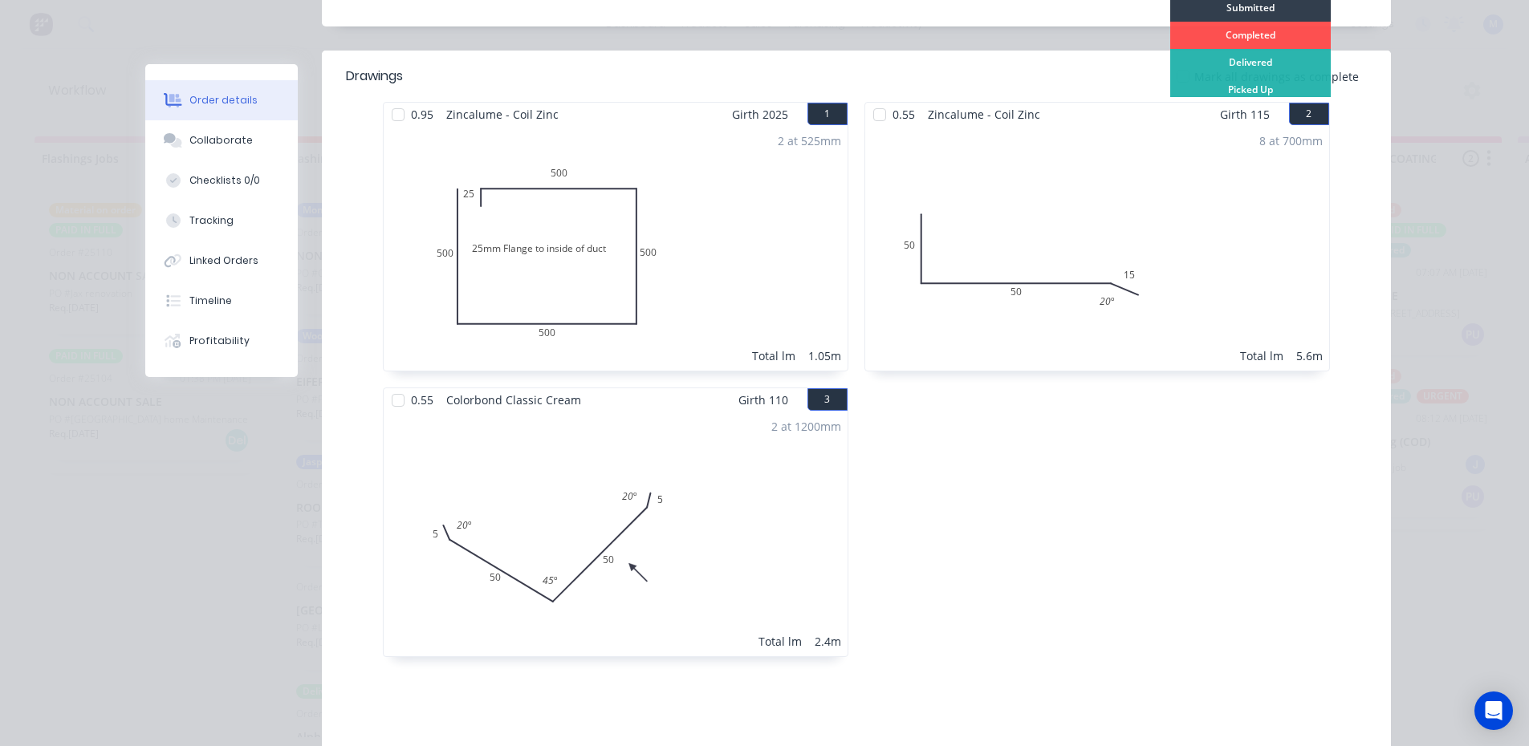
click at [1180, 103] on div "0.55 Zincalume - Coil Zinc Girth 115 2" at bounding box center [1097, 114] width 464 height 23
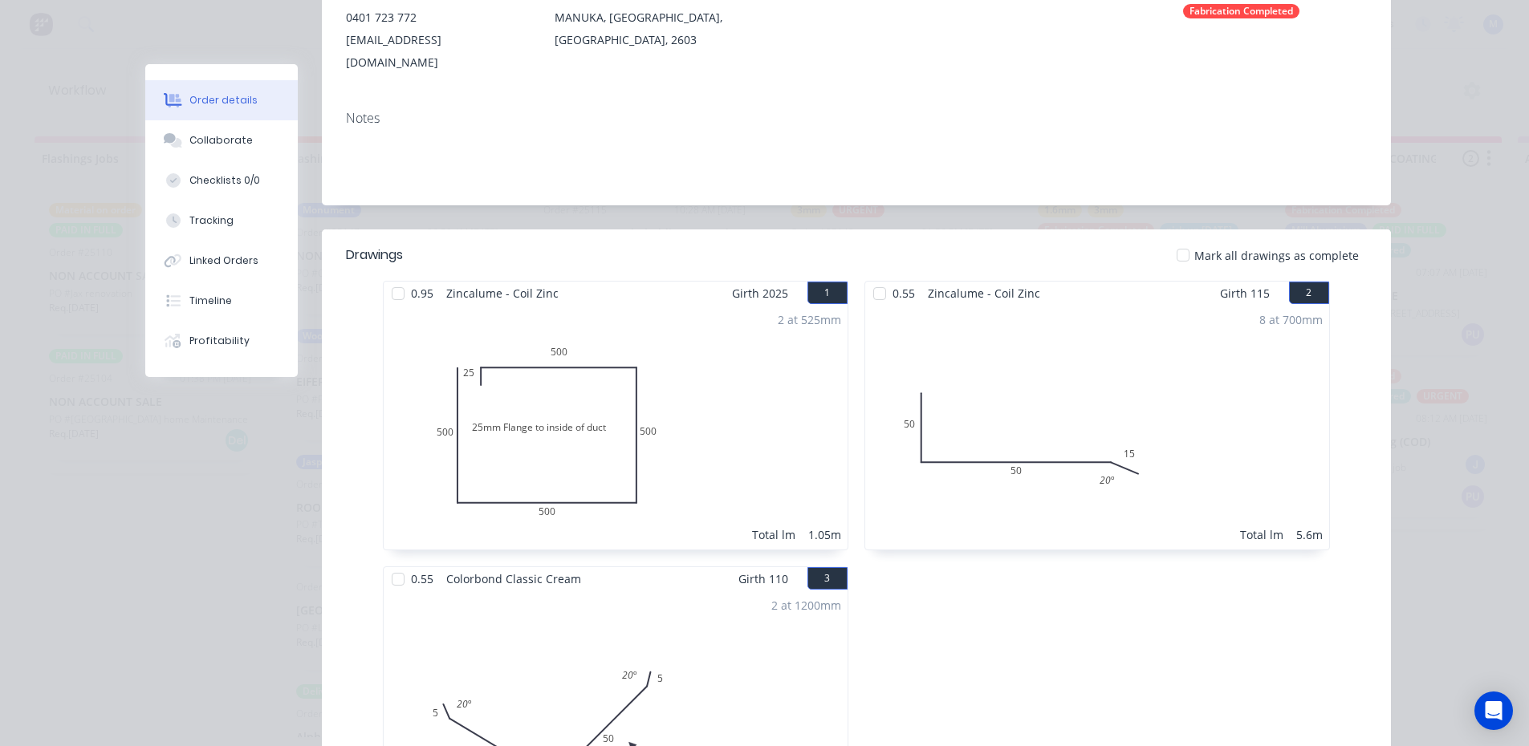
scroll to position [0, 0]
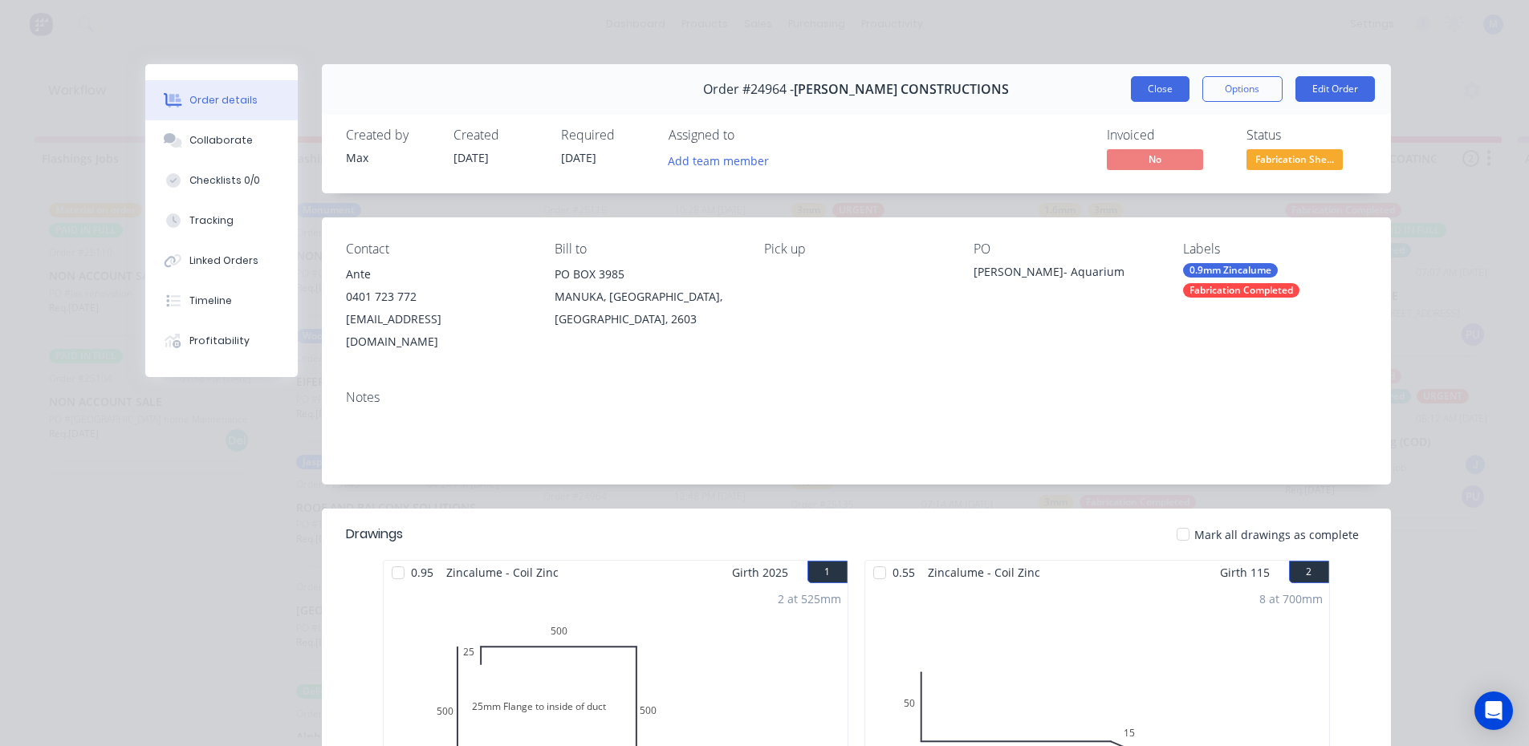
click at [1155, 93] on button "Close" at bounding box center [1160, 89] width 59 height 26
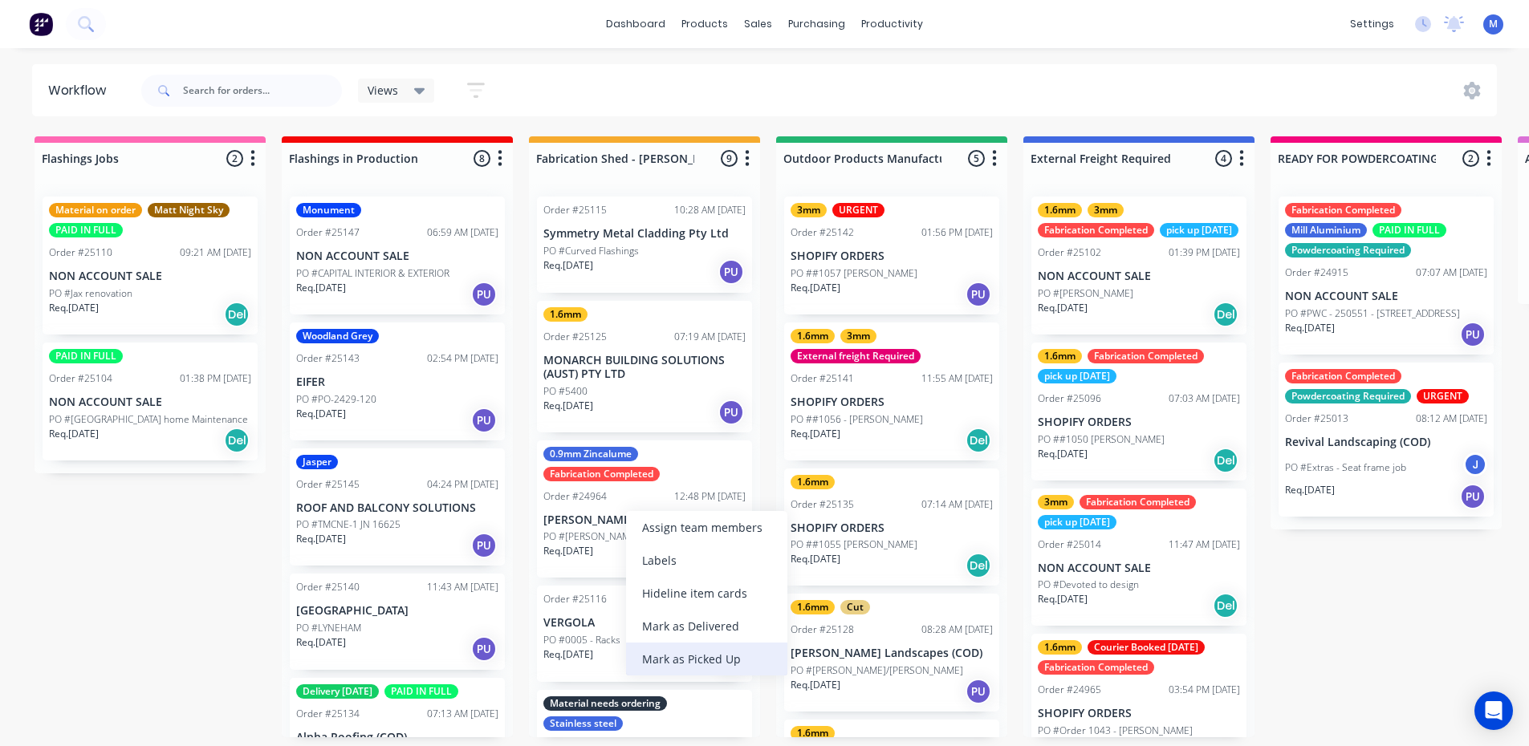
click at [726, 654] on div "Mark as Picked Up" at bounding box center [706, 659] width 161 height 33
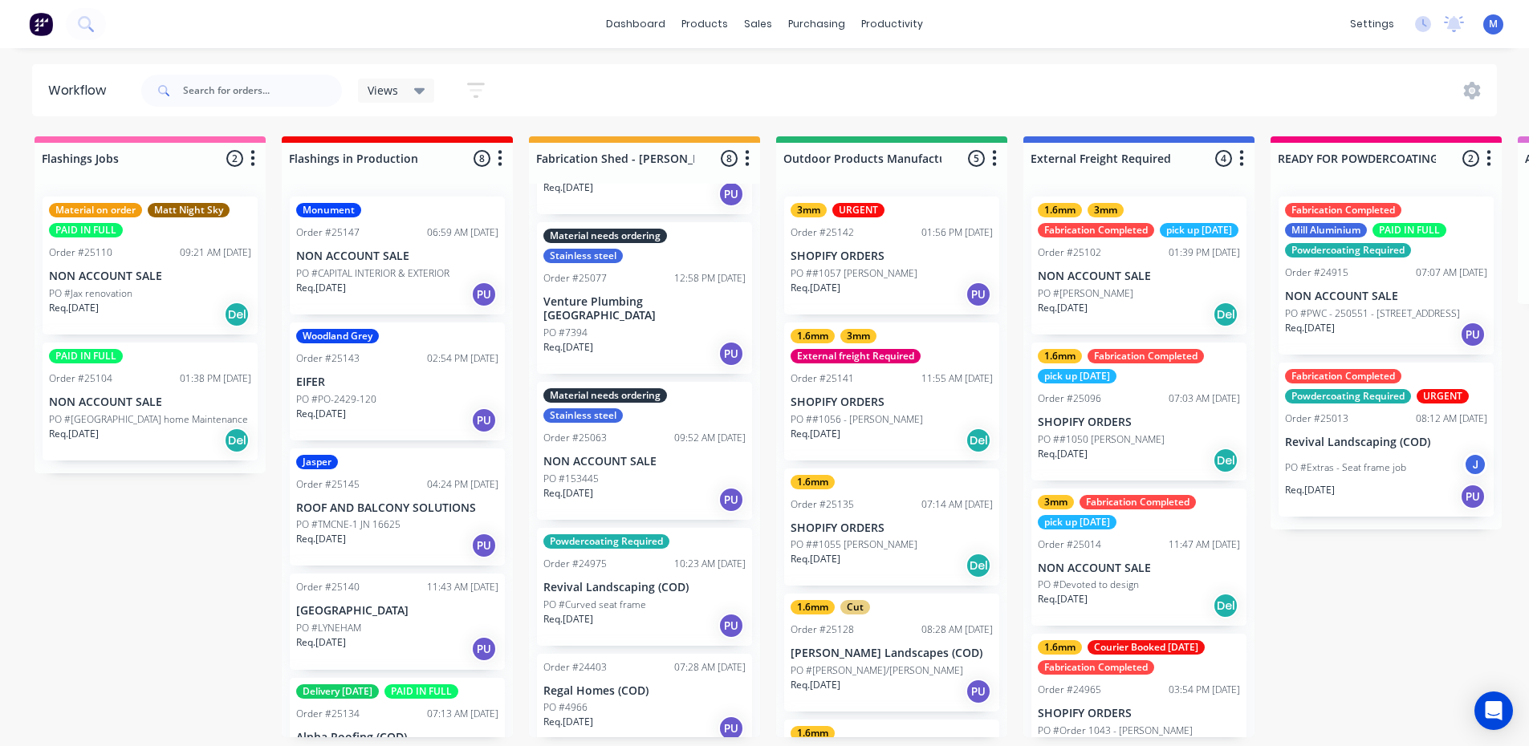
scroll to position [464, 0]
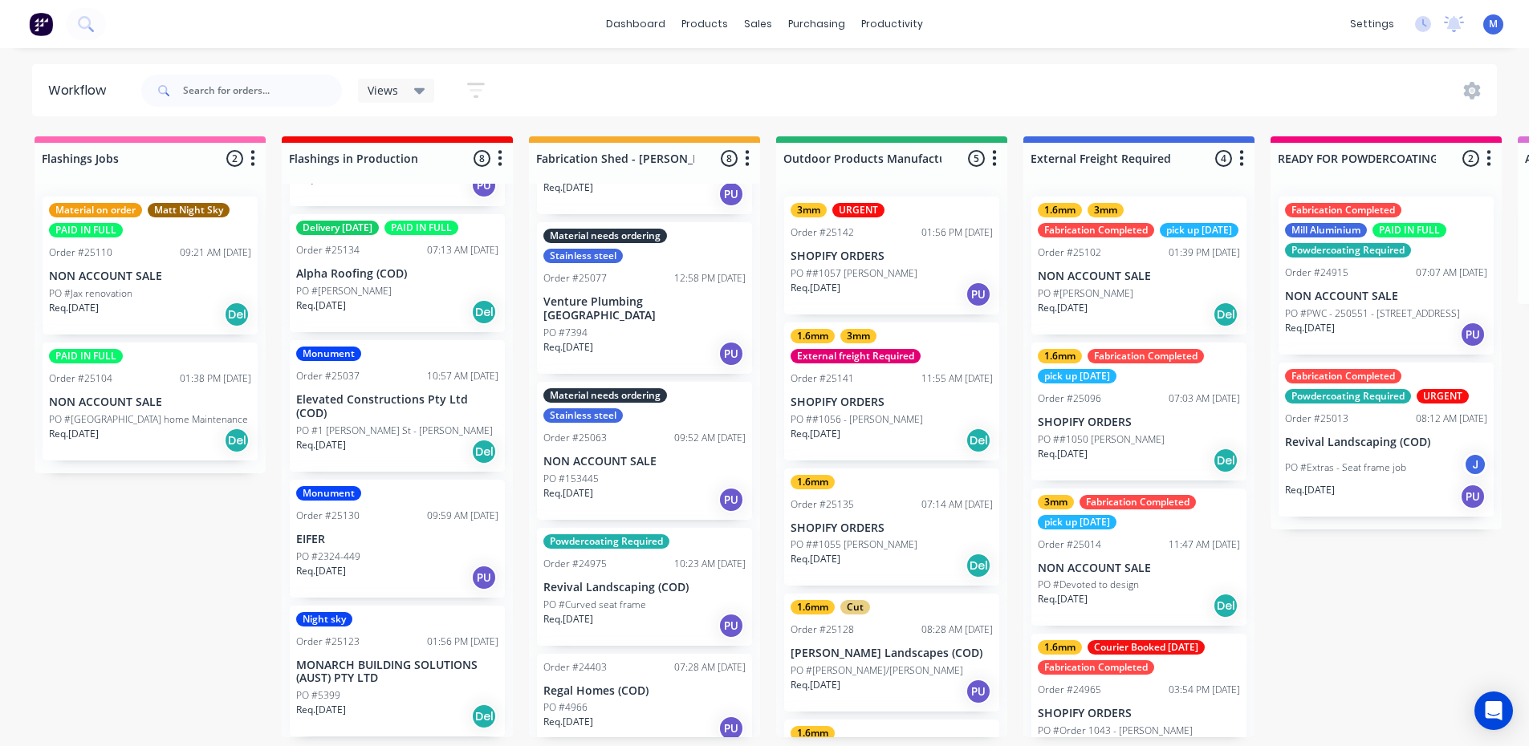
click at [392, 676] on p "MONARCH BUILDING SOLUTIONS (AUST) PTY LTD" at bounding box center [397, 672] width 202 height 27
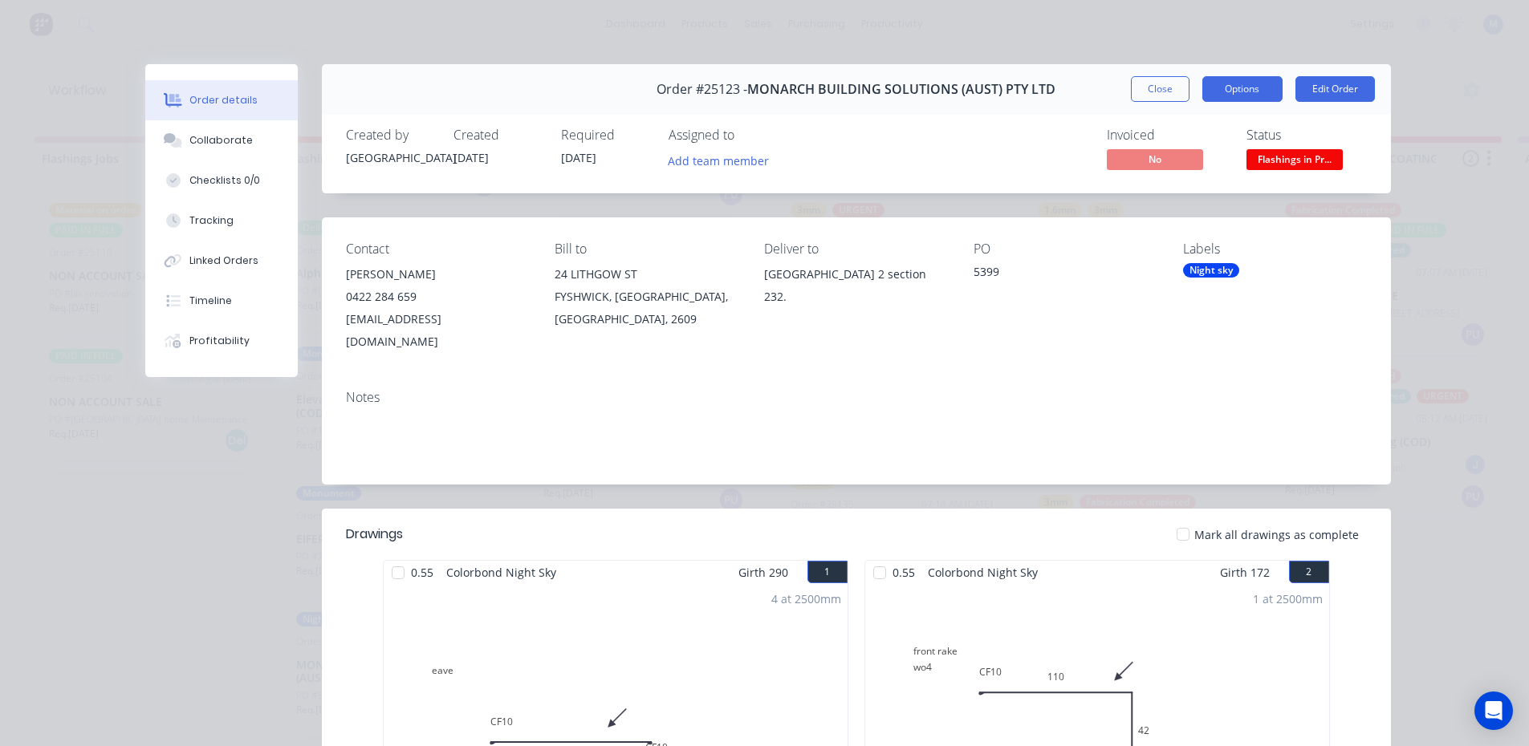
click at [1236, 95] on button "Options" at bounding box center [1242, 89] width 80 height 26
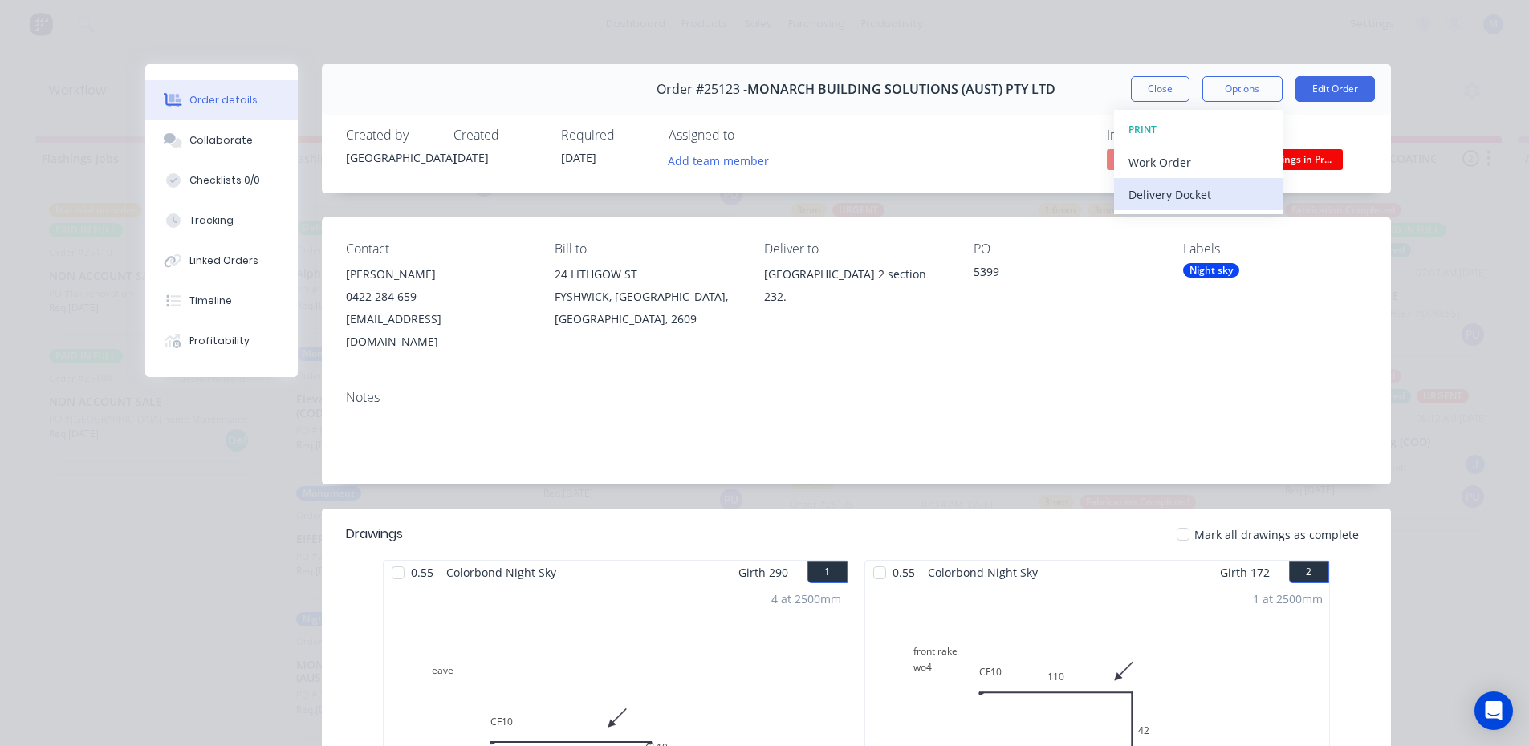
click at [1180, 204] on div "Delivery Docket" at bounding box center [1198, 194] width 140 height 23
click at [1184, 192] on div "Standard" at bounding box center [1198, 194] width 140 height 23
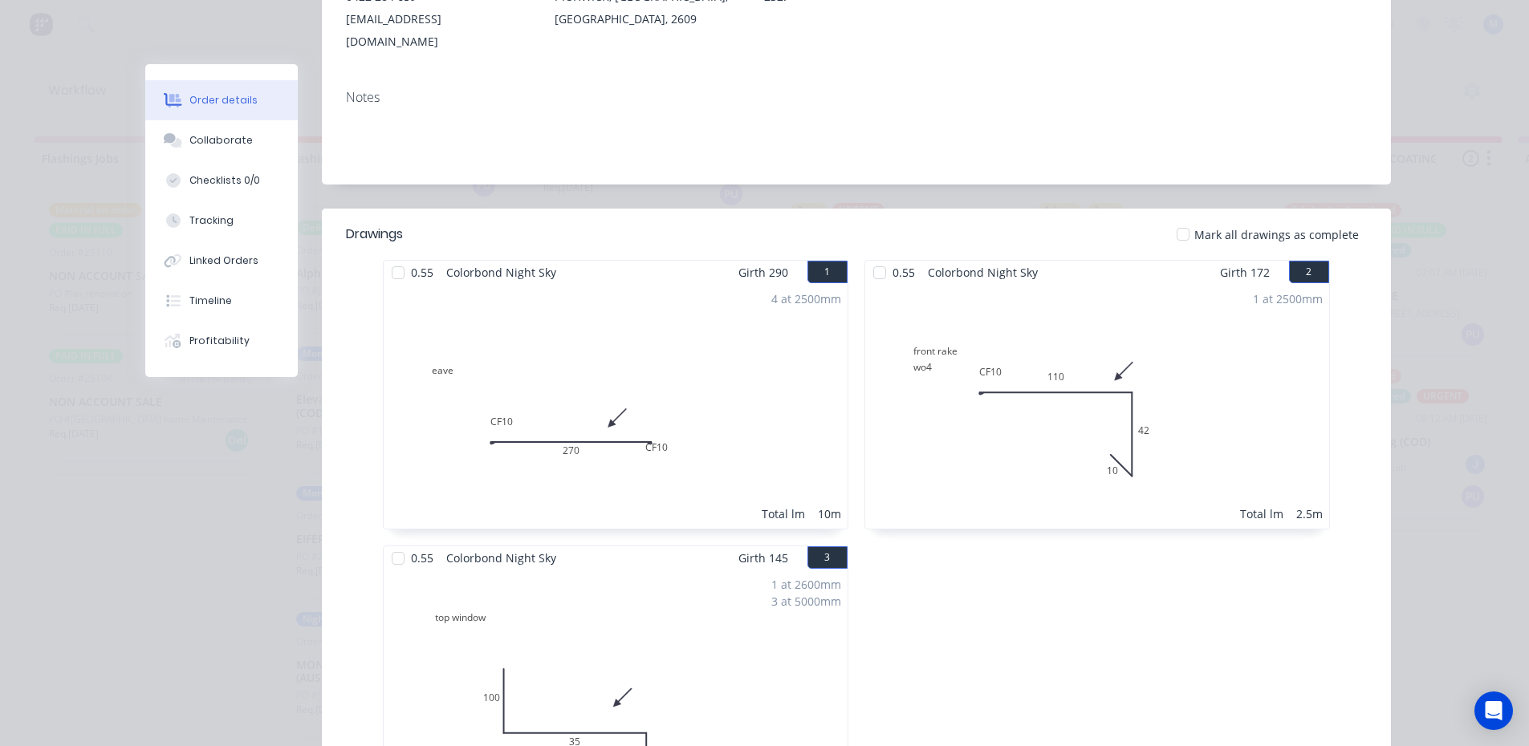
scroll to position [0, 0]
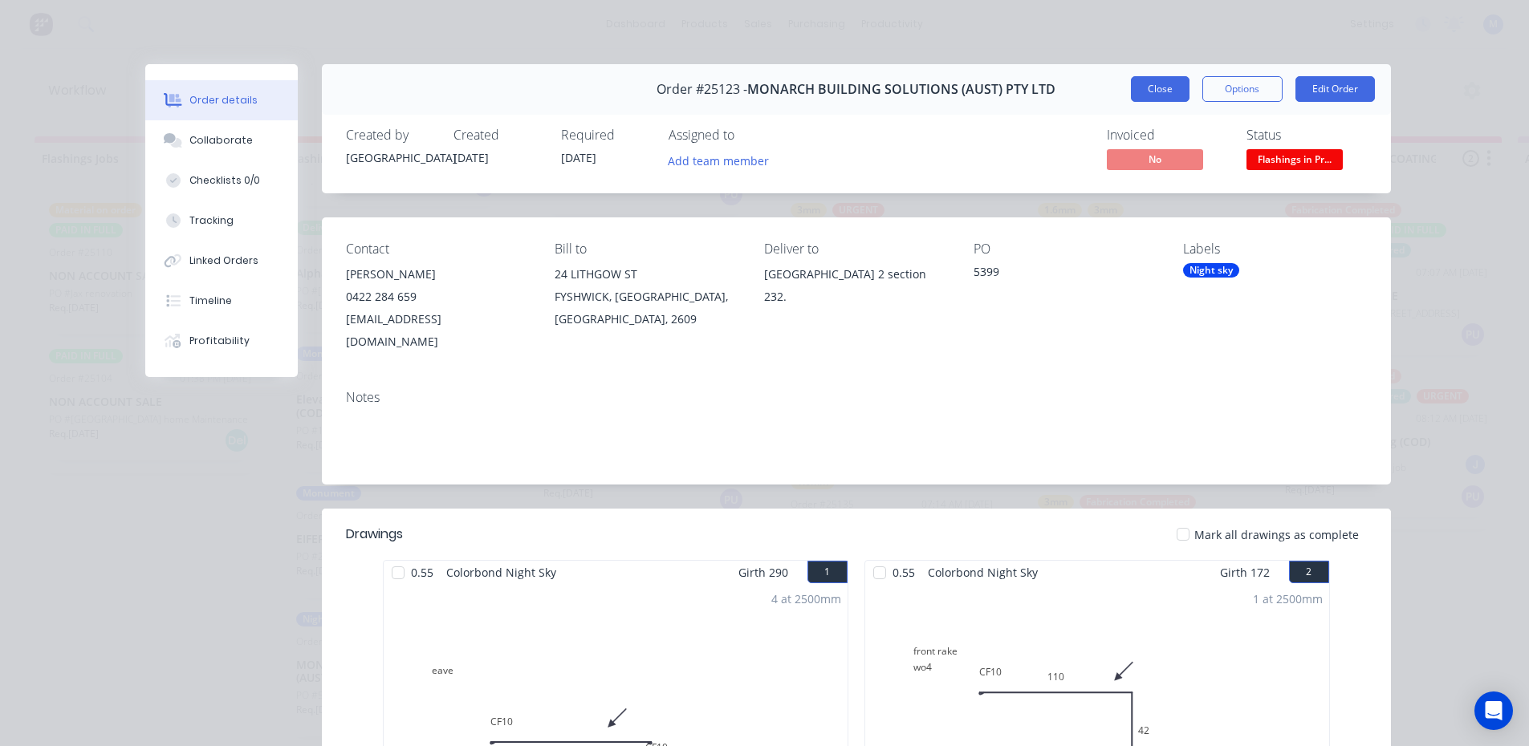
click at [1148, 83] on button "Close" at bounding box center [1160, 89] width 59 height 26
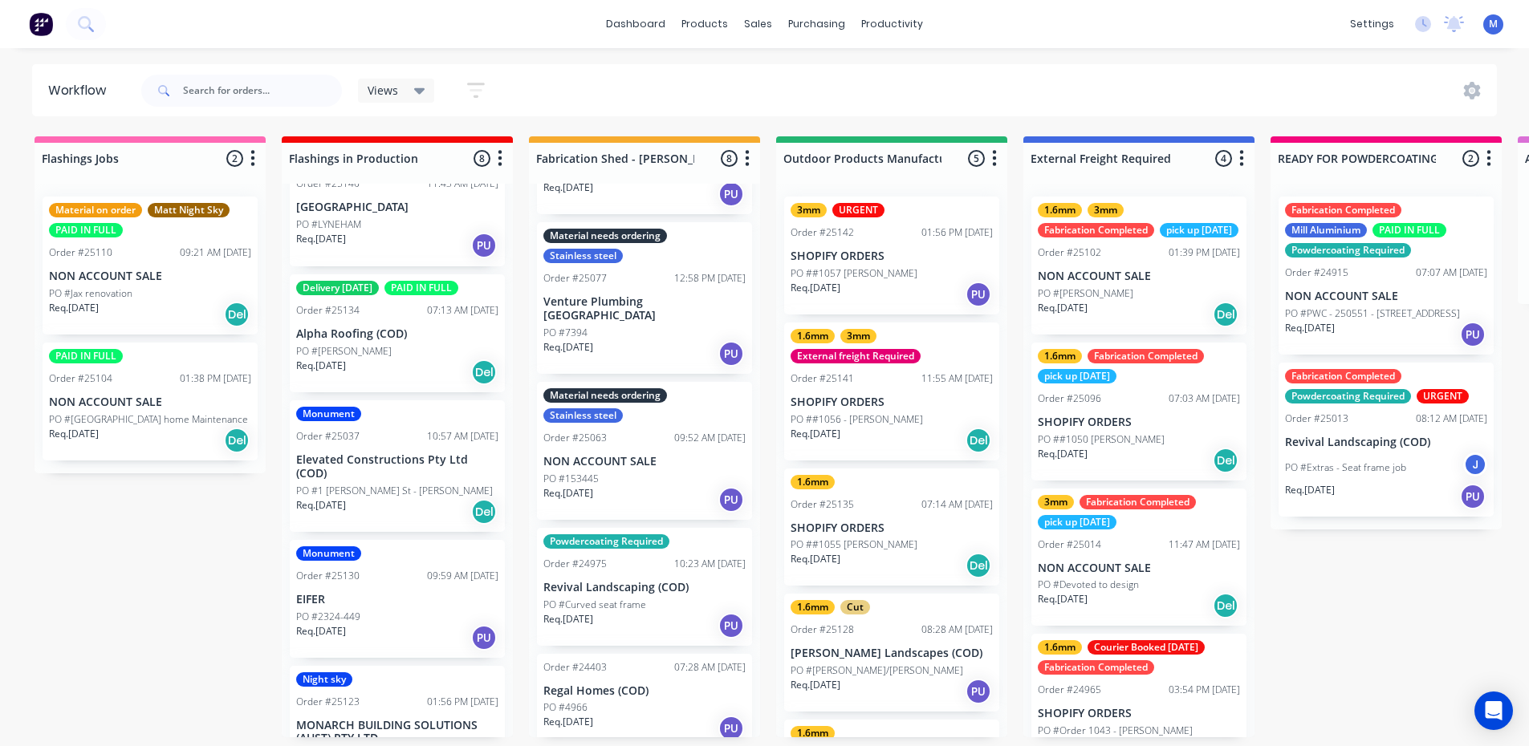
scroll to position [384, 0]
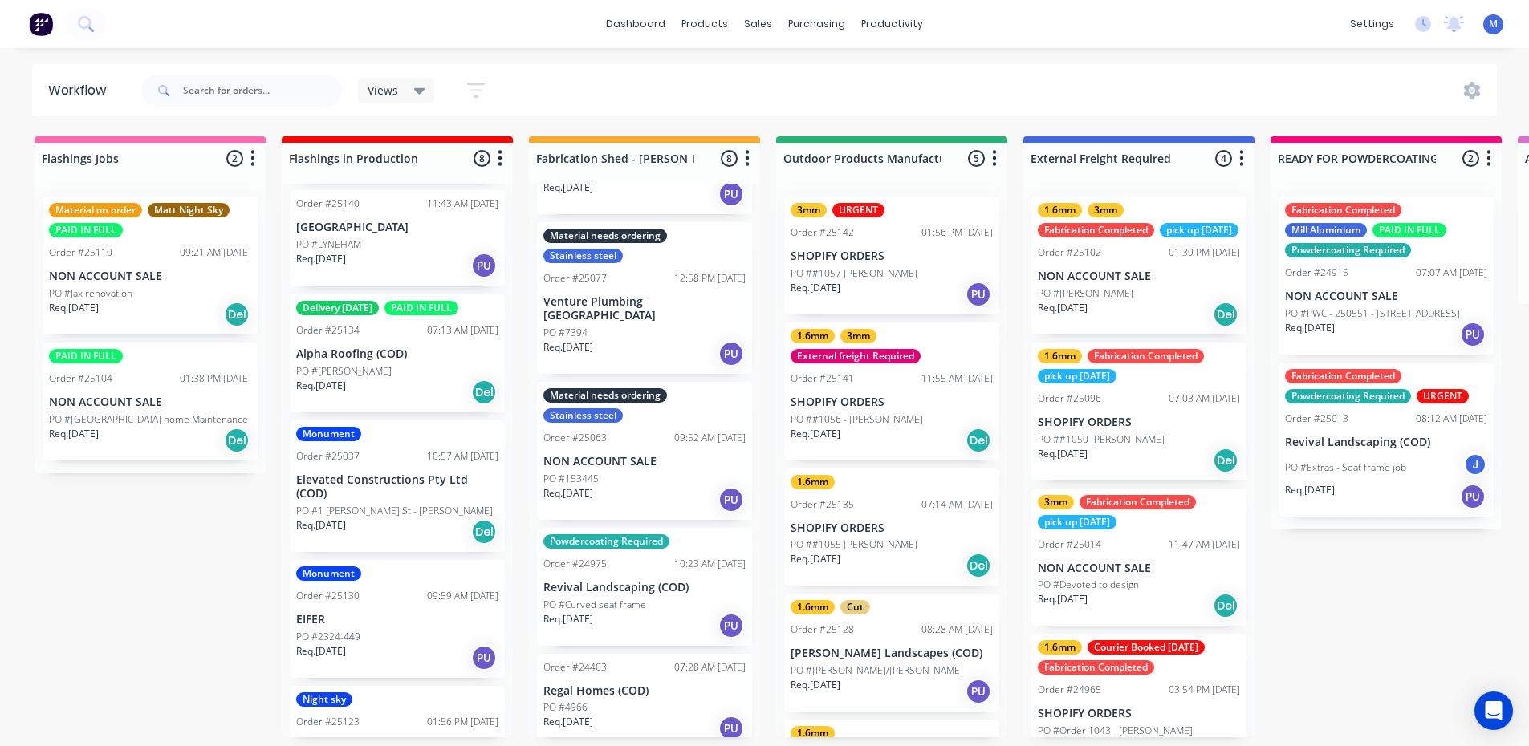
click at [369, 475] on p "Elevated Constructions Pty Ltd (COD)" at bounding box center [397, 486] width 202 height 27
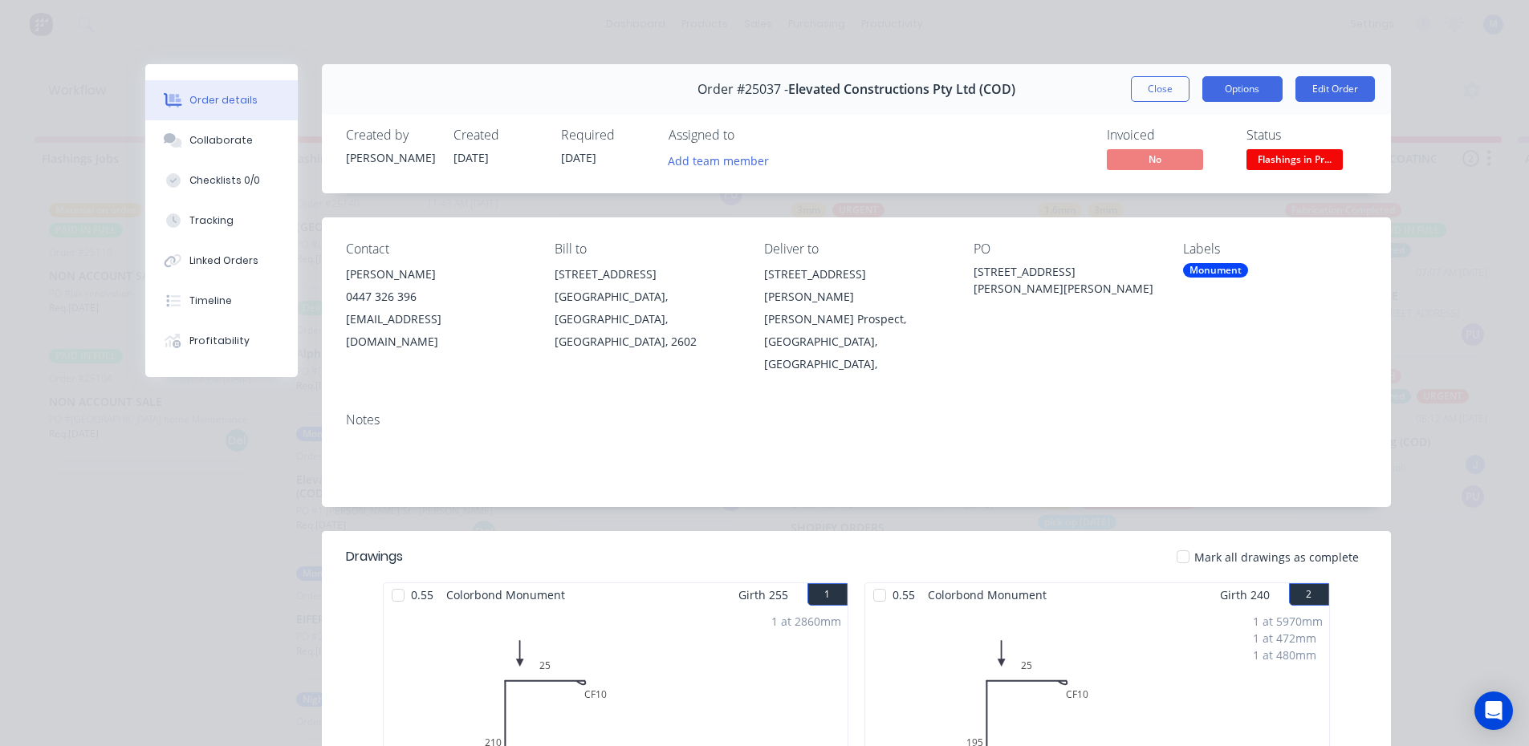
click at [1257, 91] on button "Options" at bounding box center [1242, 89] width 80 height 26
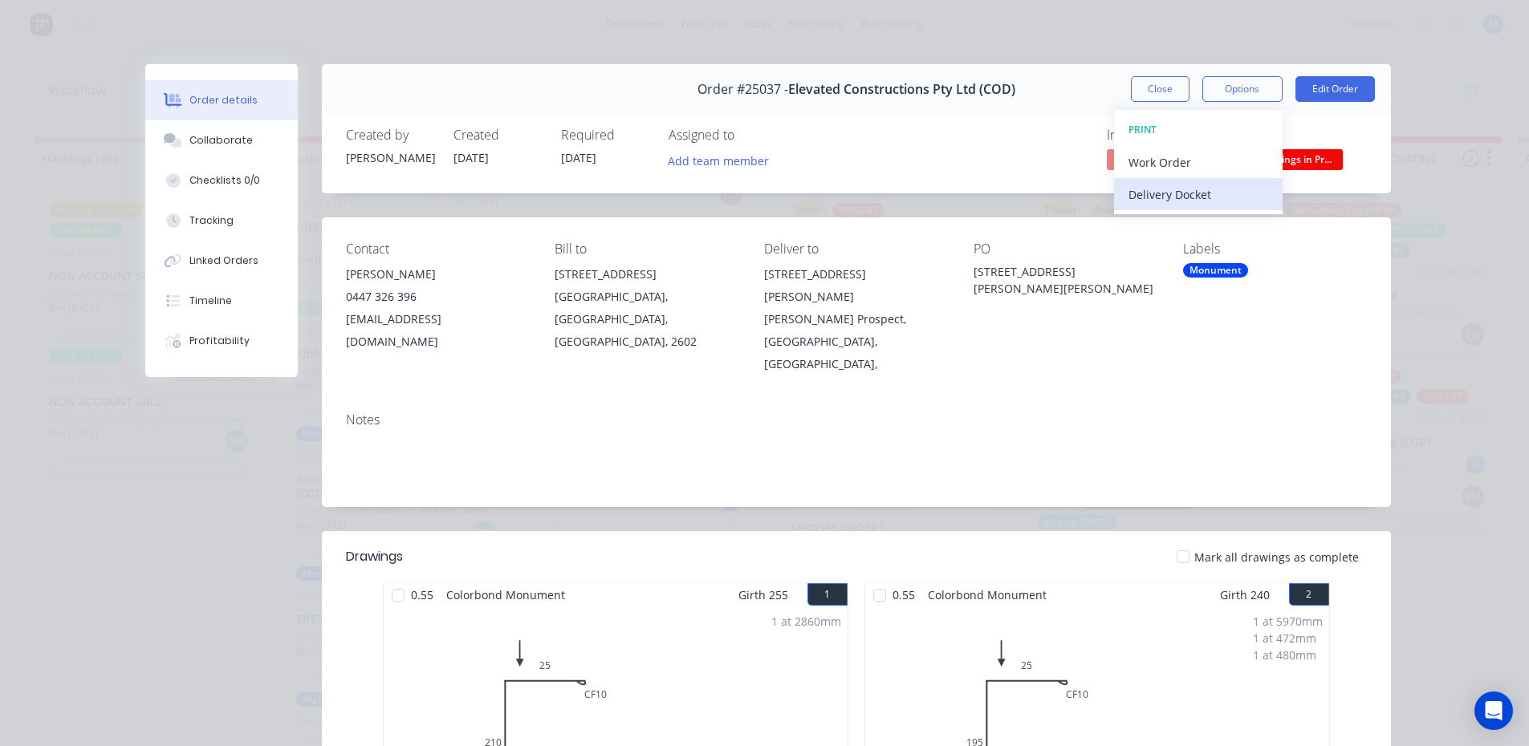
click at [1183, 192] on div "Delivery Docket" at bounding box center [1198, 194] width 140 height 23
click at [1188, 194] on div "Standard" at bounding box center [1198, 194] width 140 height 23
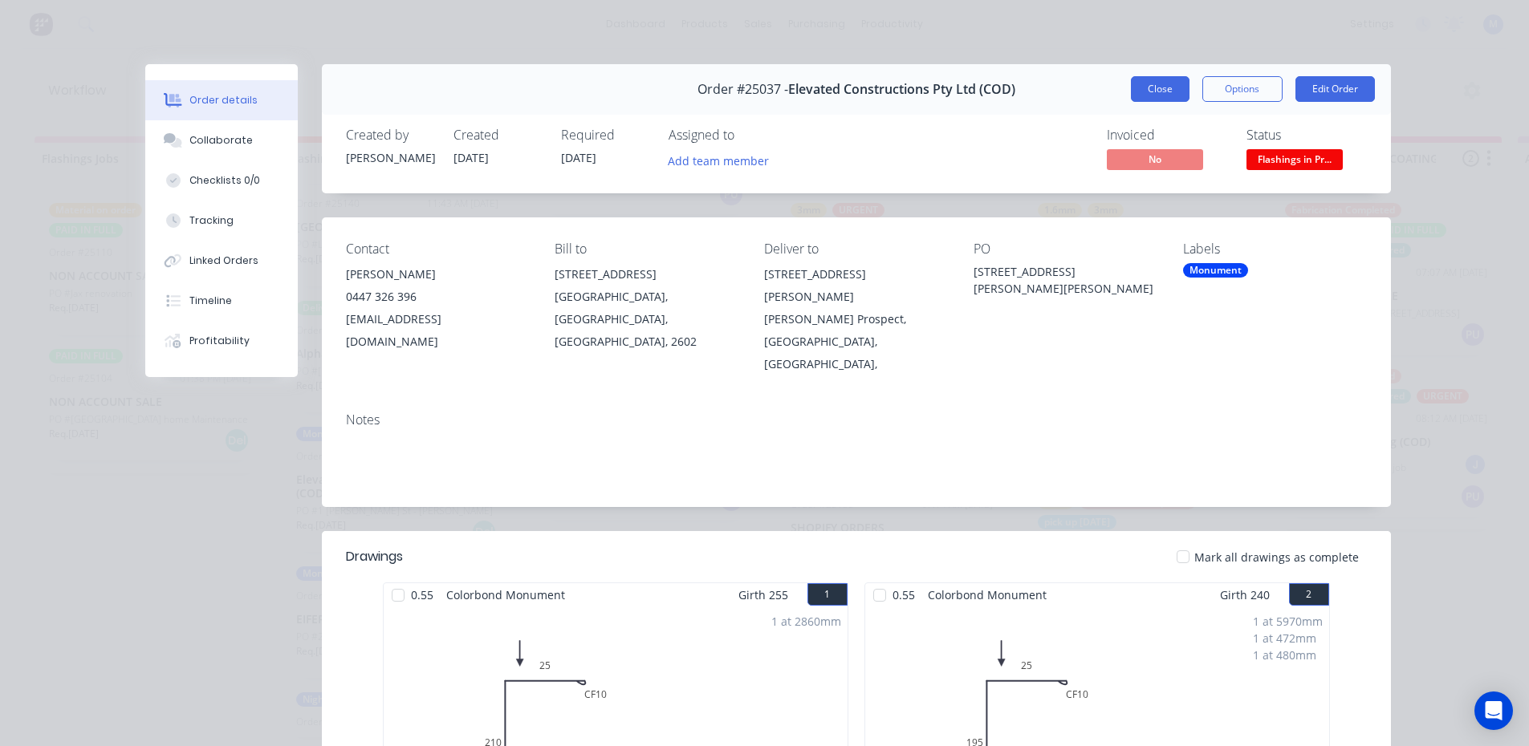
click at [1152, 91] on button "Close" at bounding box center [1160, 89] width 59 height 26
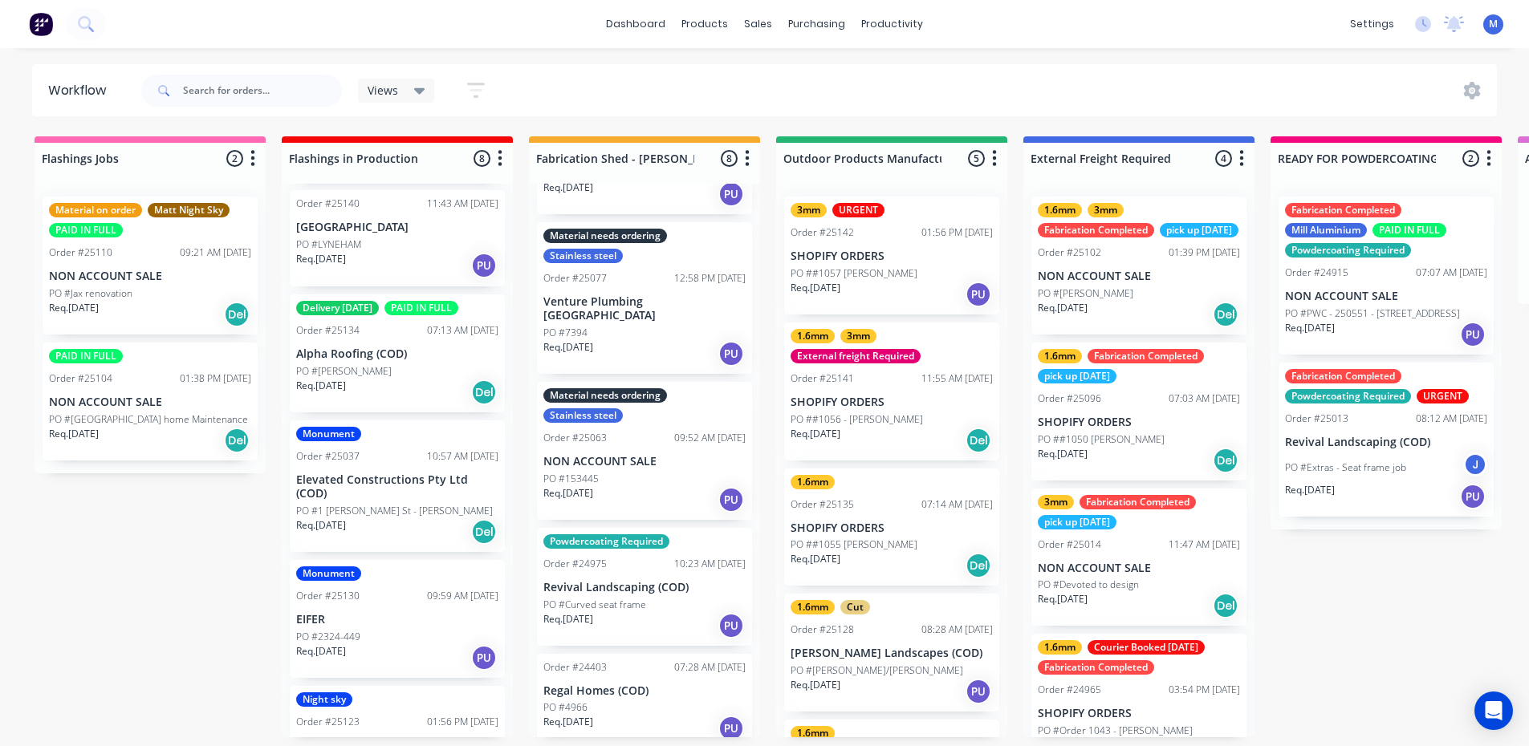
click at [416, 364] on div "PO #[PERSON_NAME]" at bounding box center [397, 371] width 202 height 14
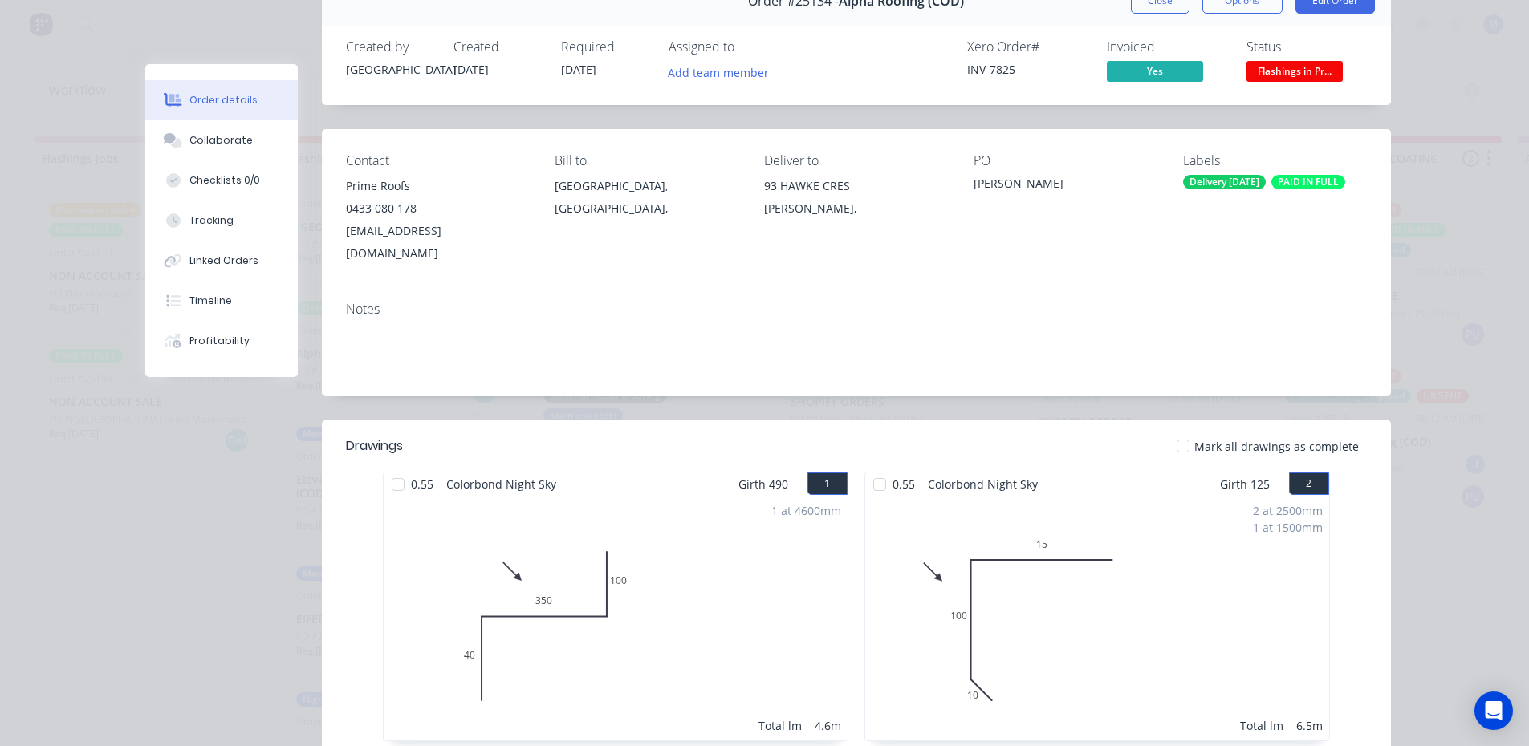
scroll to position [0, 0]
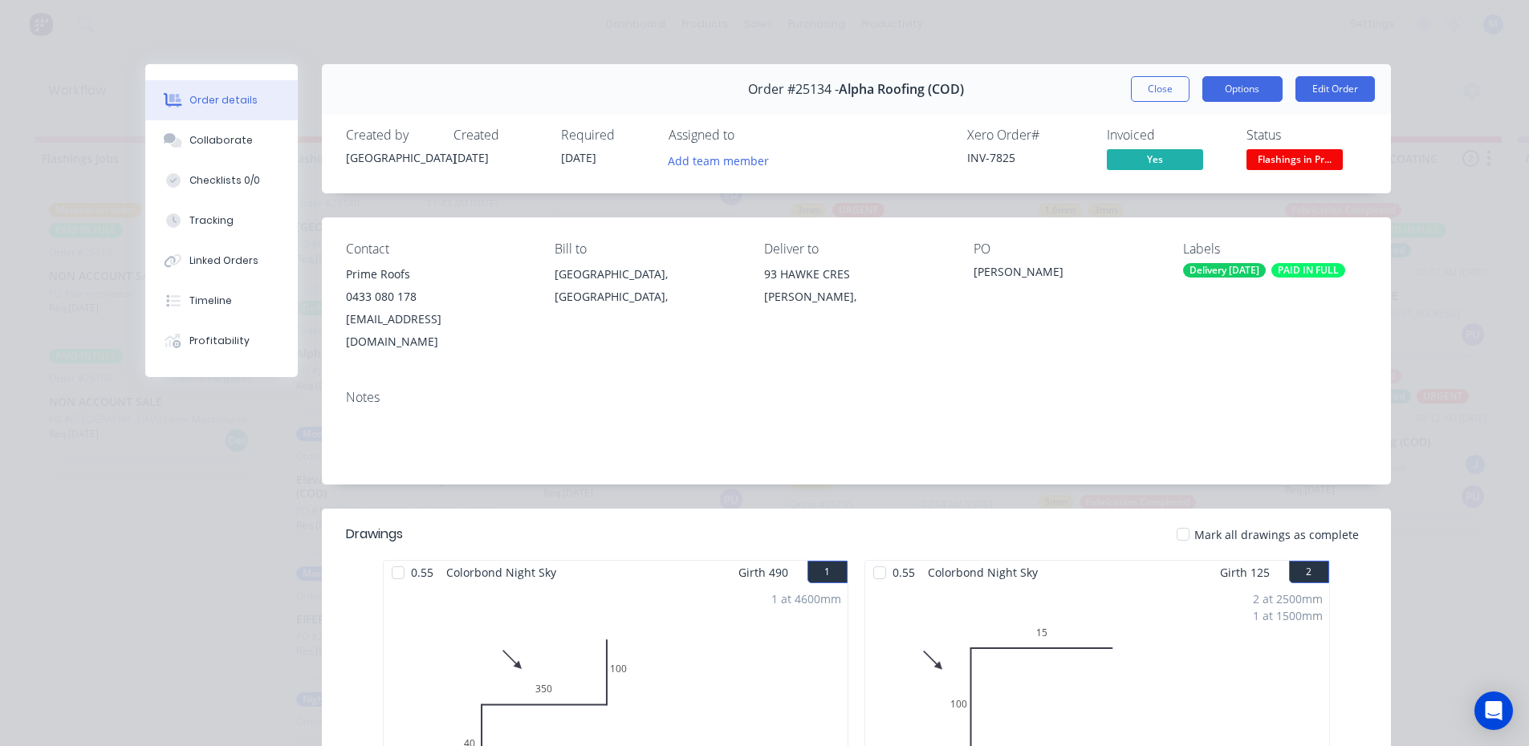
click at [1240, 97] on button "Options" at bounding box center [1242, 89] width 80 height 26
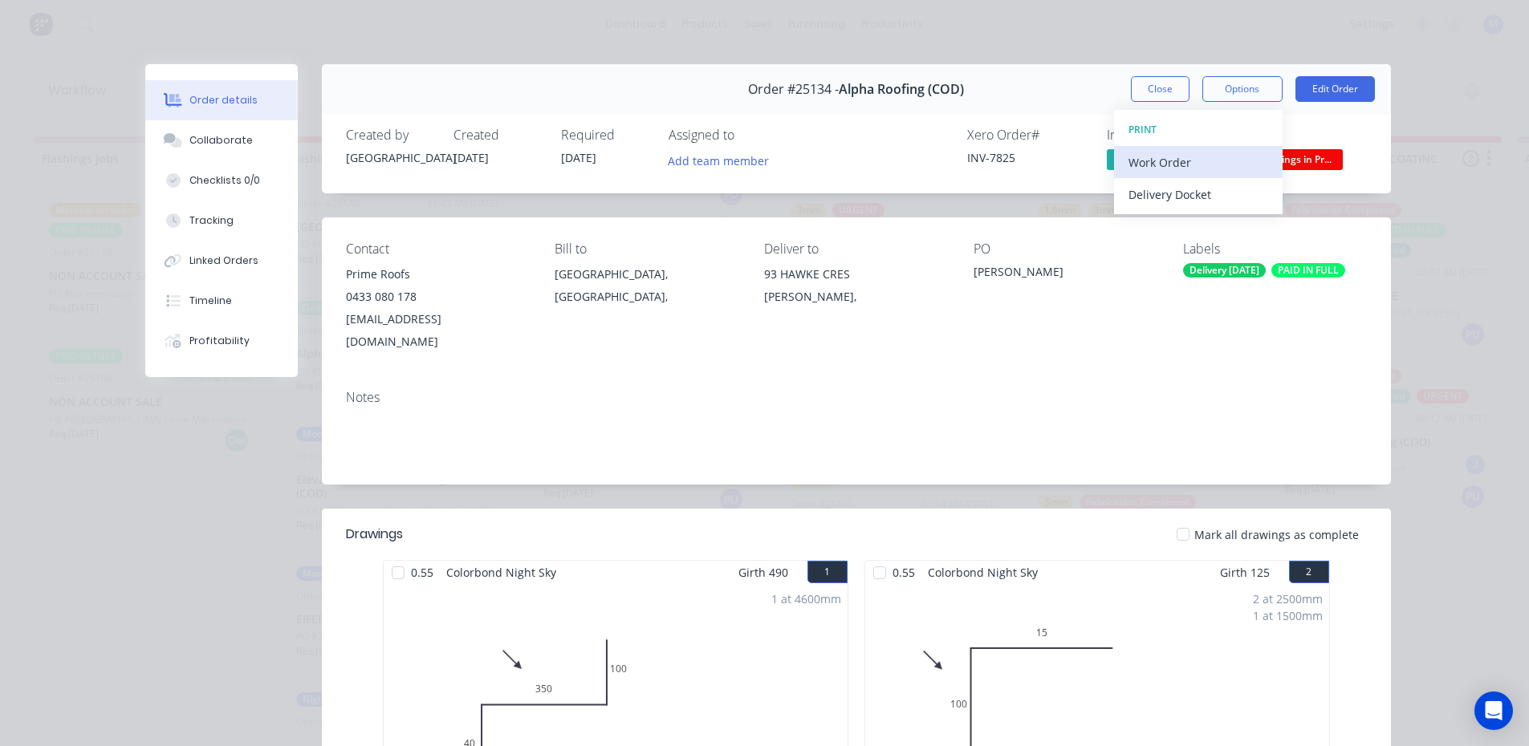
click at [1177, 167] on div "Work Order" at bounding box center [1198, 162] width 140 height 23
click at [1166, 193] on div "Standard" at bounding box center [1198, 194] width 140 height 23
click at [1160, 164] on div "Back" at bounding box center [1198, 162] width 140 height 23
click at [1187, 196] on div "Delivery Docket" at bounding box center [1198, 194] width 140 height 23
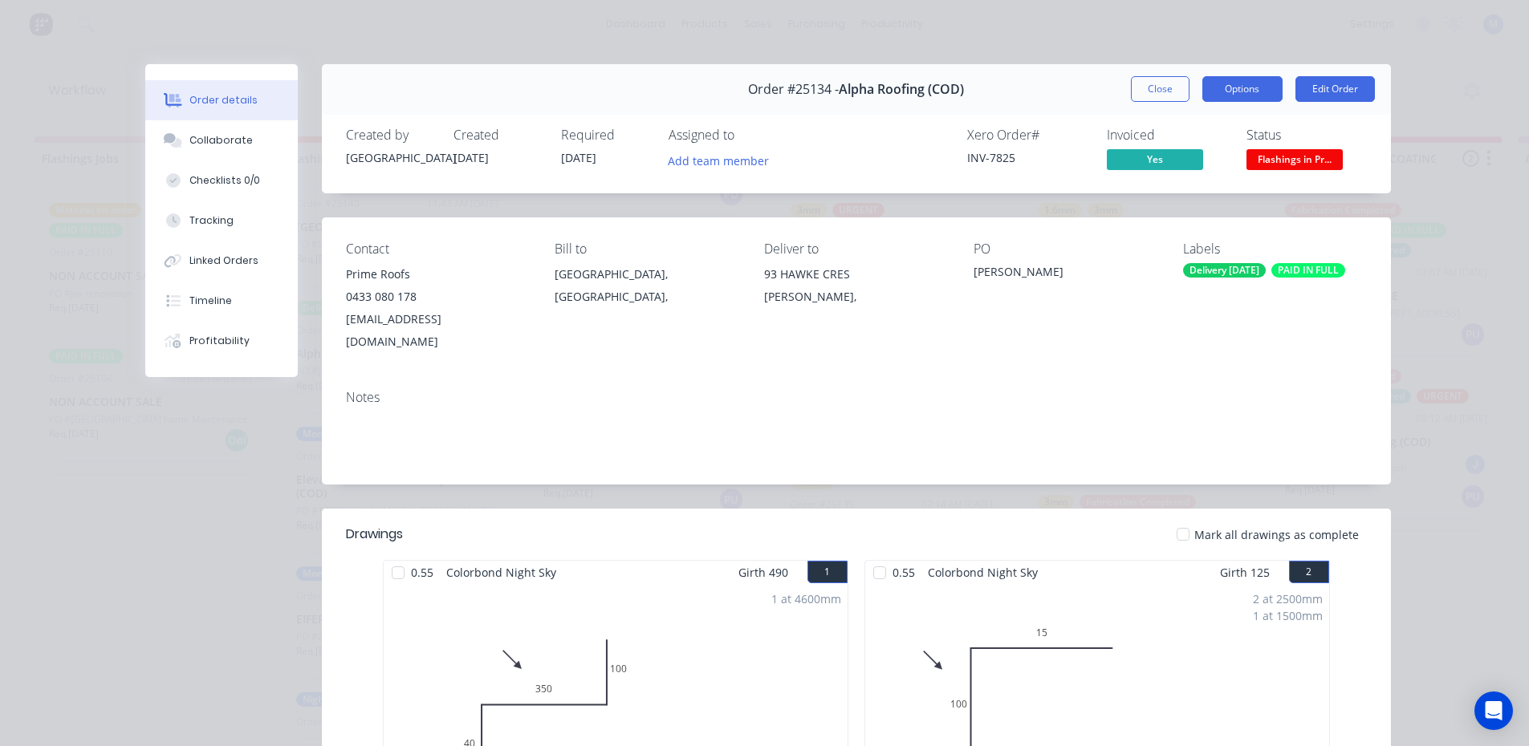
click at [1253, 95] on button "Options" at bounding box center [1242, 89] width 80 height 26
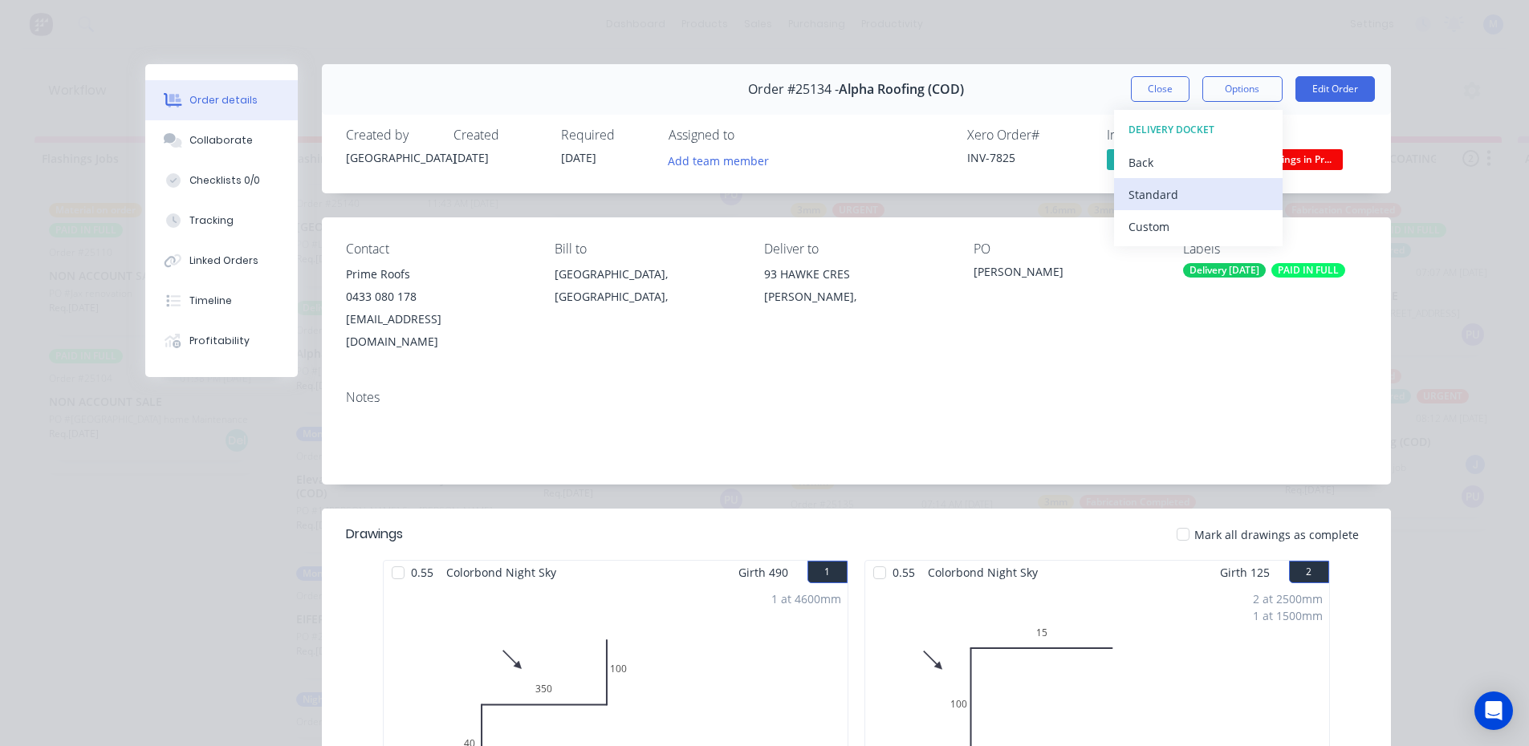
click at [1193, 192] on div "Standard" at bounding box center [1198, 194] width 140 height 23
click at [1181, 183] on div "Standard" at bounding box center [1198, 194] width 140 height 23
click at [1141, 94] on button "Close" at bounding box center [1160, 89] width 59 height 26
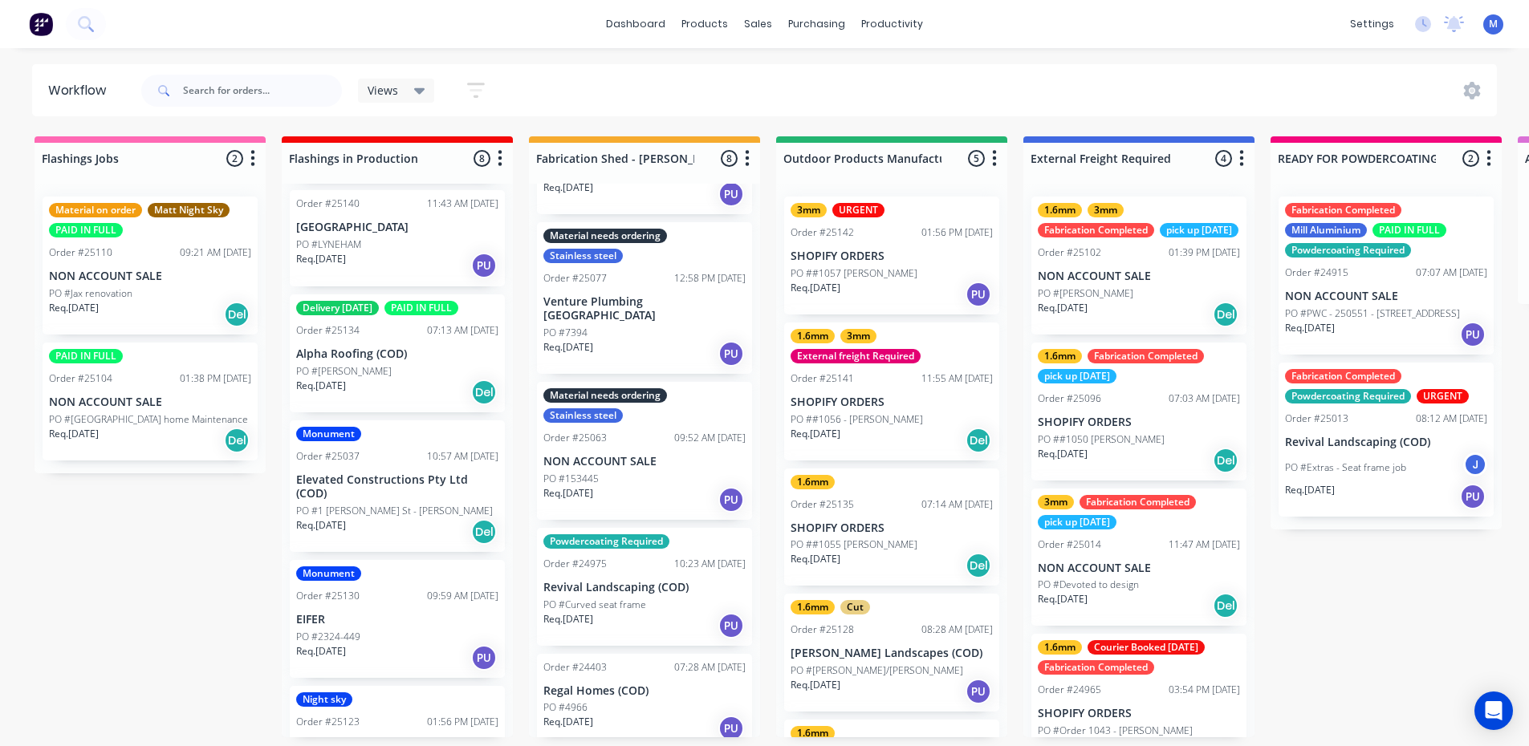
click at [376, 347] on p "Alpha Roofing (COD)" at bounding box center [397, 354] width 202 height 14
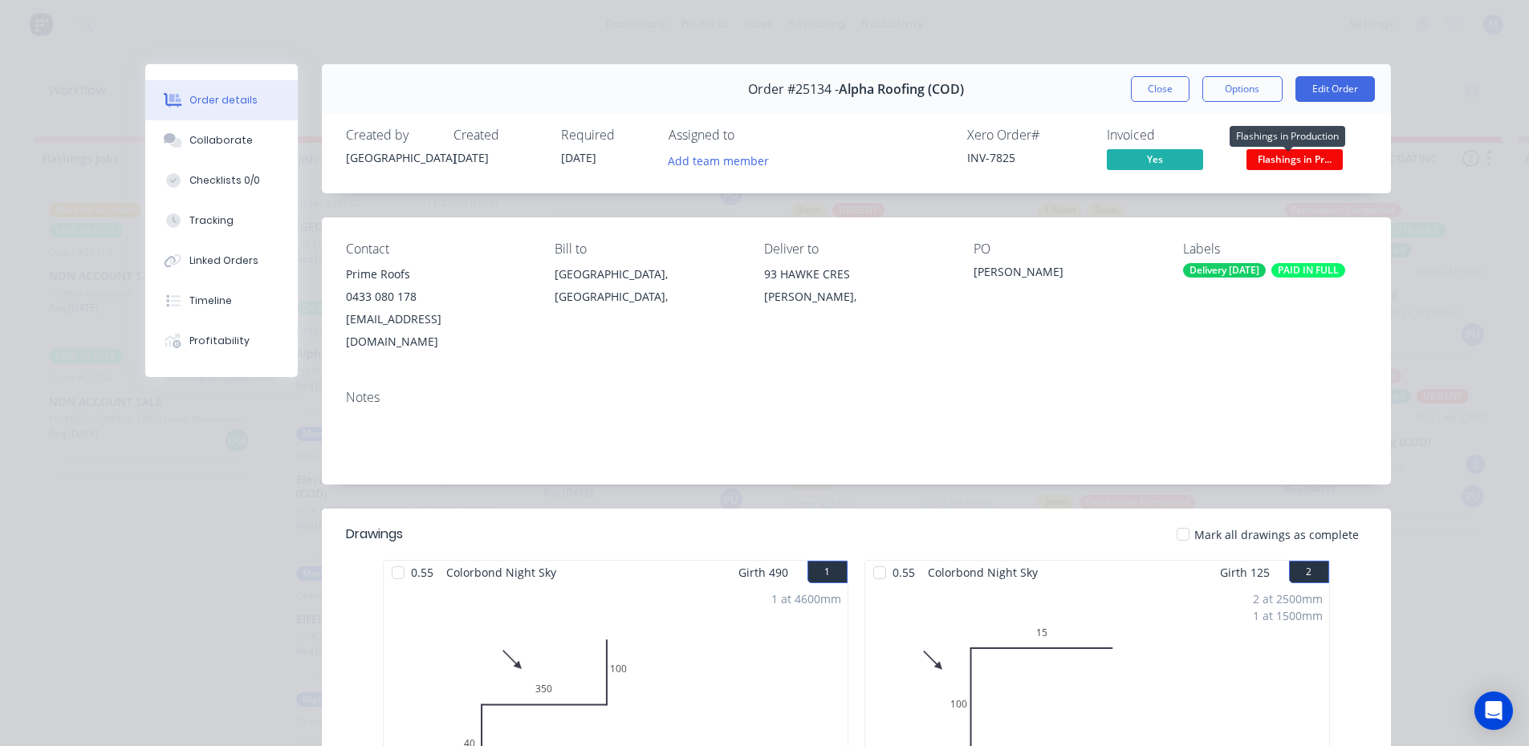
click at [1303, 159] on span "Flashings in Pr..." at bounding box center [1294, 159] width 96 height 20
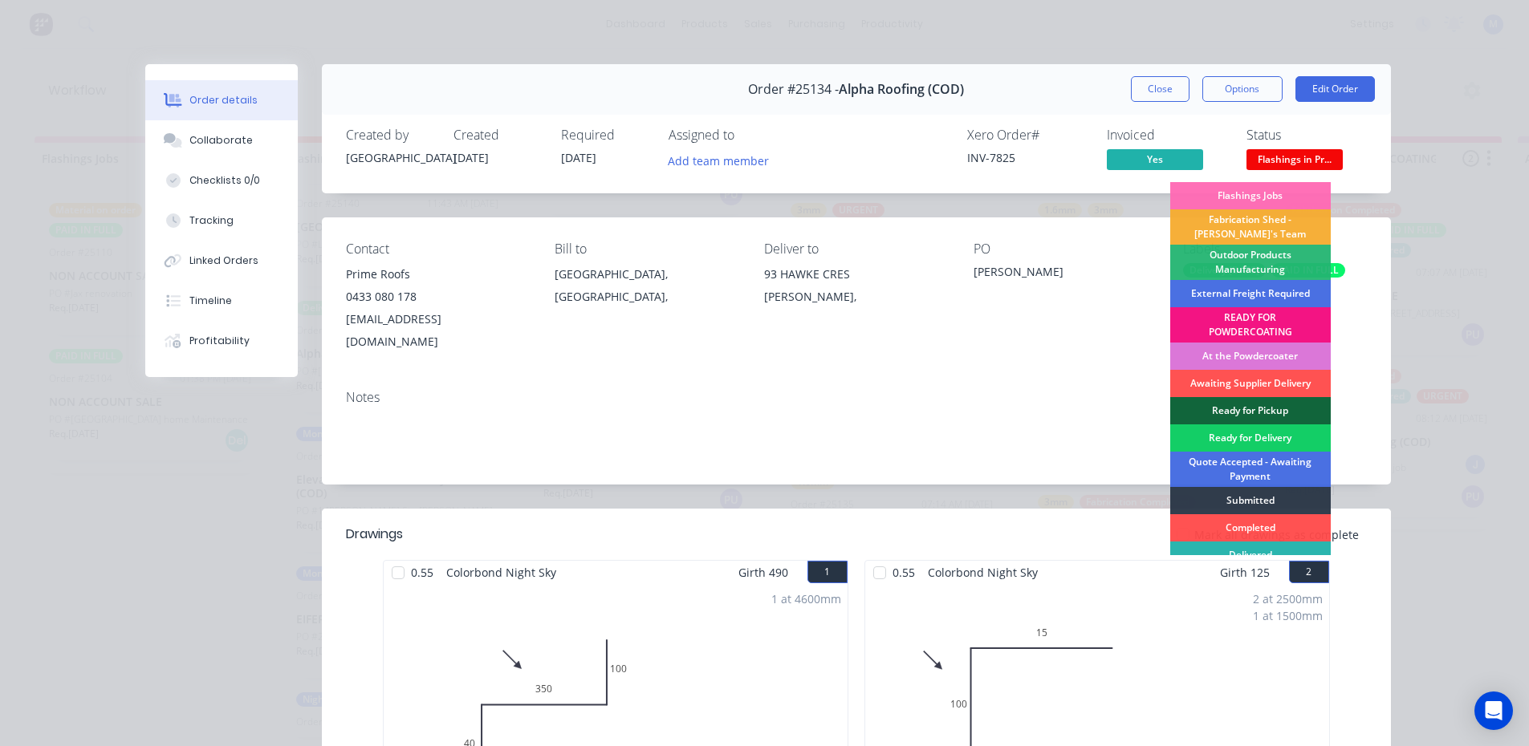
click at [1250, 431] on div "Ready for Delivery" at bounding box center [1250, 437] width 160 height 27
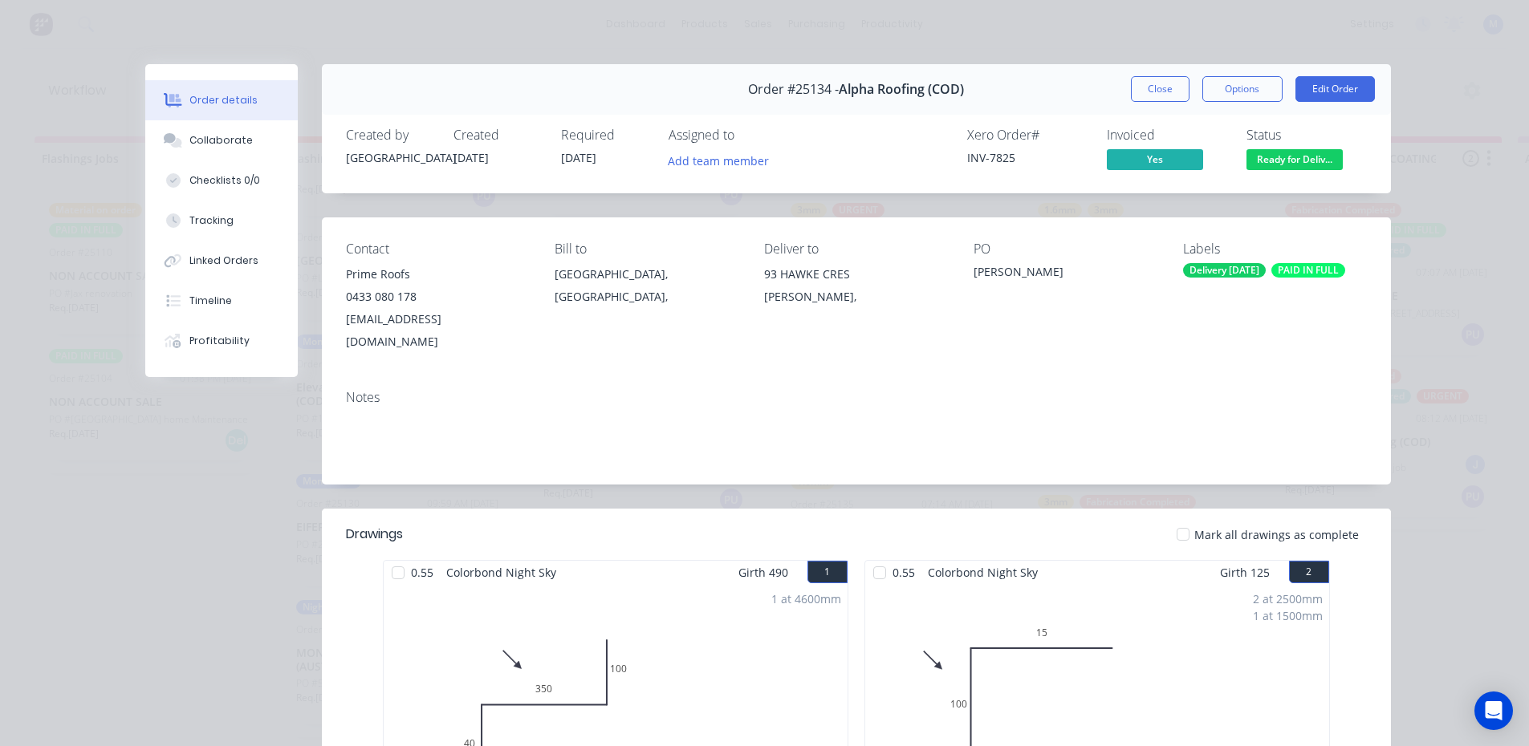
scroll to position [338, 0]
click at [1157, 84] on button "Close" at bounding box center [1160, 89] width 59 height 26
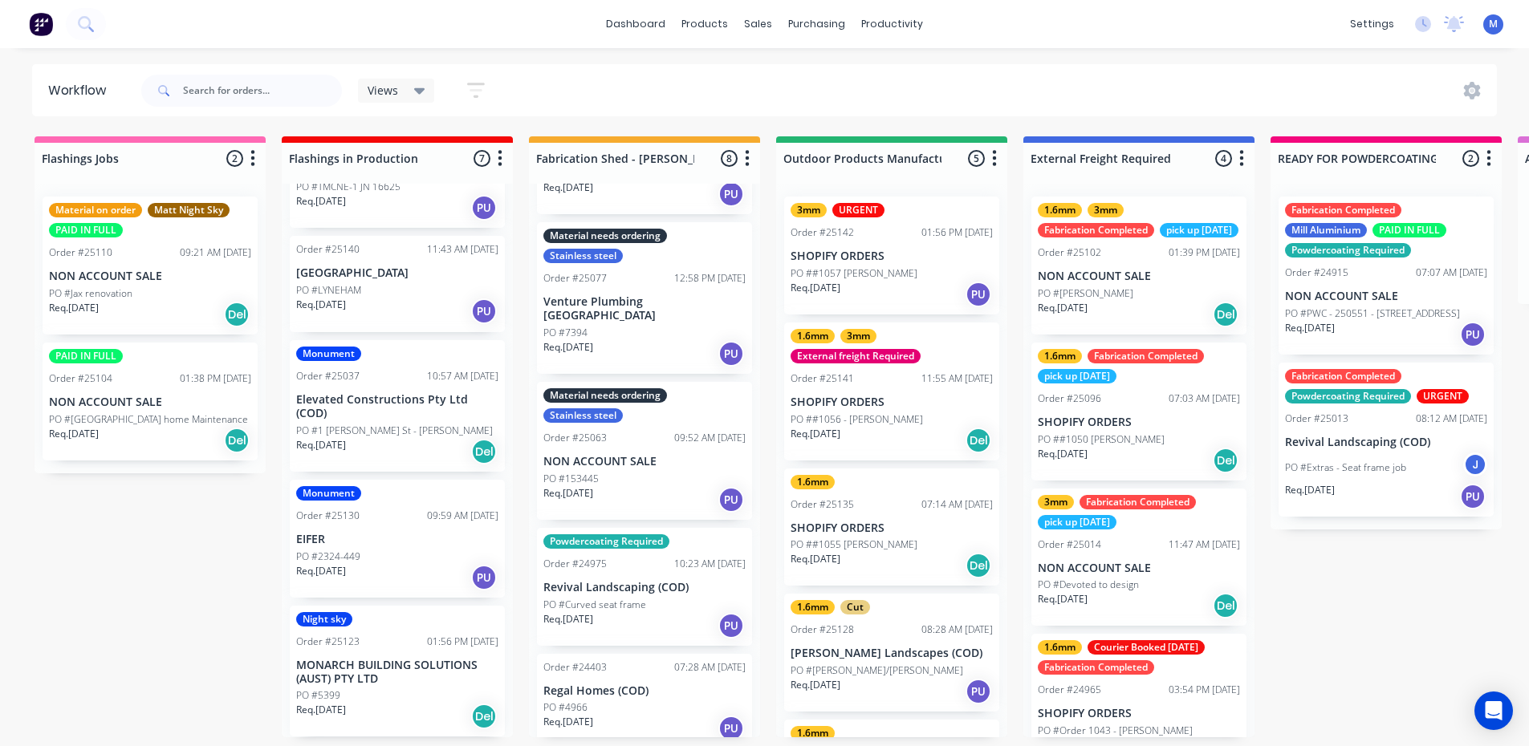
click at [385, 671] on p "MONARCH BUILDING SOLUTIONS (AUST) PTY LTD" at bounding box center [397, 672] width 202 height 27
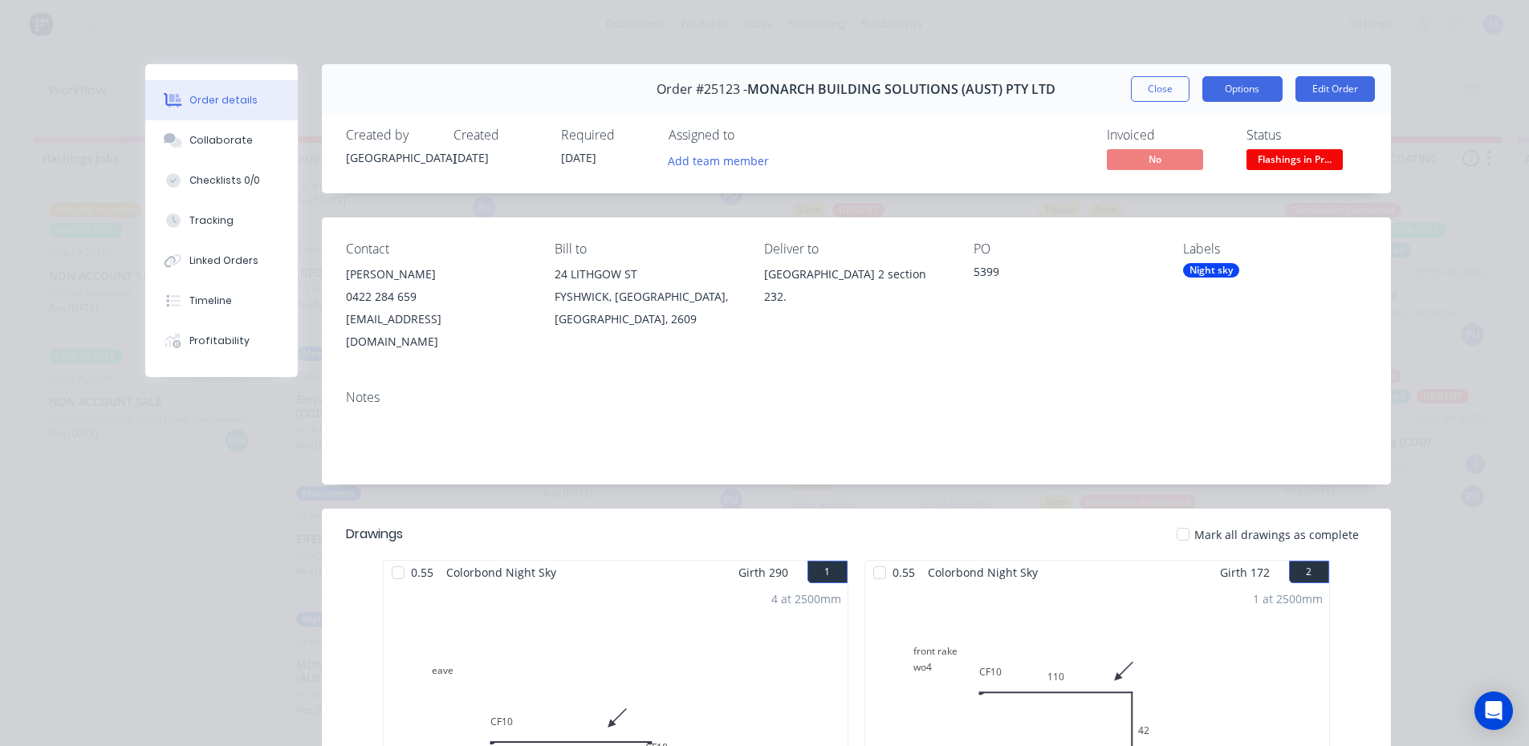
click at [1248, 84] on button "Options" at bounding box center [1242, 89] width 80 height 26
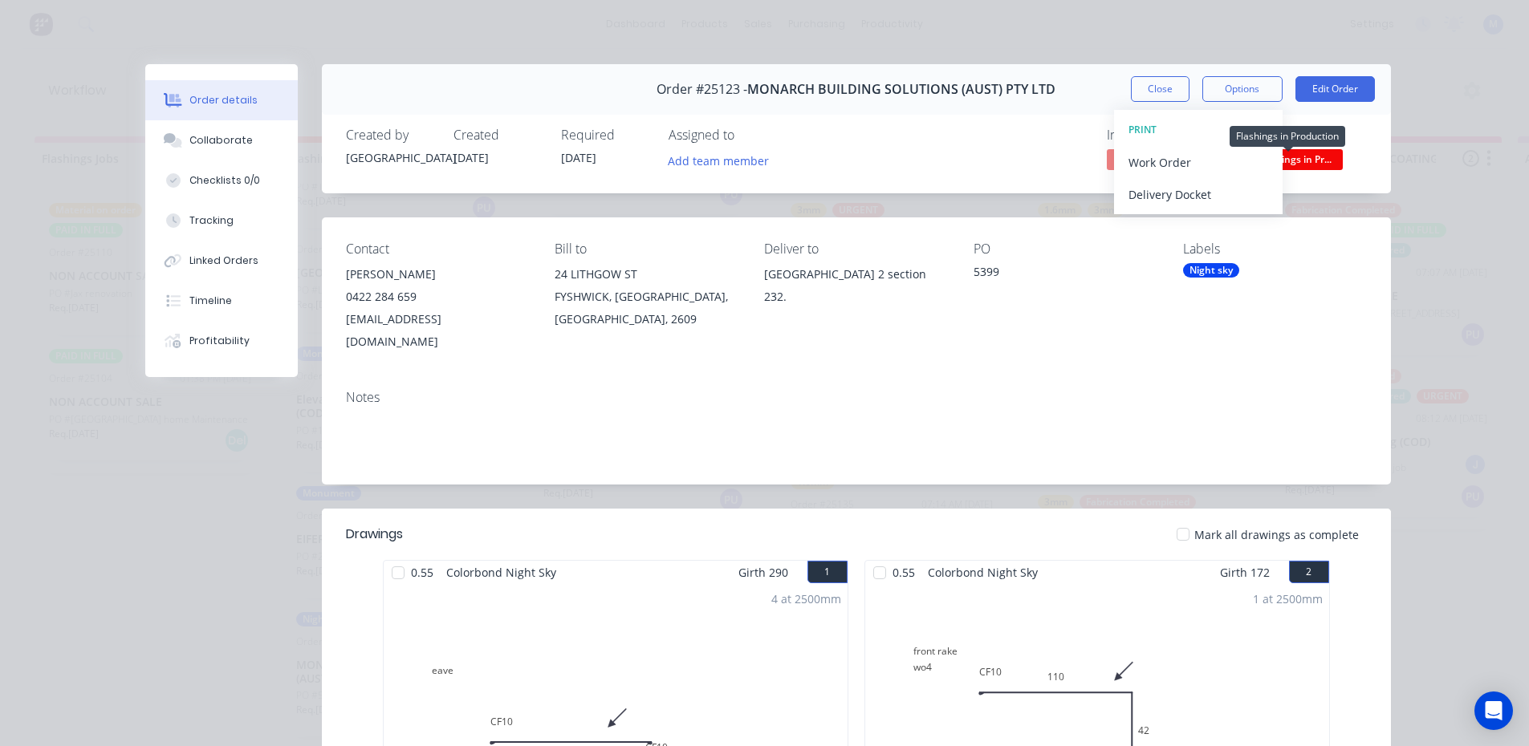
click at [1313, 160] on span "Flashings in Pr..." at bounding box center [1294, 159] width 96 height 20
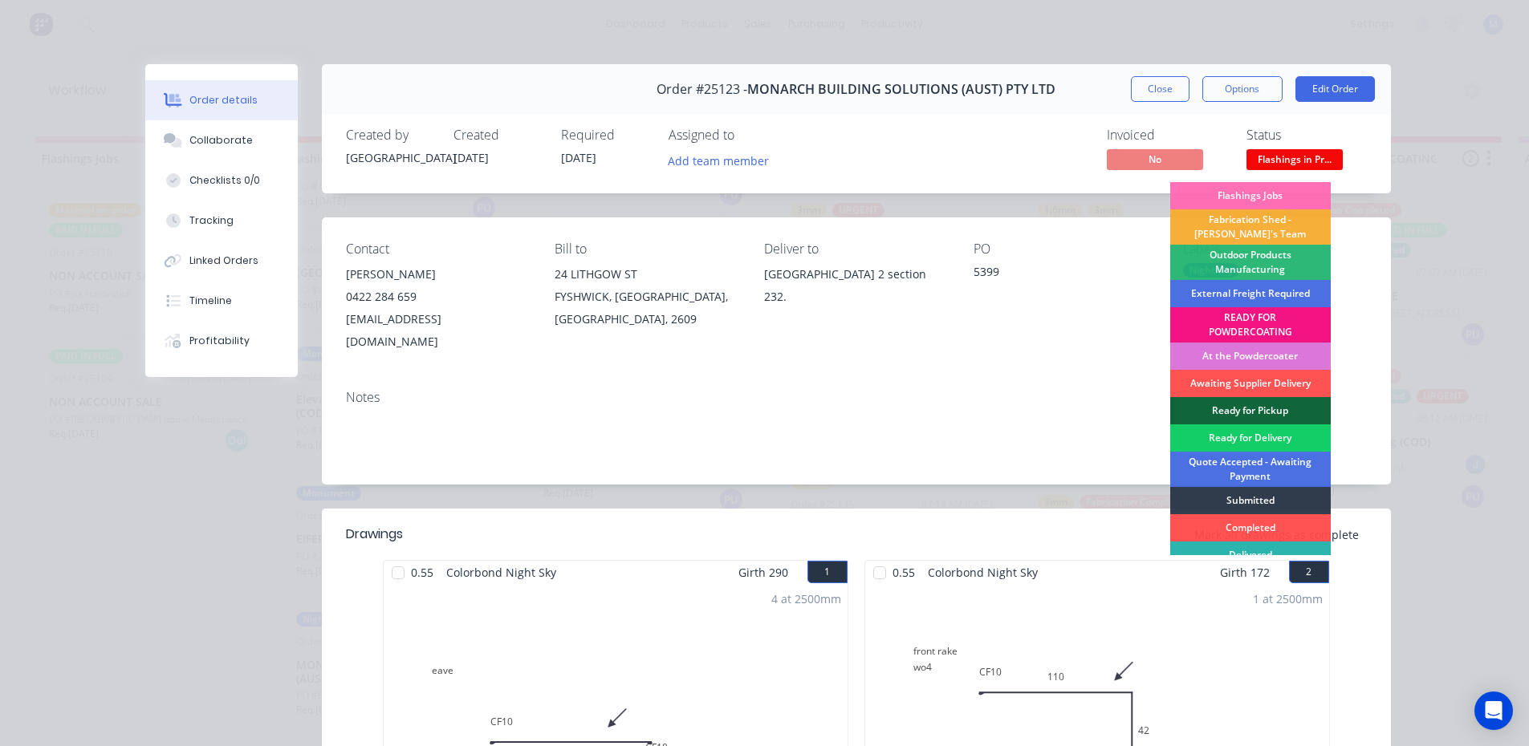
click at [1276, 431] on div "Ready for Delivery" at bounding box center [1250, 437] width 160 height 27
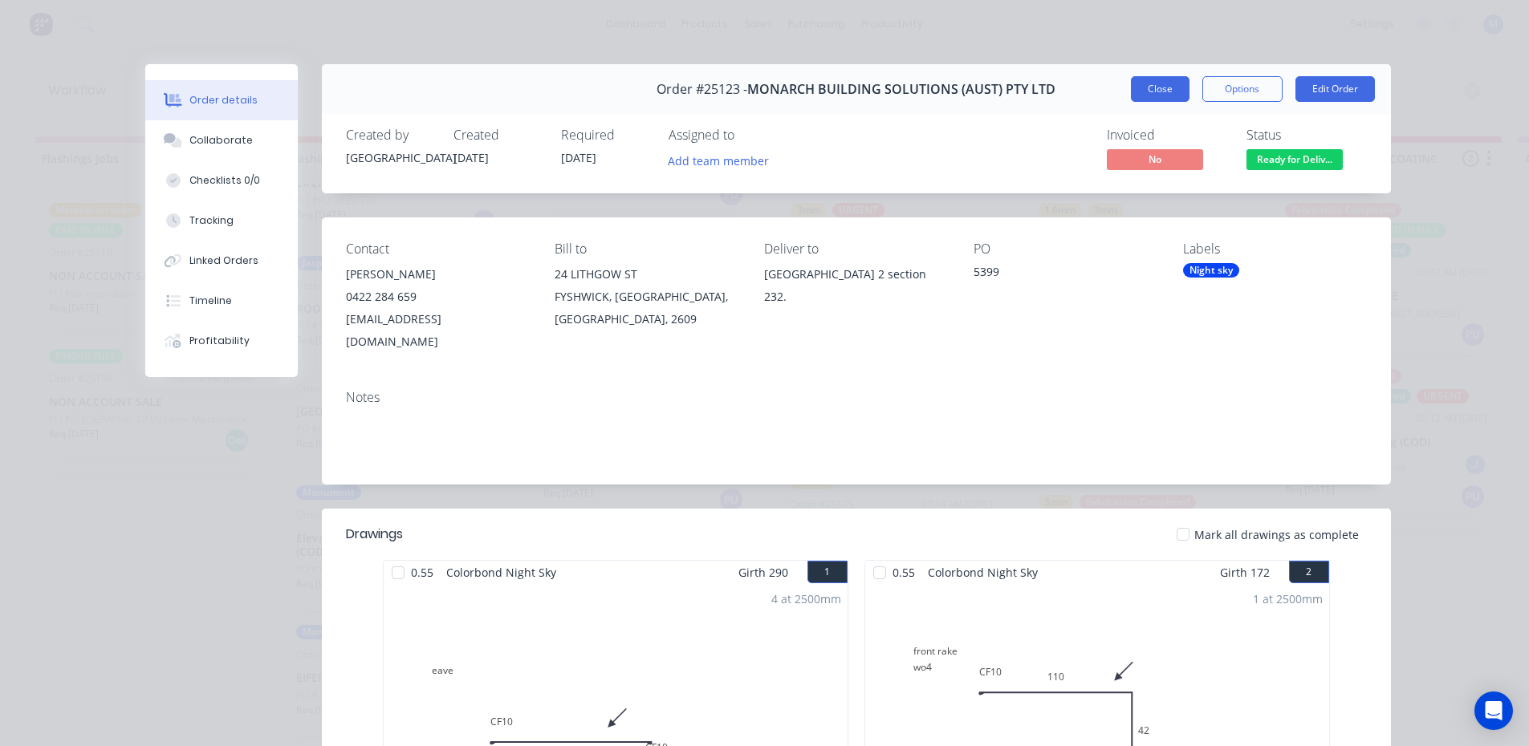
click at [1141, 87] on button "Close" at bounding box center [1160, 89] width 59 height 26
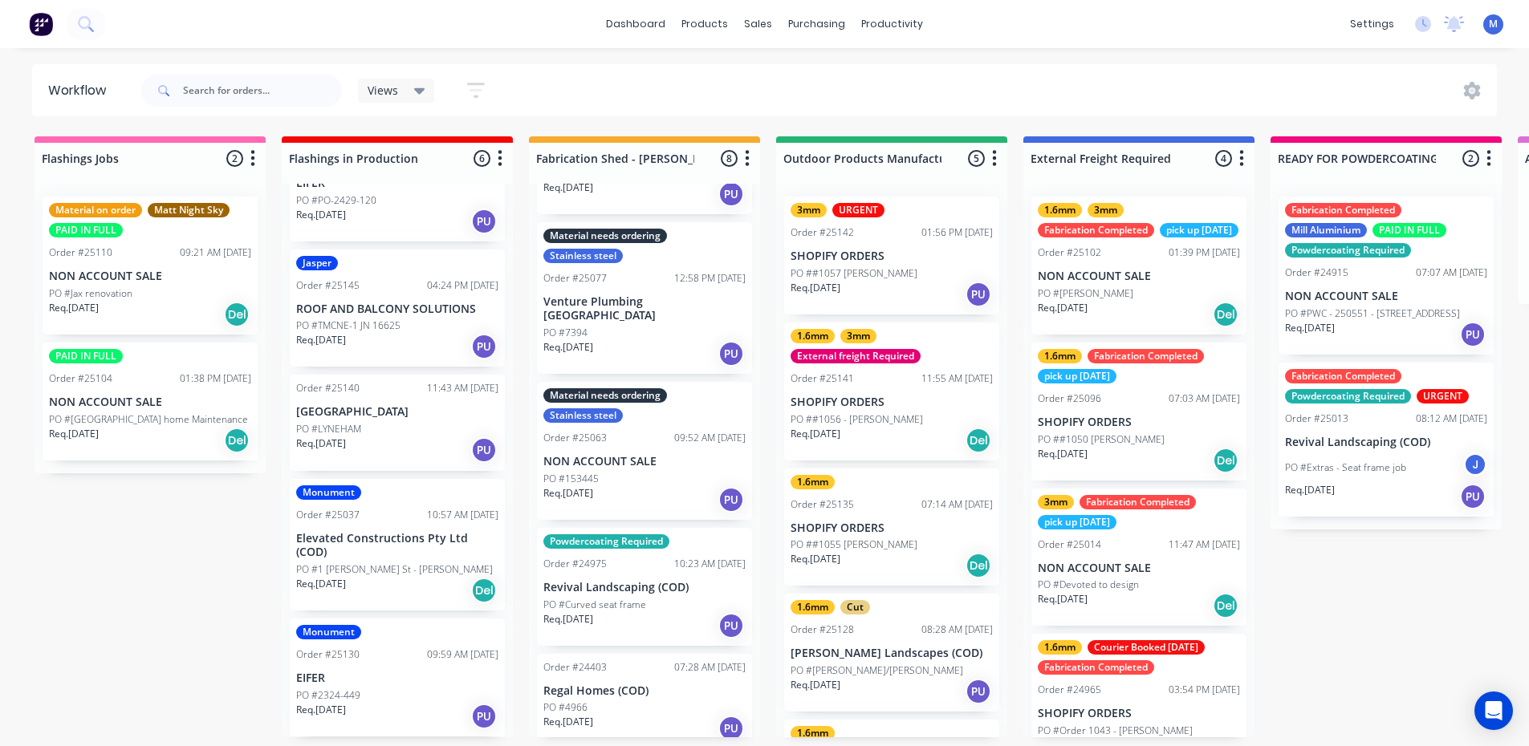
click at [374, 554] on p "Elevated Constructions Pty Ltd (COD)" at bounding box center [397, 545] width 202 height 27
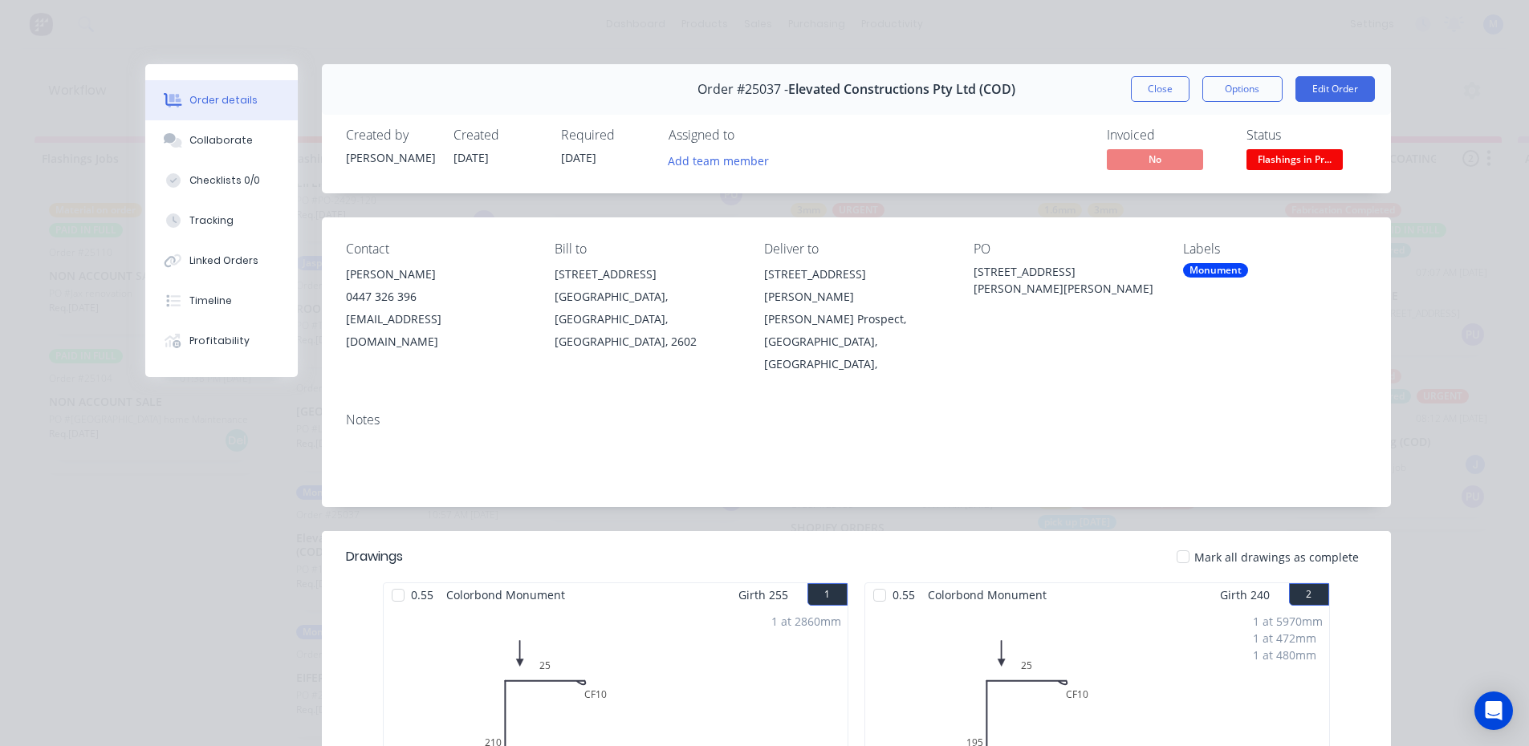
click at [1293, 160] on span "Flashings in Pr..." at bounding box center [1294, 159] width 96 height 20
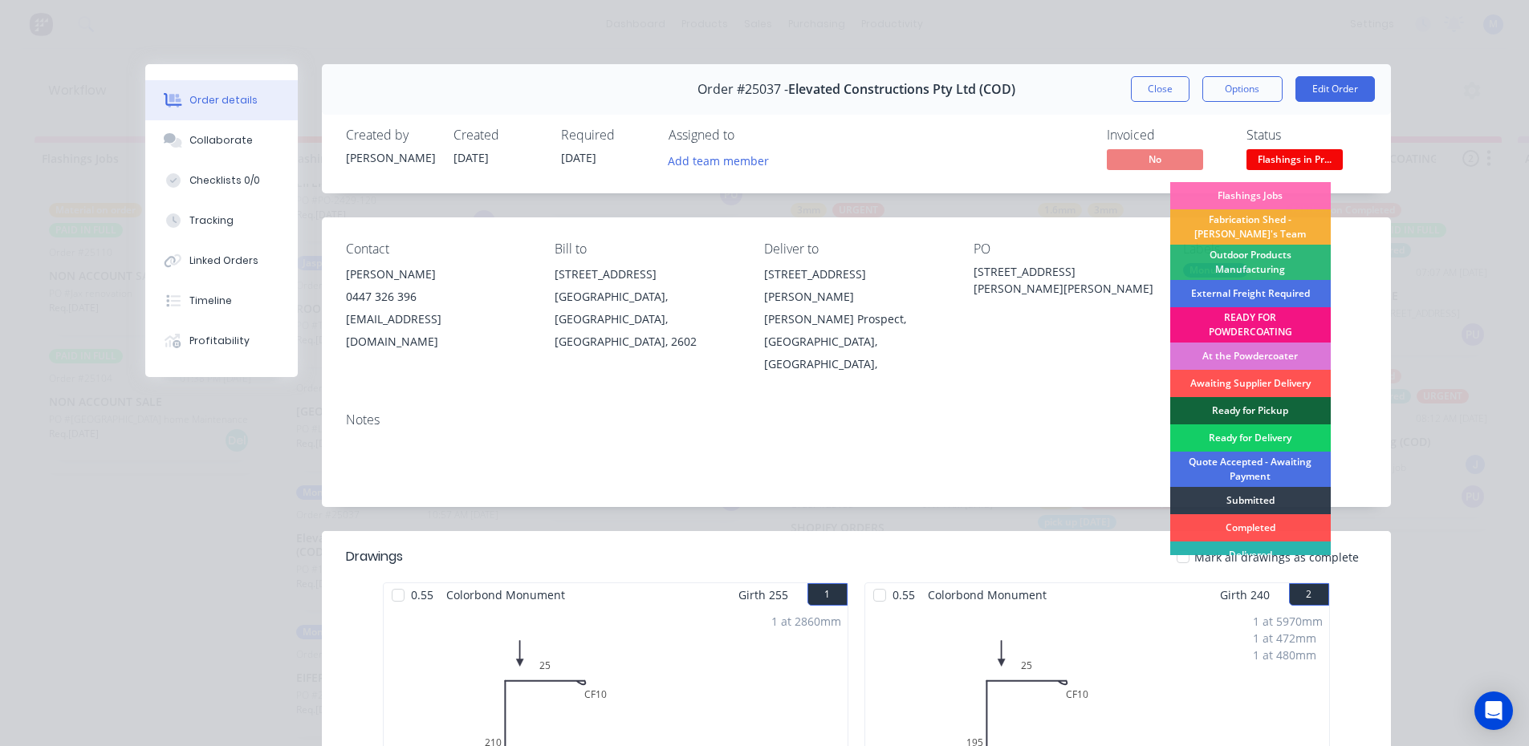
click at [1265, 435] on div "Ready for Delivery" at bounding box center [1250, 437] width 160 height 27
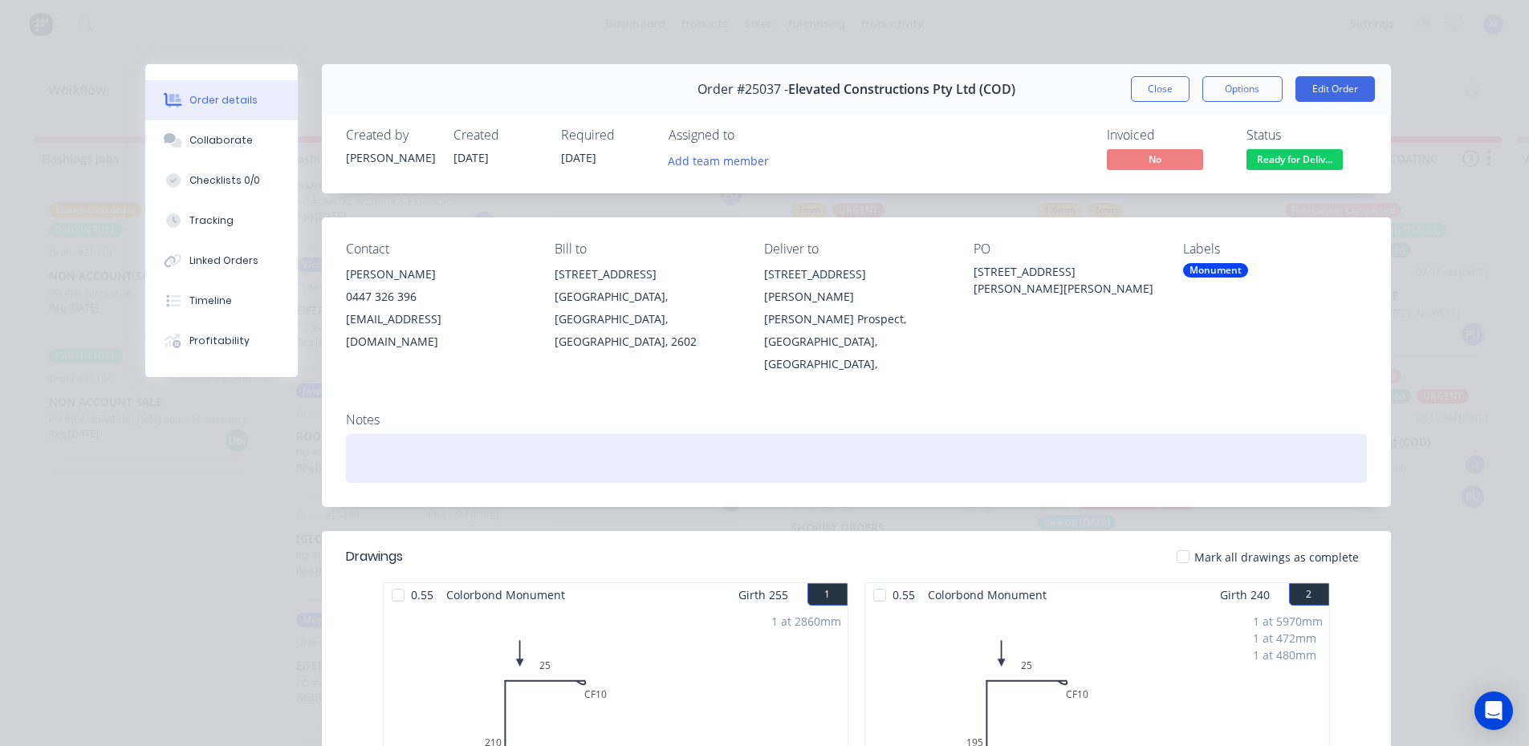
scroll to position [59, 0]
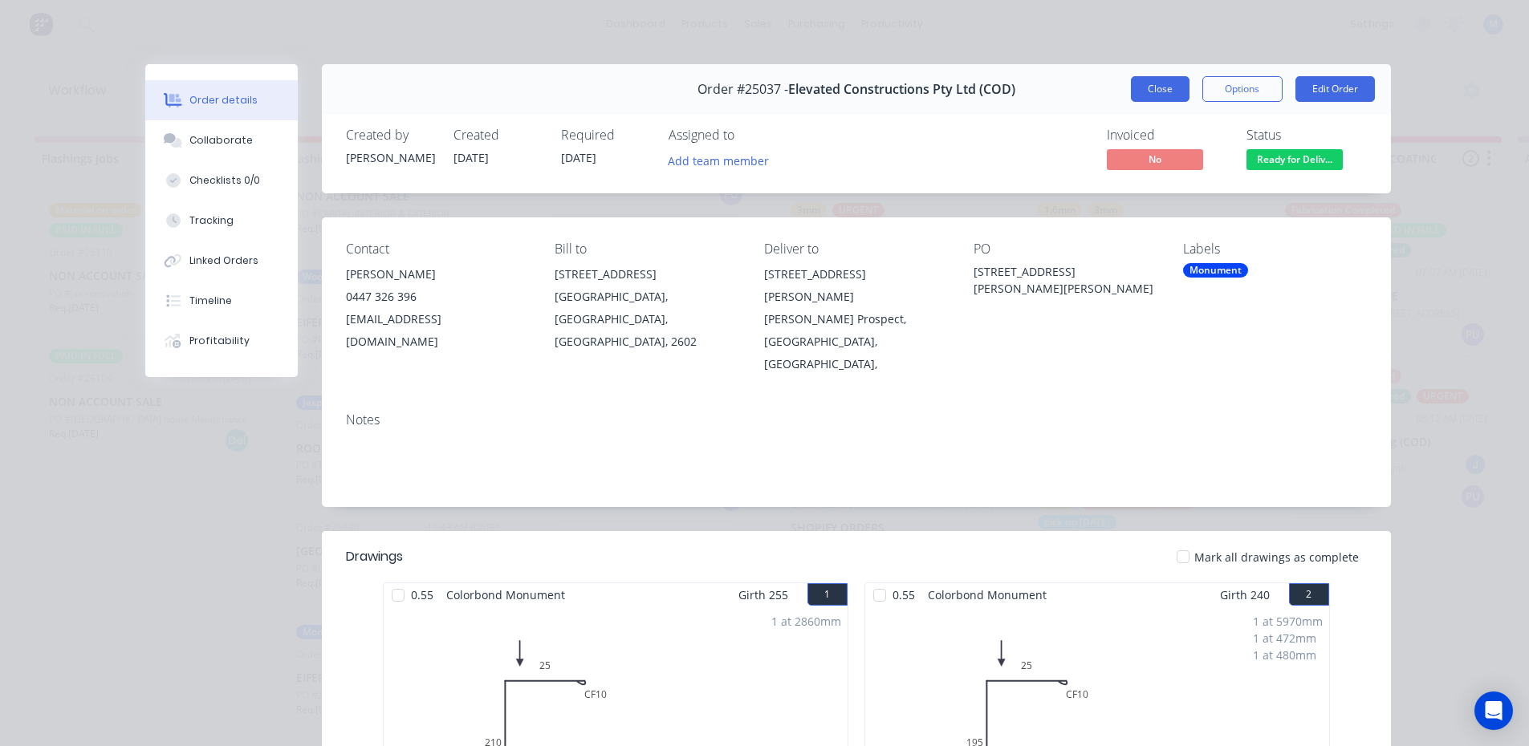
click at [1152, 87] on button "Close" at bounding box center [1160, 89] width 59 height 26
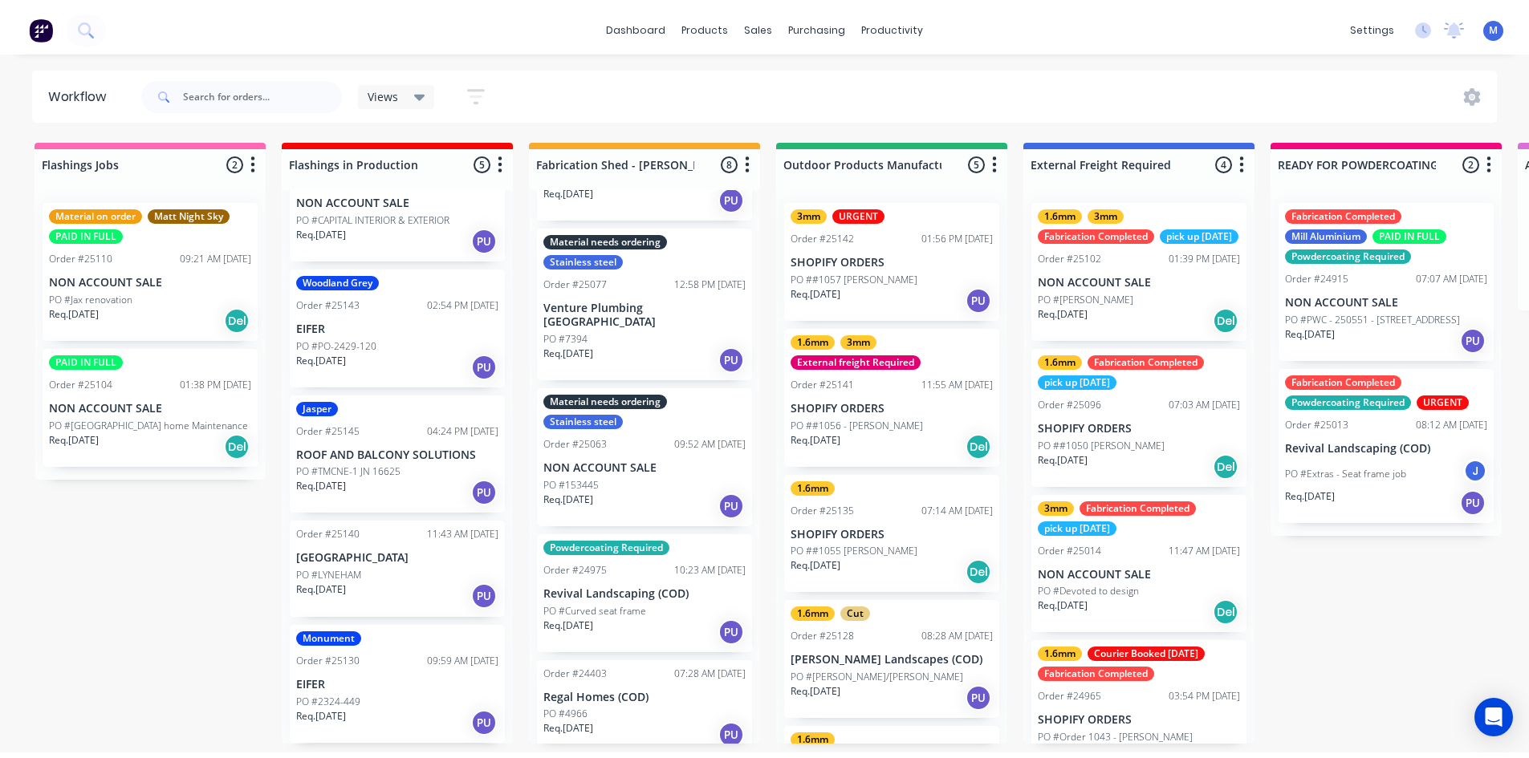
scroll to position [0, 0]
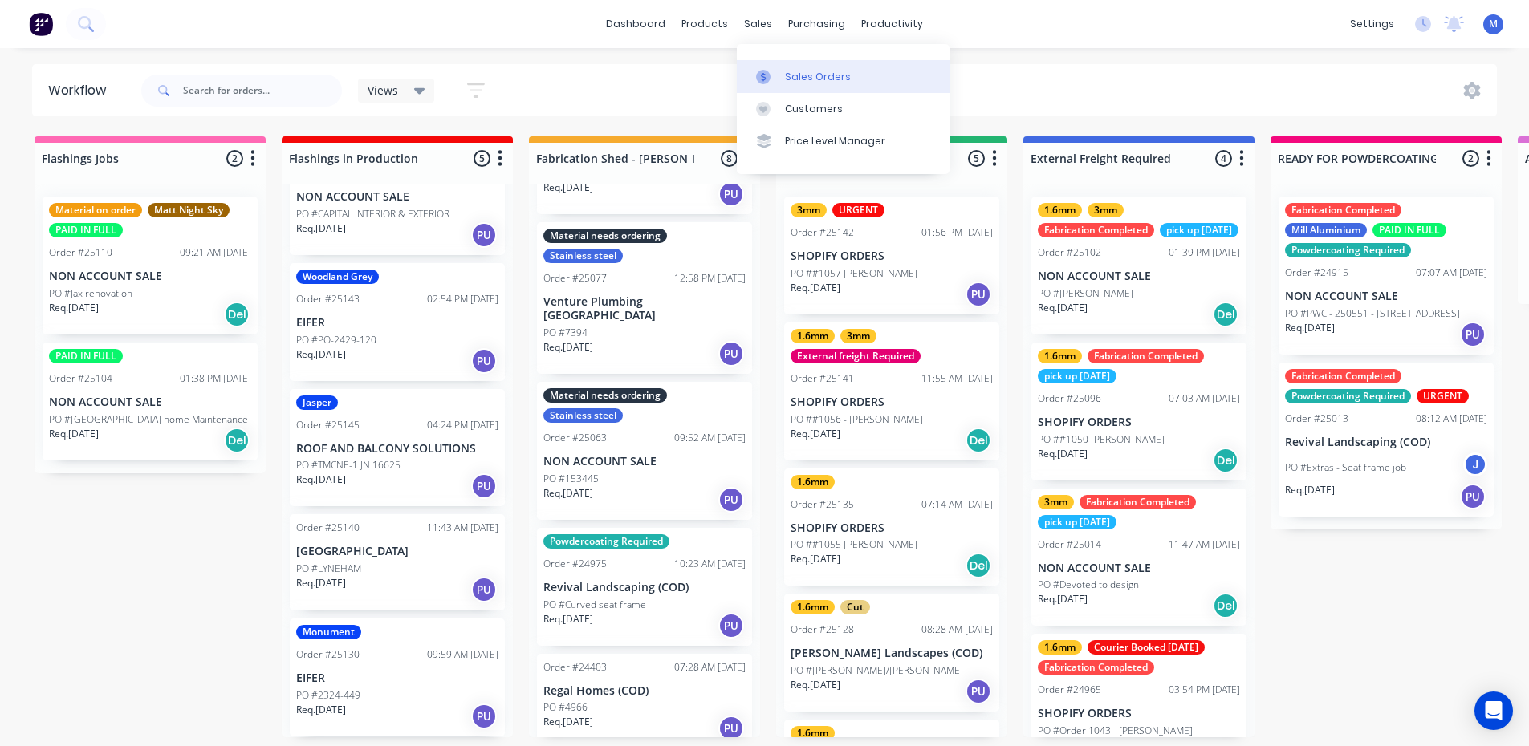
click at [803, 76] on div "Sales Orders" at bounding box center [818, 77] width 66 height 14
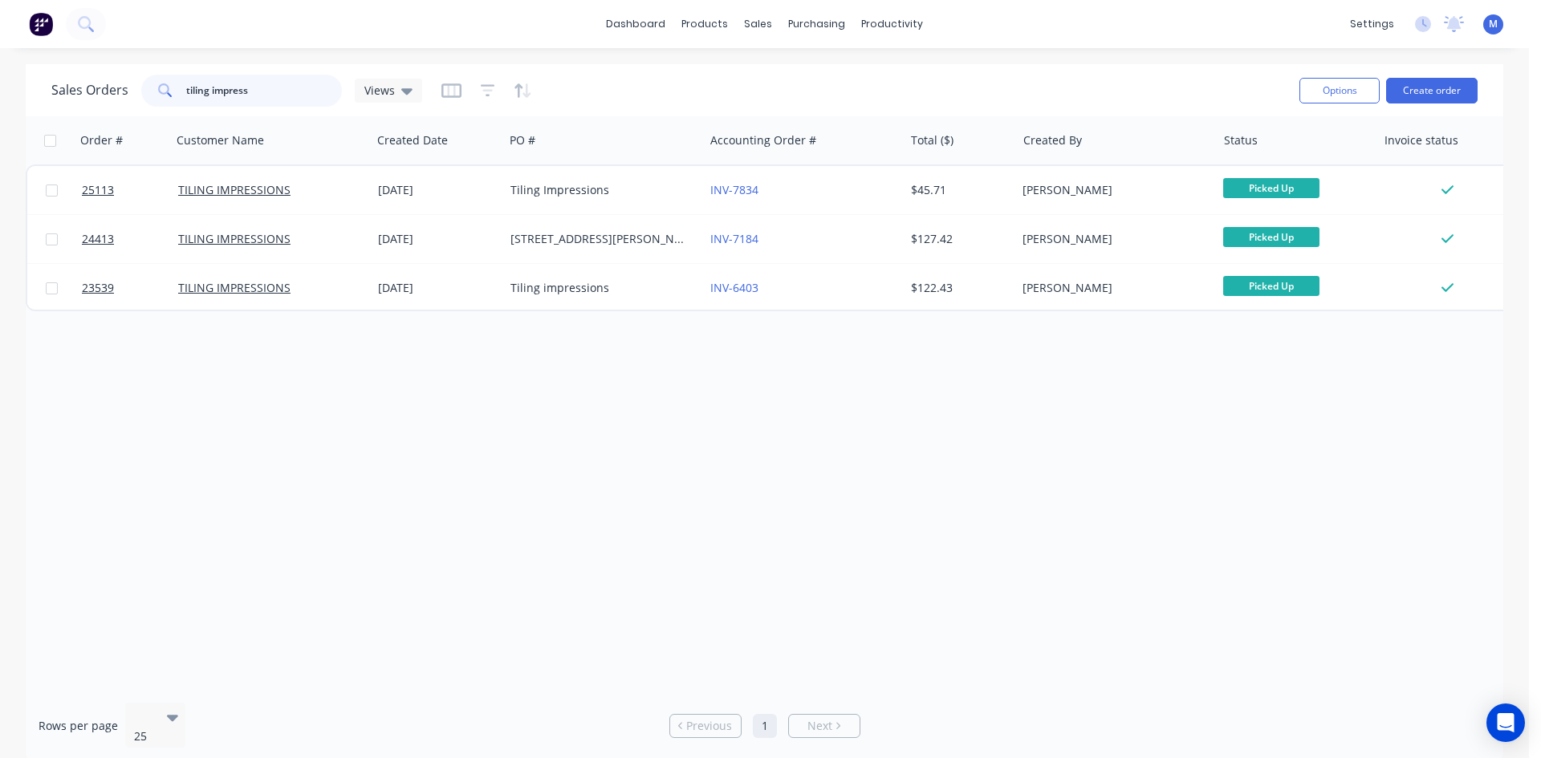
drag, startPoint x: 222, startPoint y: 90, endPoint x: 95, endPoint y: 94, distance: 126.8
click at [94, 88] on div "Sales Orders tiling impress Views" at bounding box center [236, 91] width 371 height 32
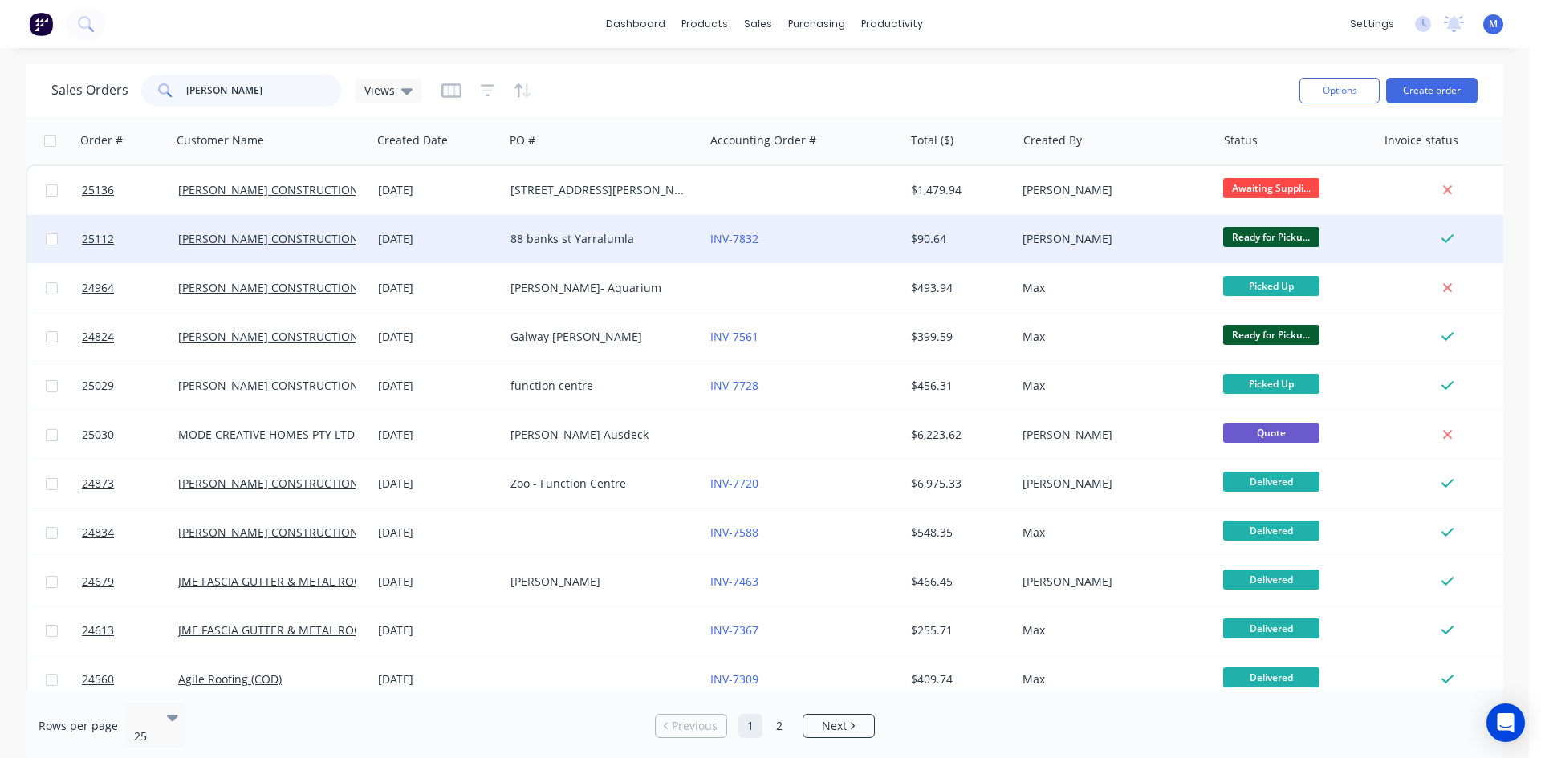
type input "[PERSON_NAME]"
click at [630, 242] on div "88 banks st Yarralumla" at bounding box center [599, 239] width 178 height 16
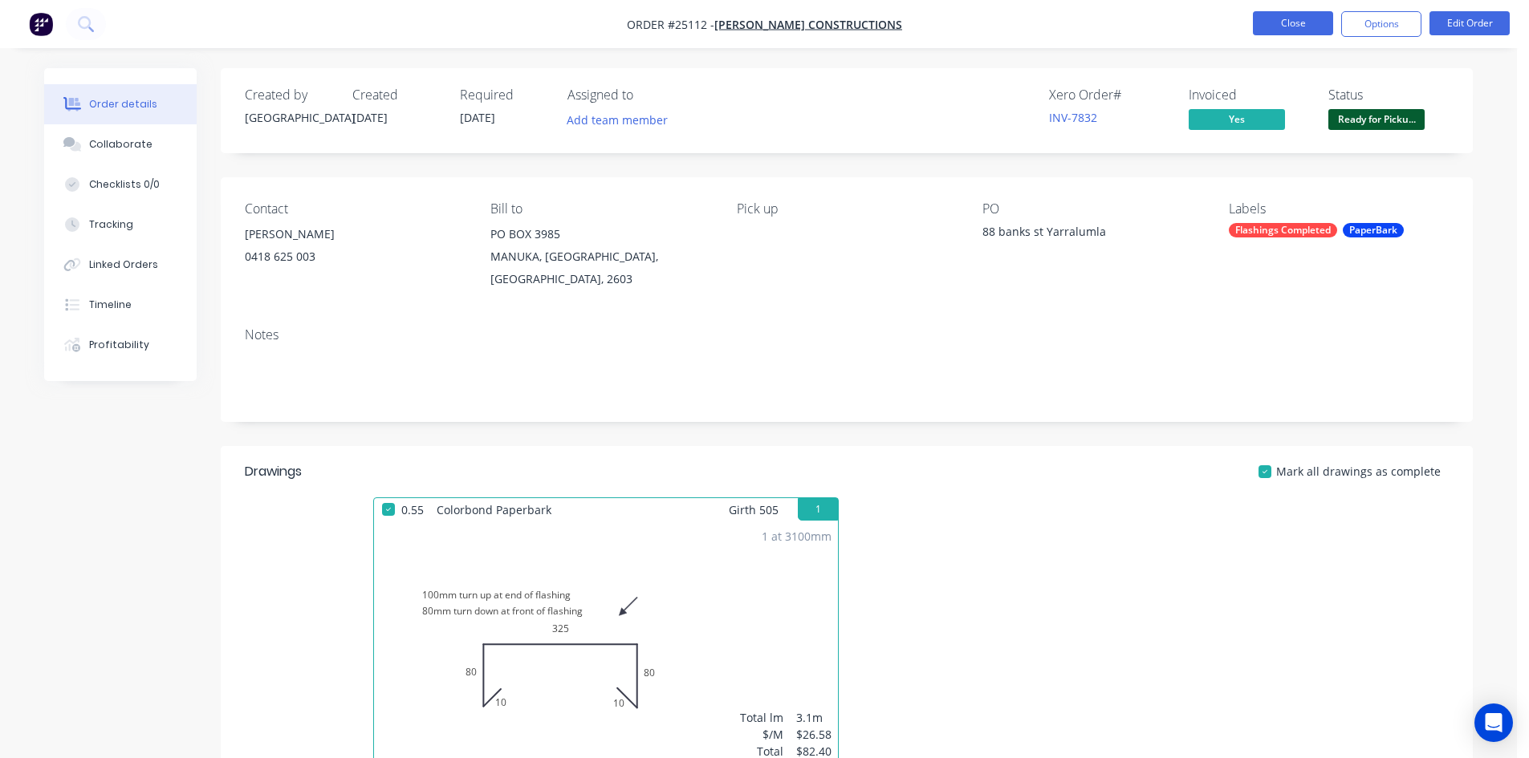
click at [1287, 22] on button "Close" at bounding box center [1293, 23] width 80 height 24
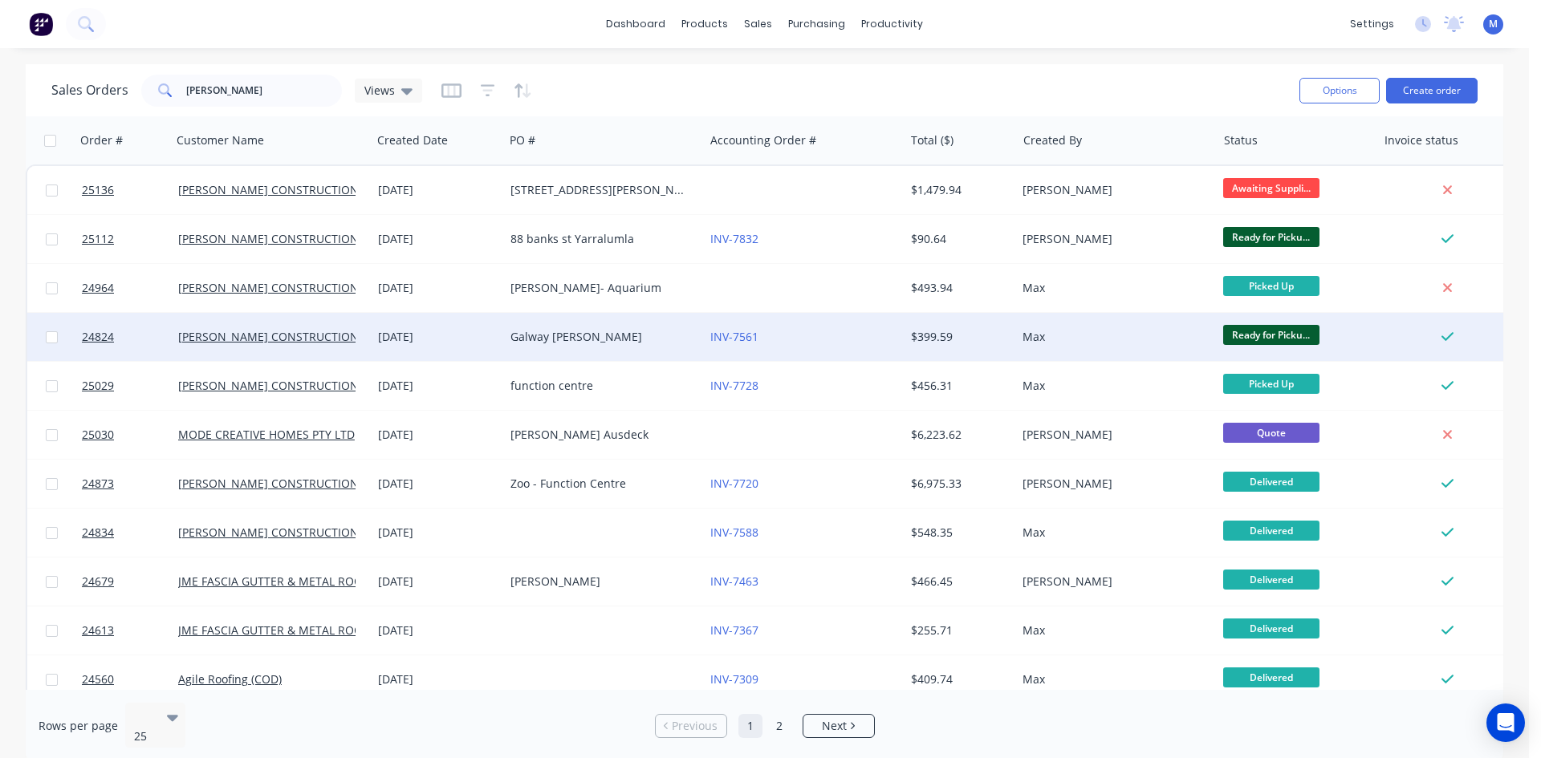
click at [632, 334] on div "Galway [PERSON_NAME]" at bounding box center [599, 337] width 178 height 16
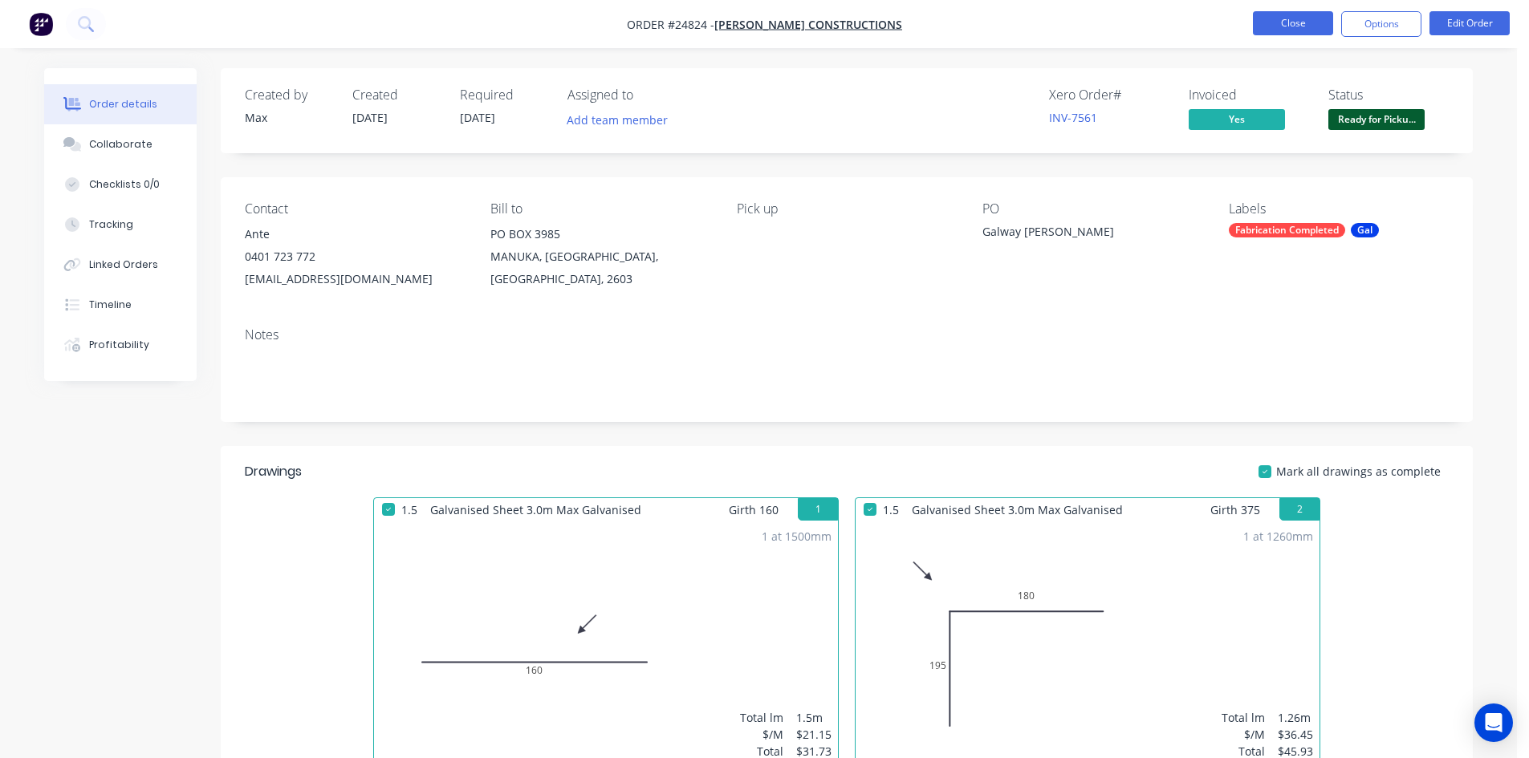
click at [1290, 20] on button "Close" at bounding box center [1293, 23] width 80 height 24
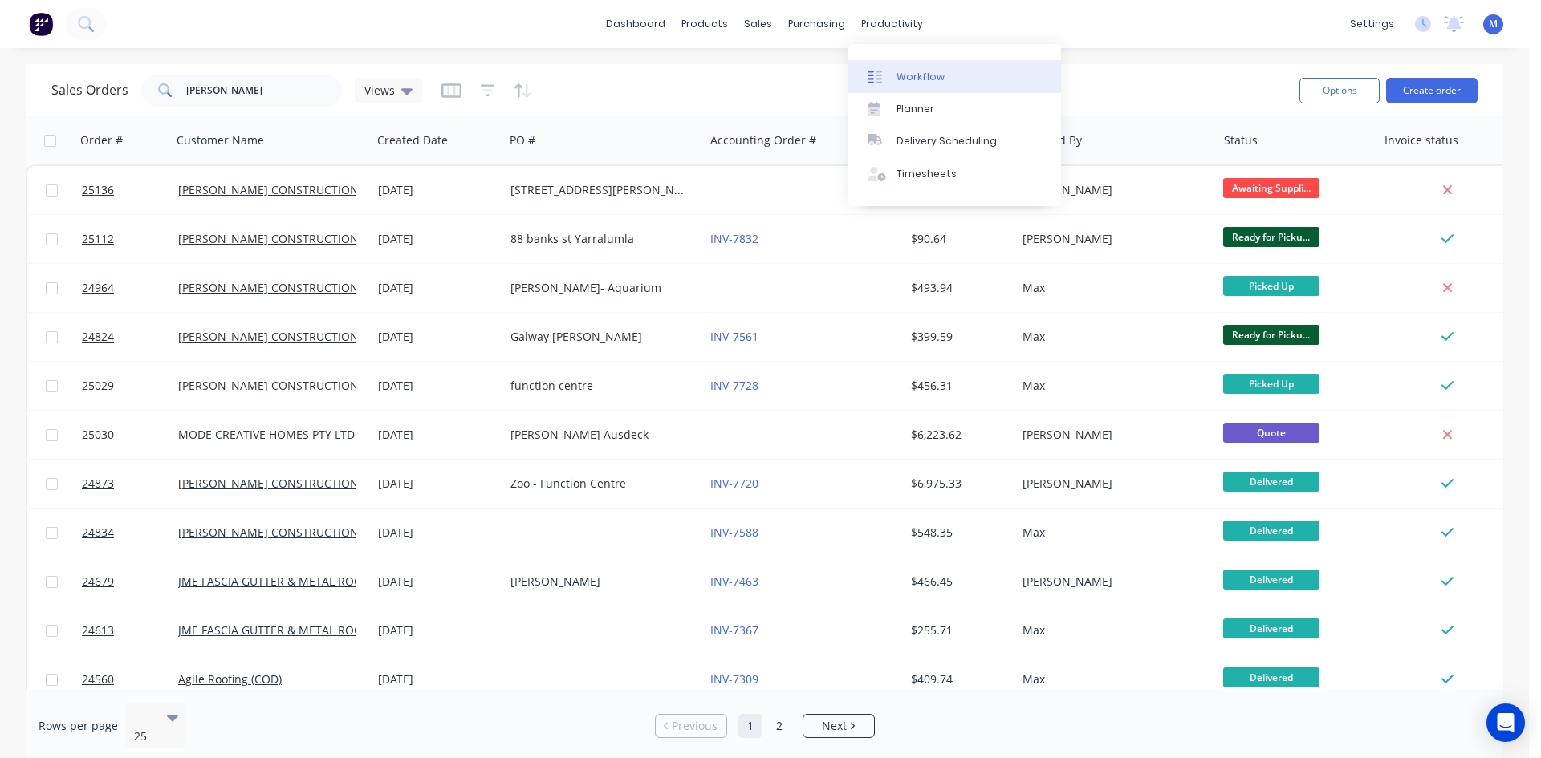
click at [960, 72] on link "Workflow" at bounding box center [954, 76] width 213 height 32
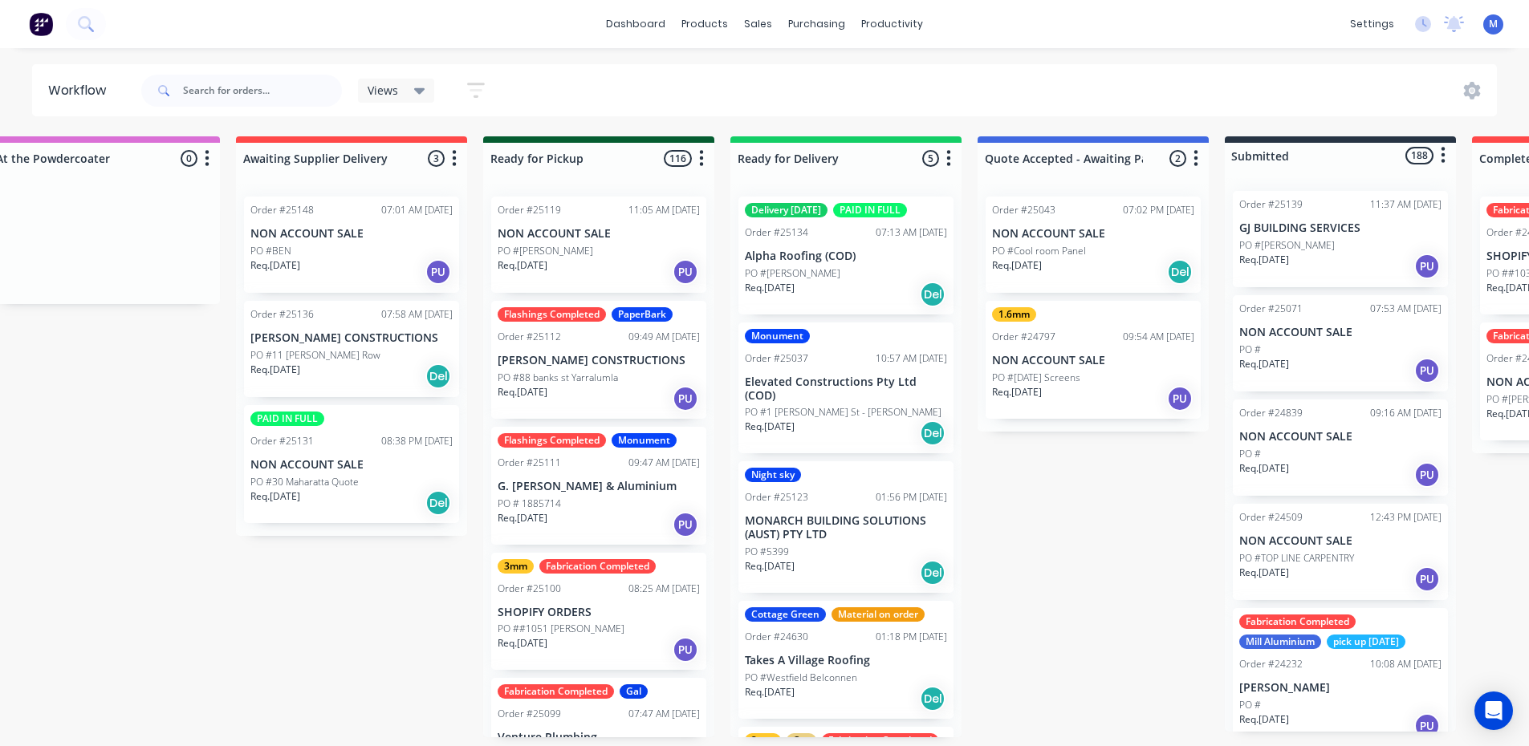
scroll to position [0, 1544]
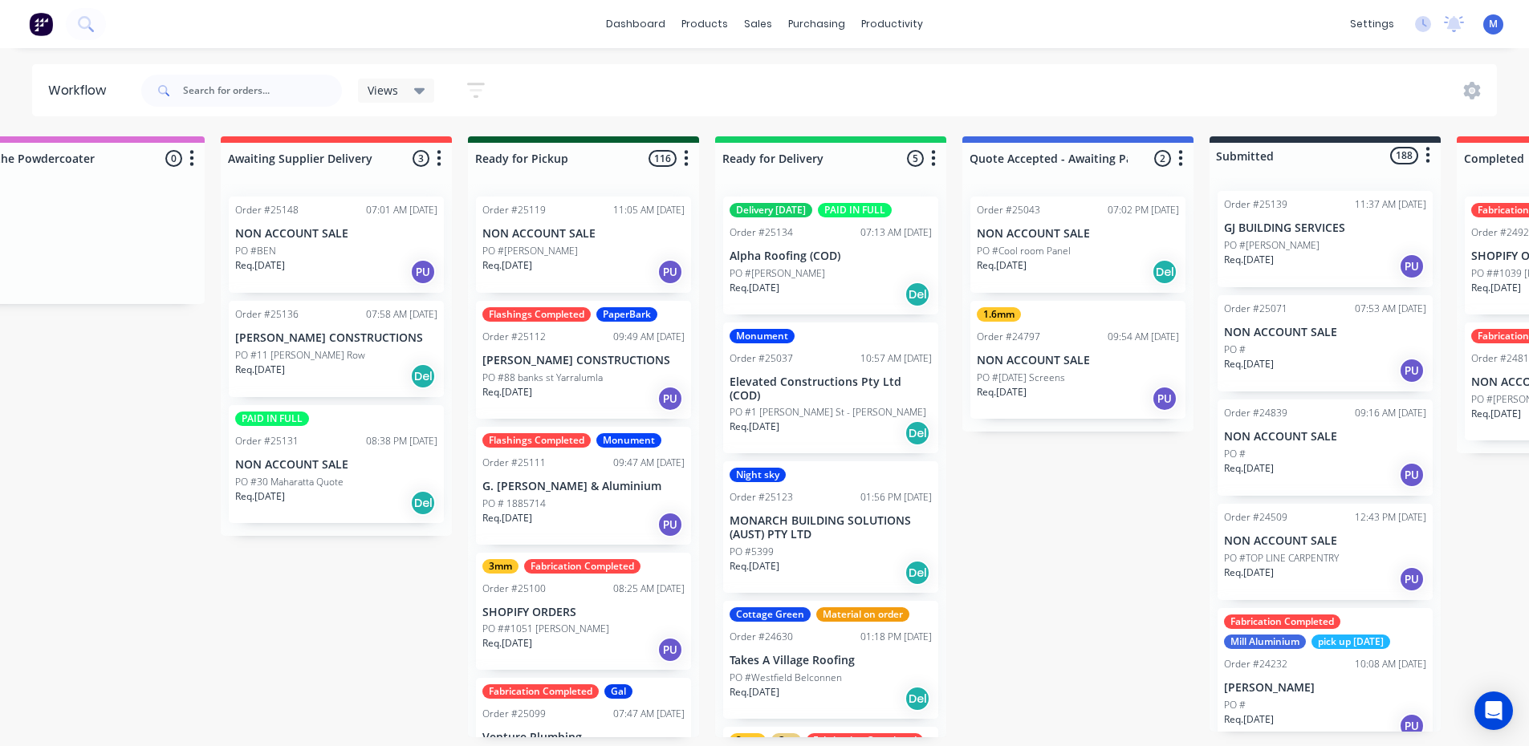
click at [377, 485] on div "PO #30 Maharatta Quote" at bounding box center [336, 482] width 202 height 14
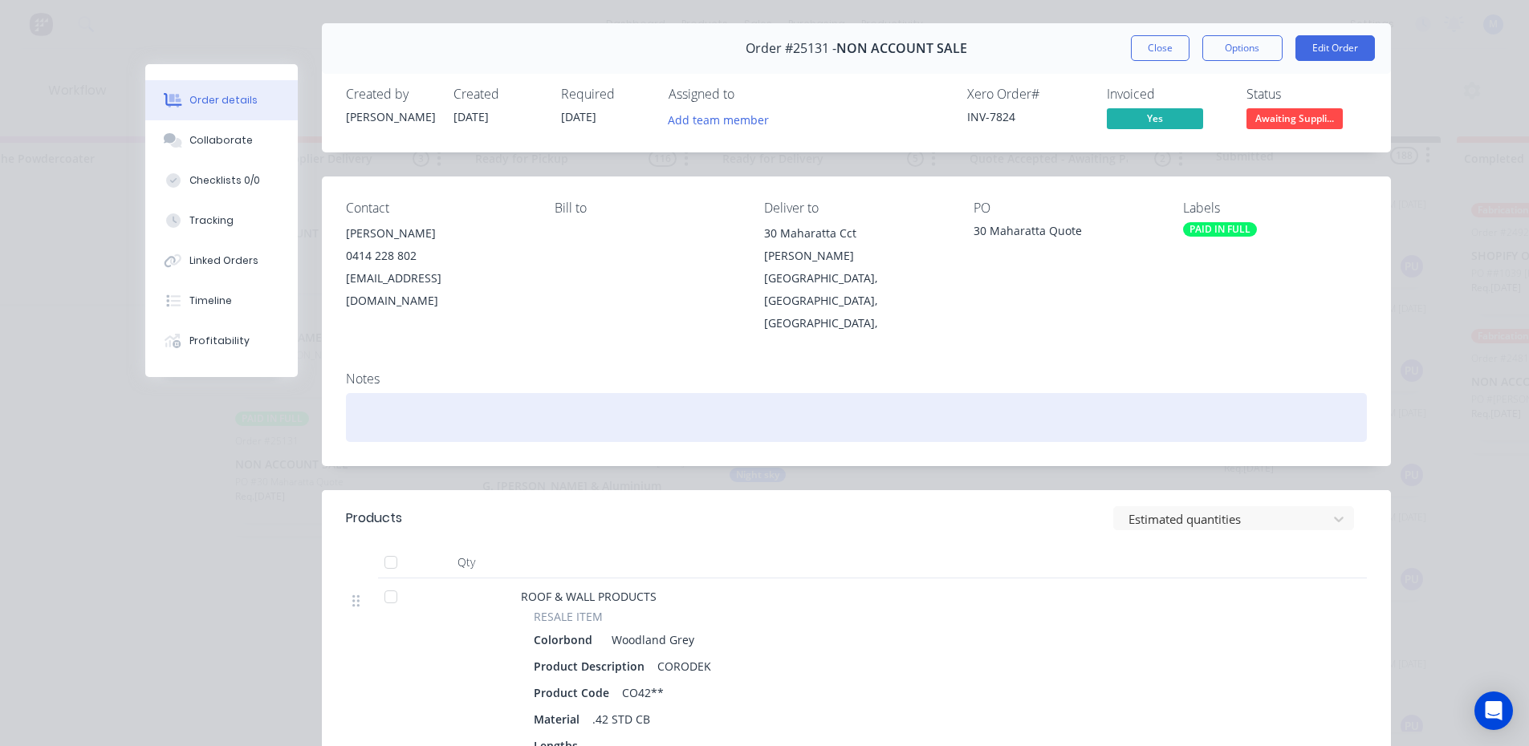
scroll to position [0, 0]
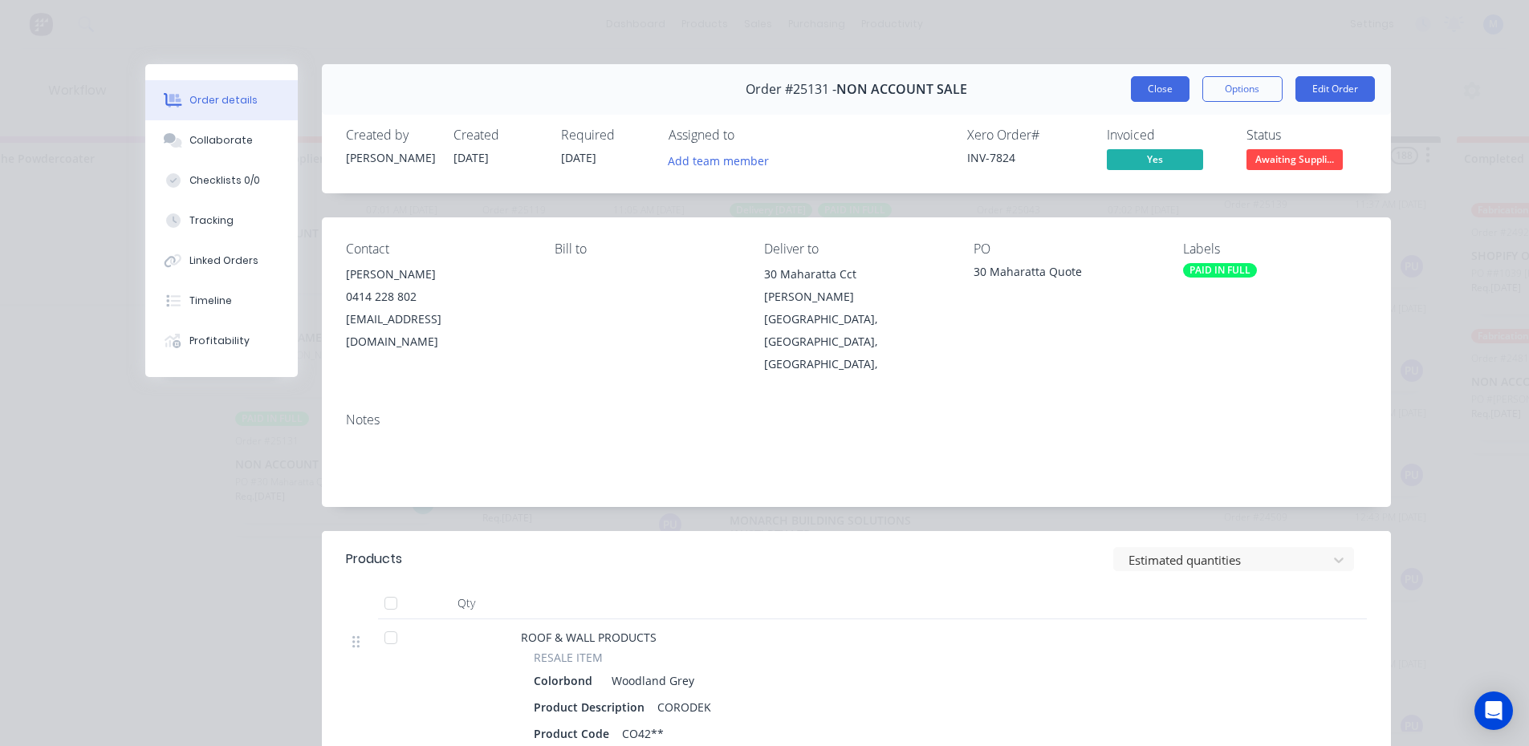
click at [1154, 89] on button "Close" at bounding box center [1160, 89] width 59 height 26
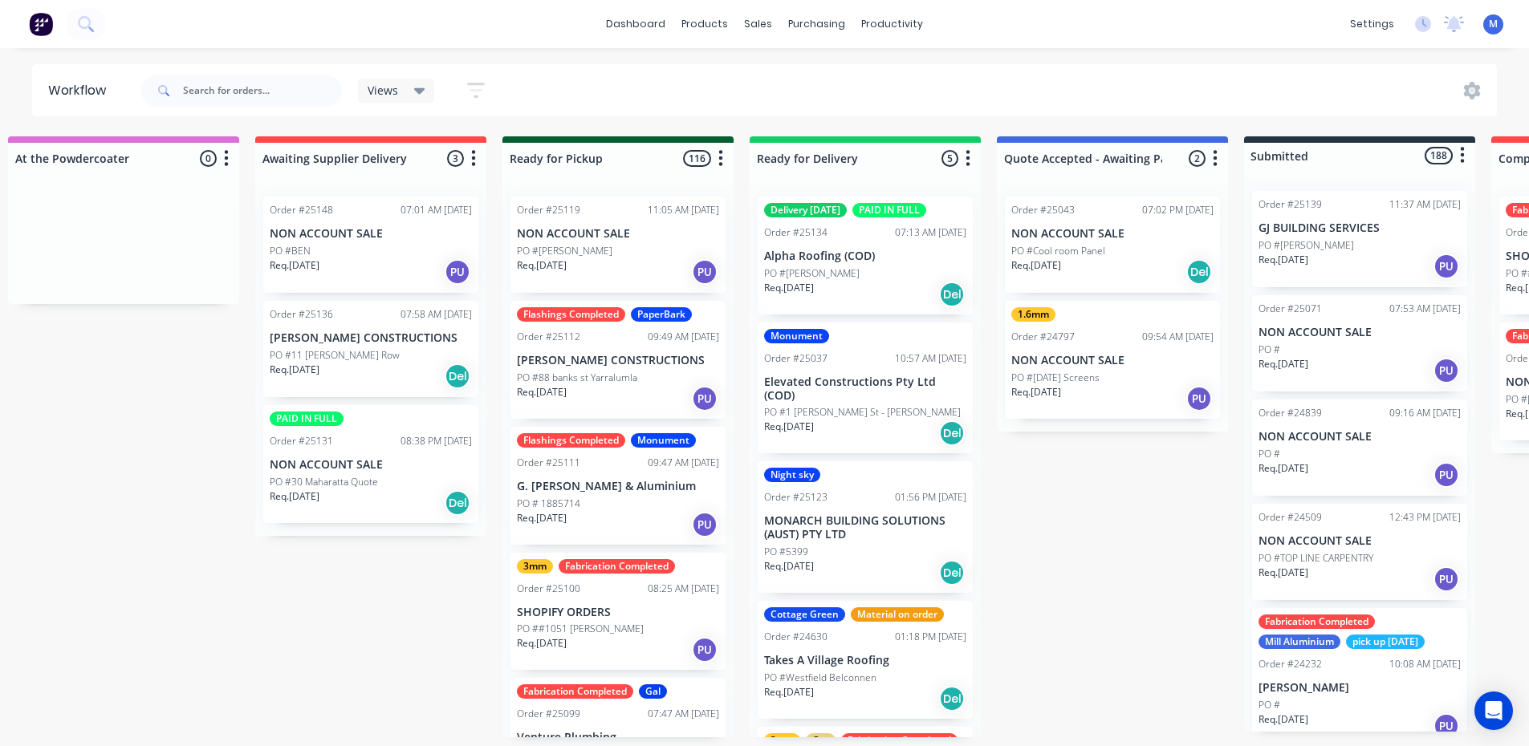
scroll to position [0, 1522]
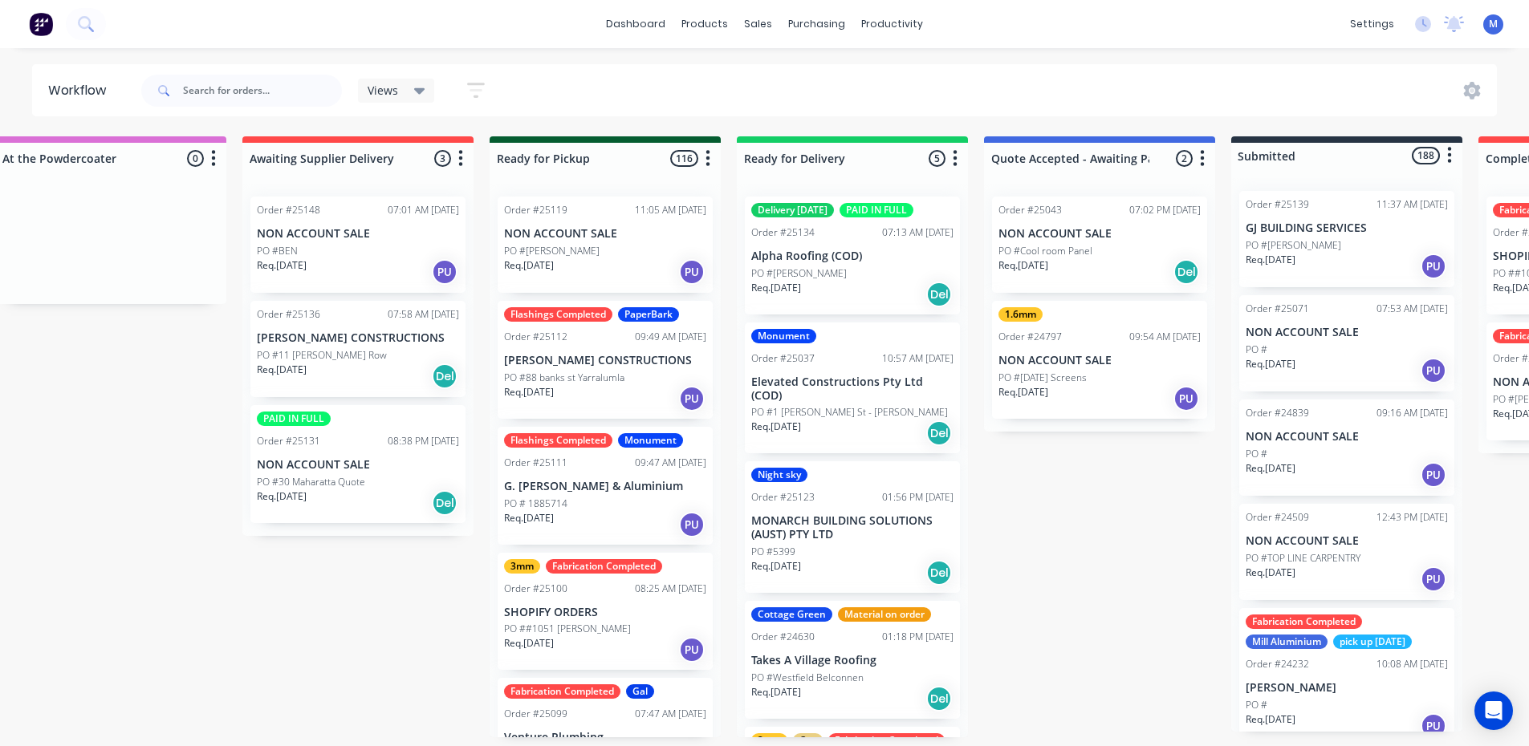
click at [883, 283] on div "Req. [DATE] Del" at bounding box center [852, 294] width 202 height 27
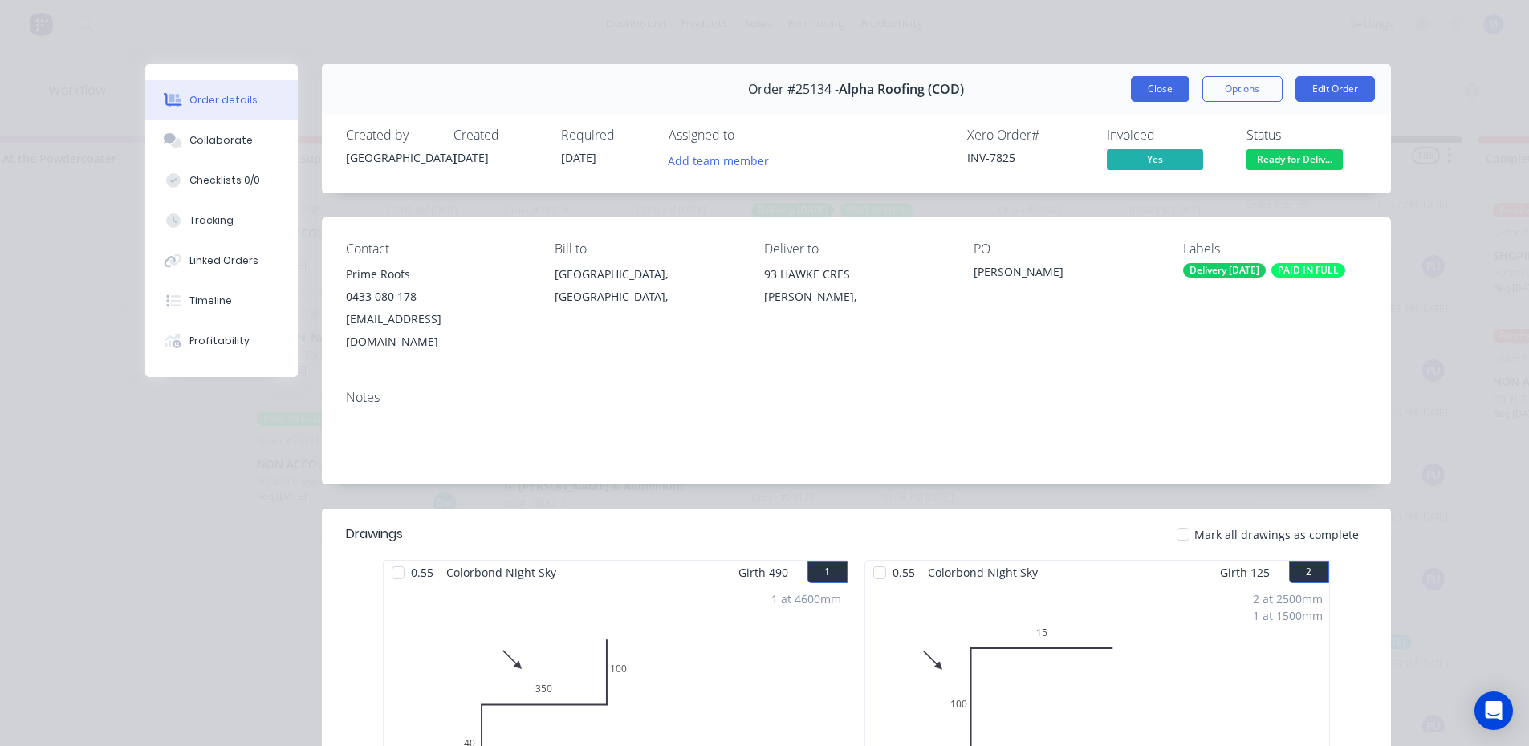
click at [1151, 91] on button "Close" at bounding box center [1160, 89] width 59 height 26
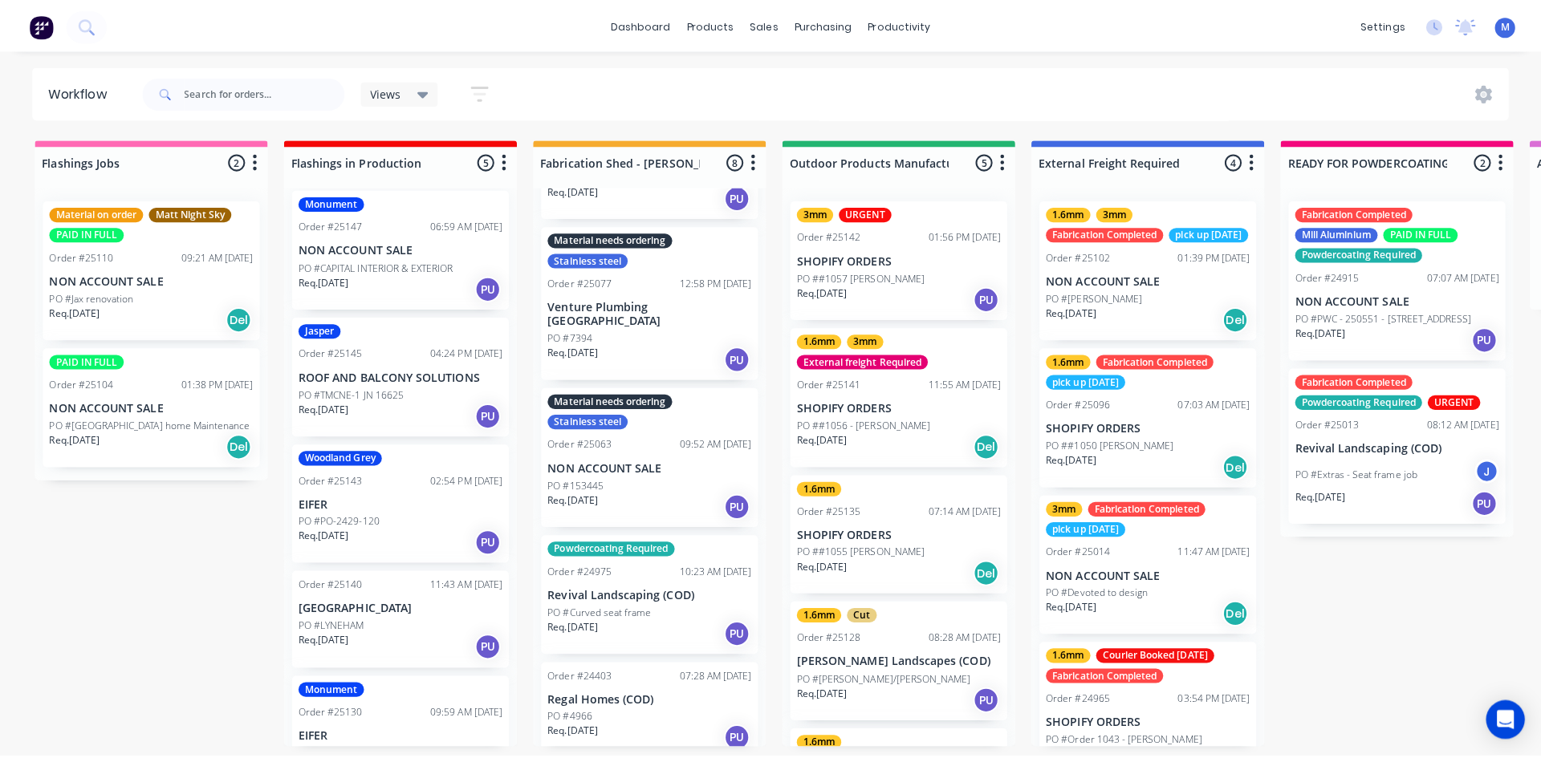
scroll to position [0, 0]
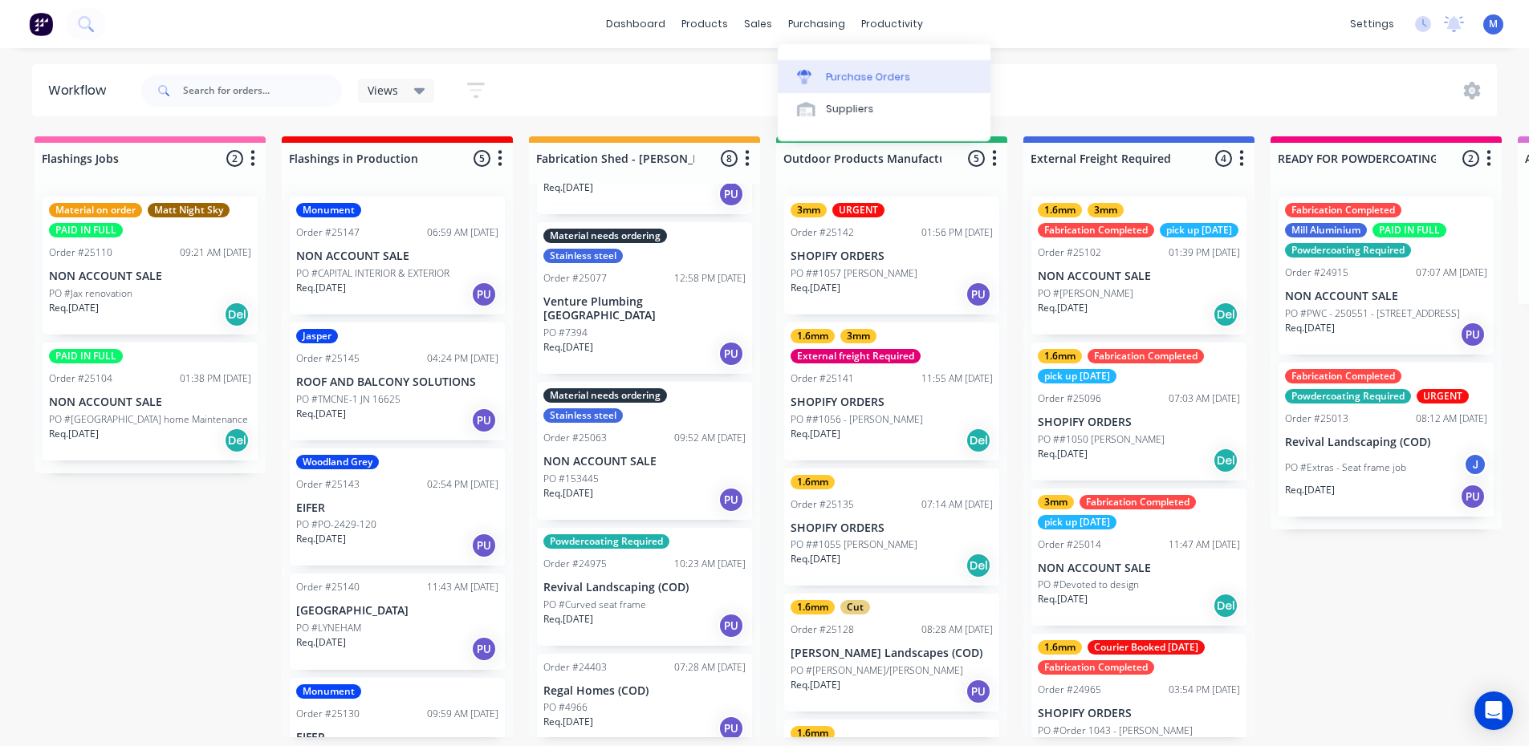
click at [847, 77] on div "Purchase Orders" at bounding box center [868, 77] width 85 height 14
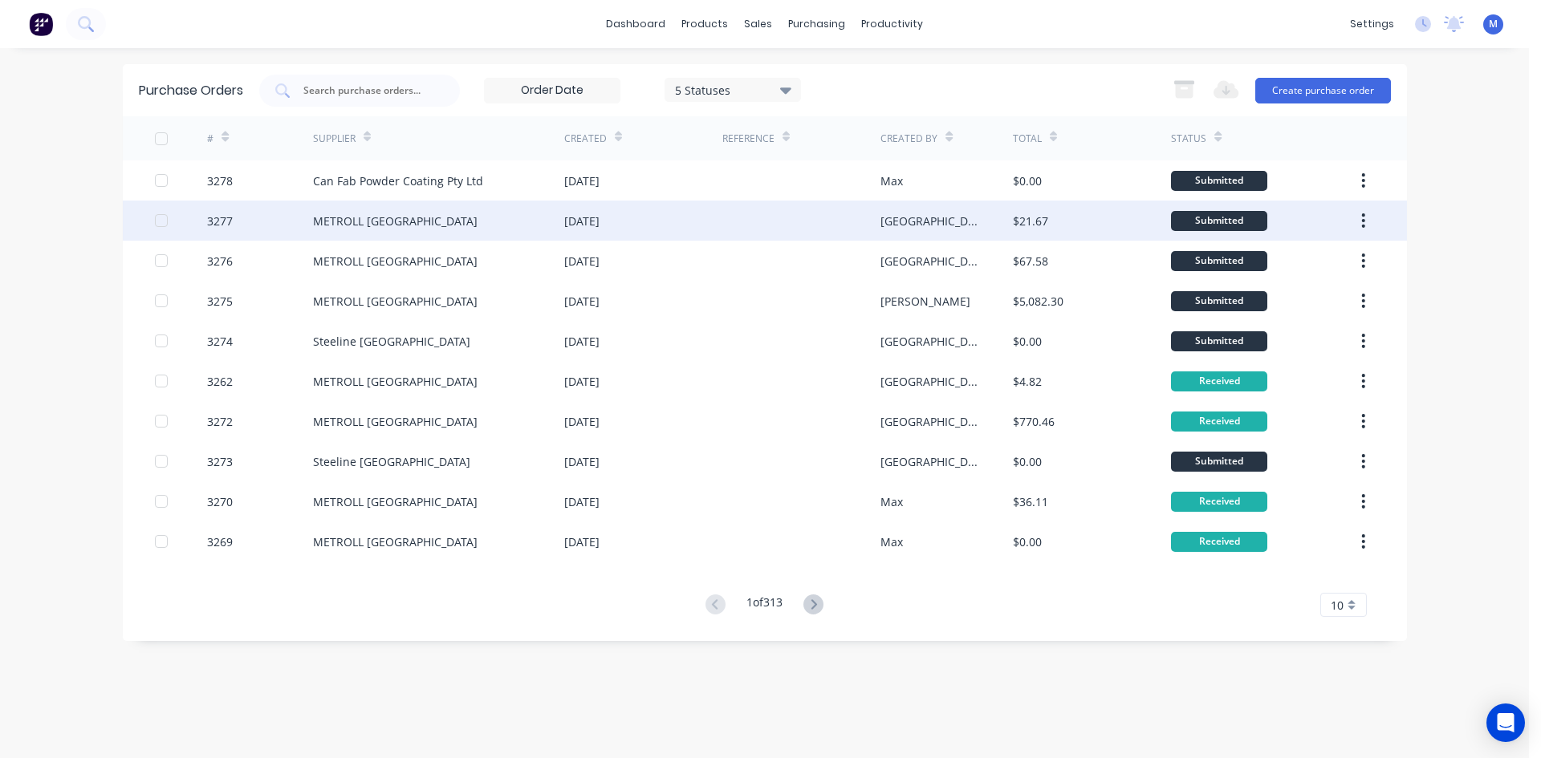
click at [477, 222] on div "METROLL [GEOGRAPHIC_DATA]" at bounding box center [438, 221] width 251 height 40
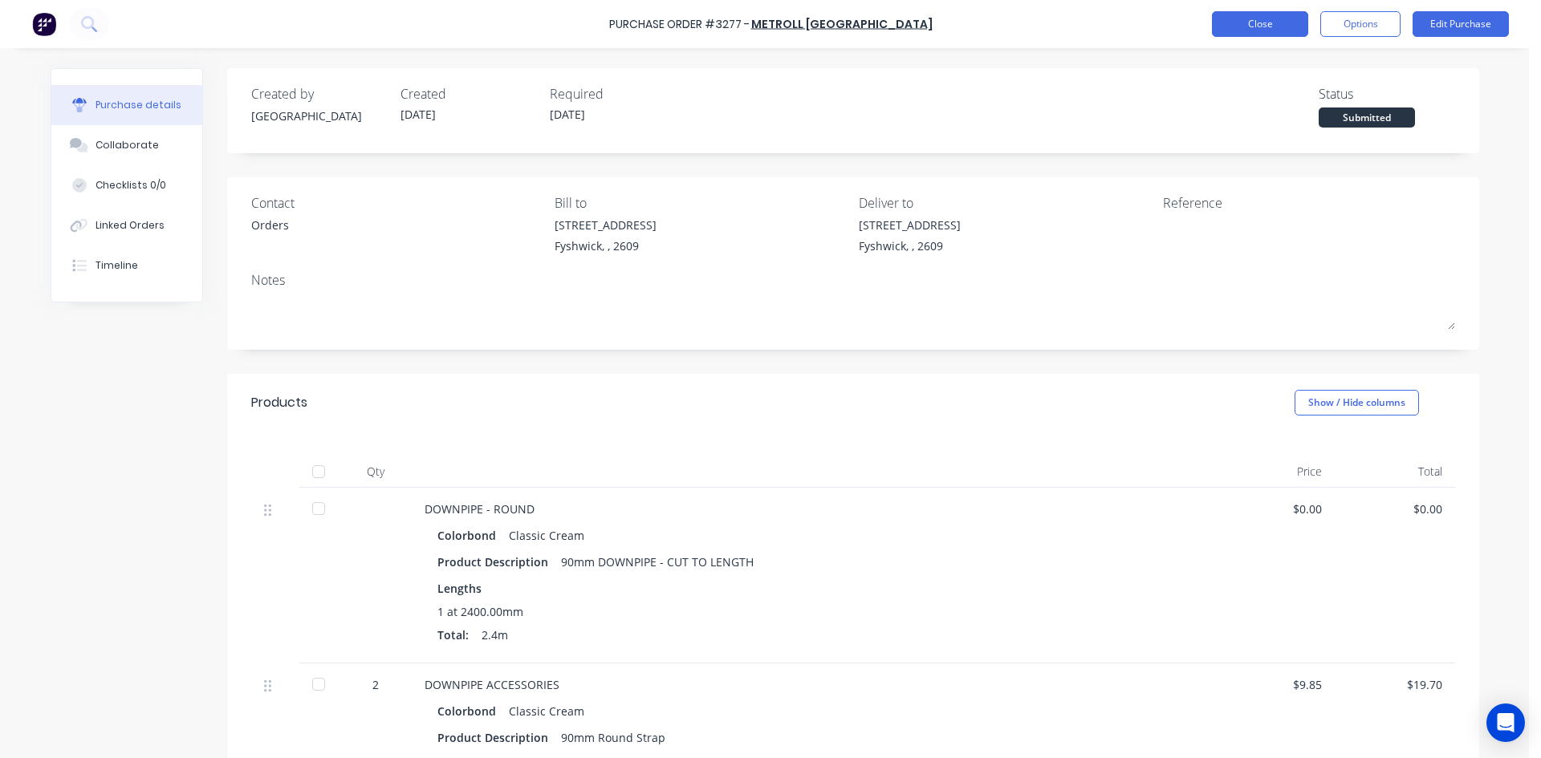
click at [1261, 27] on button "Close" at bounding box center [1260, 24] width 96 height 26
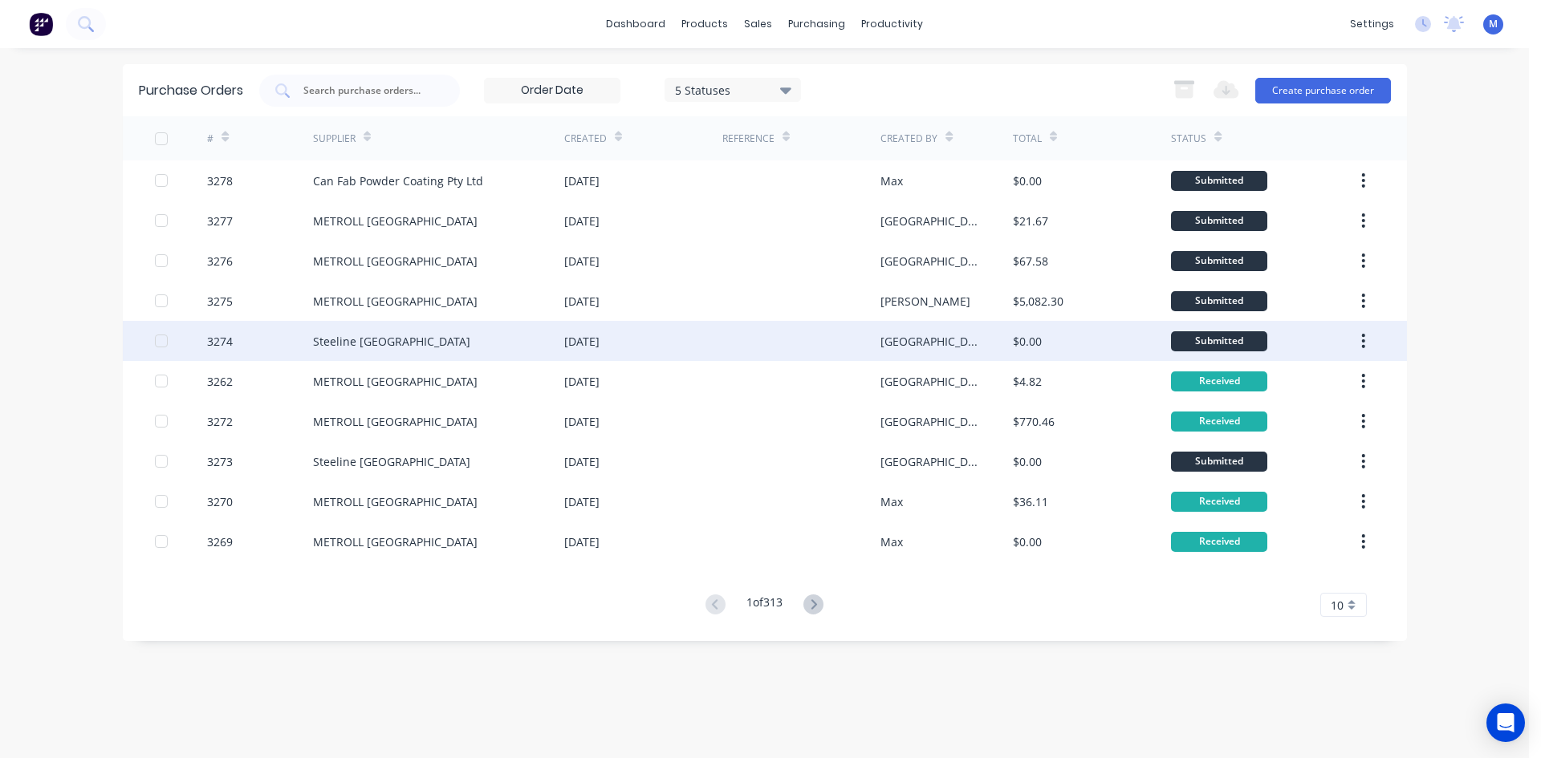
click at [676, 337] on div "[DATE]" at bounding box center [643, 341] width 158 height 40
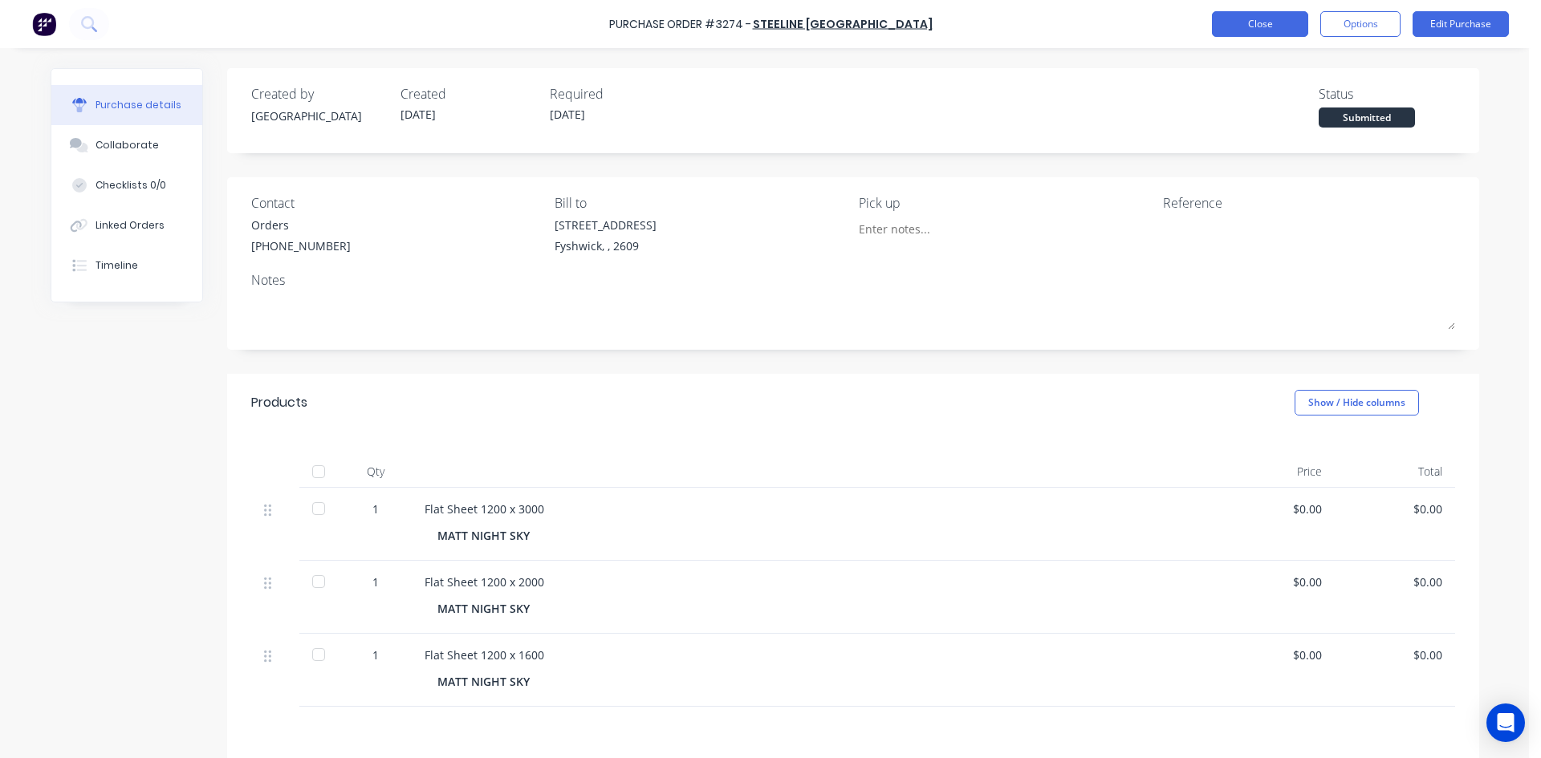
click at [1245, 15] on button "Close" at bounding box center [1260, 24] width 96 height 26
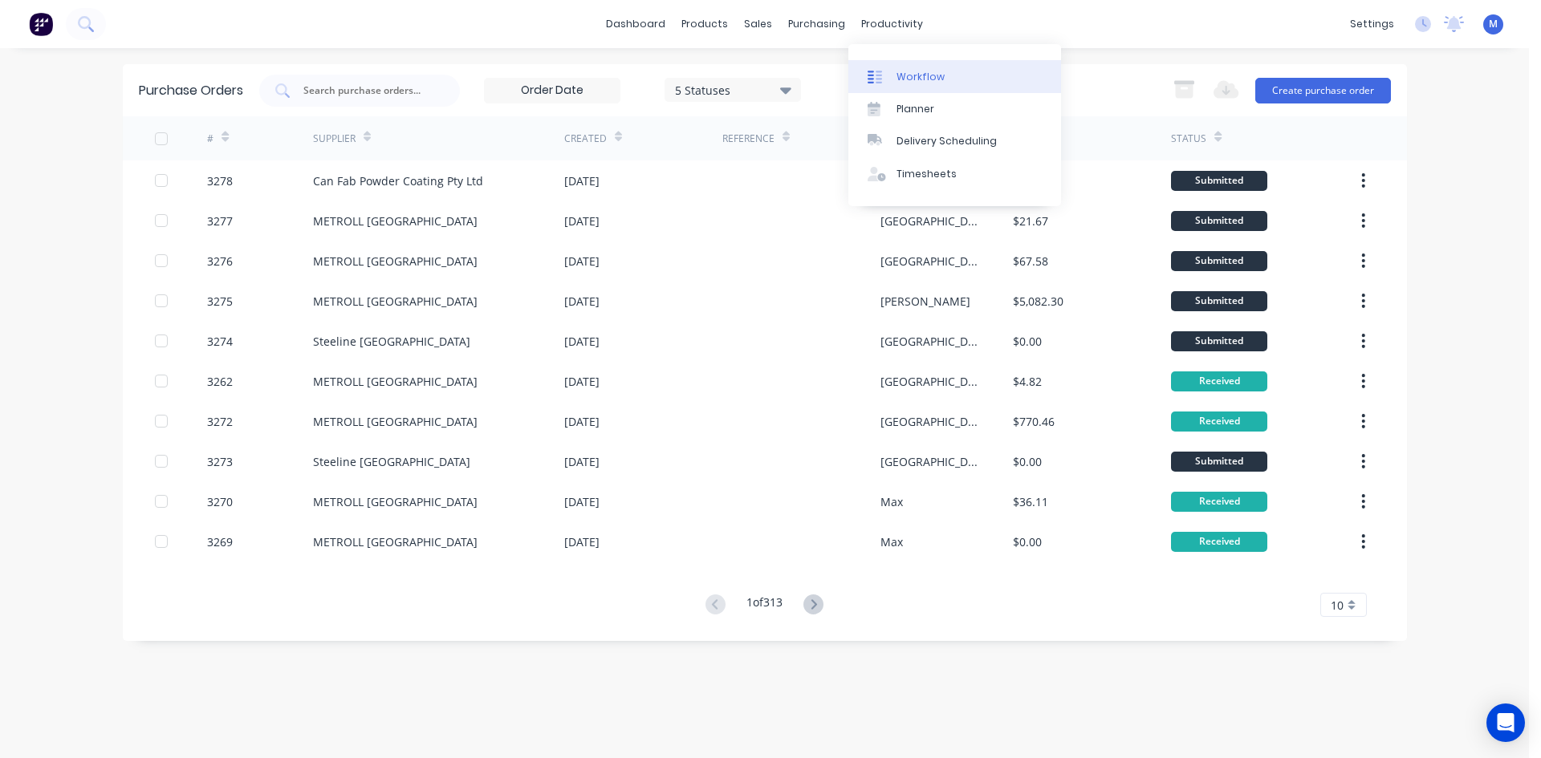
click at [936, 71] on div "Workflow" at bounding box center [920, 77] width 48 height 14
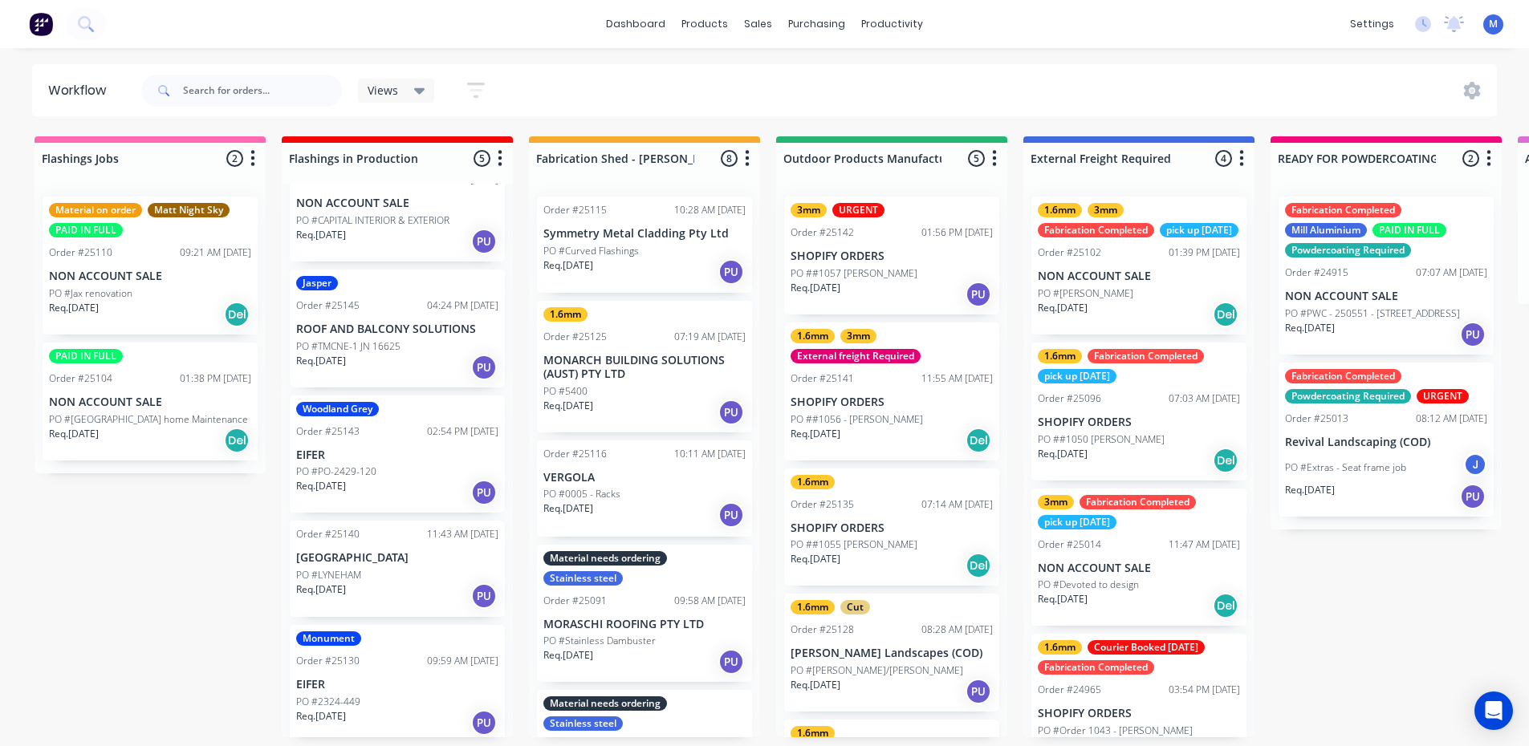
scroll to position [59, 0]
